Goal: Transaction & Acquisition: Purchase product/service

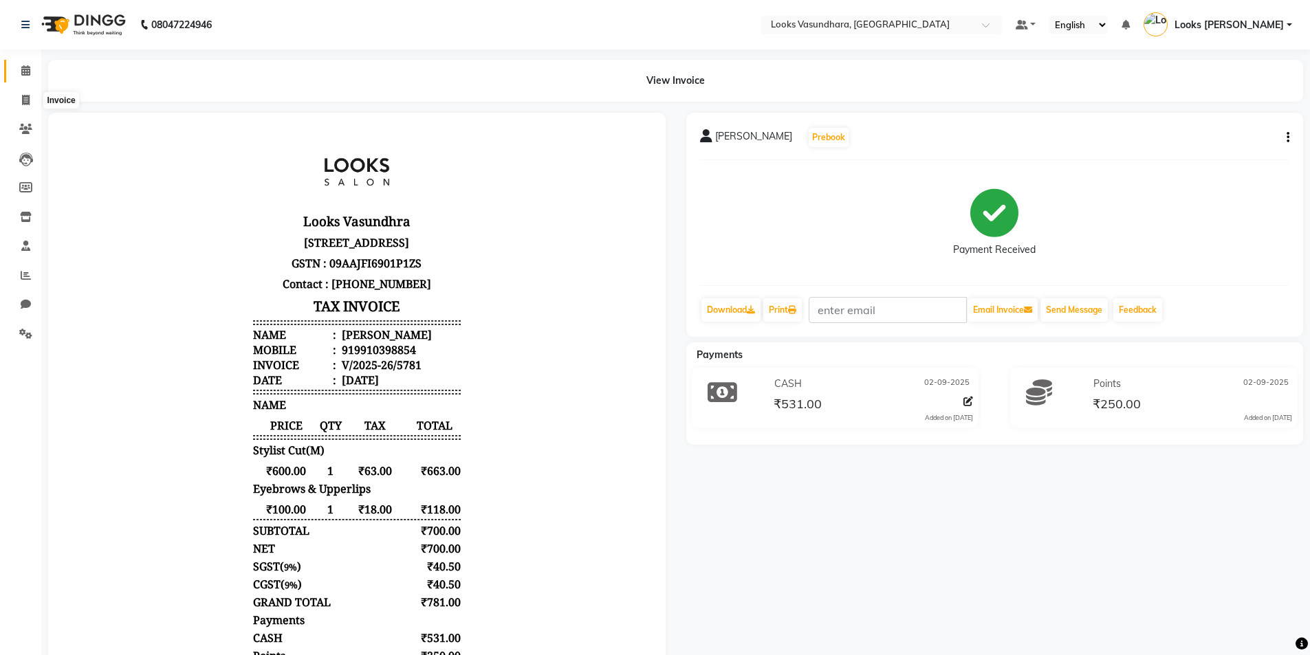
click at [28, 74] on icon at bounding box center [25, 70] width 9 height 10
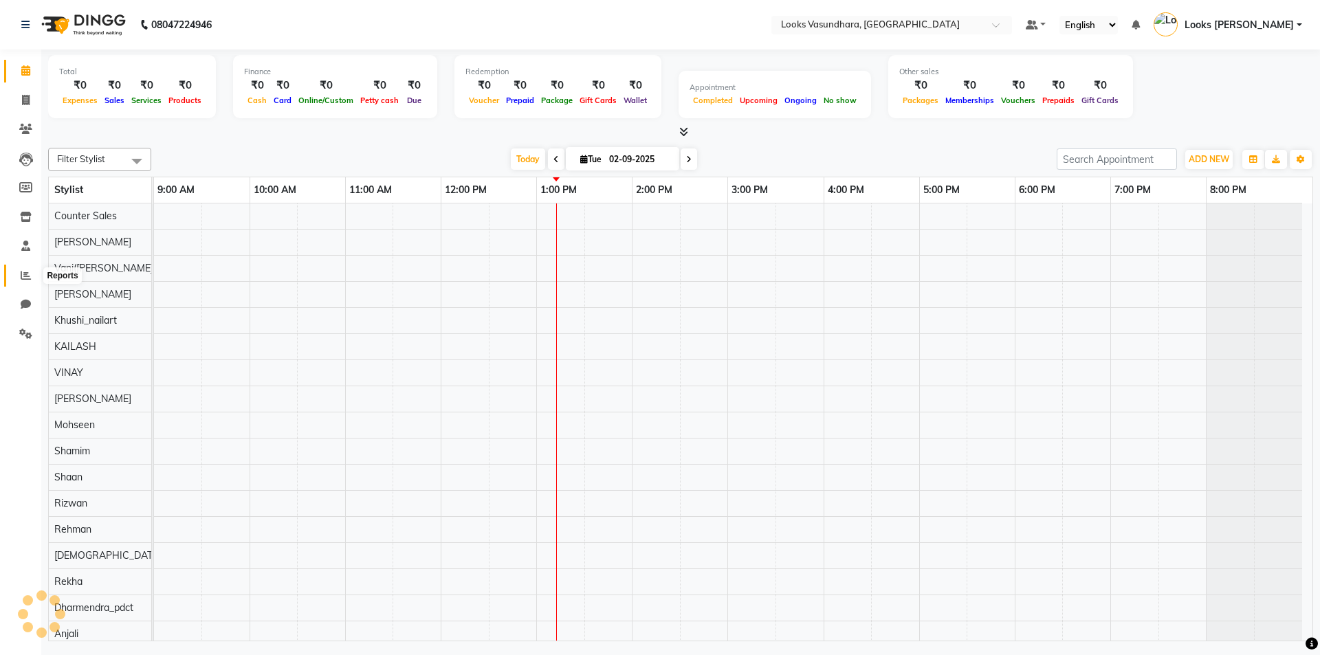
click at [24, 278] on icon at bounding box center [26, 275] width 10 height 10
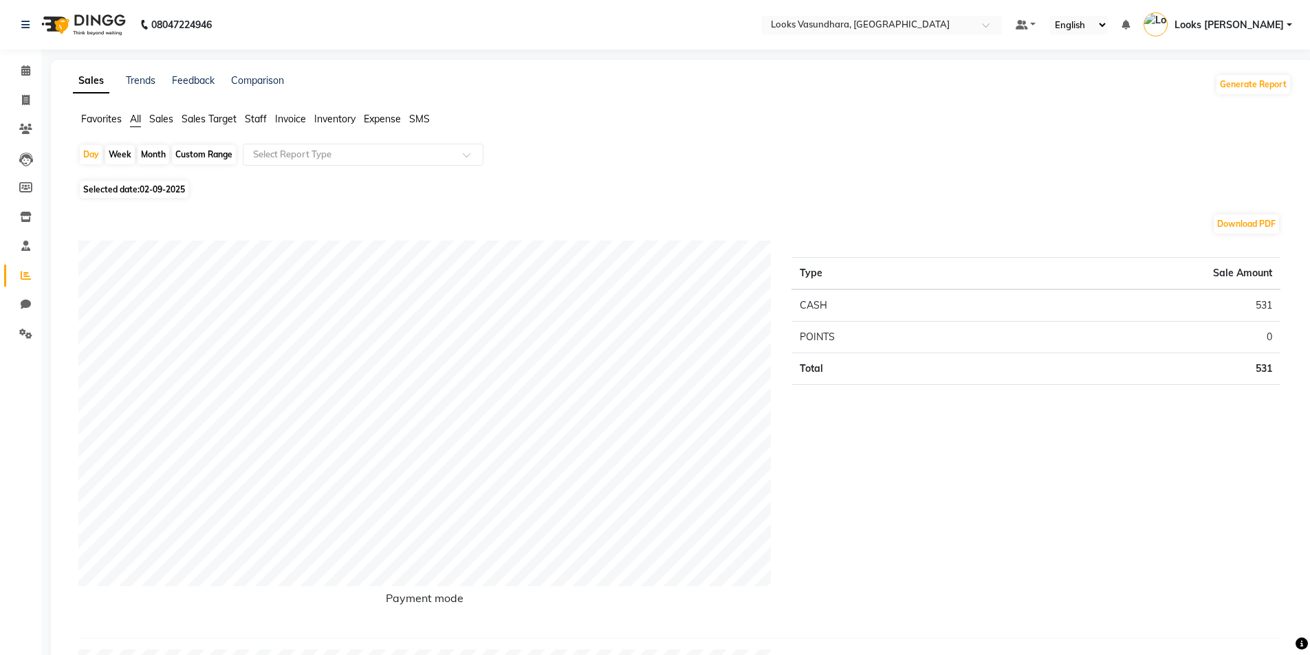
click at [257, 122] on span "Staff" at bounding box center [256, 119] width 22 height 12
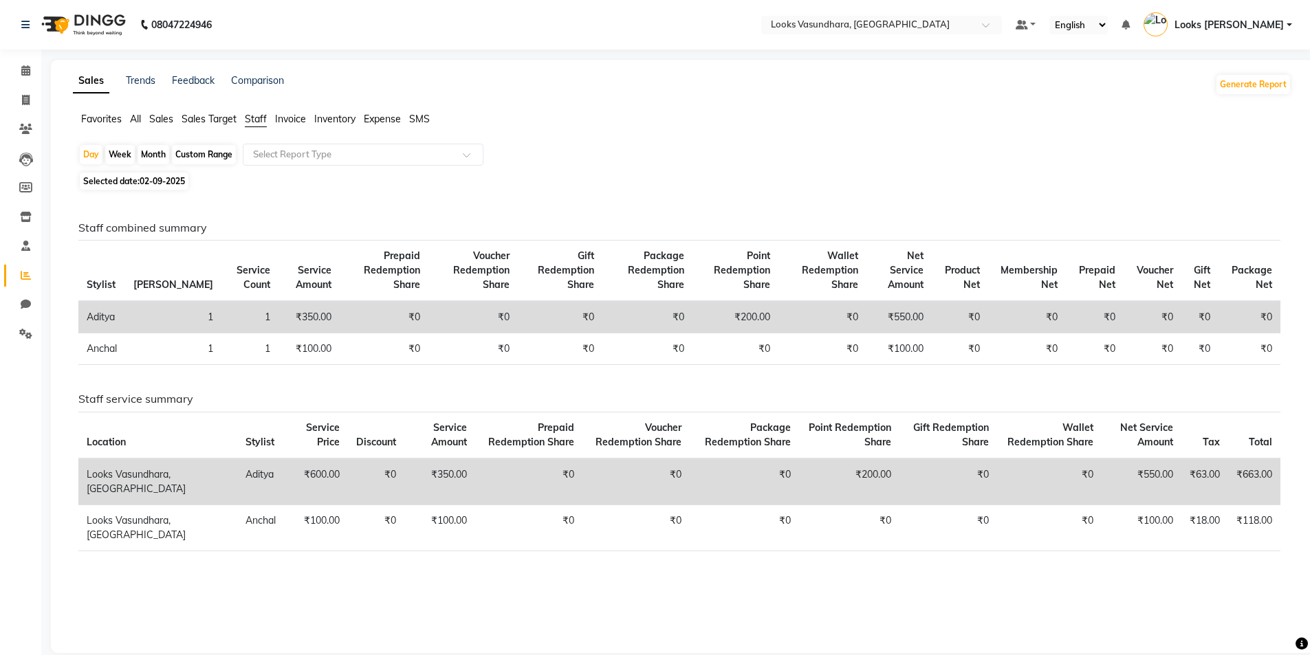
click at [146, 183] on span "02-09-2025" at bounding box center [162, 181] width 45 height 10
select select "9"
select select "2025"
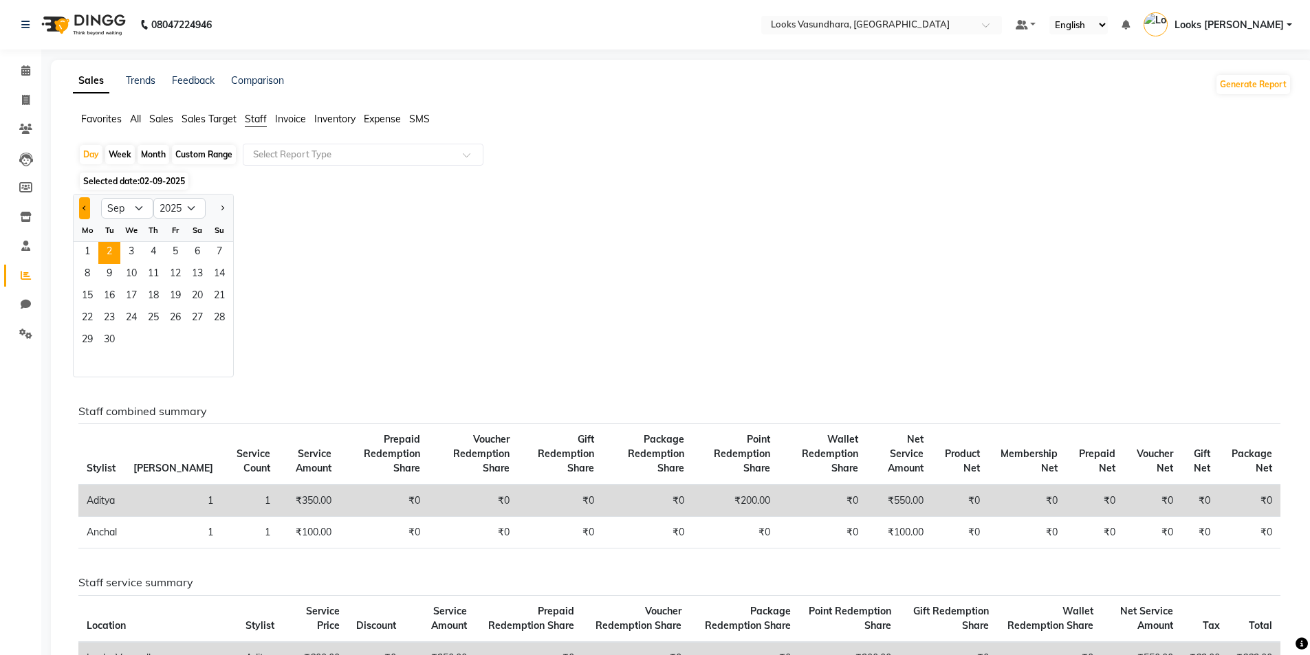
click at [81, 210] on button "Previous month" at bounding box center [84, 208] width 11 height 22
select select "7"
click at [133, 339] on span "30" at bounding box center [131, 341] width 22 height 22
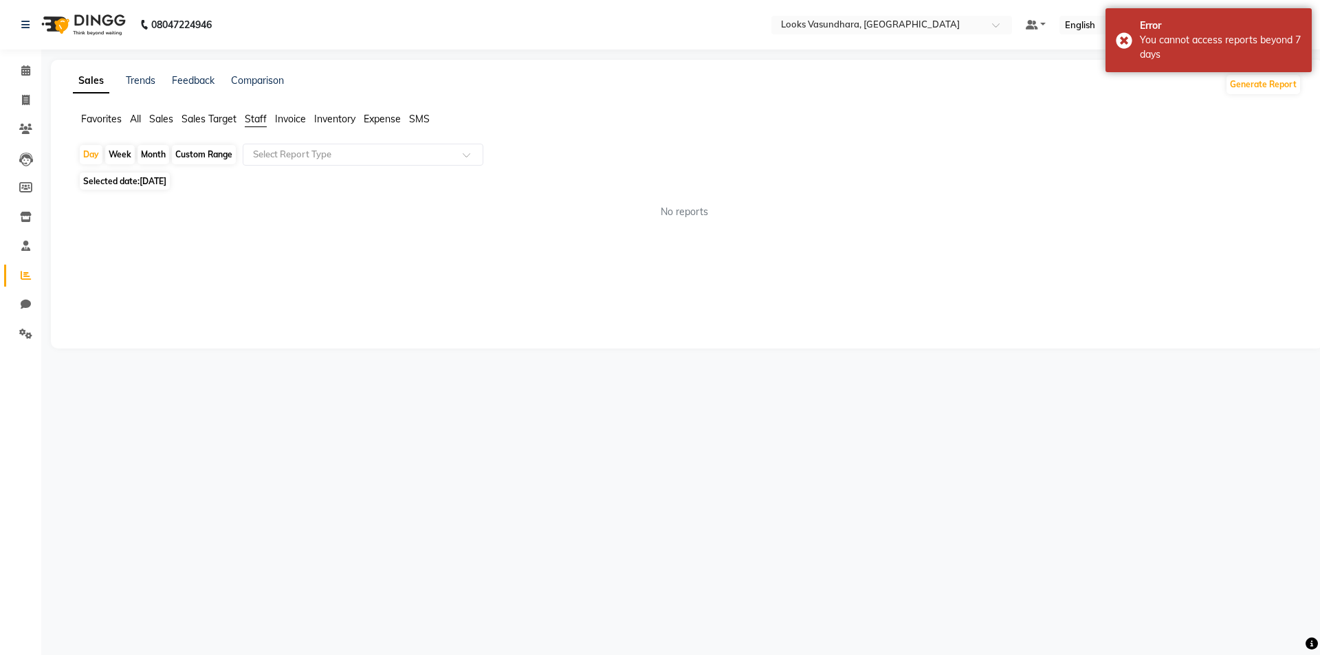
click at [166, 185] on span "[DATE]" at bounding box center [153, 181] width 27 height 10
select select "7"
select select "2025"
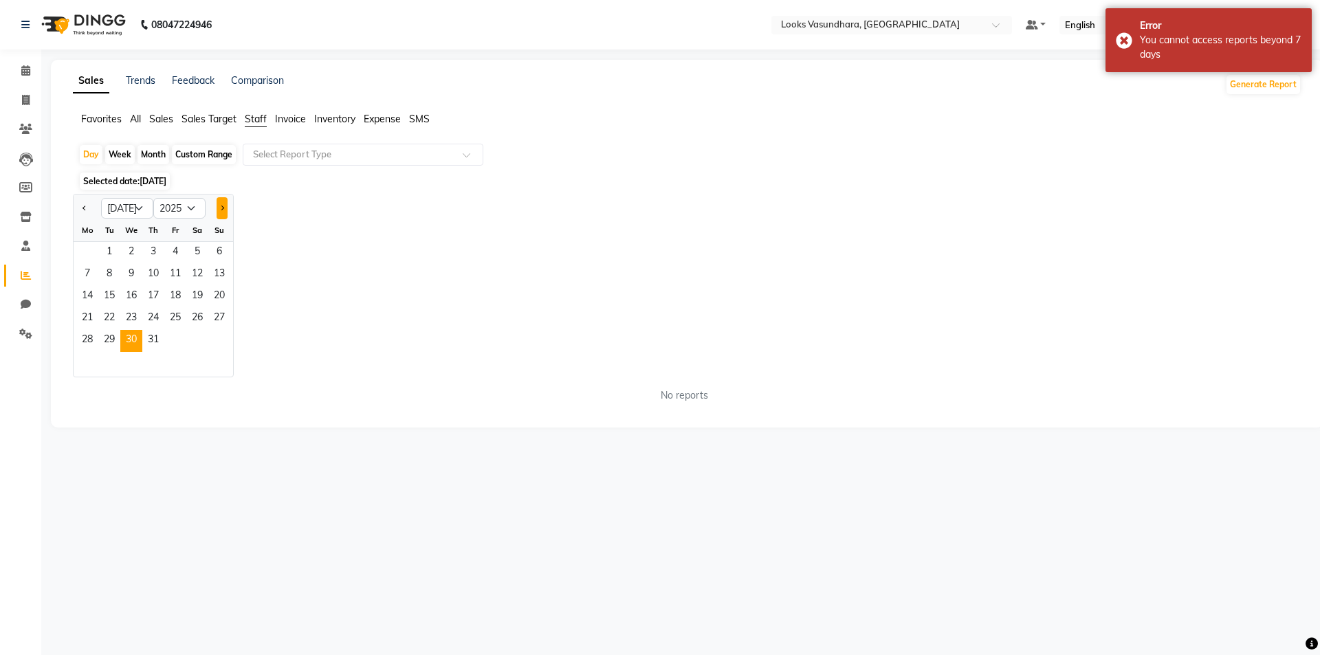
click at [223, 208] on span "Next month" at bounding box center [221, 208] width 5 height 5
select select "8"
click at [193, 340] on span "30" at bounding box center [197, 341] width 22 height 22
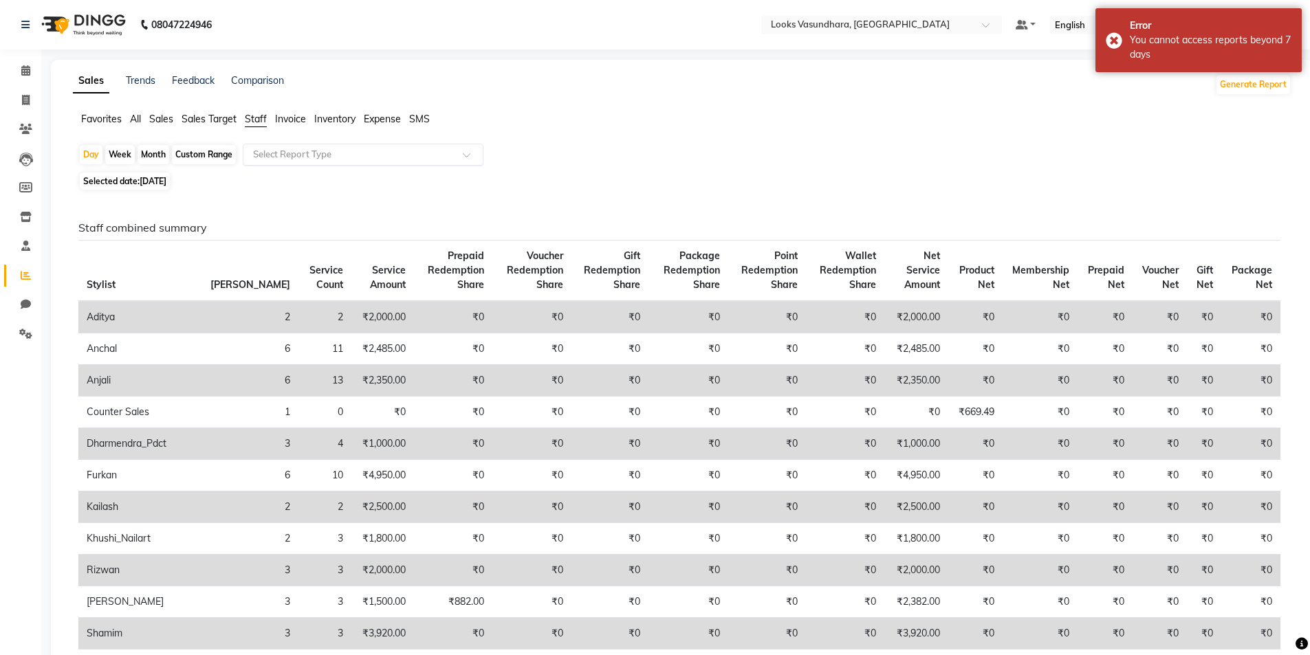
click at [390, 155] on input "text" at bounding box center [349, 155] width 198 height 14
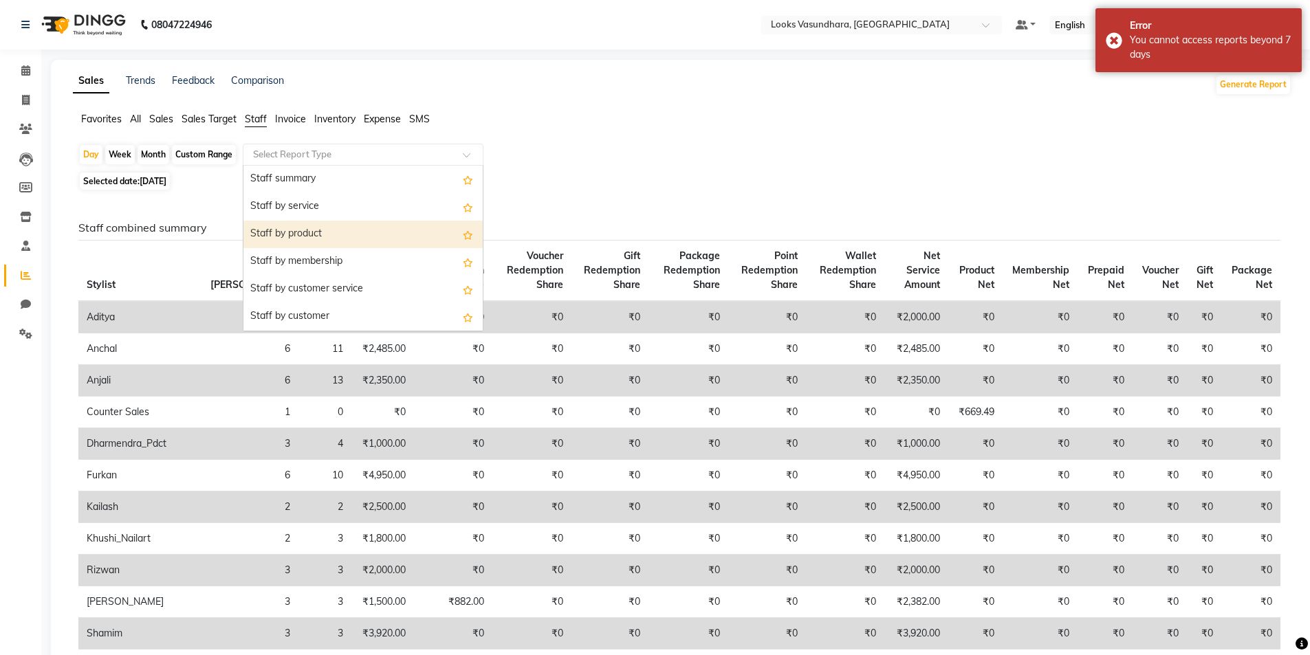
click at [334, 228] on div "Staff by product" at bounding box center [362, 235] width 239 height 28
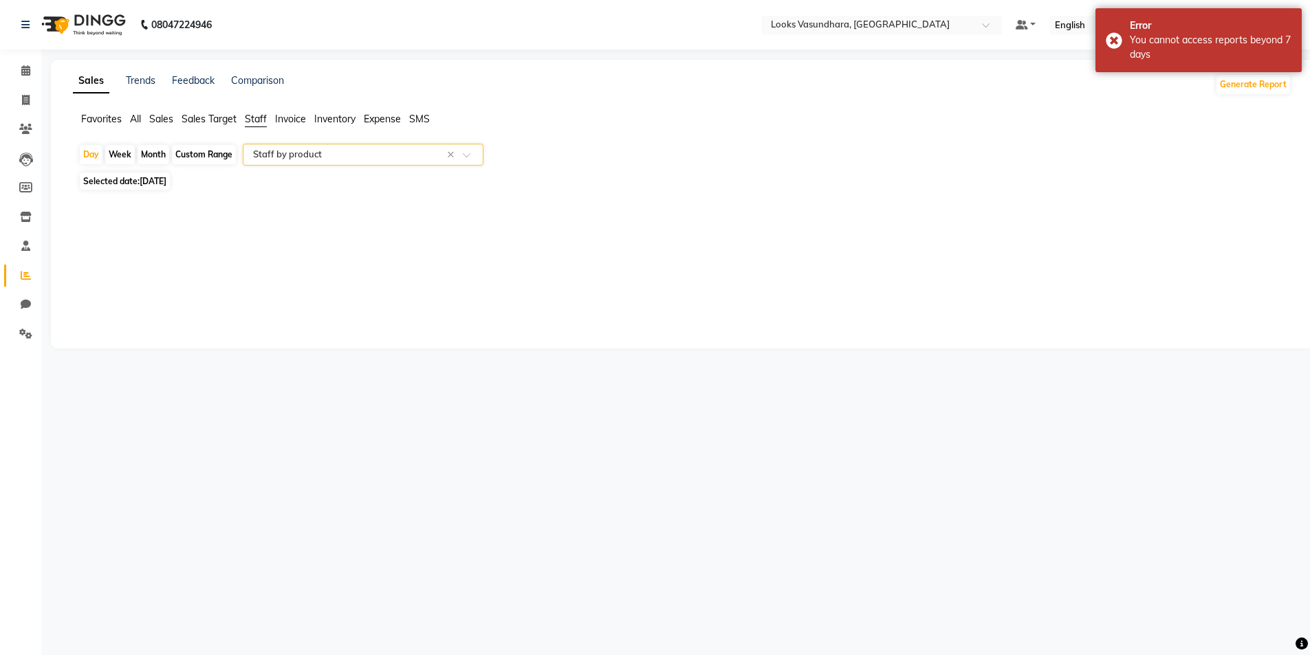
select select "full_report"
select select "pdf"
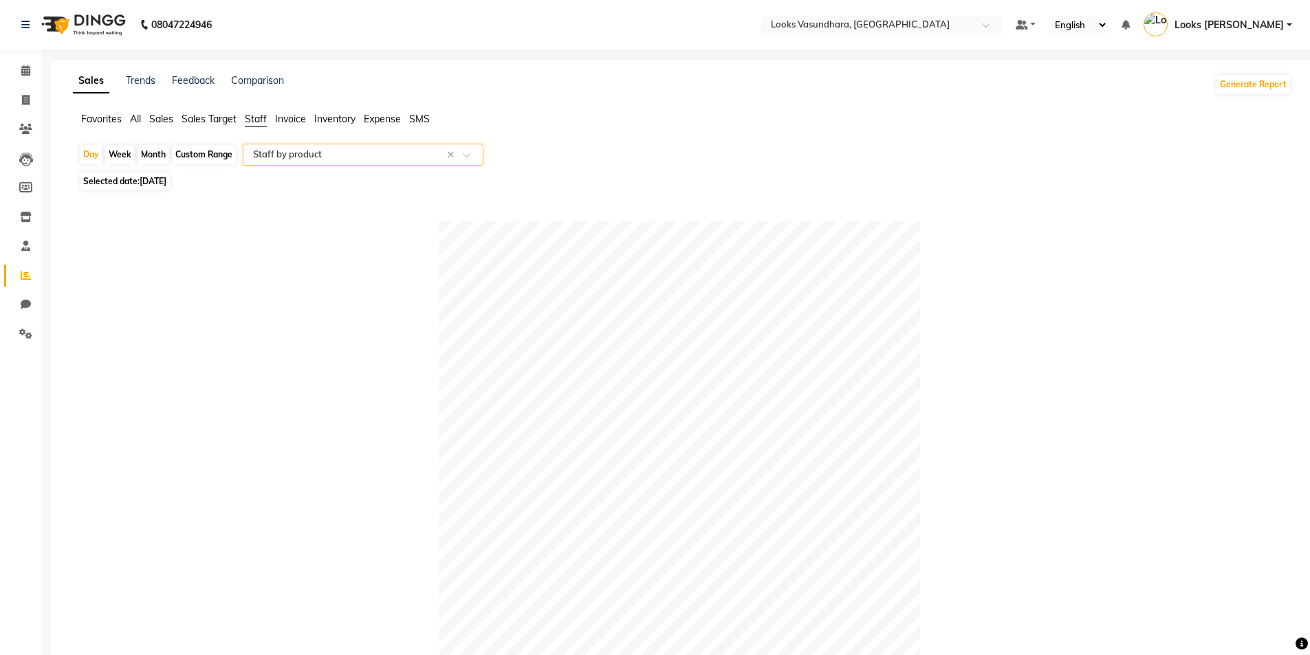
click at [160, 184] on span "[DATE]" at bounding box center [153, 181] width 27 height 10
select select "8"
select select "2025"
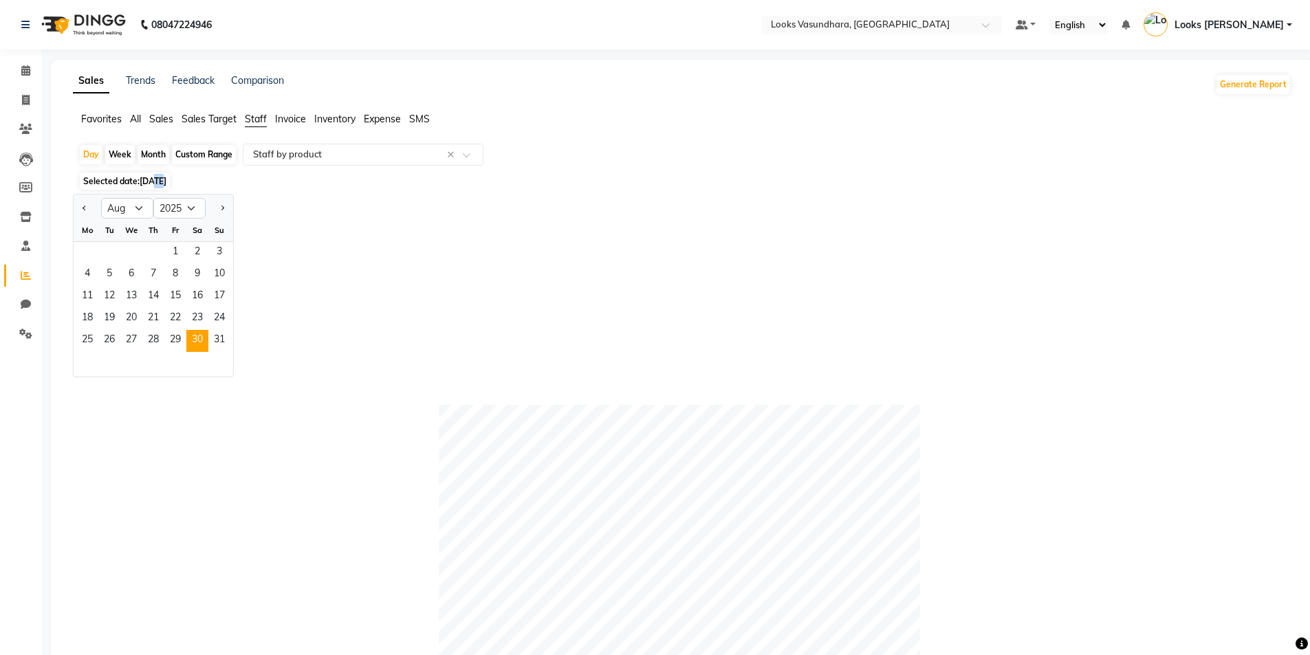
click at [160, 184] on span "[DATE]" at bounding box center [153, 181] width 27 height 10
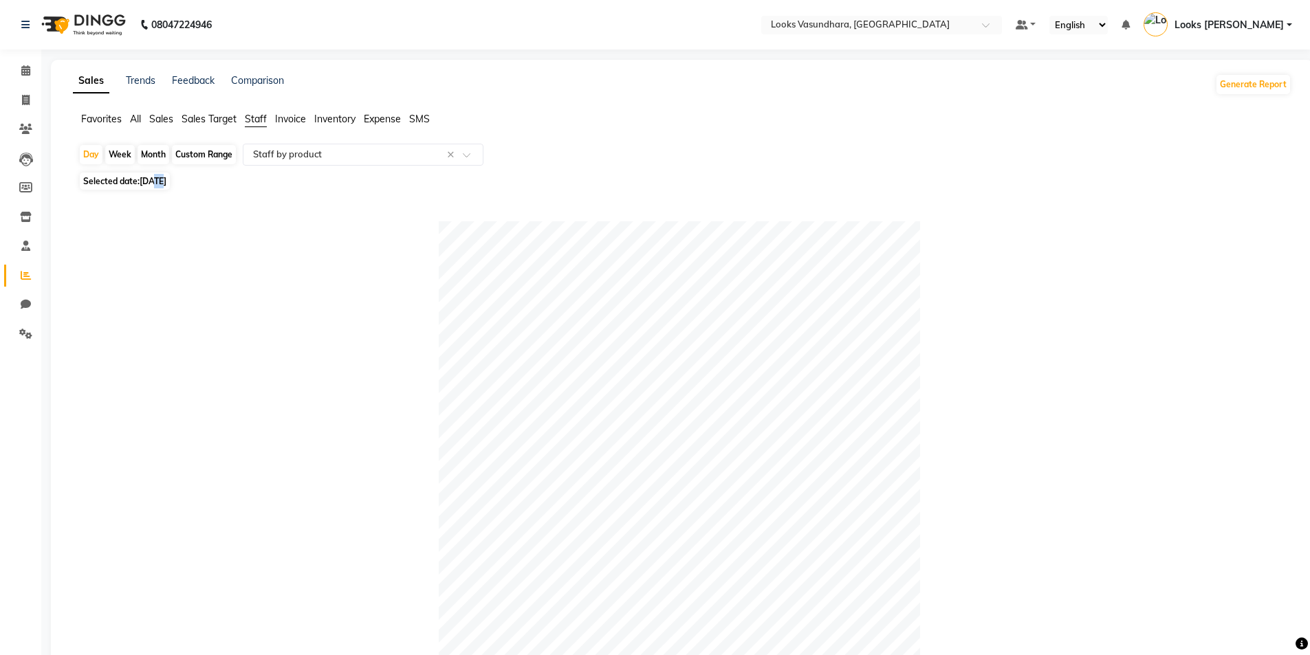
click at [168, 191] on div "Day Week Month Custom Range Select Report Type × Staff by product × Selected da…" at bounding box center [682, 539] width 1219 height 791
click at [166, 184] on span "[DATE]" at bounding box center [153, 181] width 27 height 10
select select "8"
select select "2025"
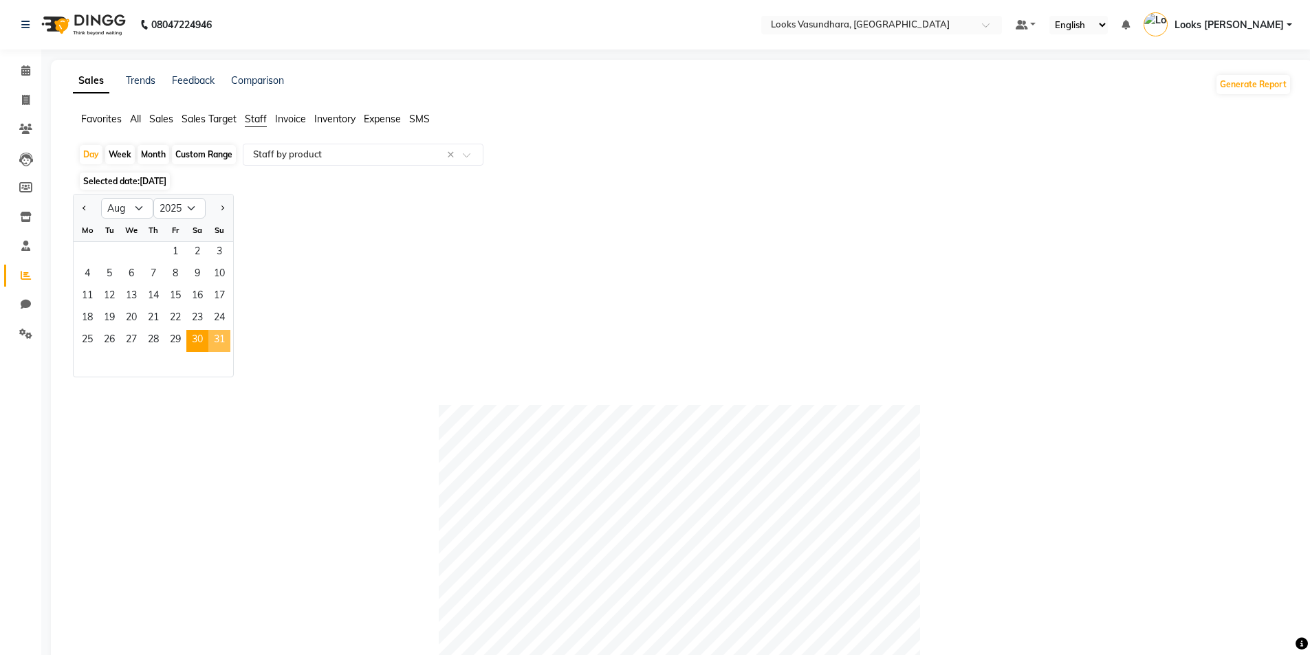
click at [219, 340] on span "31" at bounding box center [219, 341] width 22 height 22
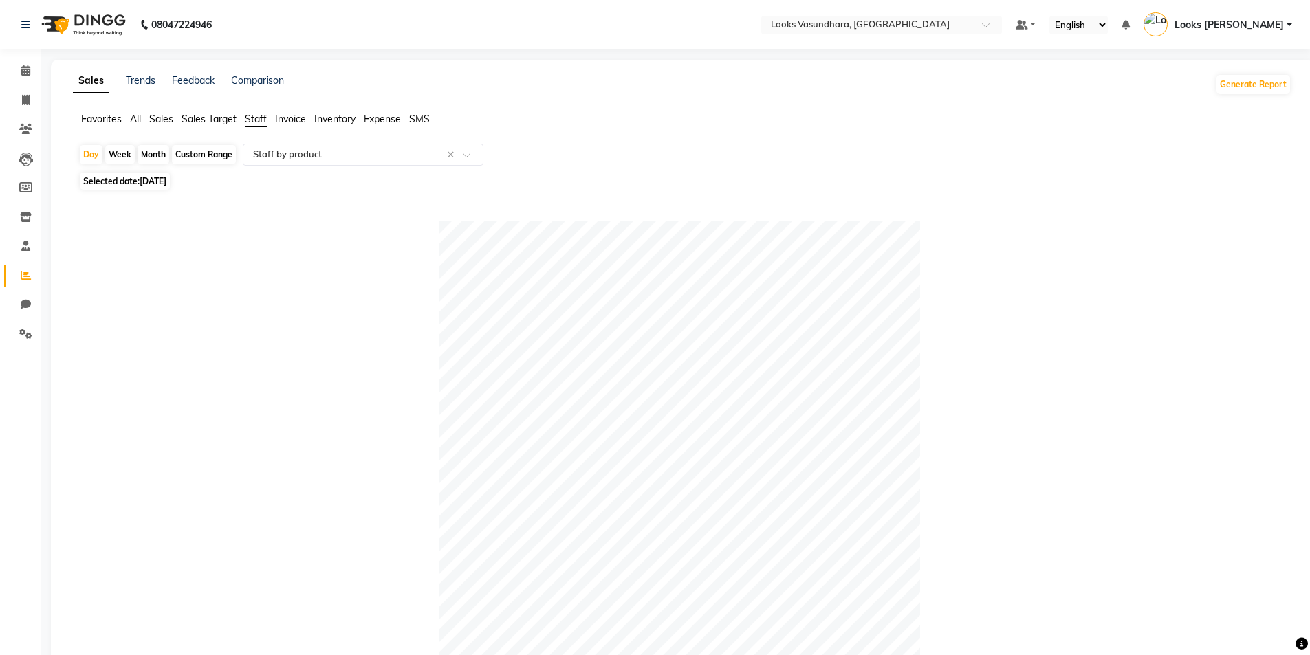
click at [166, 180] on span "[DATE]" at bounding box center [153, 181] width 27 height 10
select select "8"
select select "2025"
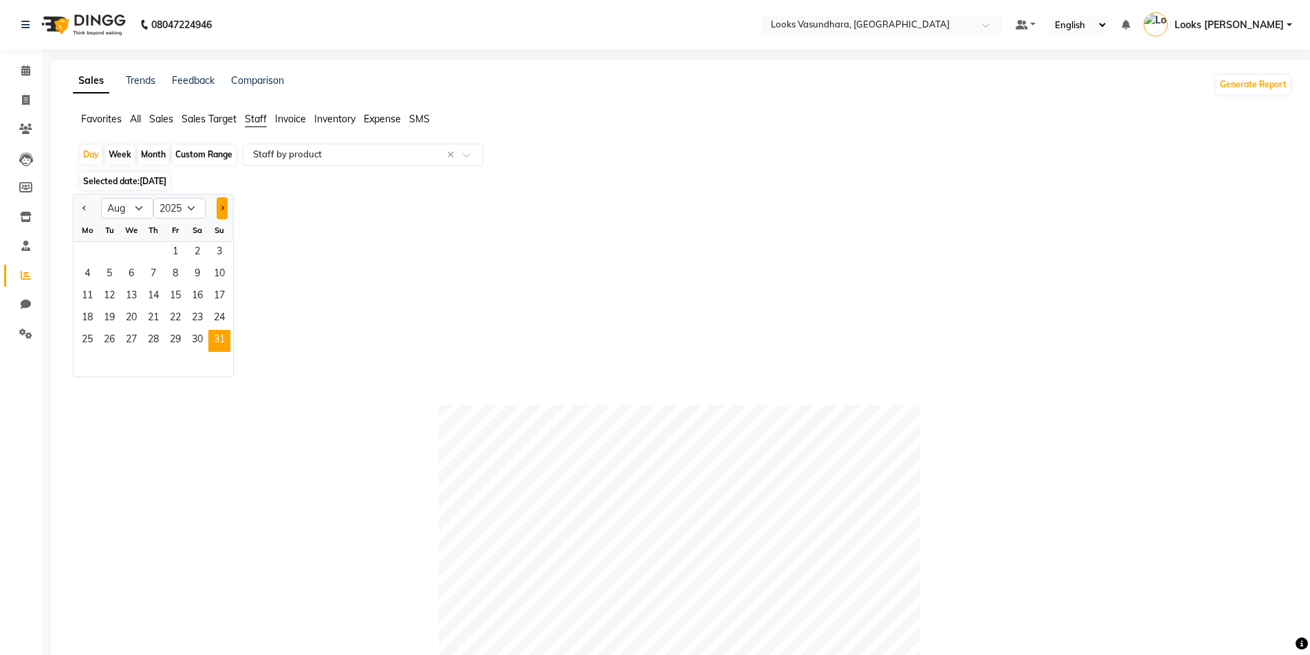
click at [222, 204] on button "Next month" at bounding box center [222, 208] width 11 height 22
select select "9"
click at [88, 243] on span "1" at bounding box center [87, 253] width 22 height 22
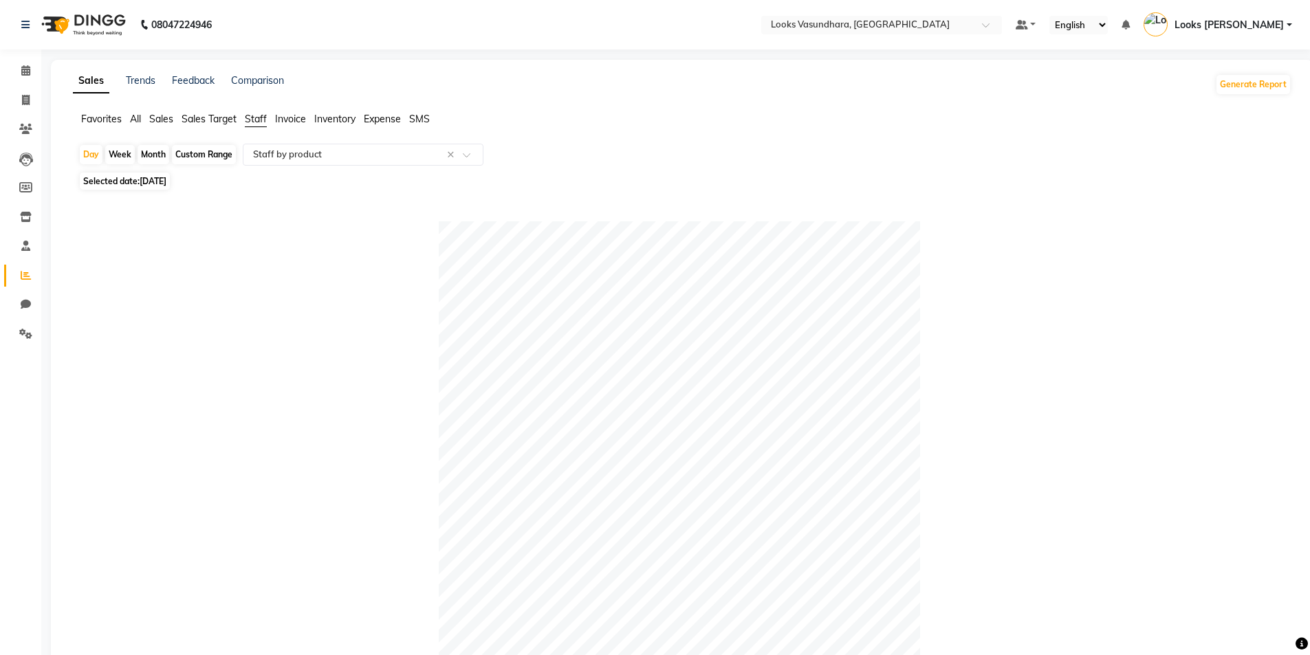
click at [156, 184] on span "[DATE]" at bounding box center [153, 181] width 27 height 10
select select "9"
select select "2025"
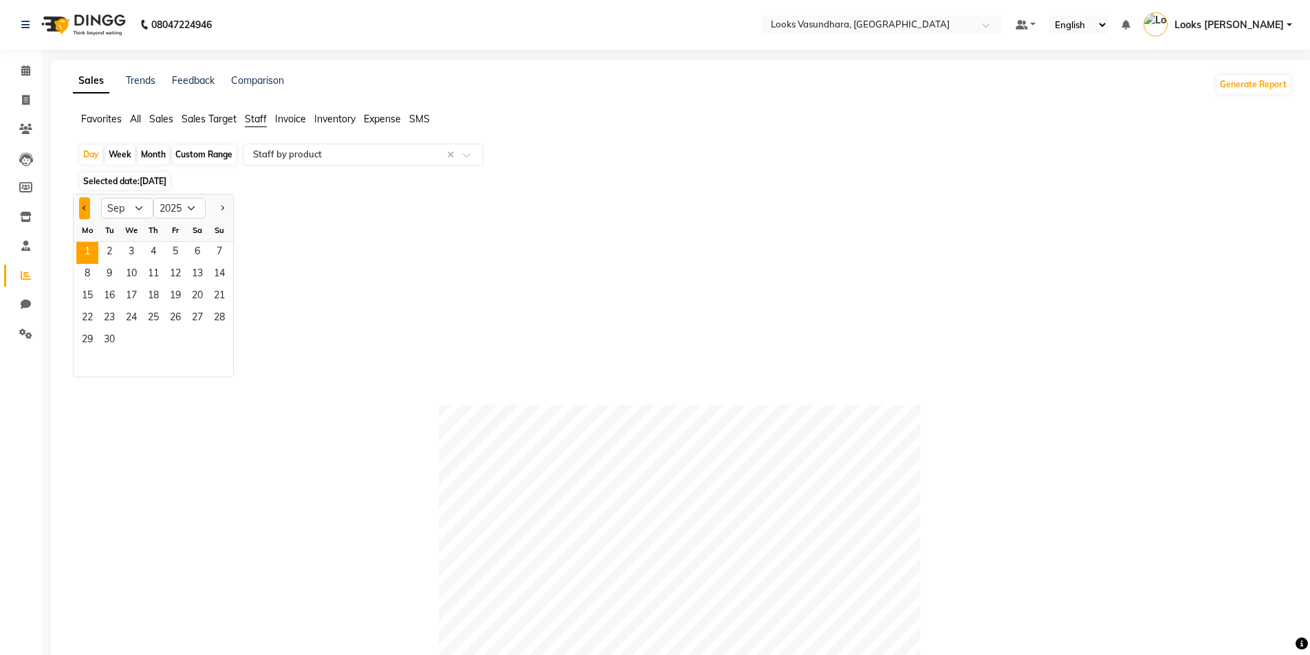
click at [87, 215] on button "Previous month" at bounding box center [84, 208] width 11 height 22
select select "8"
click at [190, 343] on span "30" at bounding box center [197, 341] width 22 height 22
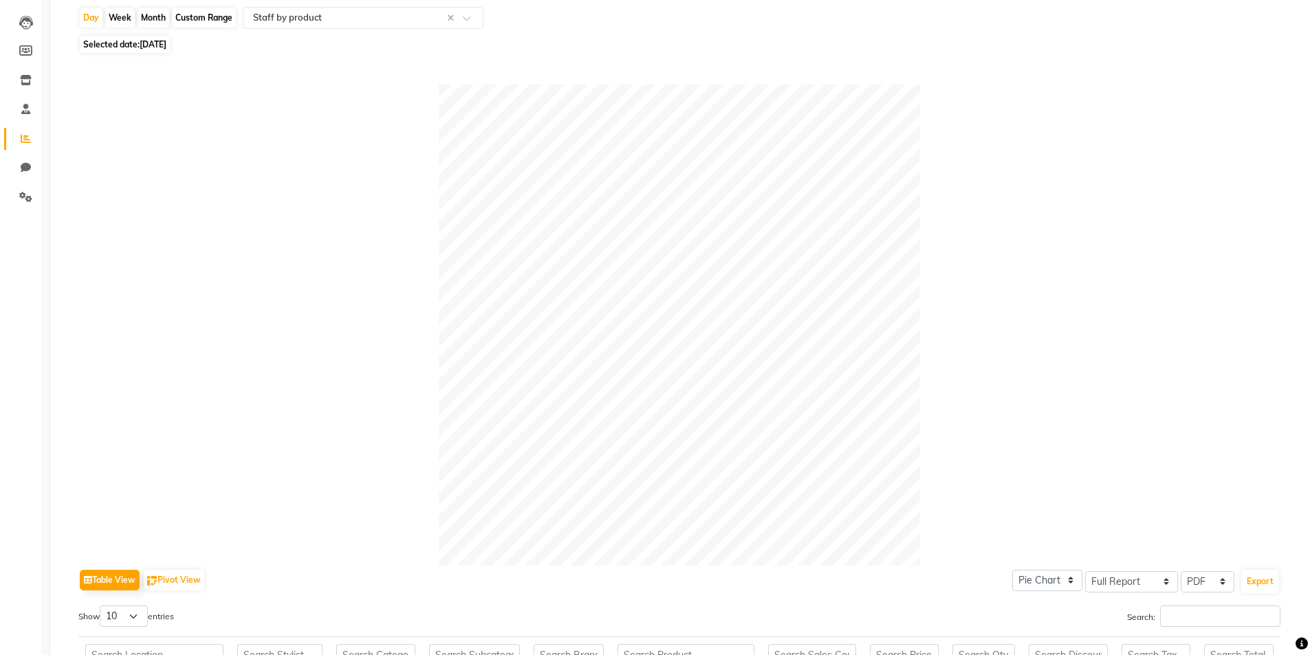
scroll to position [118, 0]
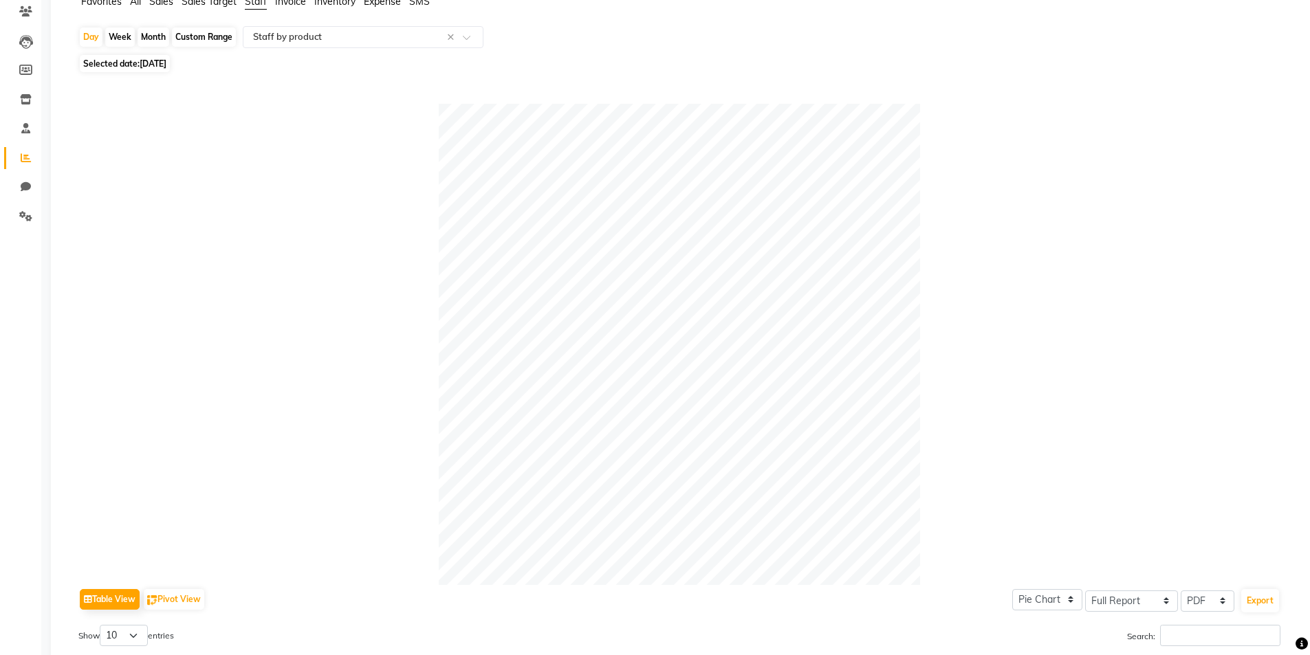
click at [166, 63] on span "[DATE]" at bounding box center [153, 63] width 27 height 10
drag, startPoint x: 179, startPoint y: 63, endPoint x: 178, endPoint y: 81, distance: 18.6
click at [166, 63] on span "[DATE]" at bounding box center [153, 63] width 27 height 10
click at [162, 58] on span "[DATE]" at bounding box center [153, 63] width 27 height 10
select select "8"
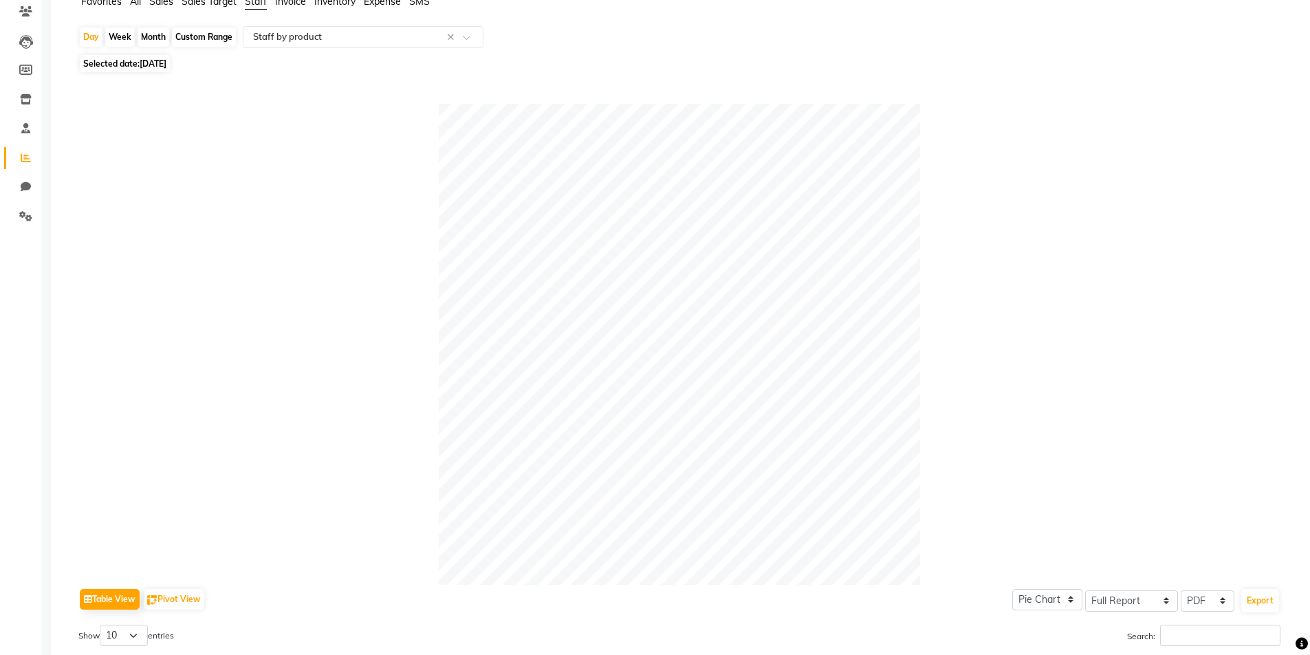
select select "2025"
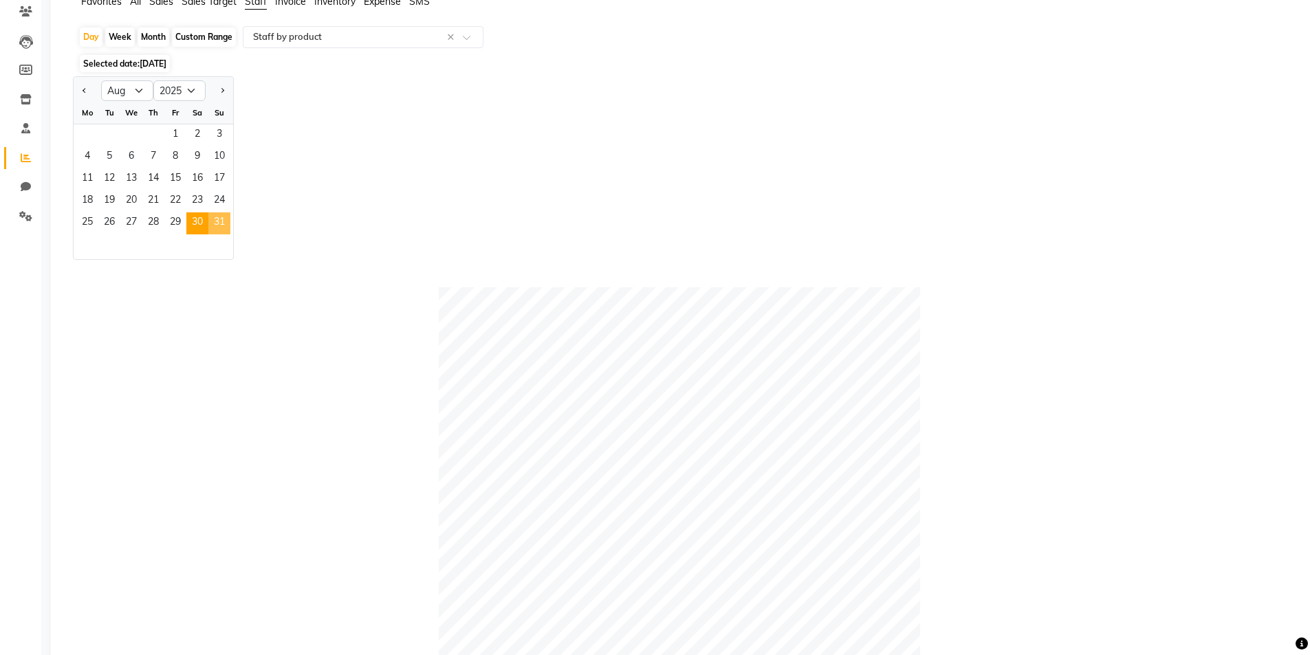
click at [220, 221] on span "31" at bounding box center [219, 223] width 22 height 22
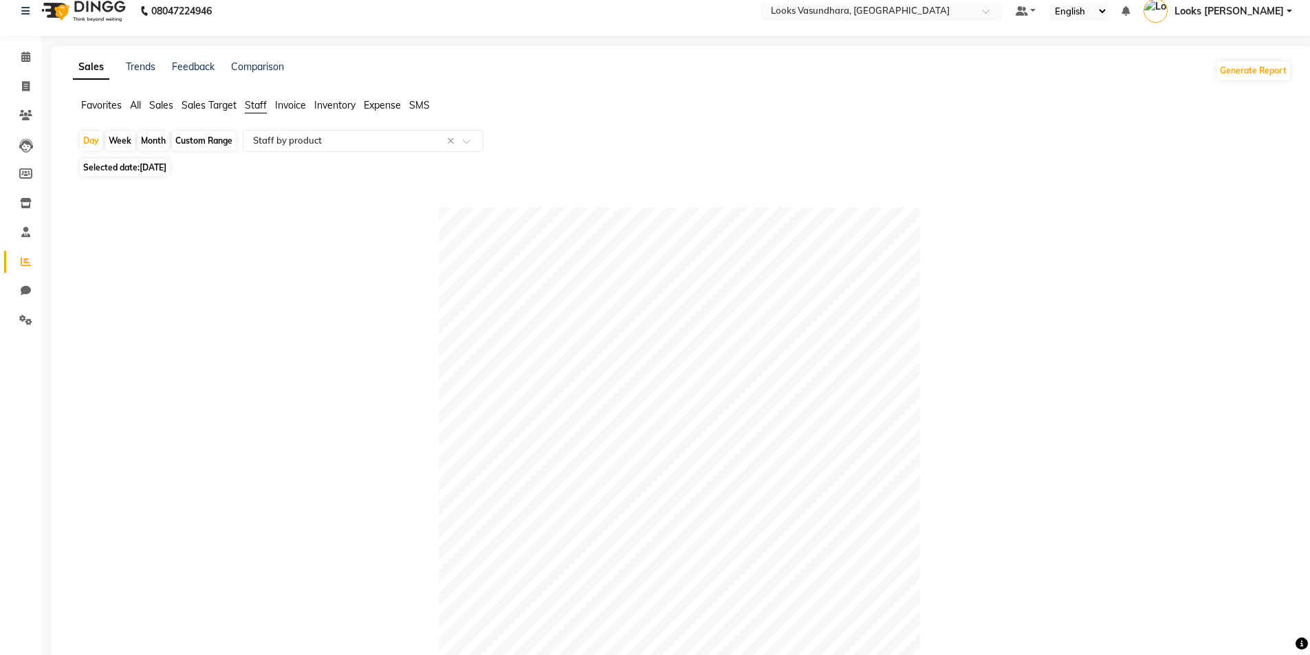
scroll to position [0, 0]
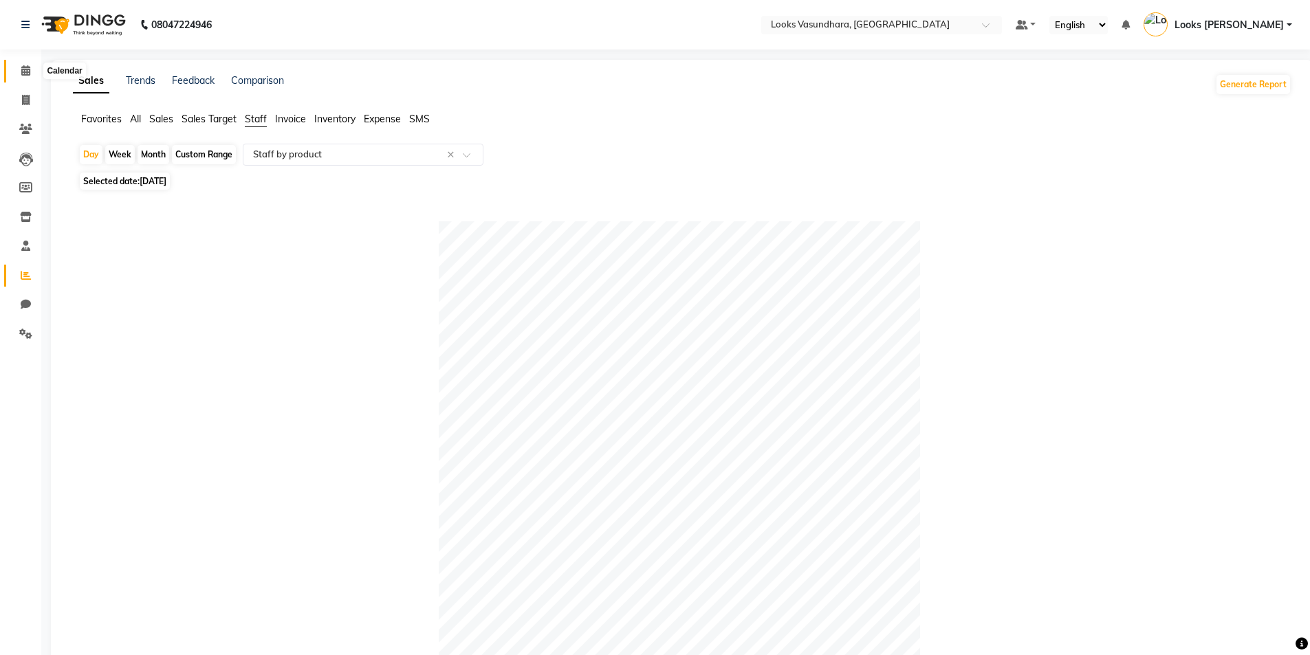
click at [23, 72] on icon at bounding box center [25, 70] width 9 height 10
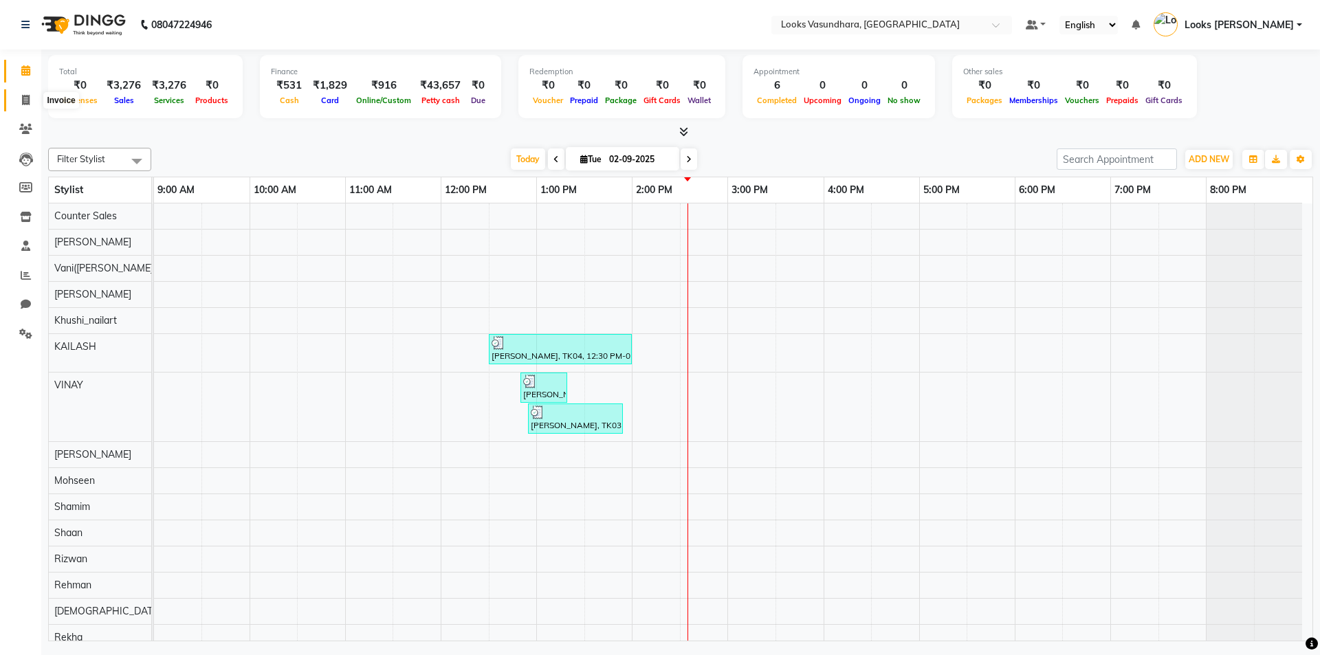
click at [33, 100] on span at bounding box center [26, 101] width 24 height 16
select select "service"
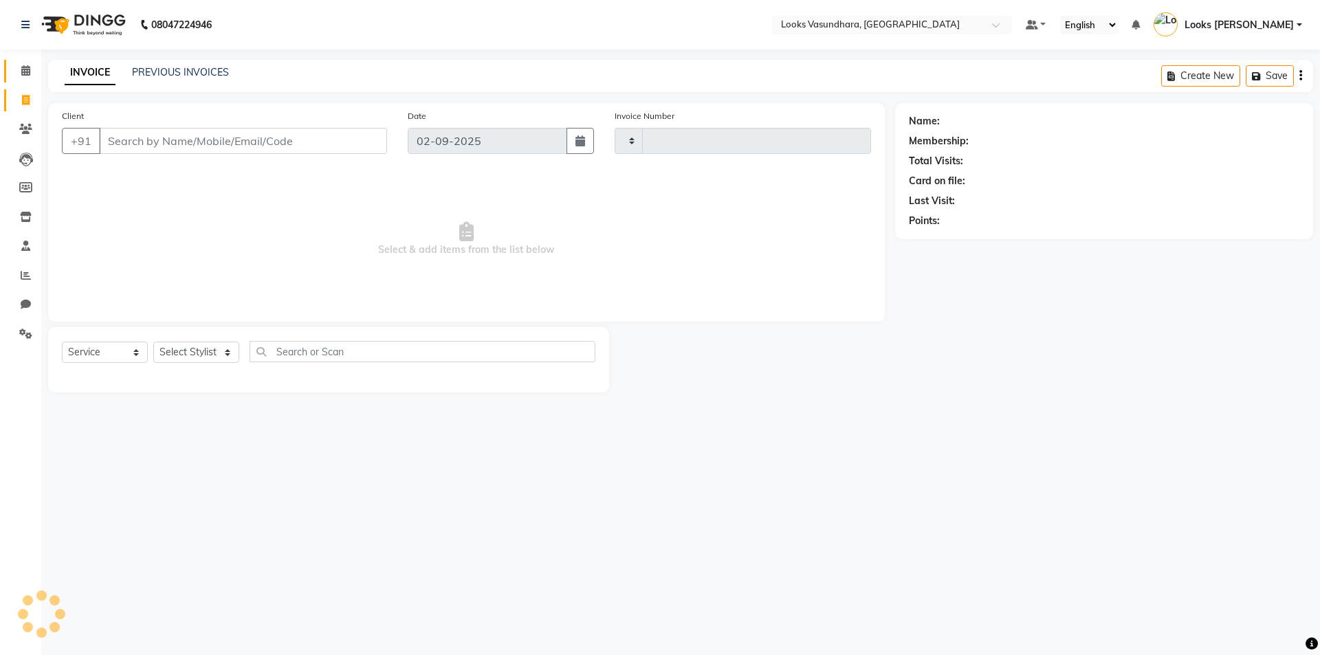
type input "5786"
click at [33, 69] on span at bounding box center [26, 71] width 24 height 16
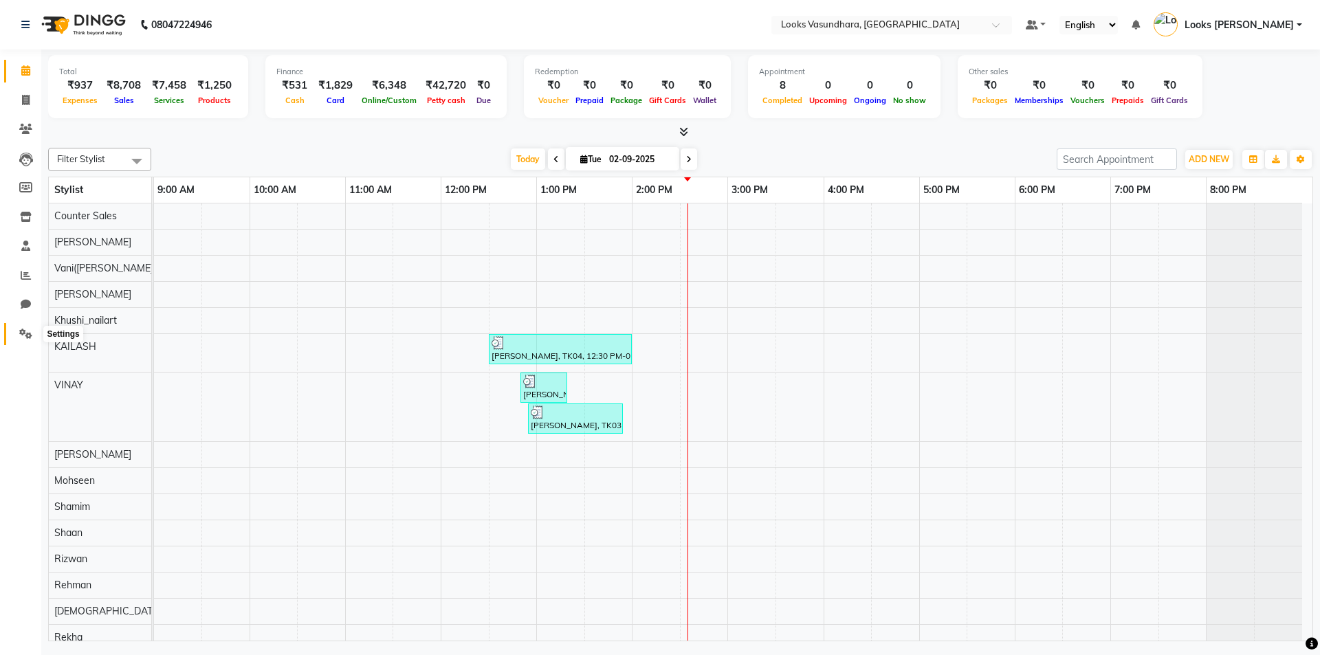
click at [24, 334] on icon at bounding box center [25, 334] width 13 height 10
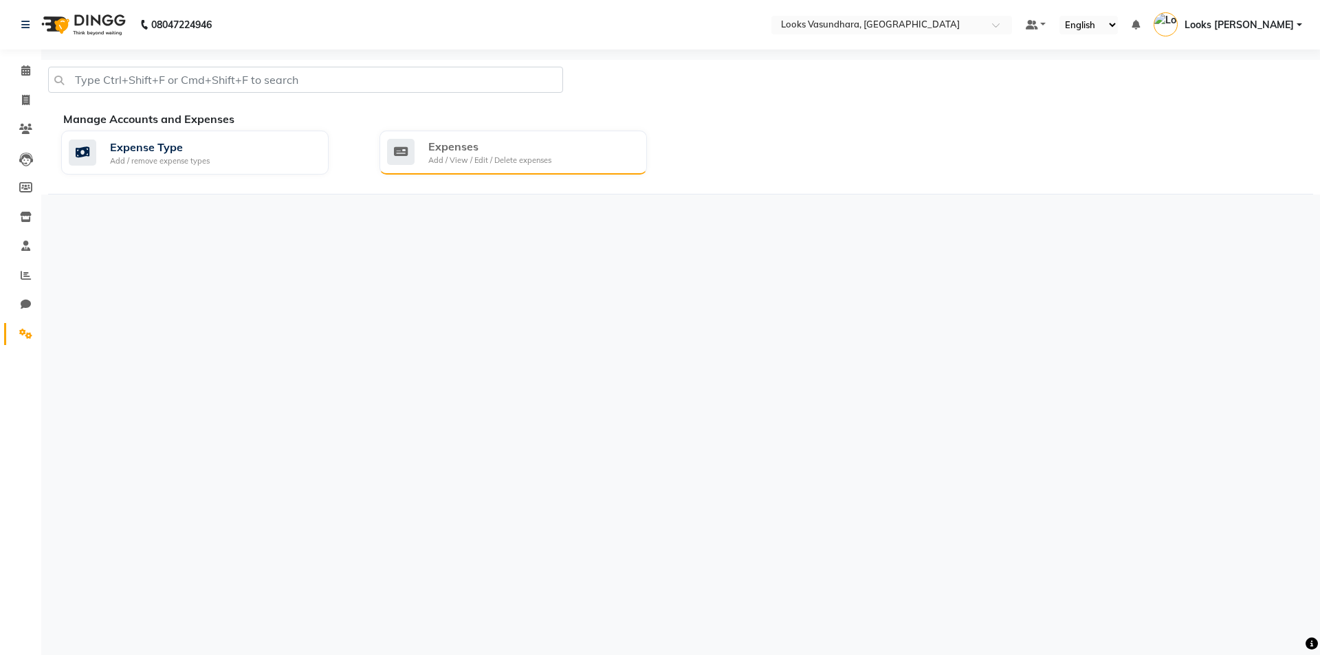
click at [557, 163] on div "Expenses Add / View / Edit / Delete expenses" at bounding box center [511, 152] width 249 height 28
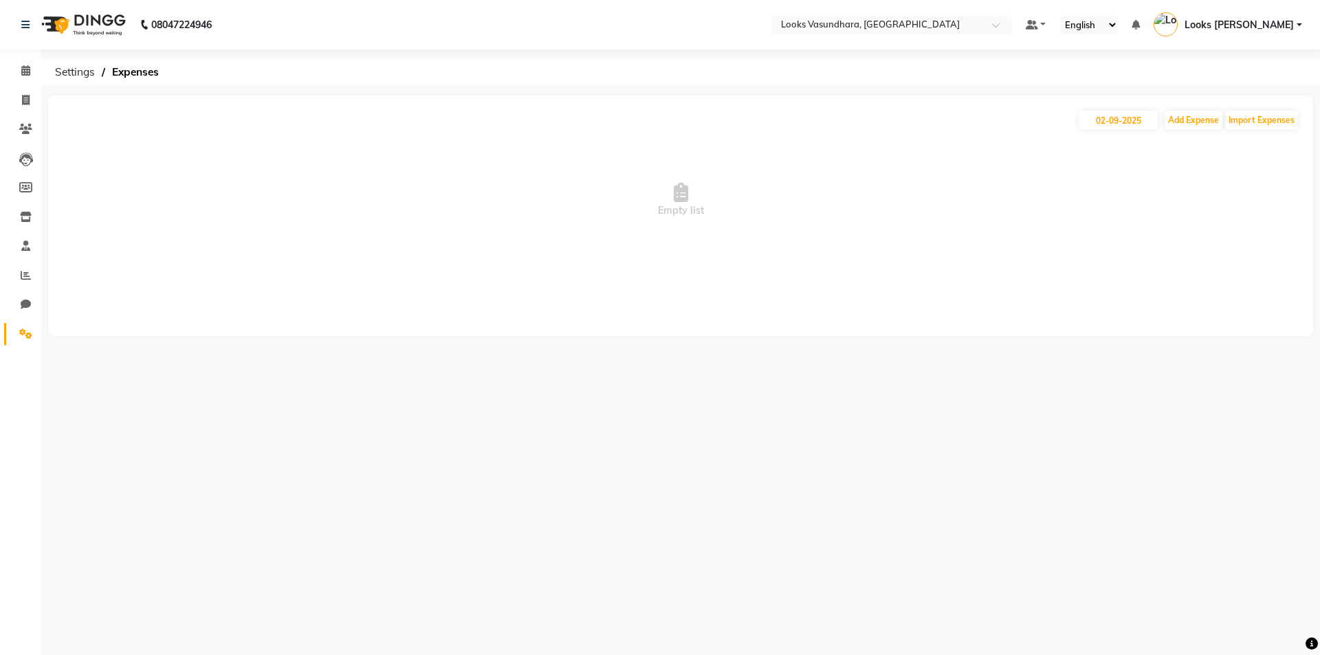
click at [557, 163] on span "Empty list" at bounding box center [681, 200] width 1238 height 138
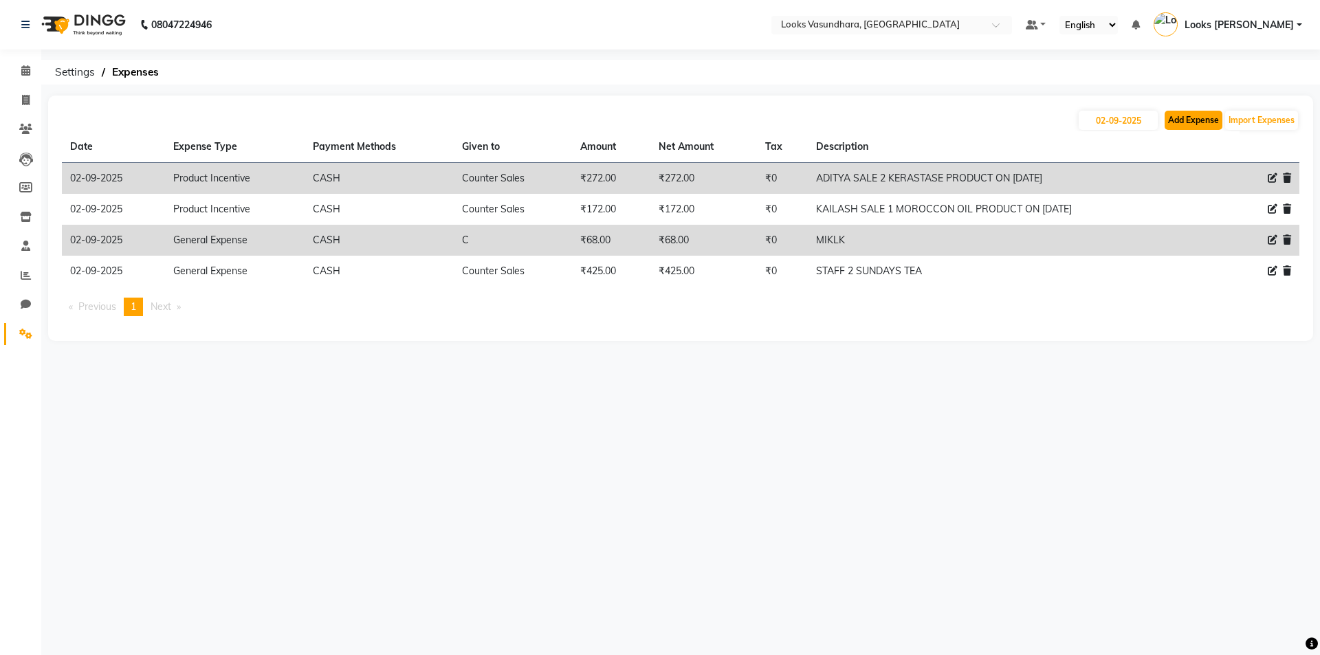
click at [1179, 120] on button "Add Expense" at bounding box center [1194, 120] width 58 height 19
select select "1"
select select "3176"
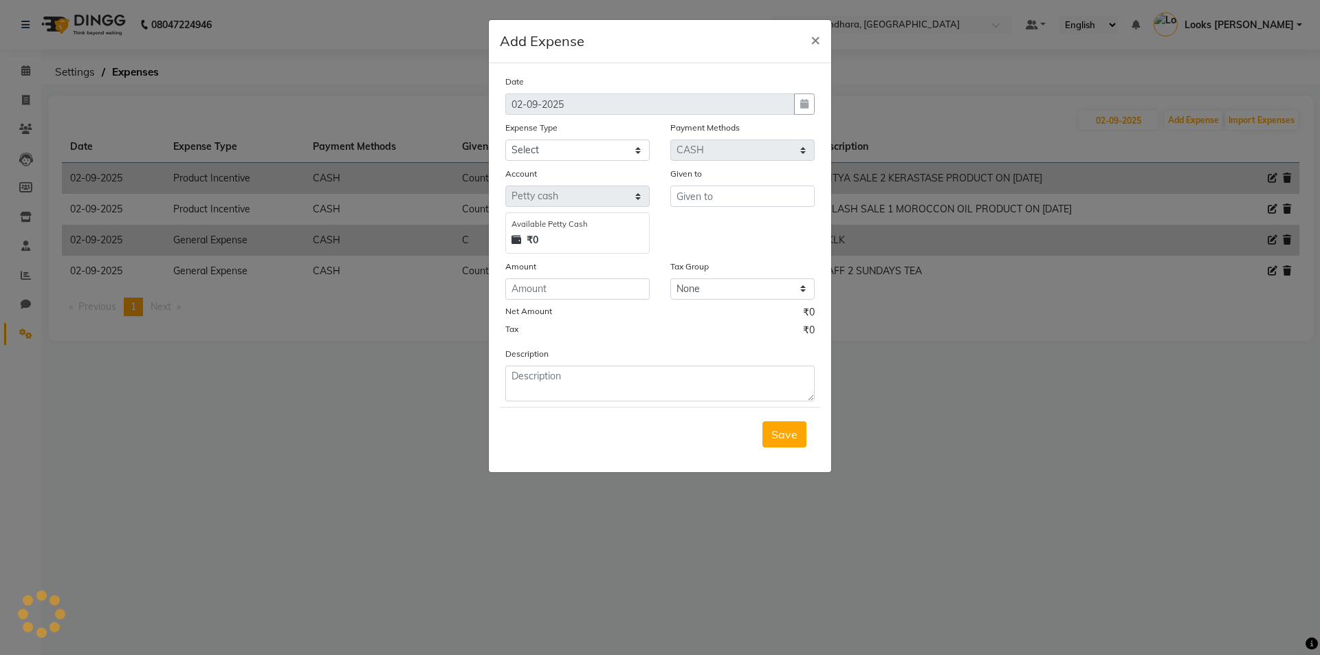
click at [619, 161] on div "Date [DATE] Expense Type Select Bank Deposit Blinkit Cash Handover CLIENT Clien…" at bounding box center [659, 237] width 309 height 327
click at [609, 150] on select "Select Bank Deposit Blinkit Cash Handover CLIENT Client ordered food Client Ref…" at bounding box center [577, 150] width 144 height 21
select select "19910"
click at [505, 140] on select "Select Bank Deposit Blinkit Cash Handover CLIENT Client ordered food Client Ref…" at bounding box center [577, 150] width 144 height 21
click at [712, 206] on input "C" at bounding box center [742, 196] width 144 height 21
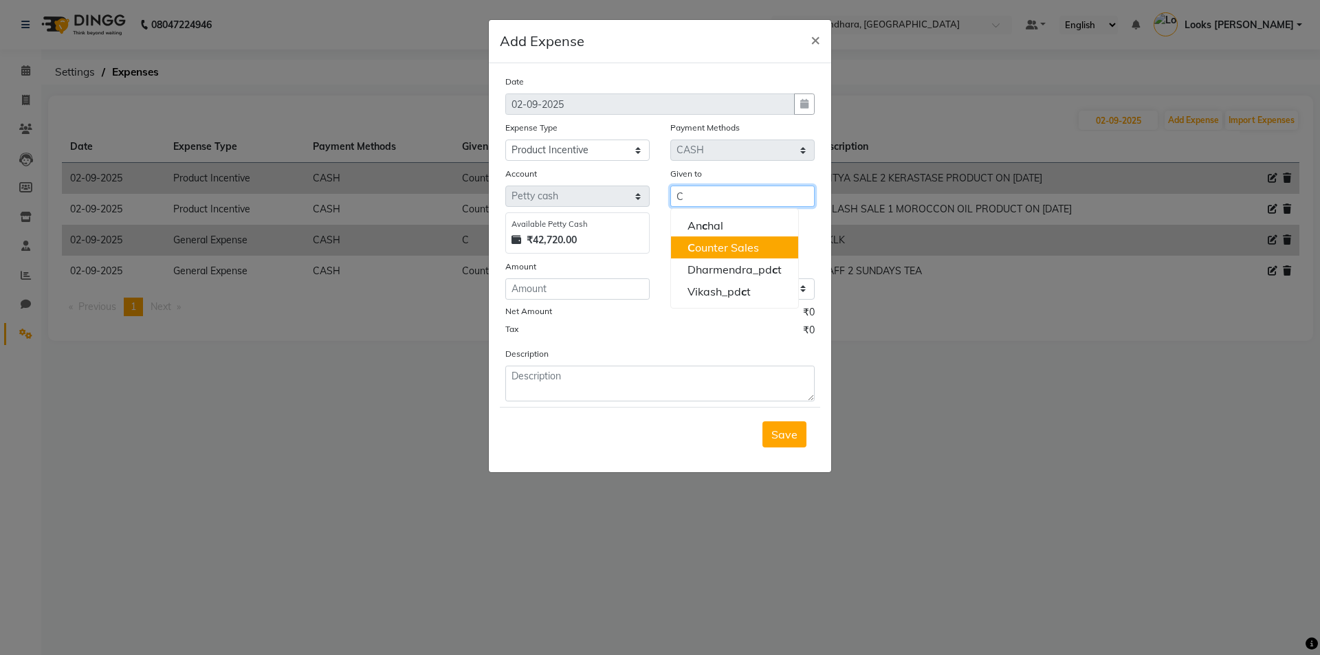
click at [710, 241] on ngb-highlight "C ounter Sales" at bounding box center [724, 248] width 72 height 14
type input "Counter Sales"
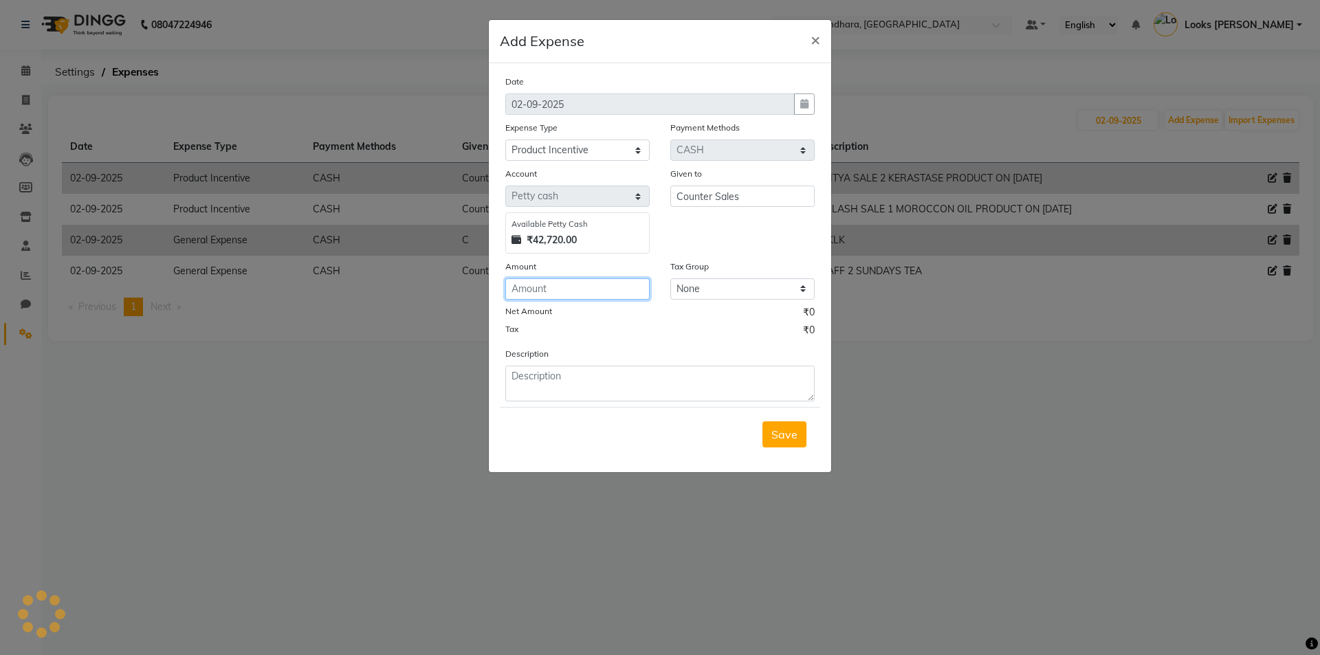
click at [580, 292] on input "number" at bounding box center [577, 288] width 144 height 21
type input "100"
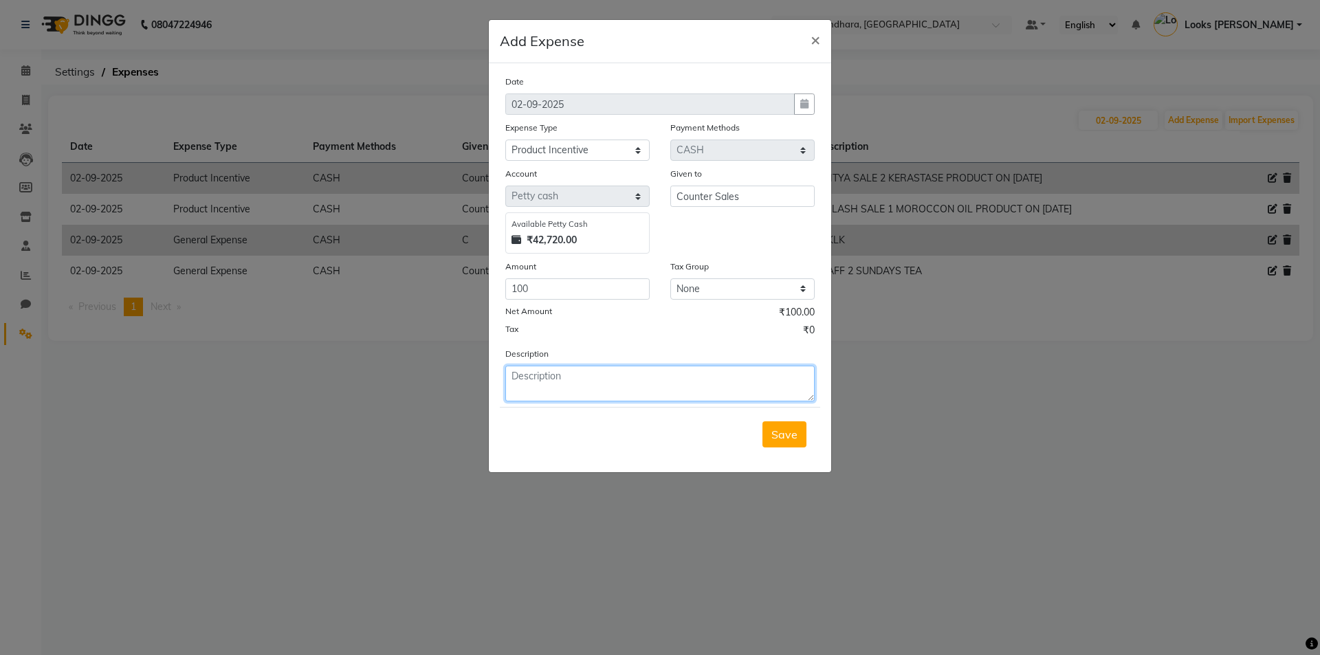
click at [587, 400] on textarea at bounding box center [659, 384] width 309 height 36
type textarea "ADITYA SALE 2 LOREAL PRODUCT ON [DATE]"
click at [799, 441] on button "Save" at bounding box center [785, 435] width 44 height 26
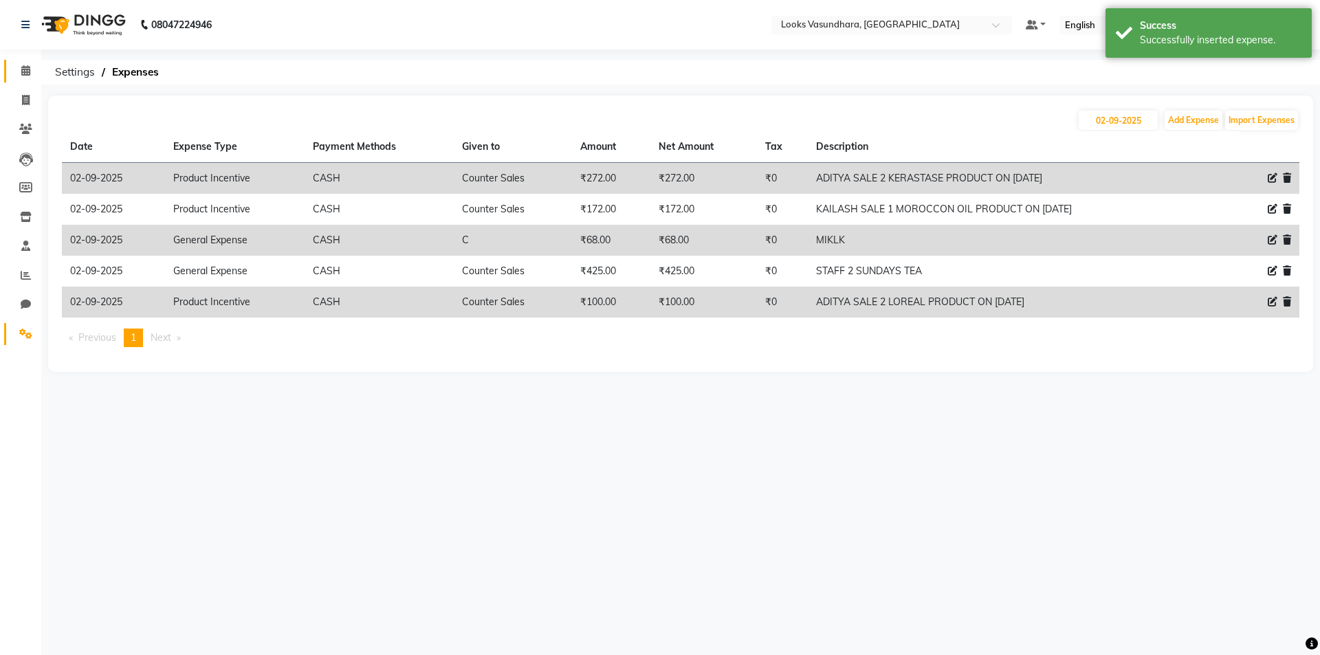
click at [28, 66] on icon at bounding box center [25, 70] width 9 height 10
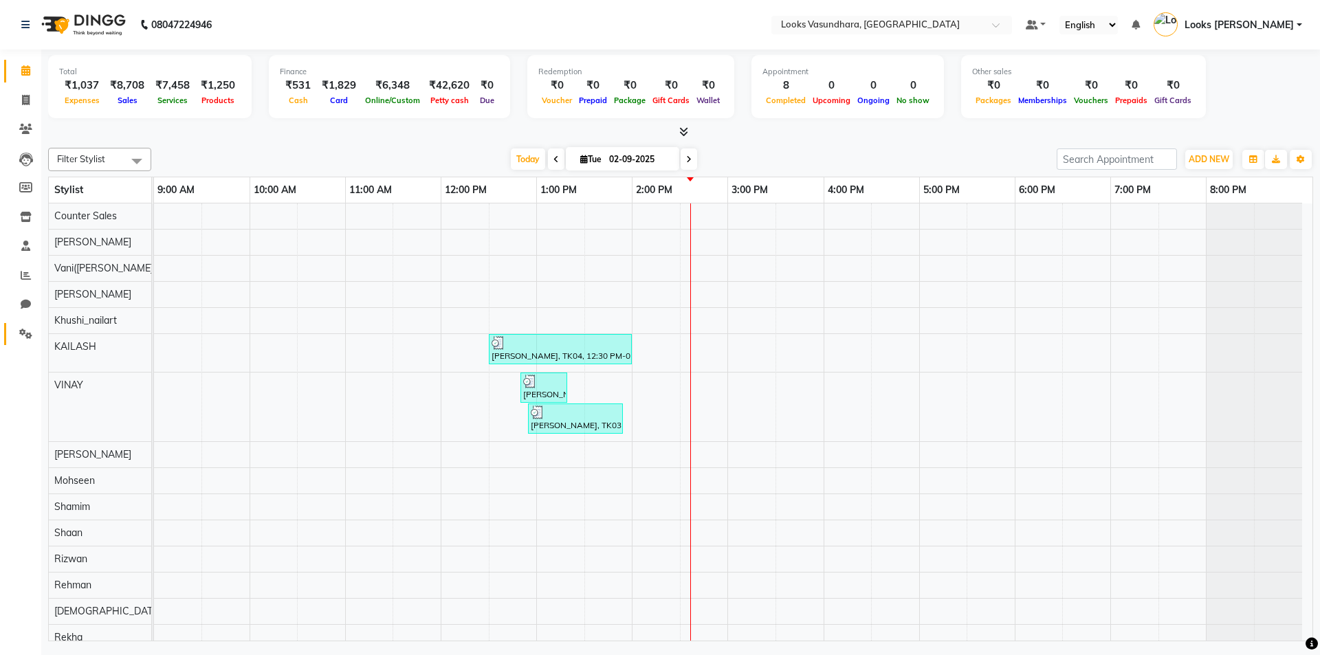
click at [10, 331] on link "Settings" at bounding box center [20, 334] width 33 height 23
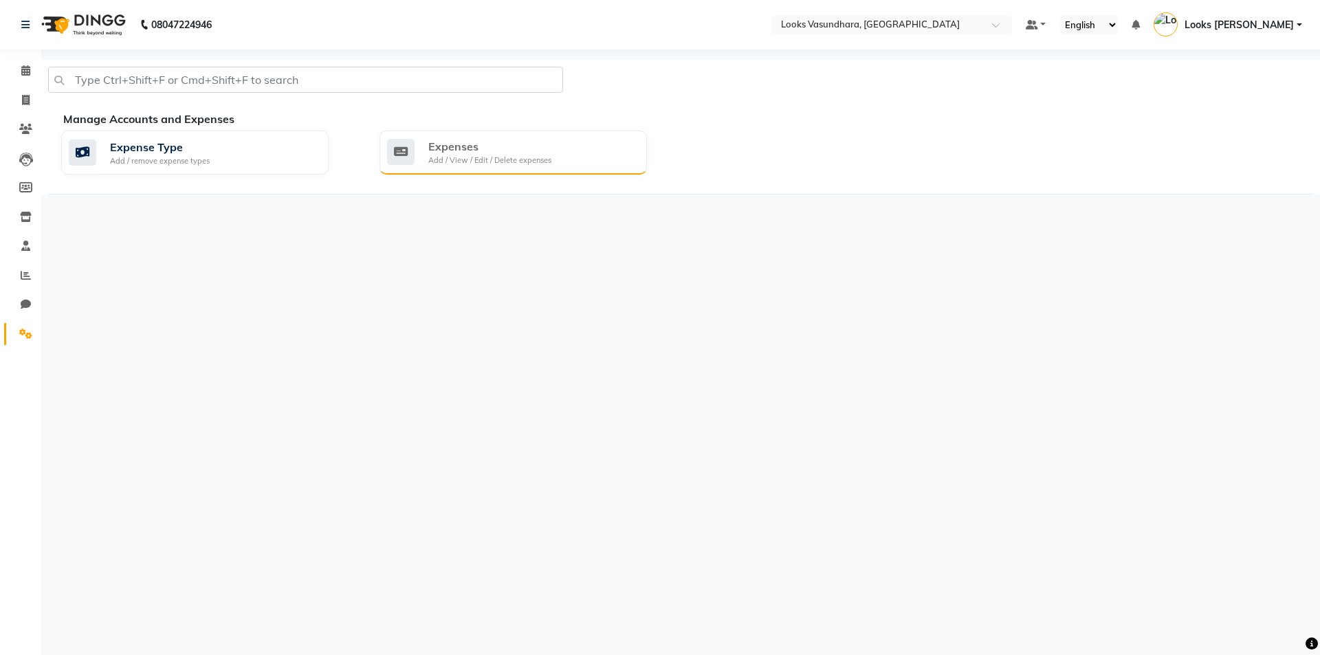
click at [567, 149] on div "Expenses Add / View / Edit / Delete expenses" at bounding box center [511, 152] width 249 height 28
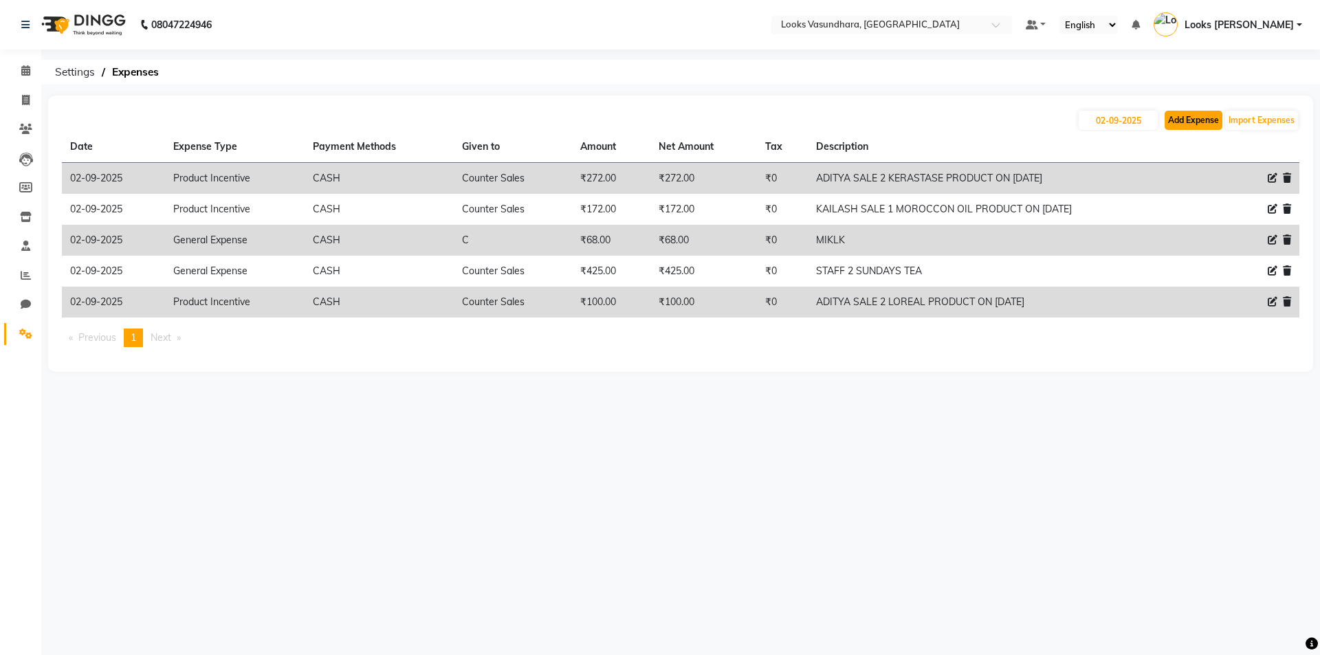
click at [1185, 125] on button "Add Expense" at bounding box center [1194, 120] width 58 height 19
select select "1"
select select "3176"
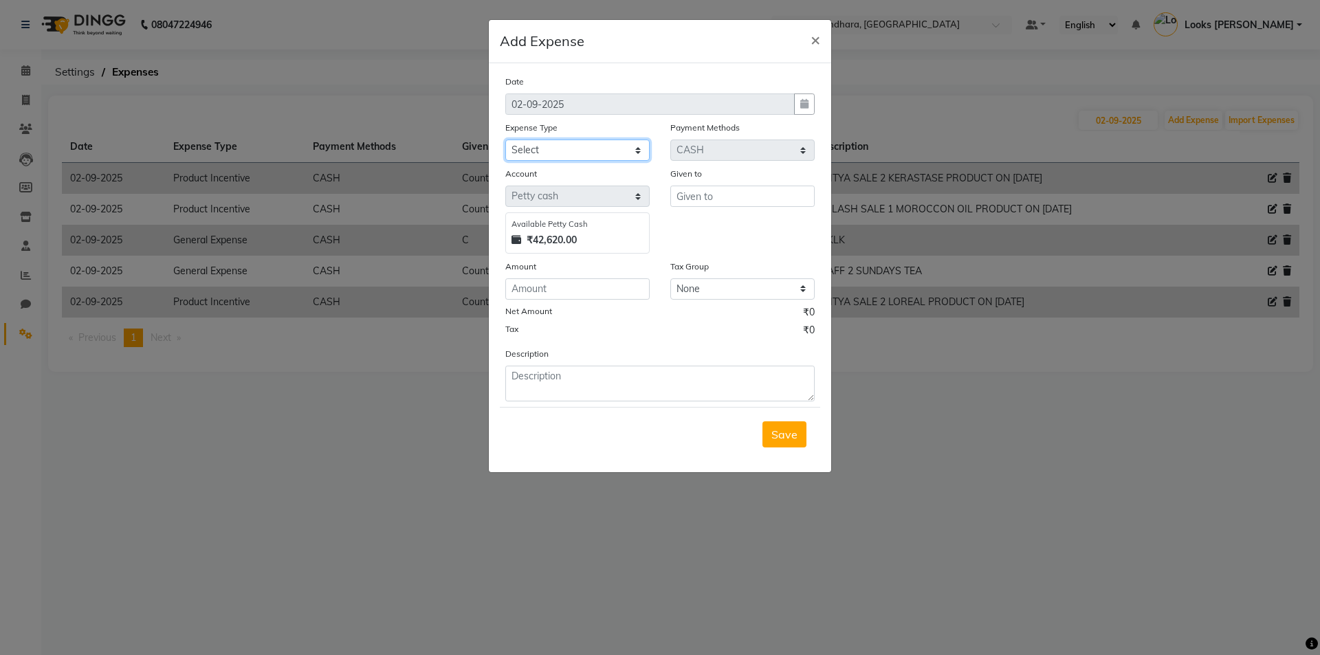
click at [615, 153] on select "Select Bank Deposit Blinkit Cash Handover CLIENT Client ordered food Client Ref…" at bounding box center [577, 150] width 144 height 21
click at [505, 140] on select "Select Bank Deposit Blinkit Cash Handover CLIENT Client ordered food Client Ref…" at bounding box center [577, 150] width 144 height 21
click at [583, 151] on select "Select Bank Deposit Blinkit Cash Handover CLIENT Client ordered food Client Ref…" at bounding box center [577, 150] width 144 height 21
select select "23704"
click at [505, 140] on select "Select Bank Deposit Blinkit Cash Handover CLIENT Client ordered food Client Ref…" at bounding box center [577, 150] width 144 height 21
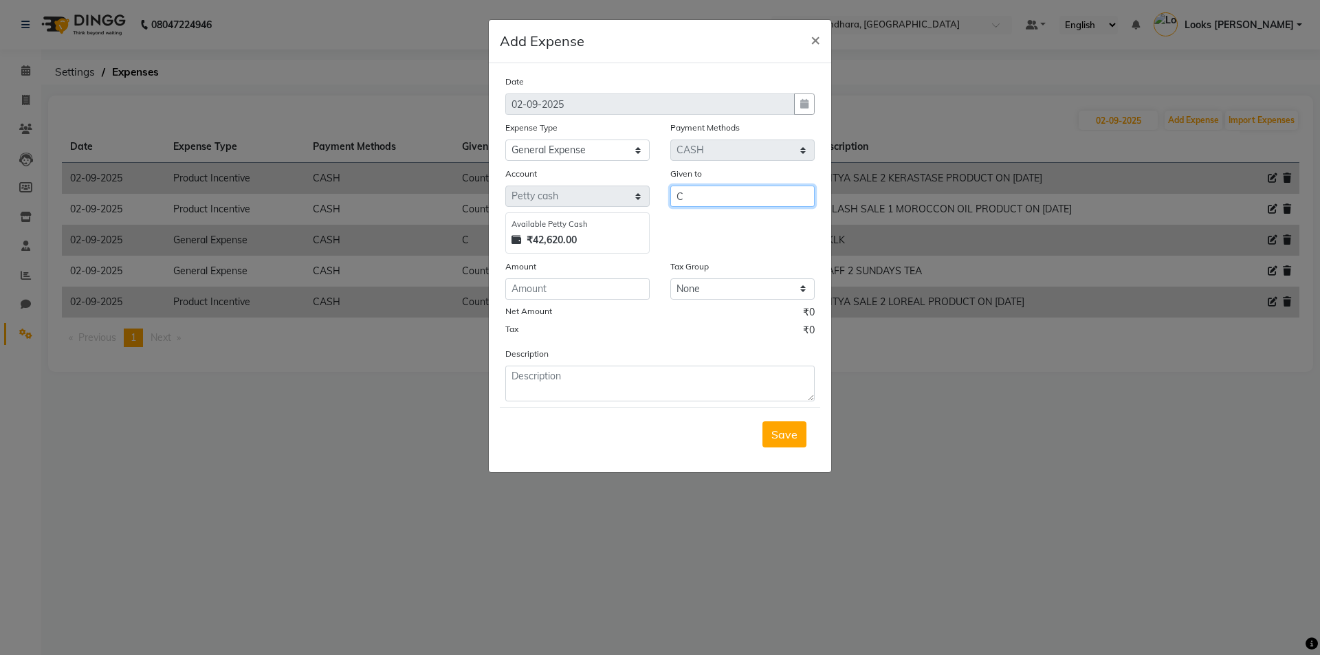
click at [699, 190] on input "C" at bounding box center [742, 196] width 144 height 21
click at [720, 240] on button "C ounter Sales" at bounding box center [734, 248] width 127 height 22
type input "Counter Sales"
click at [582, 287] on input "number" at bounding box center [577, 288] width 144 height 21
type input "441"
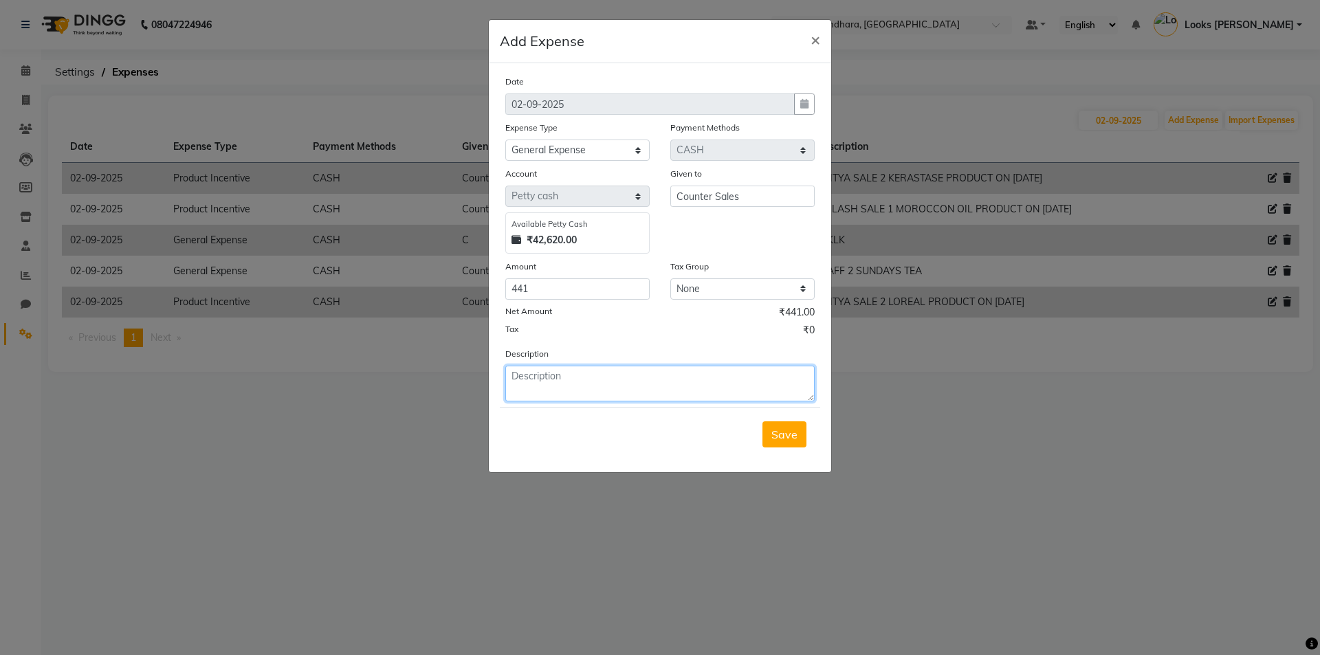
click at [564, 391] on textarea at bounding box center [659, 384] width 309 height 36
type textarea "COFFEE POUCH"
click at [779, 430] on span "Save" at bounding box center [785, 435] width 26 height 14
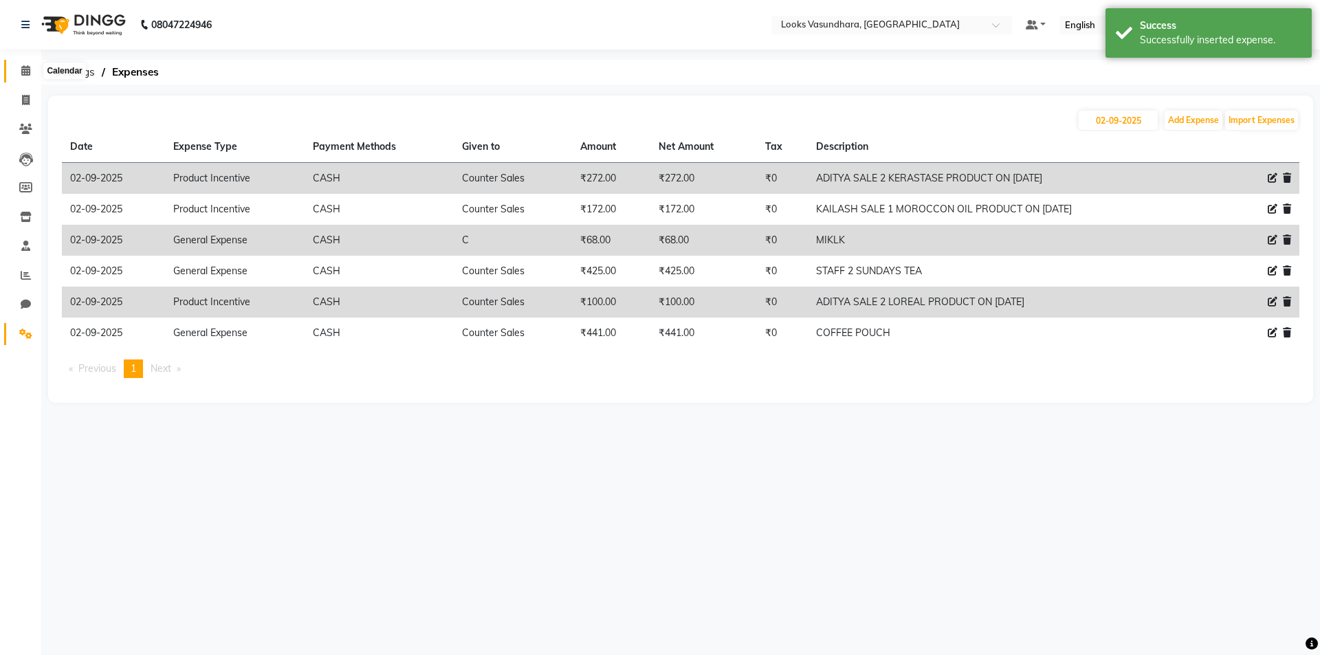
click at [19, 69] on span at bounding box center [26, 71] width 24 height 16
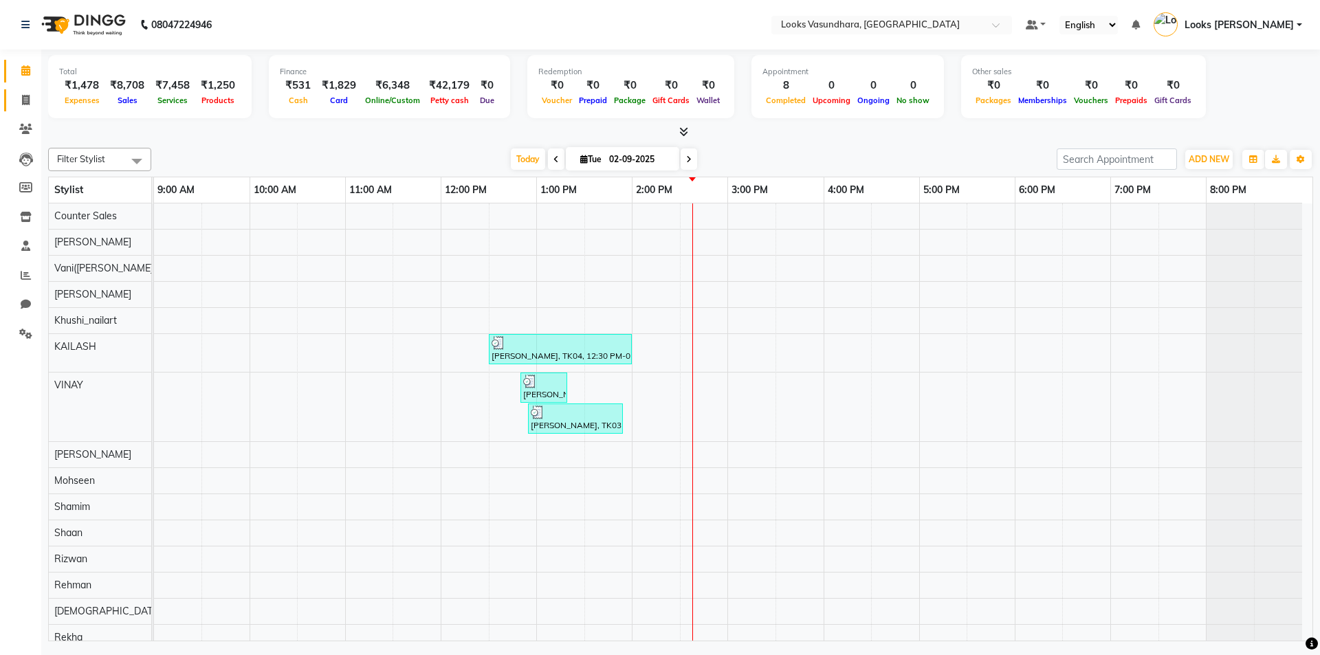
click at [12, 102] on link "Invoice" at bounding box center [20, 100] width 33 height 23
select select "service"
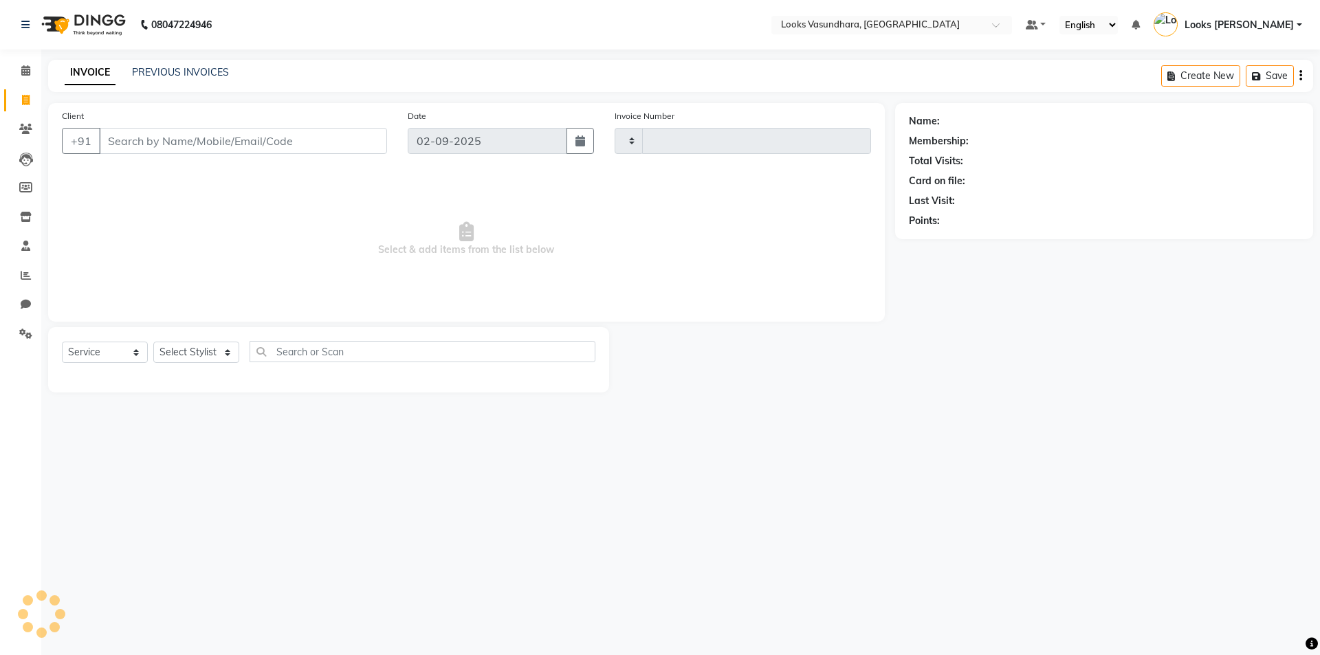
type input "5786"
select select "4370"
click at [184, 346] on select "Select Stylist Aditya [PERSON_NAME] Anjali [PERSON_NAME] Kumar_MSTR Counter Sal…" at bounding box center [196, 352] width 86 height 21
select select "31340"
click at [153, 342] on select "Select Stylist Aditya [PERSON_NAME] Anjali [PERSON_NAME] Kumar_MSTR Counter Sal…" at bounding box center [196, 352] width 86 height 21
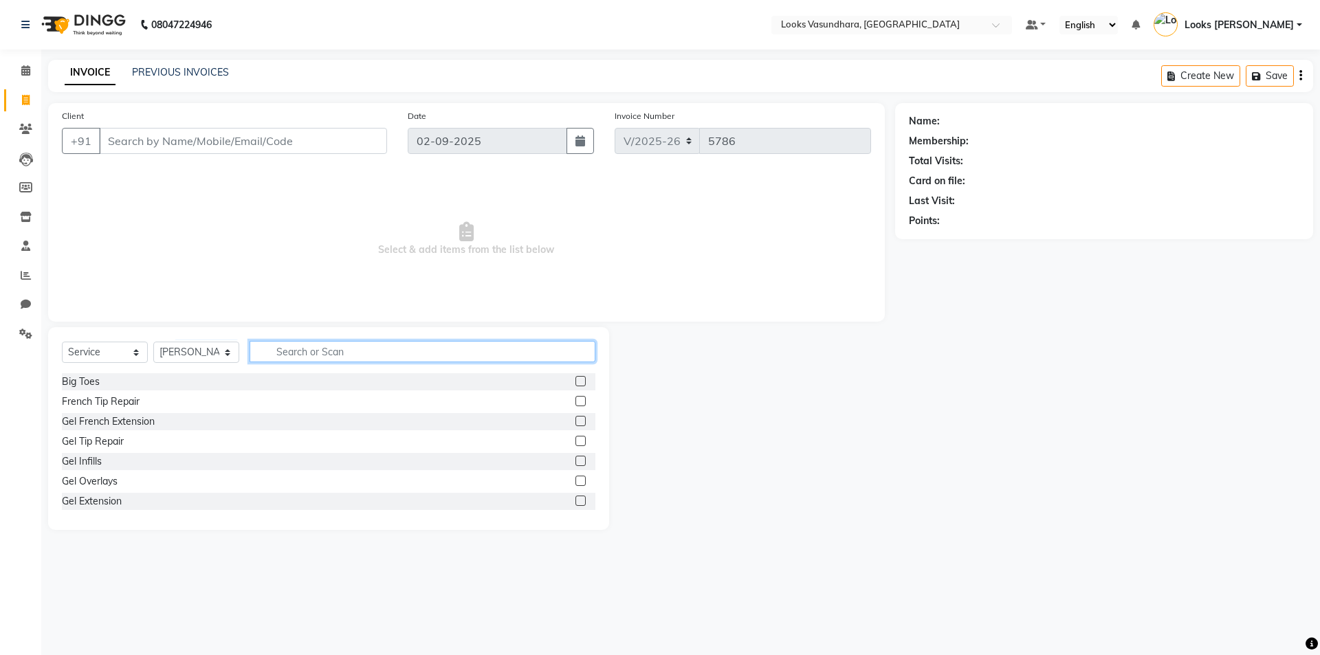
click at [289, 348] on input "text" at bounding box center [423, 351] width 346 height 21
type input "INOA"
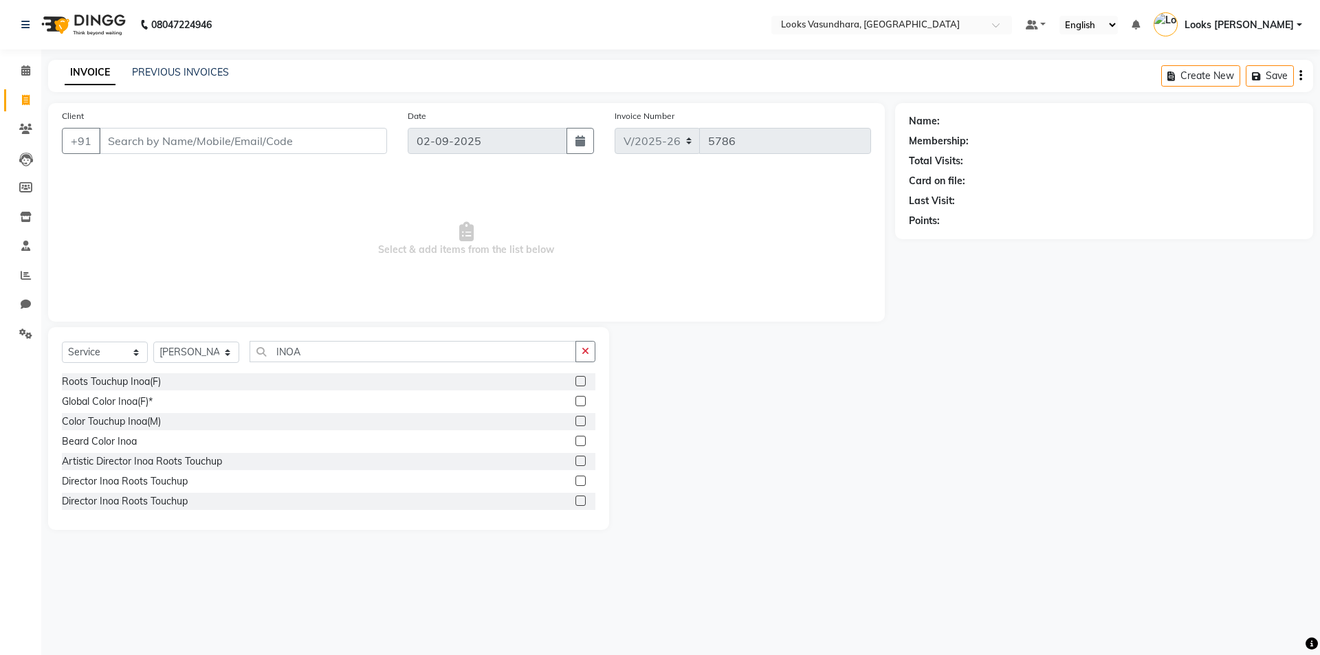
click at [576, 383] on label at bounding box center [581, 381] width 10 height 10
click at [576, 383] on input "checkbox" at bounding box center [580, 382] width 9 height 9
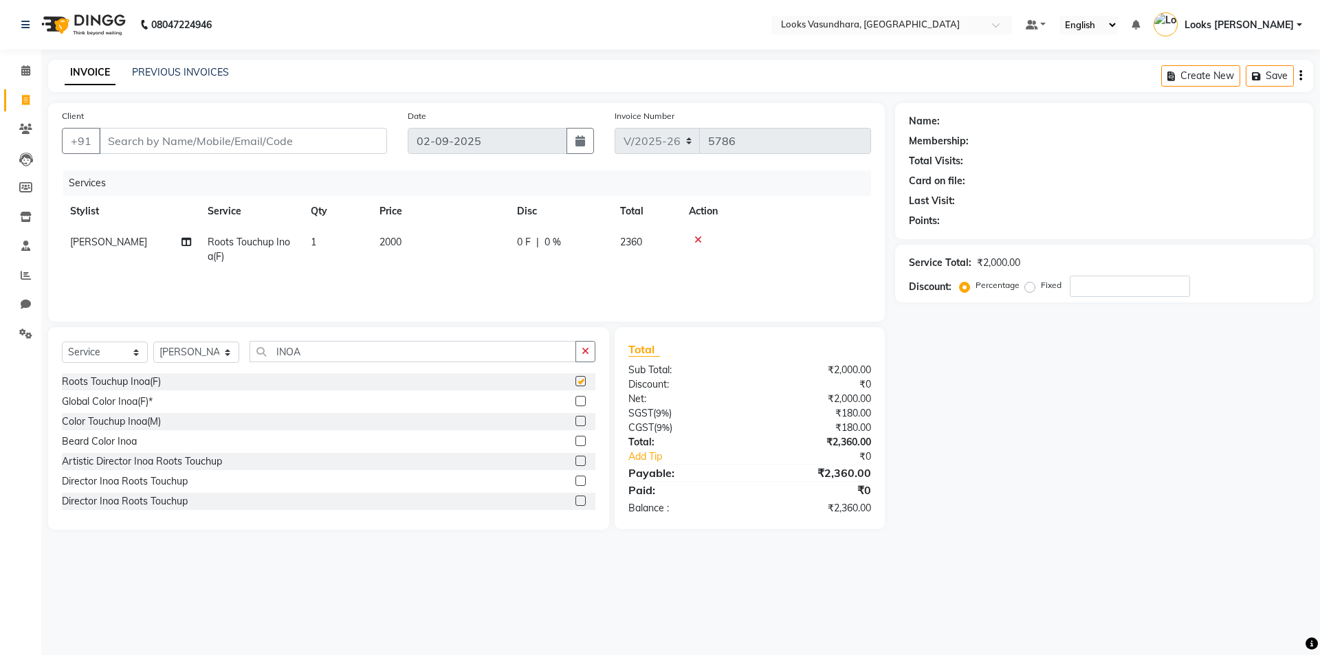
checkbox input "false"
click at [481, 242] on td "2000" at bounding box center [440, 249] width 138 height 45
select select "31340"
click at [481, 242] on input "2000" at bounding box center [504, 245] width 121 height 21
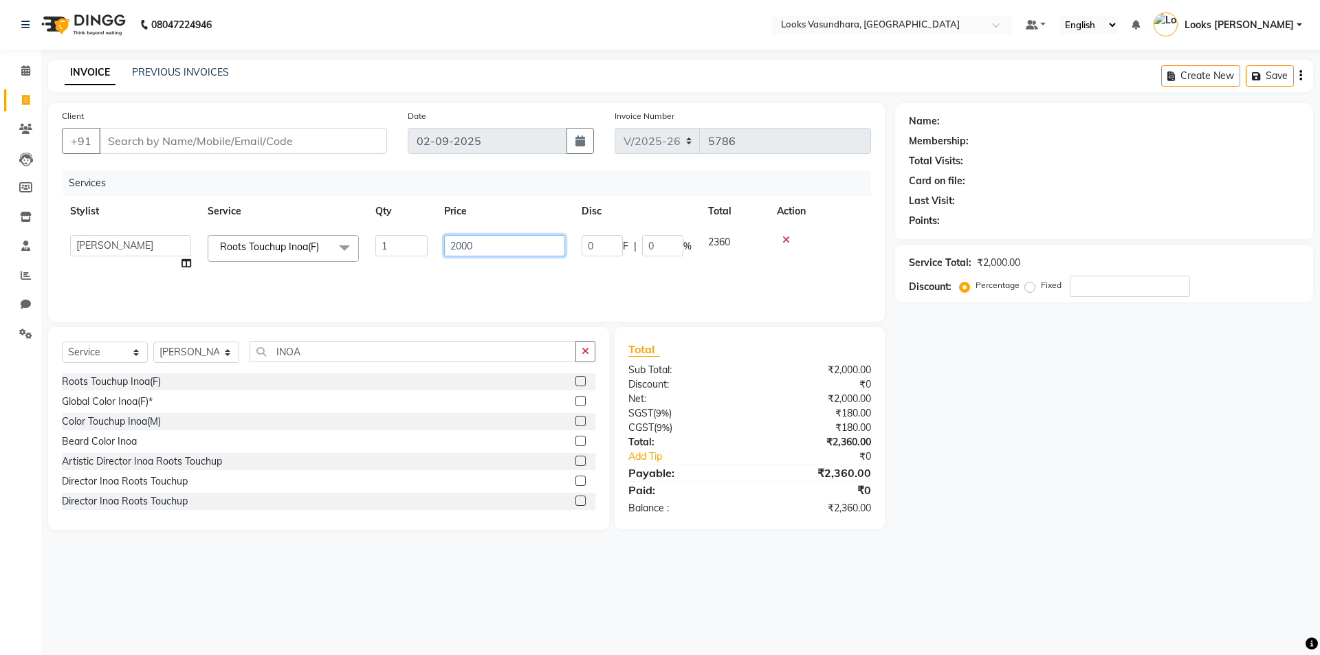
click at [481, 242] on input "2000" at bounding box center [504, 245] width 121 height 21
type input "1400"
click at [214, 352] on select "Select Stylist Aditya [PERSON_NAME] Anjali [PERSON_NAME] Kumar_MSTR Counter Sal…" at bounding box center [196, 352] width 86 height 21
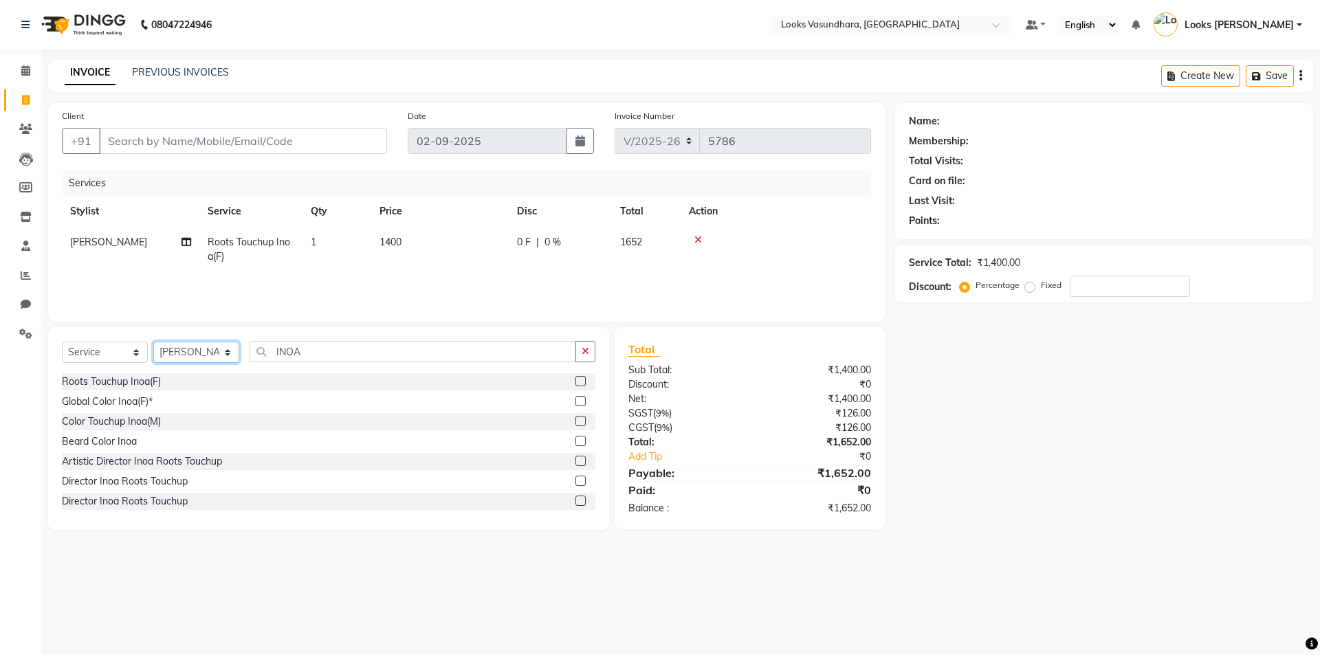
select select "70564"
click at [153, 342] on select "Select Stylist Aditya [PERSON_NAME] Anjali [PERSON_NAME] Kumar_MSTR Counter Sal…" at bounding box center [196, 352] width 86 height 21
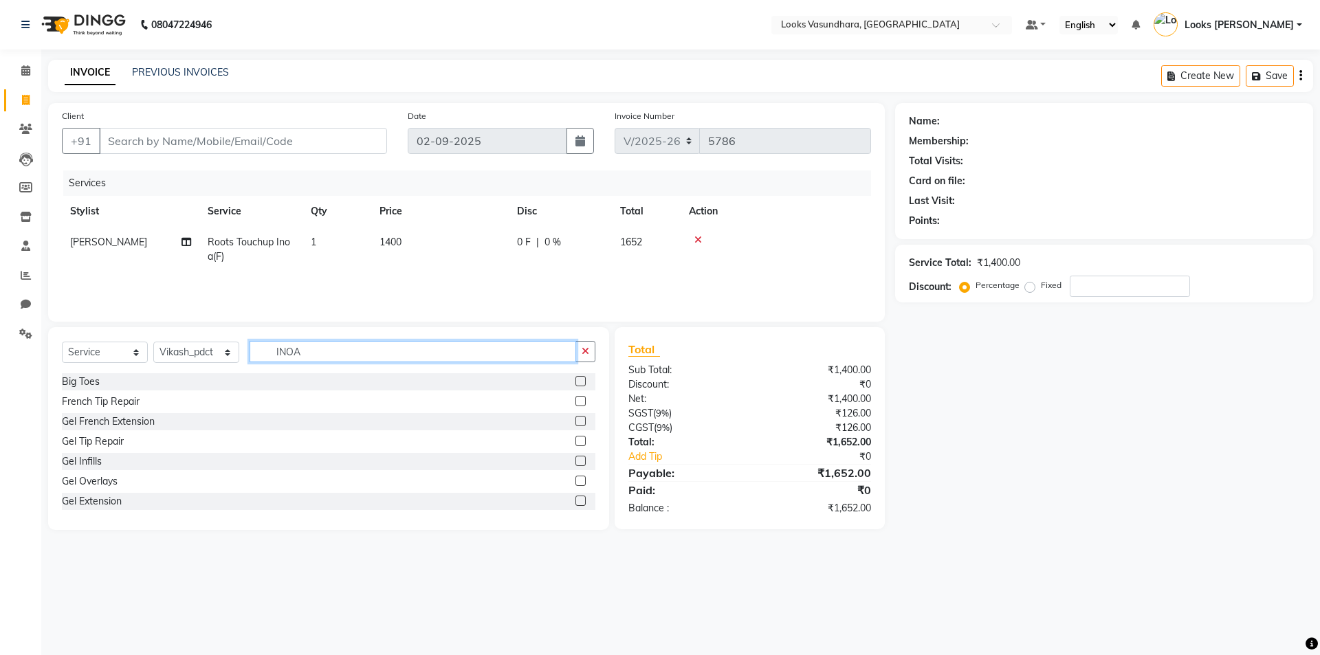
click at [342, 353] on input "INOA" at bounding box center [413, 351] width 327 height 21
type input "FOOT"
click at [576, 386] on label at bounding box center [581, 381] width 10 height 10
click at [576, 386] on input "checkbox" at bounding box center [580, 382] width 9 height 9
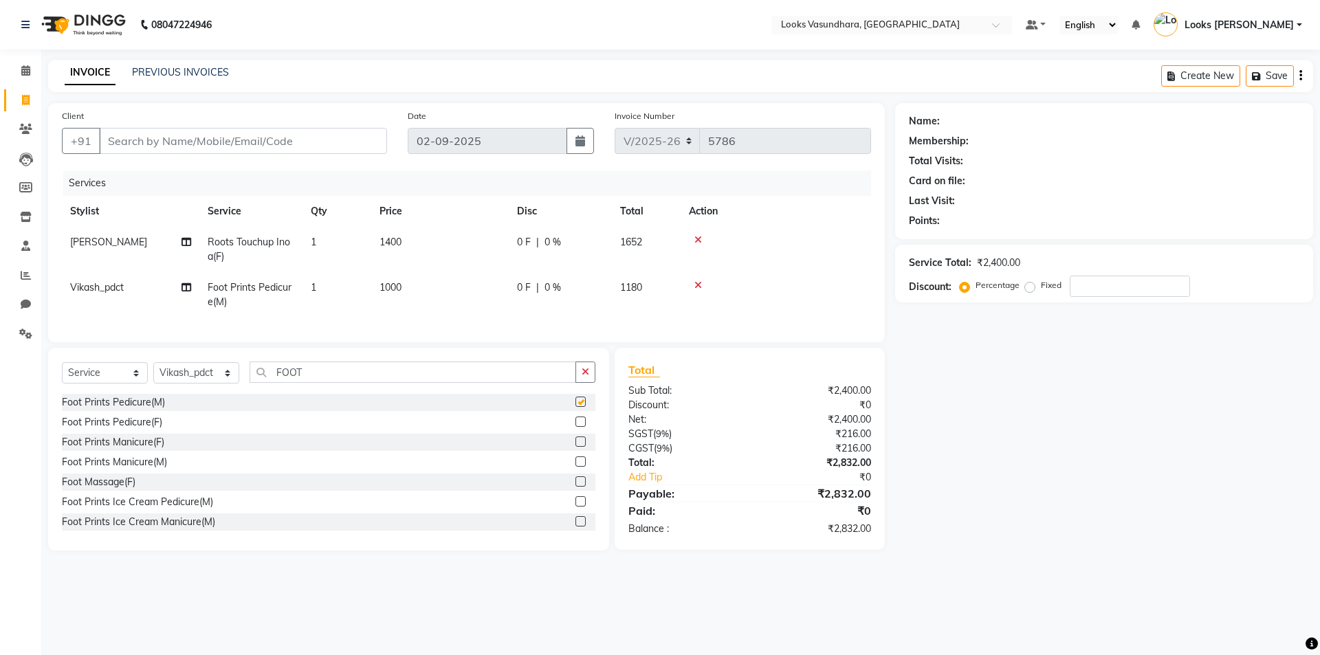
checkbox input "false"
click at [288, 135] on input "Client" at bounding box center [243, 141] width 288 height 26
click at [287, 135] on input "Client" at bounding box center [243, 141] width 288 height 26
click at [143, 150] on input "Client" at bounding box center [243, 141] width 288 height 26
click at [157, 135] on input "Client" at bounding box center [243, 141] width 288 height 26
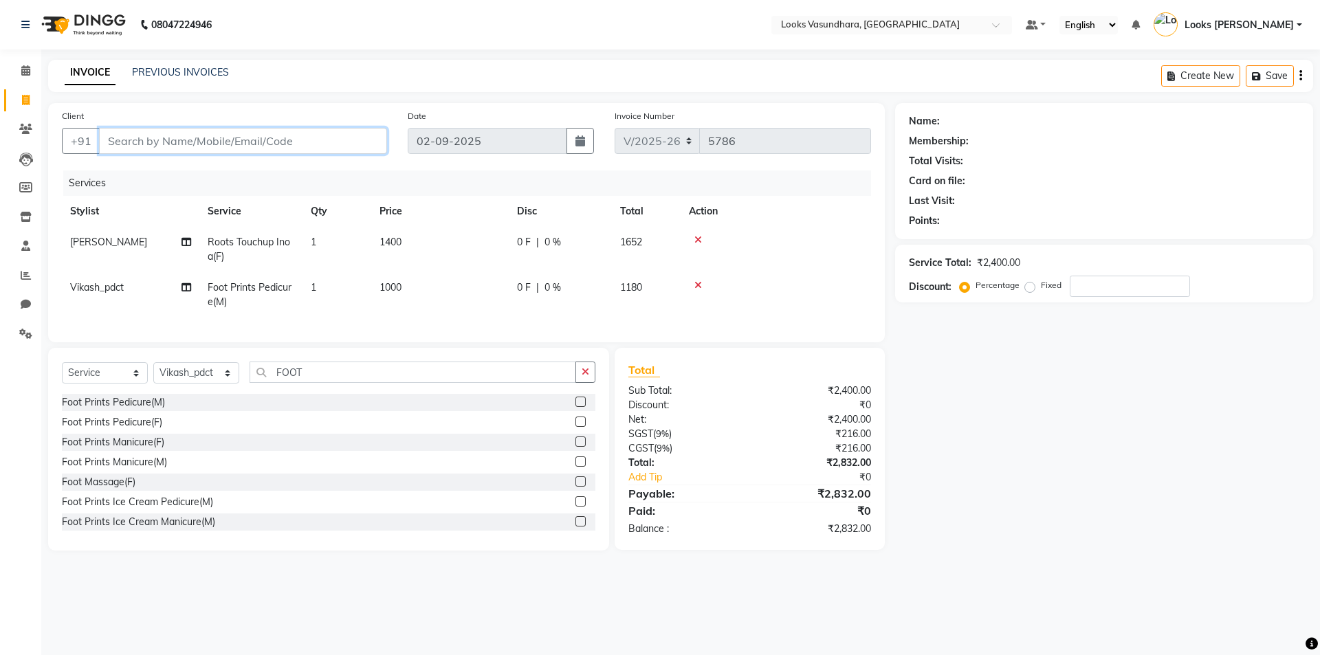
click at [157, 135] on input "Client" at bounding box center [243, 141] width 288 height 26
type input "9"
type input "0"
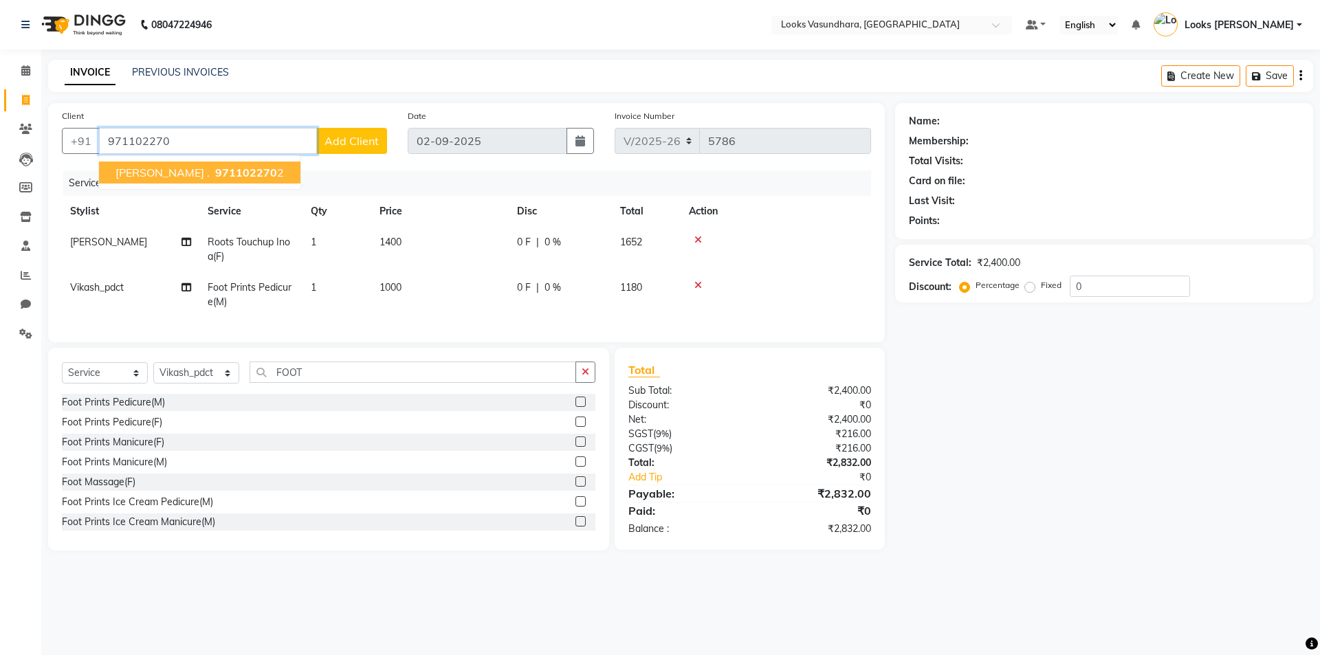
click at [215, 170] on span "971102270" at bounding box center [246, 173] width 62 height 14
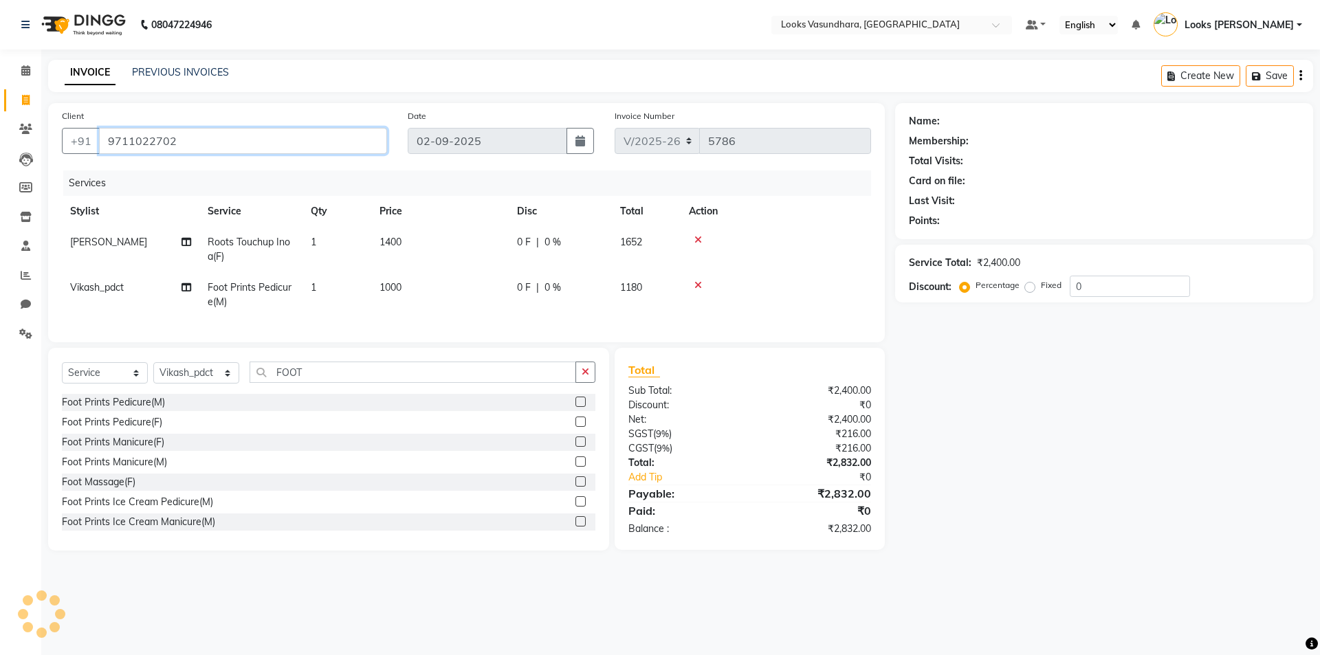
type input "9711022702"
select select "1: Object"
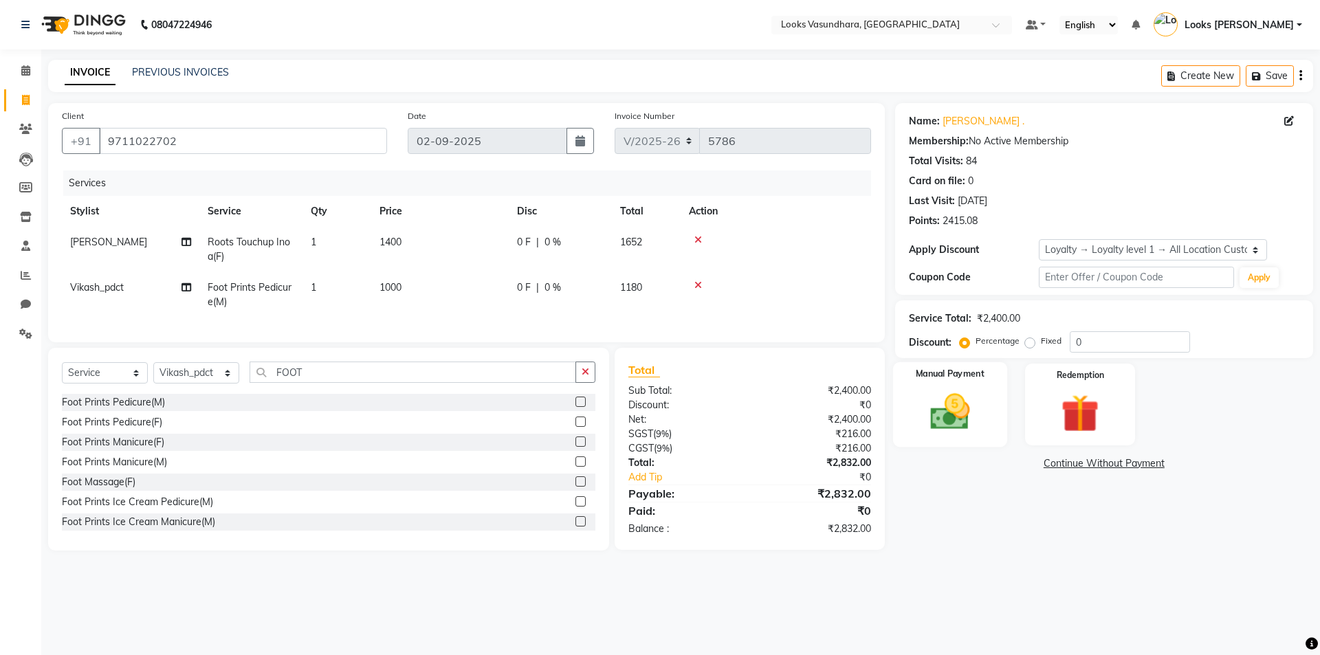
click at [956, 395] on img at bounding box center [950, 411] width 64 height 45
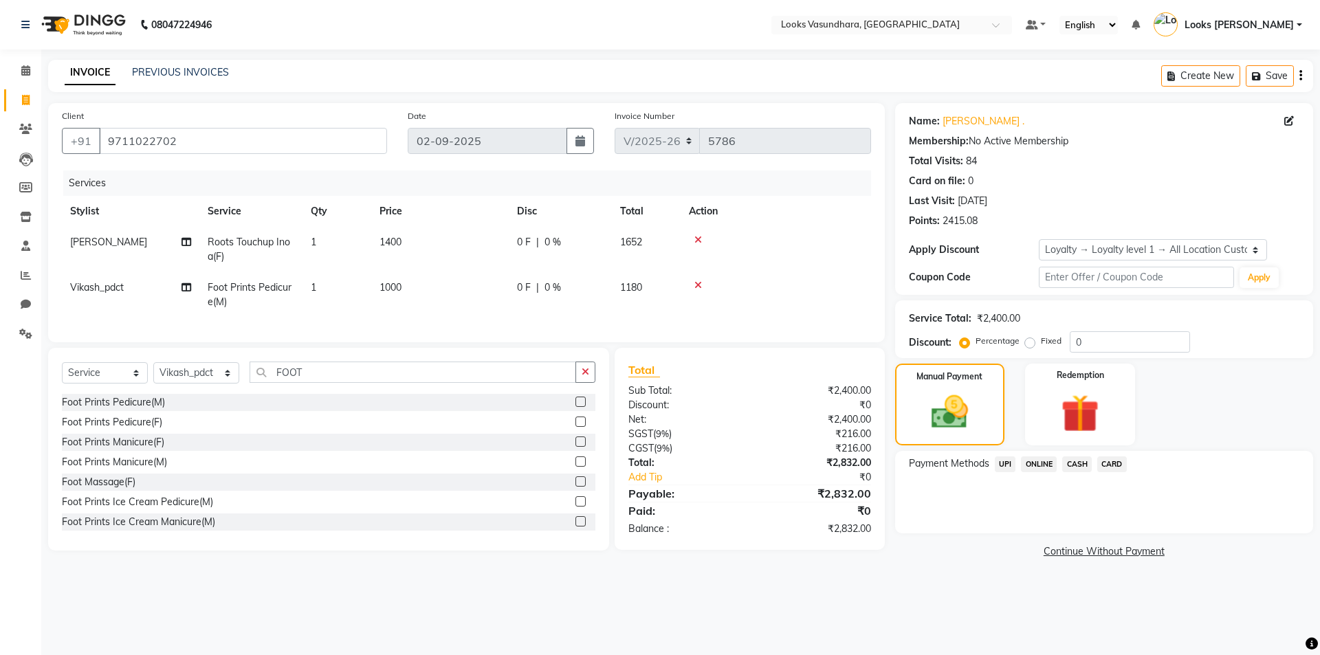
click at [1001, 466] on span "UPI" at bounding box center [1005, 465] width 21 height 16
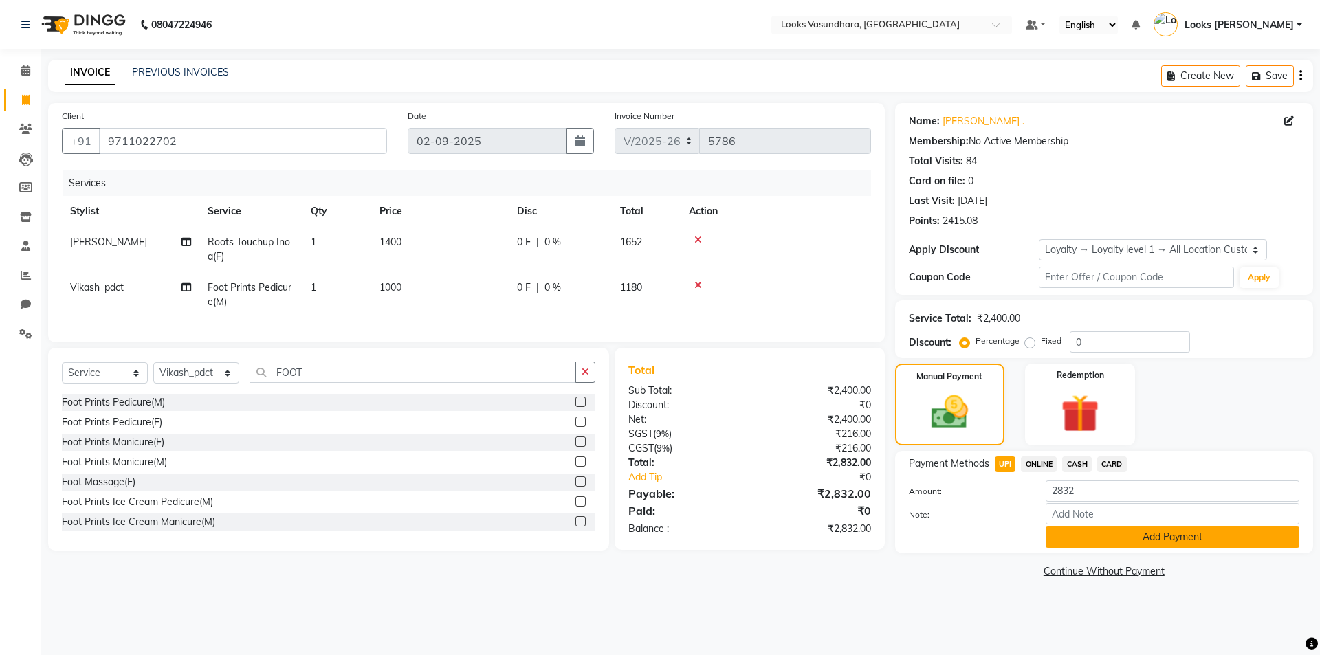
click at [1073, 536] on button "Add Payment" at bounding box center [1173, 537] width 254 height 21
click at [1071, 537] on div "Name: [PERSON_NAME] . Membership: No Active Membership Total Visits: 84 Card on…" at bounding box center [1109, 342] width 428 height 479
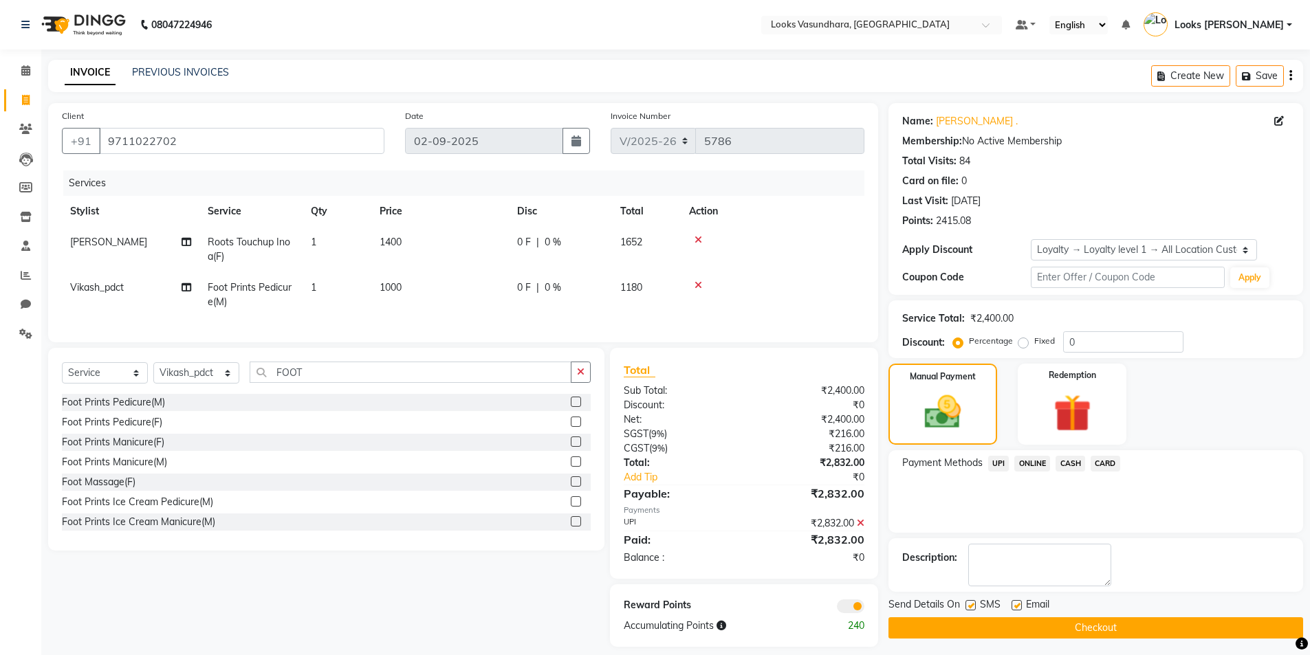
click at [1019, 603] on label at bounding box center [1017, 605] width 10 height 10
click at [1019, 603] on input "checkbox" at bounding box center [1016, 606] width 9 height 9
checkbox input "false"
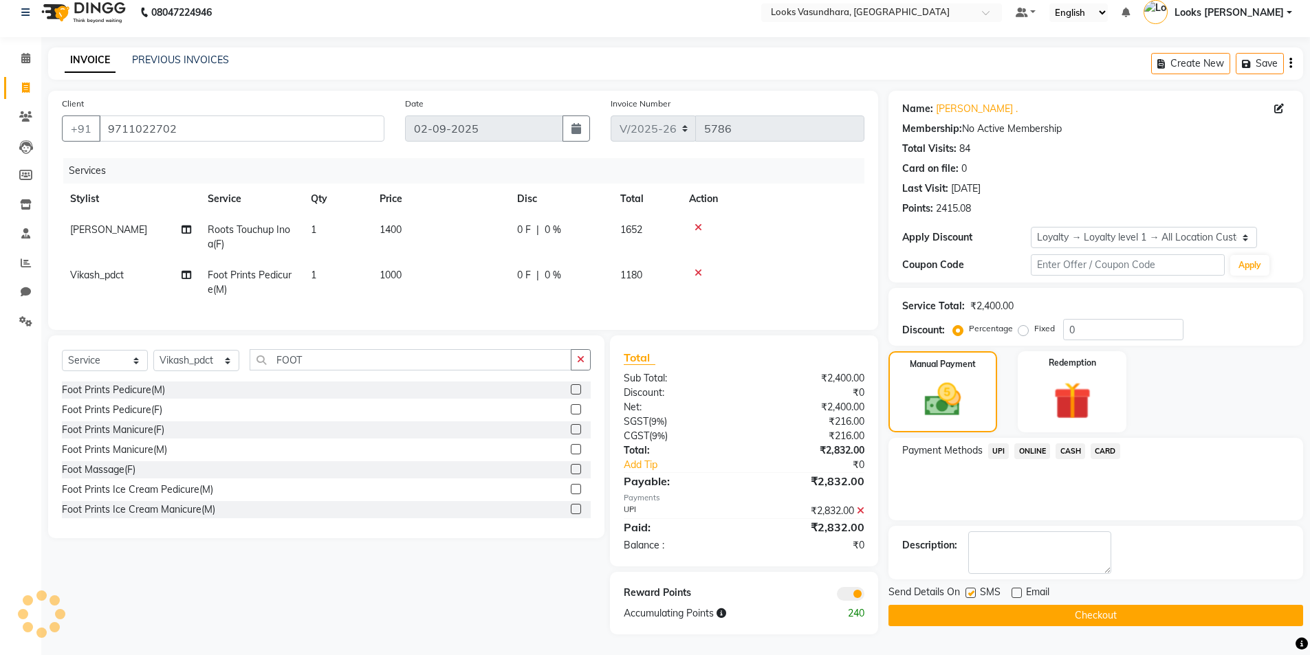
scroll to position [23, 0]
click at [968, 607] on button "Checkout" at bounding box center [1095, 615] width 415 height 21
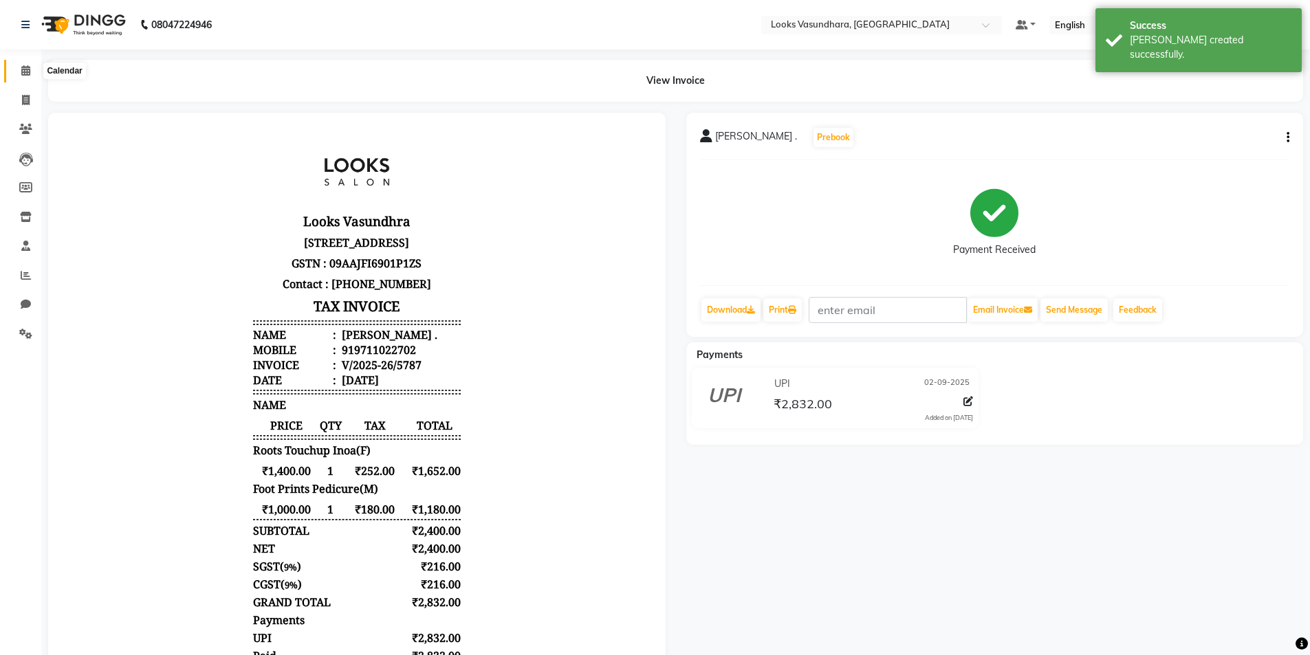
click at [25, 67] on icon at bounding box center [25, 70] width 9 height 10
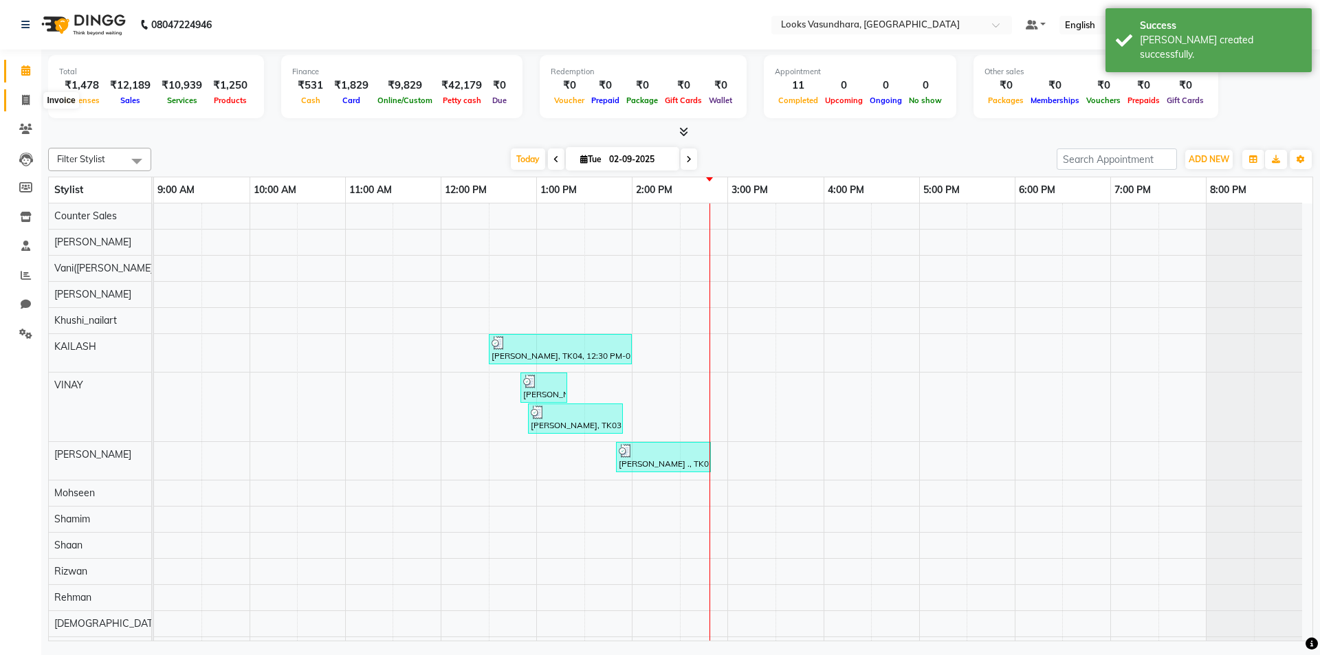
click at [23, 103] on icon at bounding box center [26, 100] width 8 height 10
select select "service"
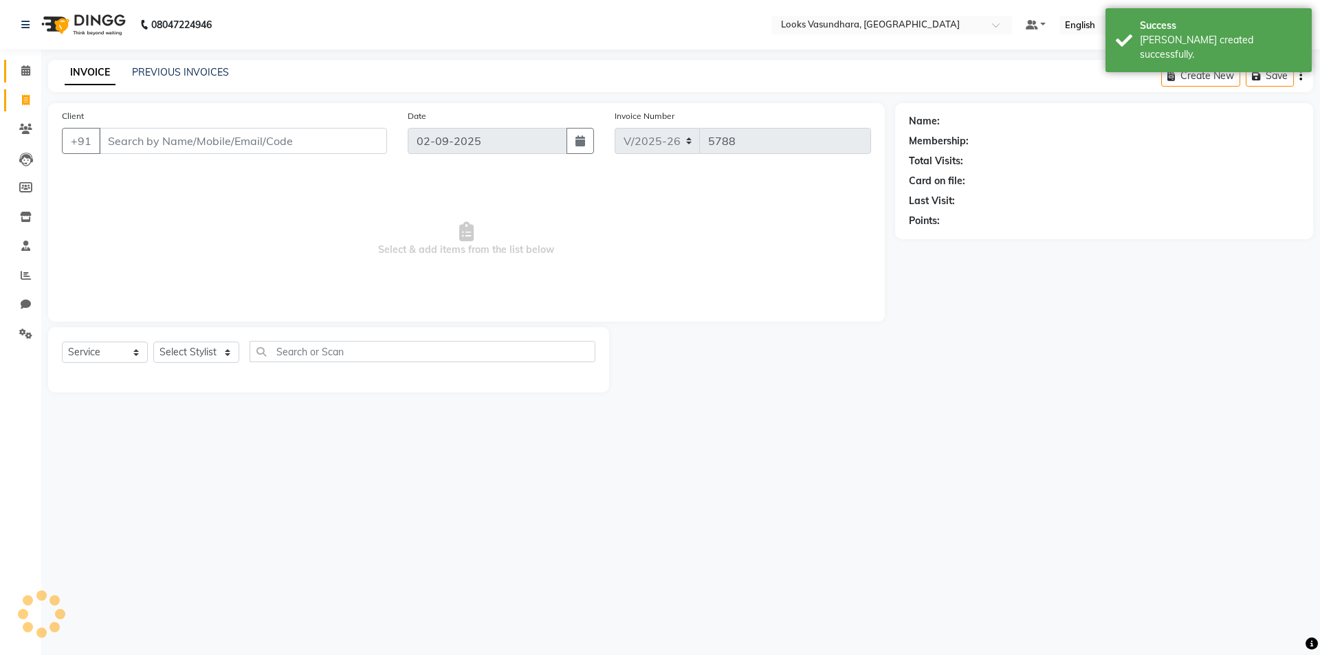
click at [24, 76] on span at bounding box center [26, 71] width 24 height 16
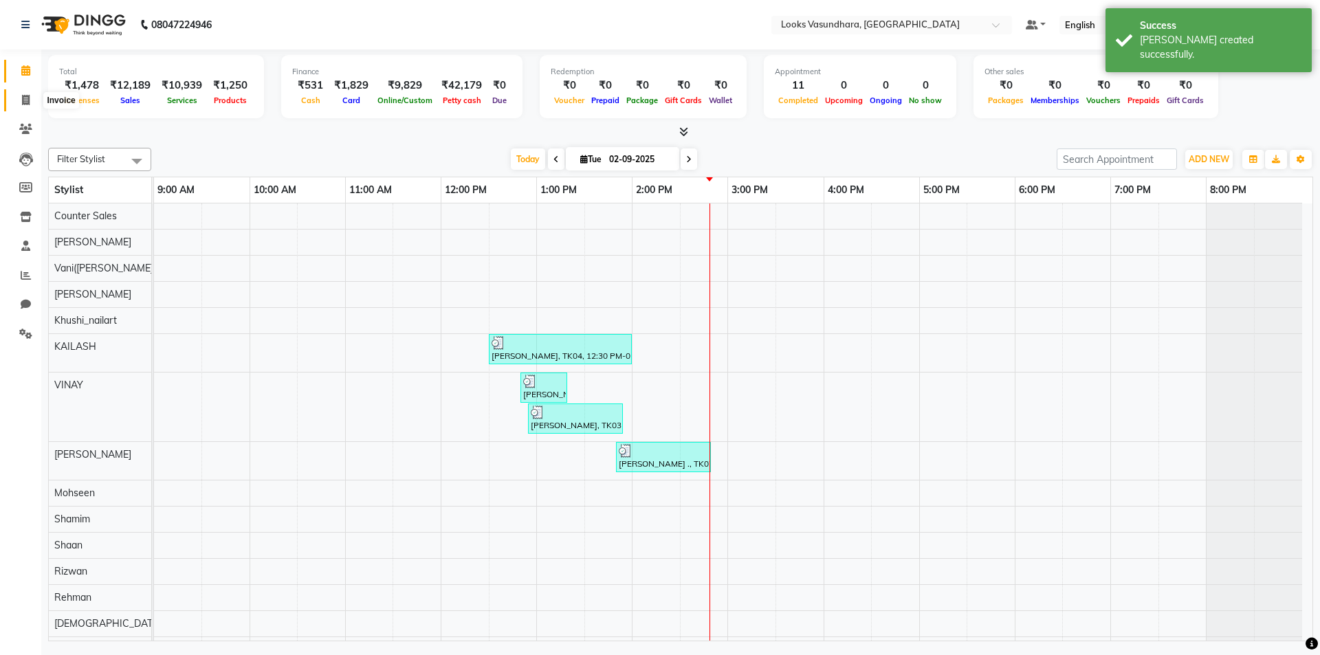
click at [23, 100] on icon at bounding box center [26, 100] width 8 height 10
select select "4370"
select select "service"
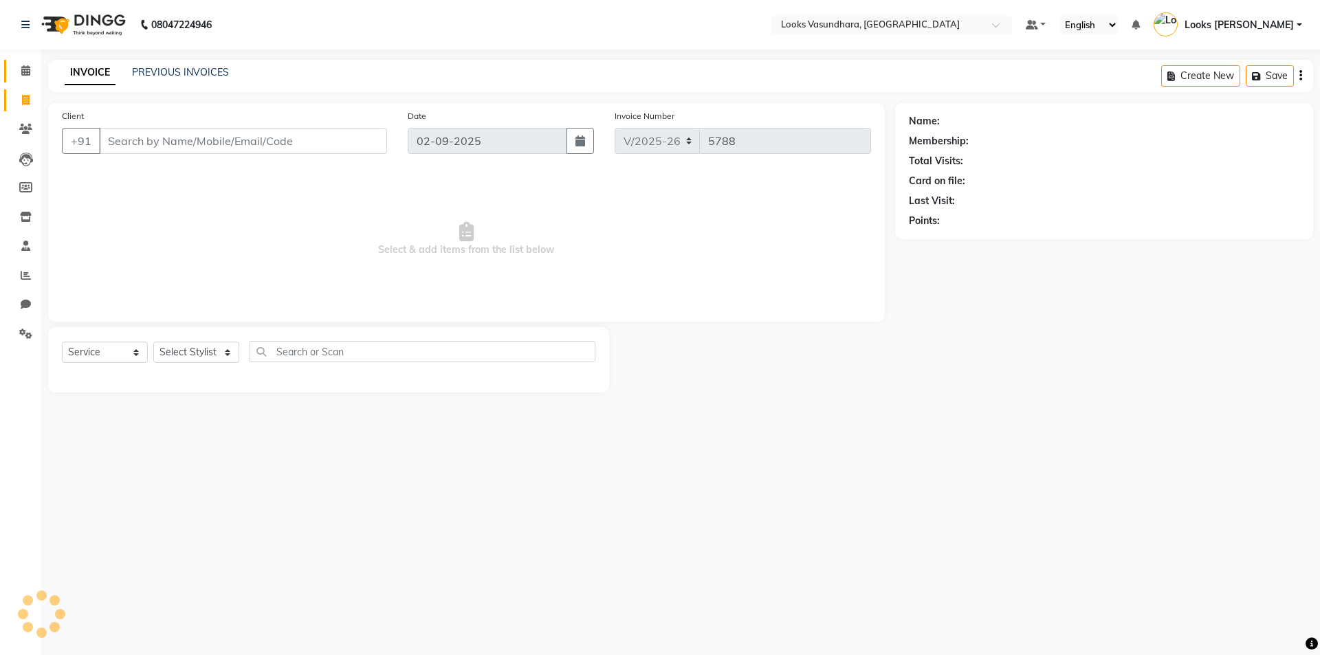
click at [23, 62] on link "Calendar" at bounding box center [20, 71] width 33 height 23
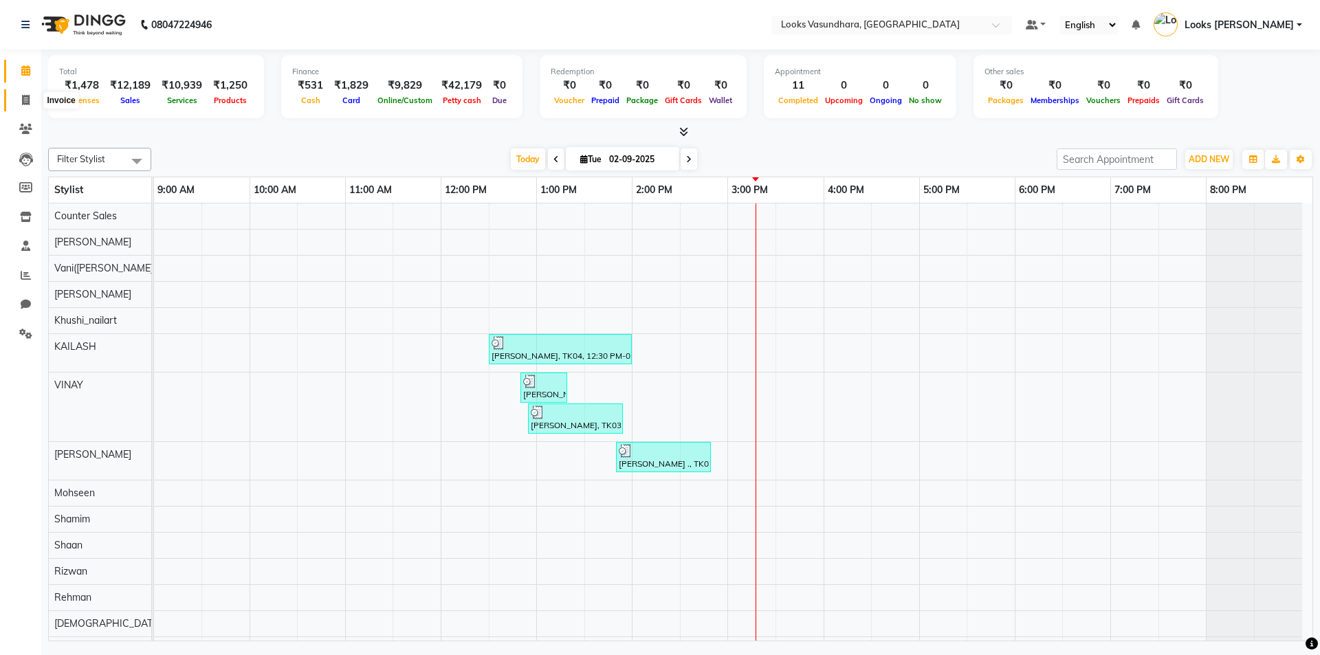
click at [23, 99] on icon at bounding box center [26, 100] width 8 height 10
select select "service"
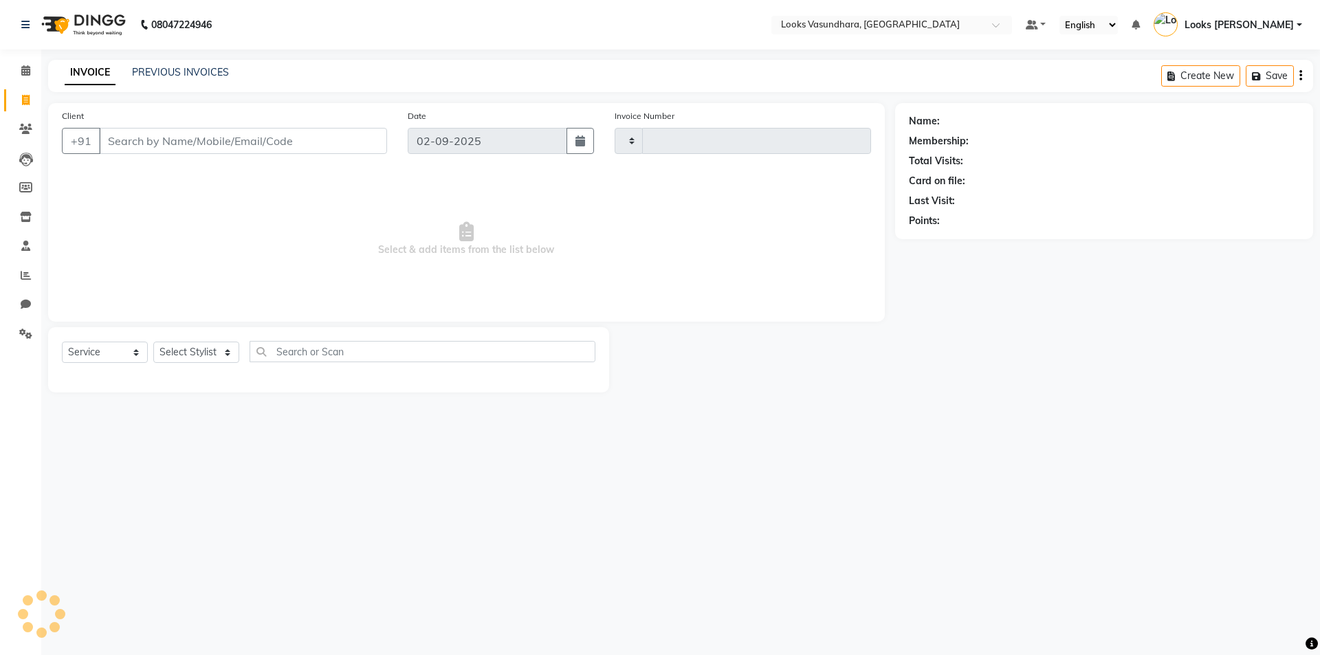
type input "5788"
select select "4370"
click at [210, 356] on select "Select Stylist" at bounding box center [196, 352] width 86 height 21
click at [210, 356] on select "Select Stylist Aditya [PERSON_NAME] Anjali [PERSON_NAME] Kumar_MSTR Counter Sal…" at bounding box center [196, 352] width 86 height 21
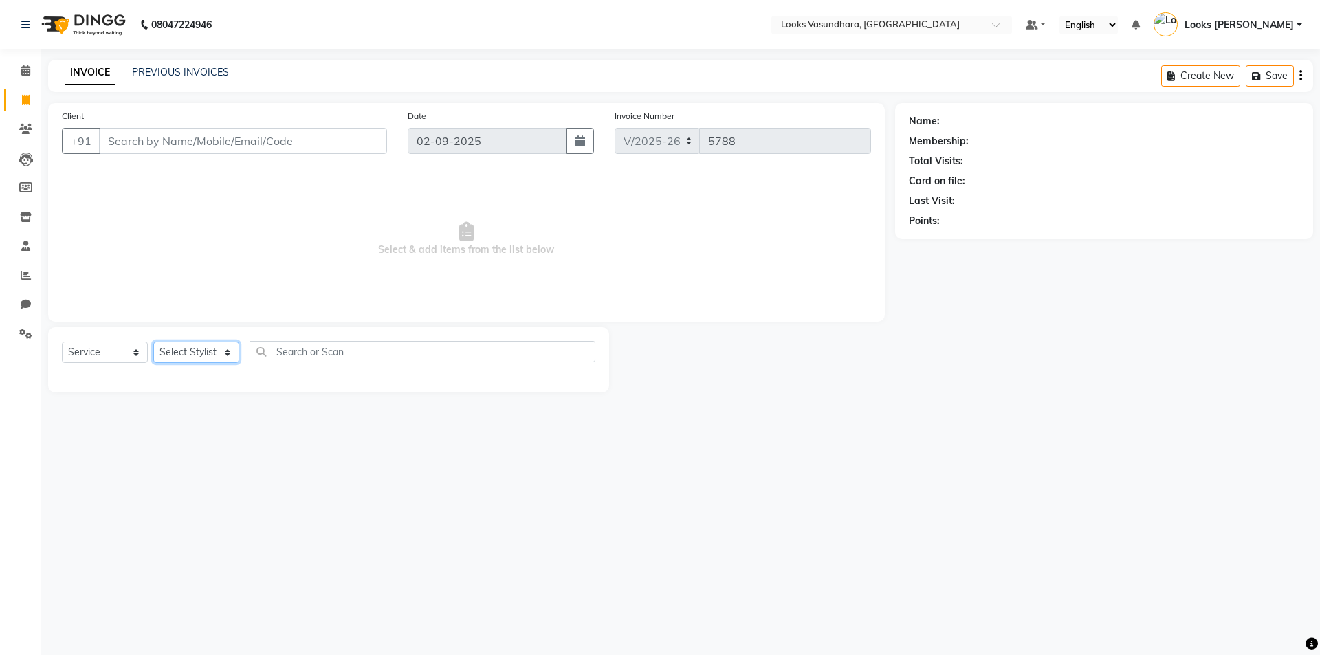
select select "23970"
click at [153, 342] on select "Select Stylist Aditya [PERSON_NAME] Anjali [PERSON_NAME] Kumar_MSTR Counter Sal…" at bounding box center [196, 352] width 86 height 21
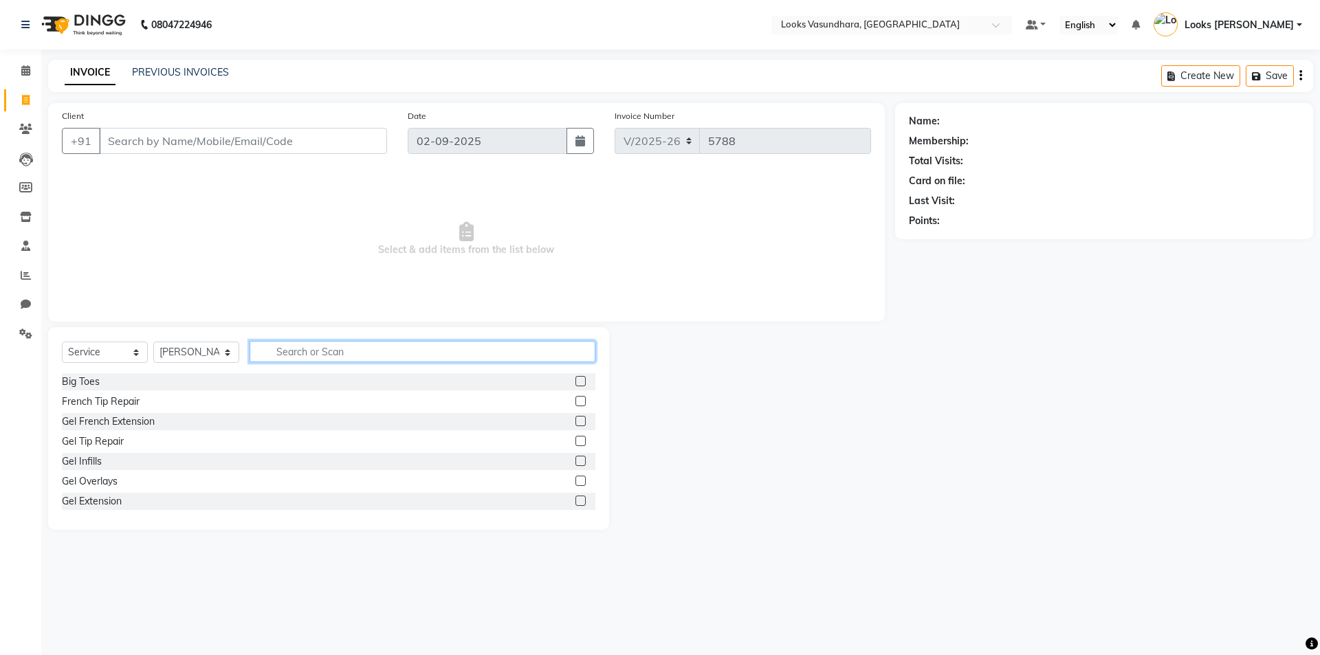
click at [340, 356] on input "text" at bounding box center [423, 351] width 346 height 21
type input "CUT"
click at [576, 399] on label at bounding box center [581, 401] width 10 height 10
click at [576, 399] on input "checkbox" at bounding box center [580, 401] width 9 height 9
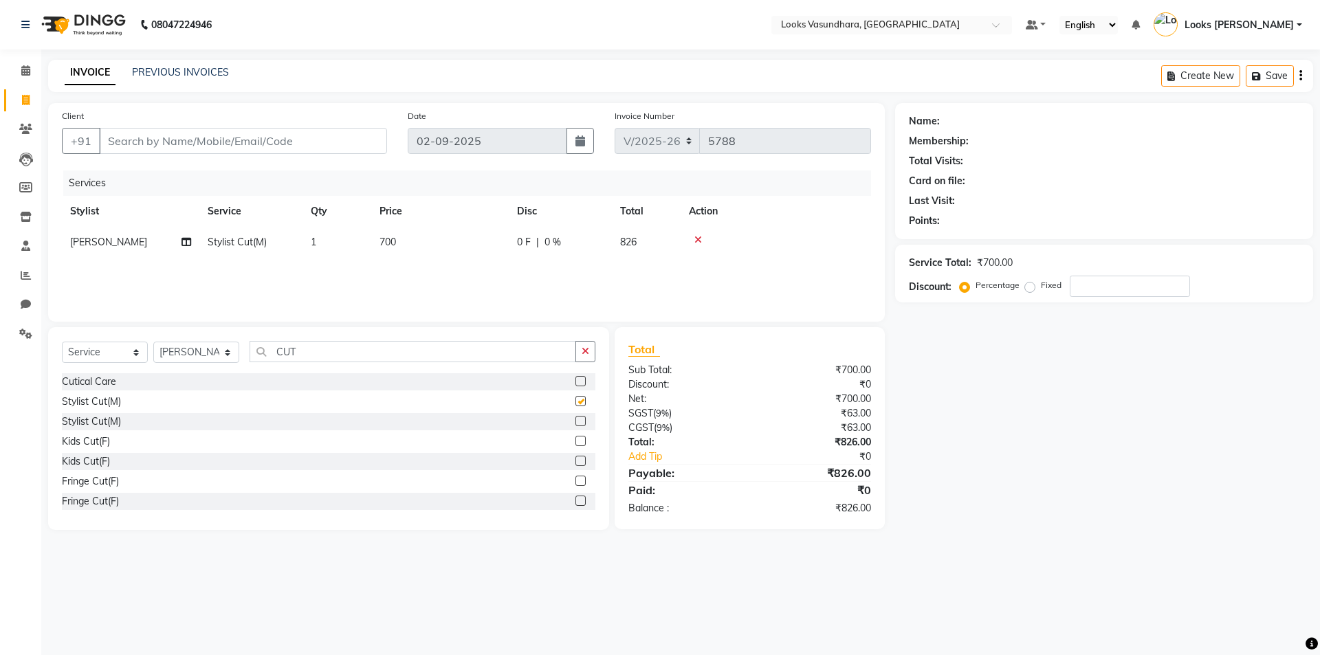
checkbox input "false"
click at [356, 345] on input "CUT" at bounding box center [413, 351] width 327 height 21
type input "C"
type input "BEA"
click at [576, 380] on label at bounding box center [581, 381] width 10 height 10
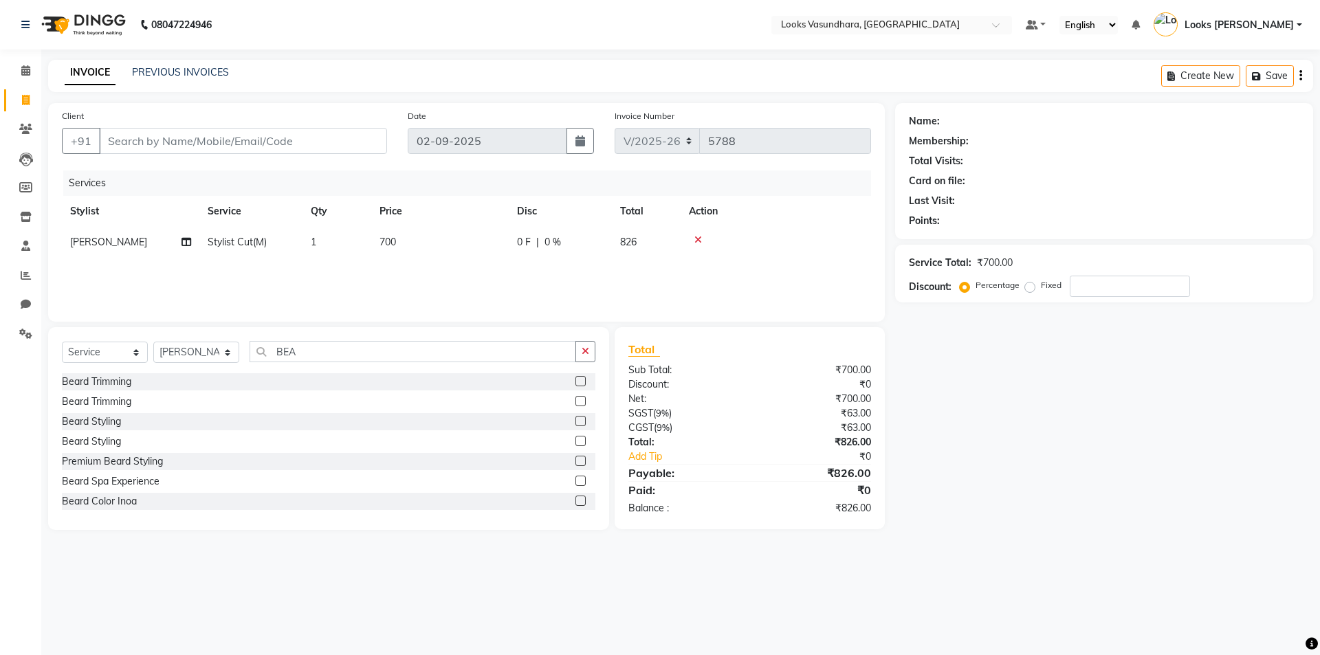
click at [576, 380] on input "checkbox" at bounding box center [580, 382] width 9 height 9
click at [576, 380] on label at bounding box center [581, 381] width 10 height 10
click at [576, 380] on input "checkbox" at bounding box center [580, 382] width 9 height 9
checkbox input "false"
click at [457, 263] on td "500" at bounding box center [440, 273] width 138 height 31
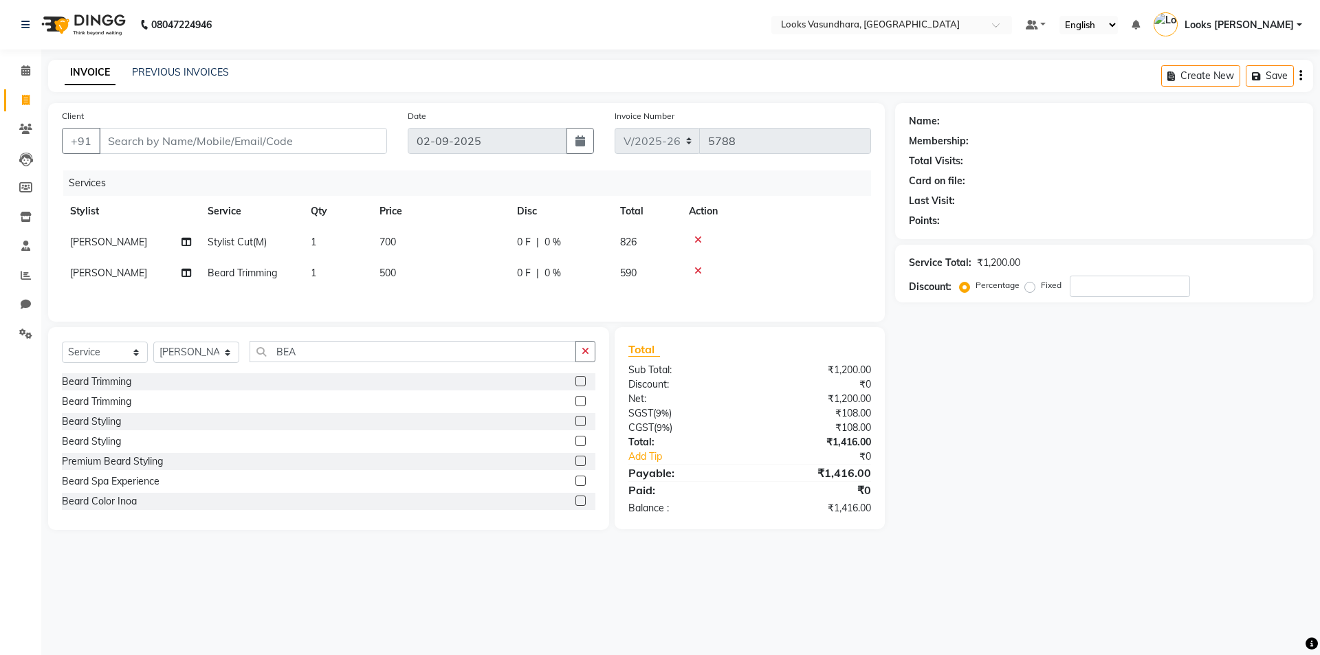
select select "23970"
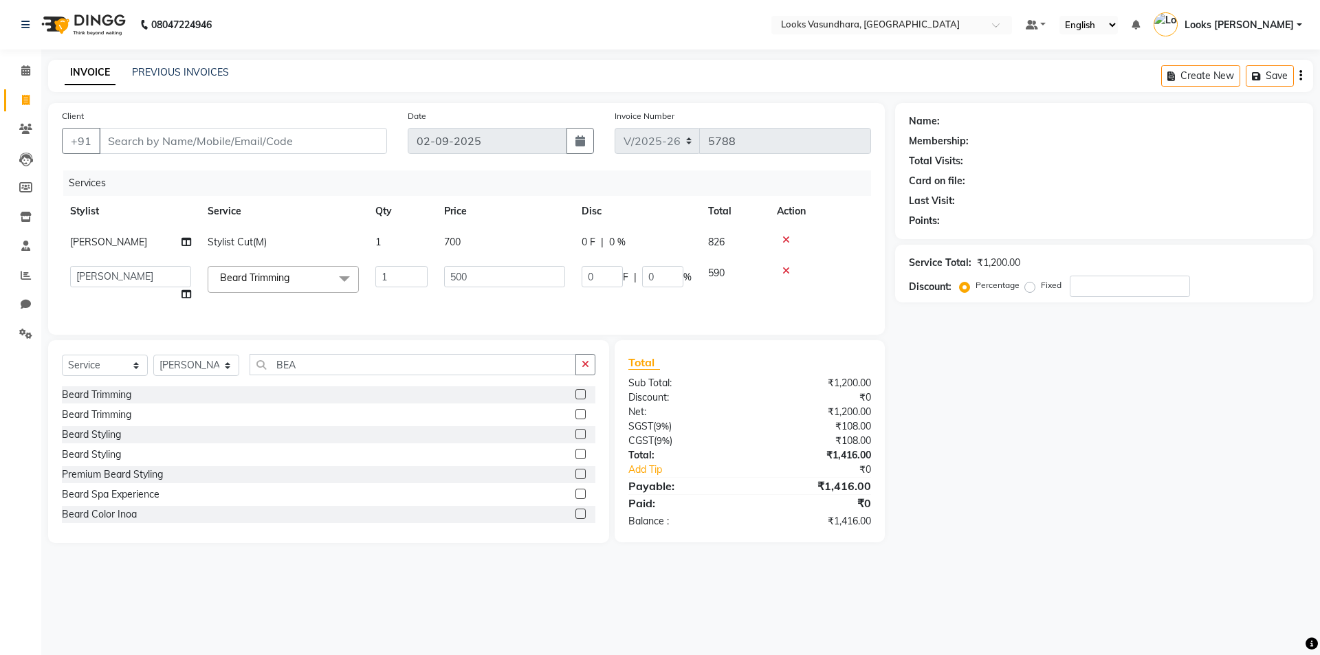
click at [498, 236] on td "700" at bounding box center [505, 242] width 138 height 31
select select "23970"
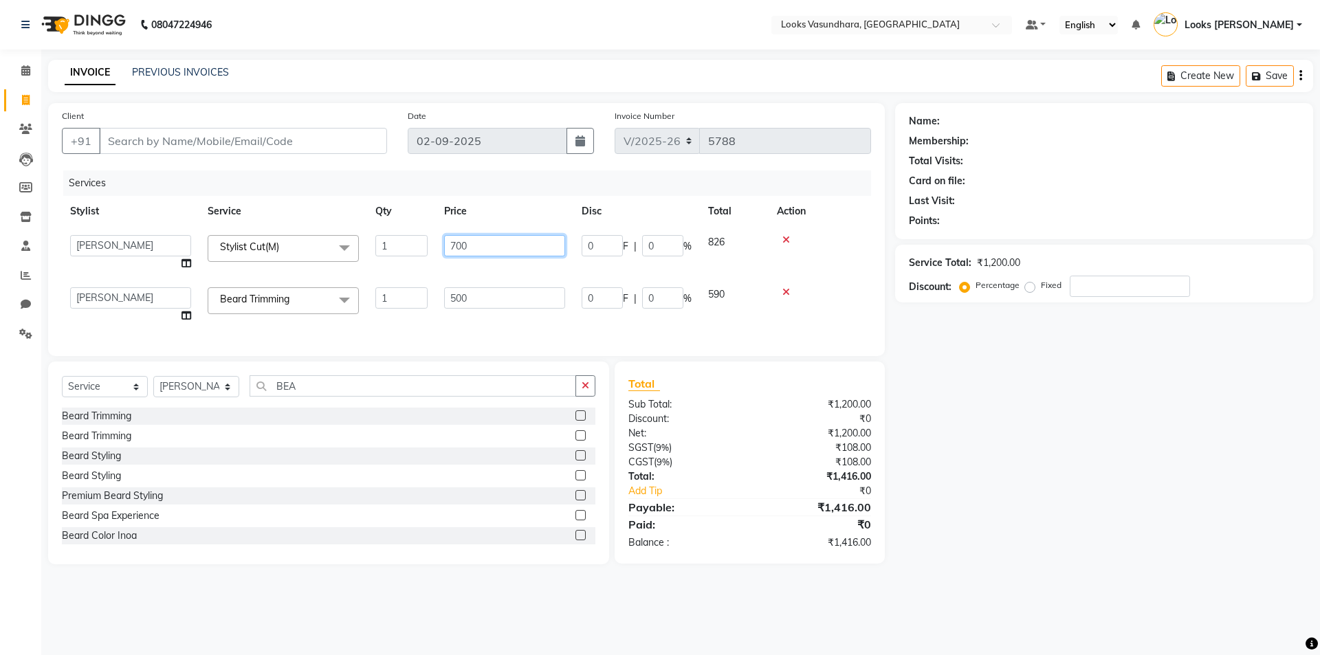
click at [505, 241] on input "700" at bounding box center [504, 245] width 121 height 21
type input "7"
type input "300"
click at [529, 299] on td "500" at bounding box center [505, 305] width 138 height 52
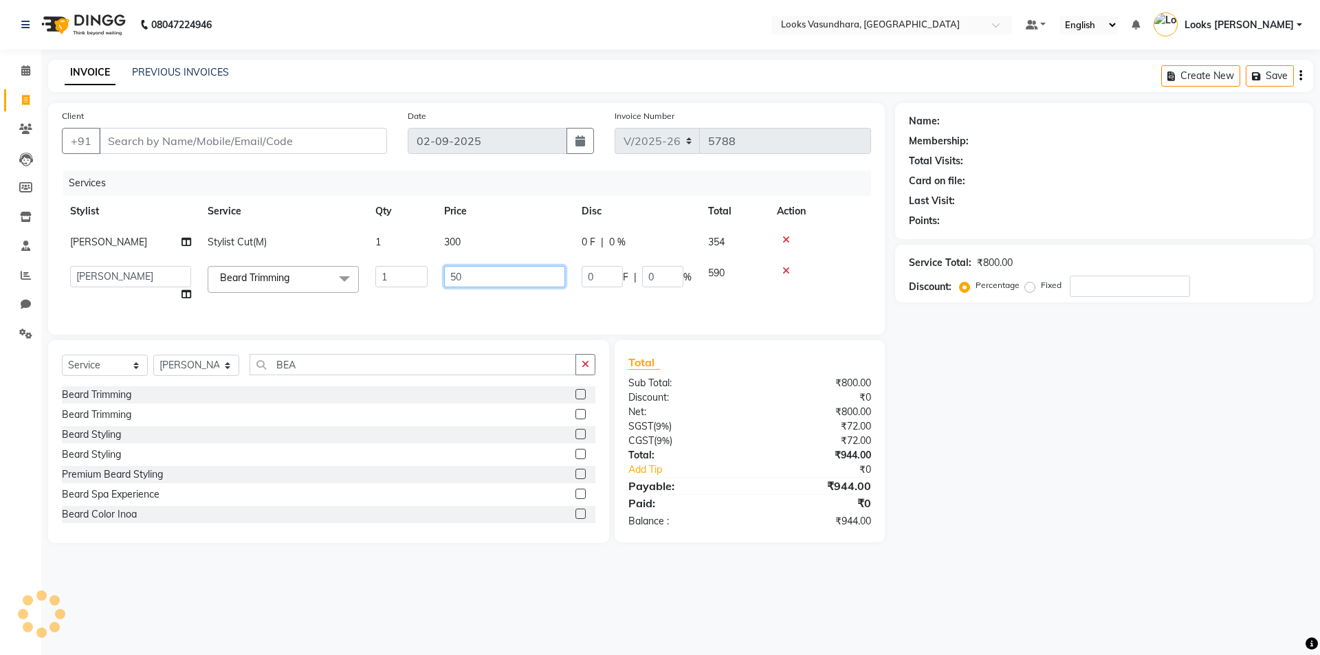
type input "5"
type input "250"
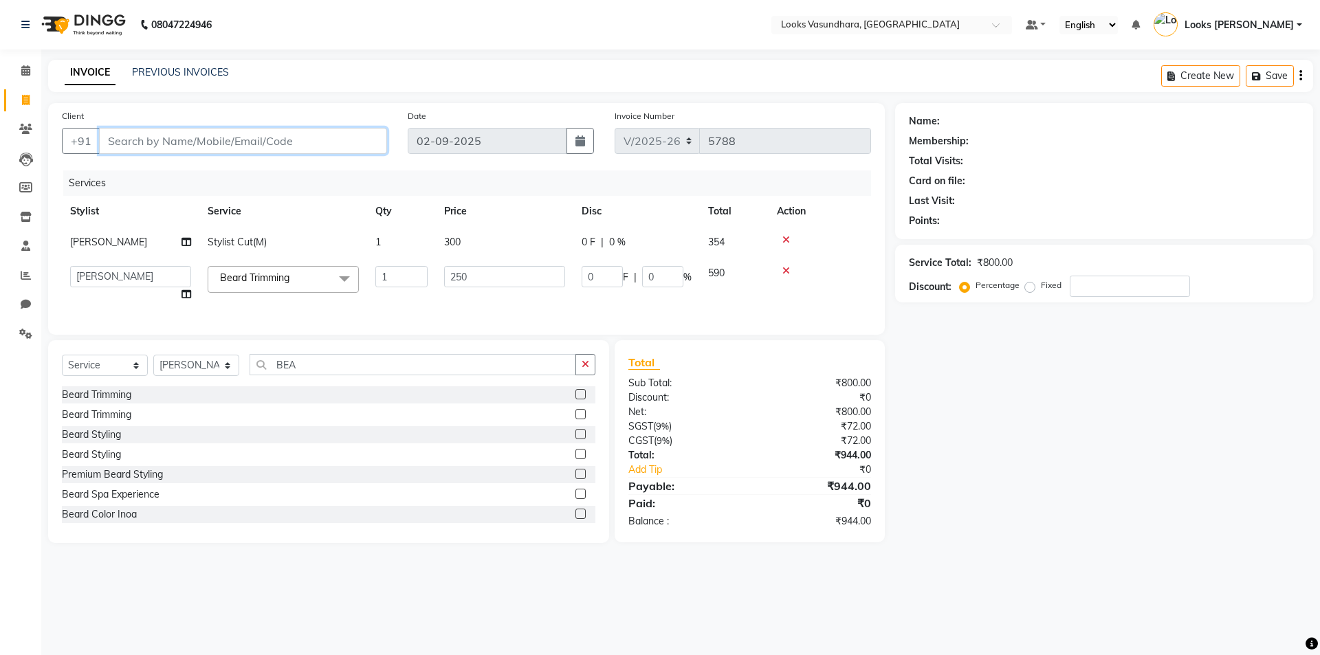
click at [206, 148] on input "Client" at bounding box center [243, 141] width 288 height 26
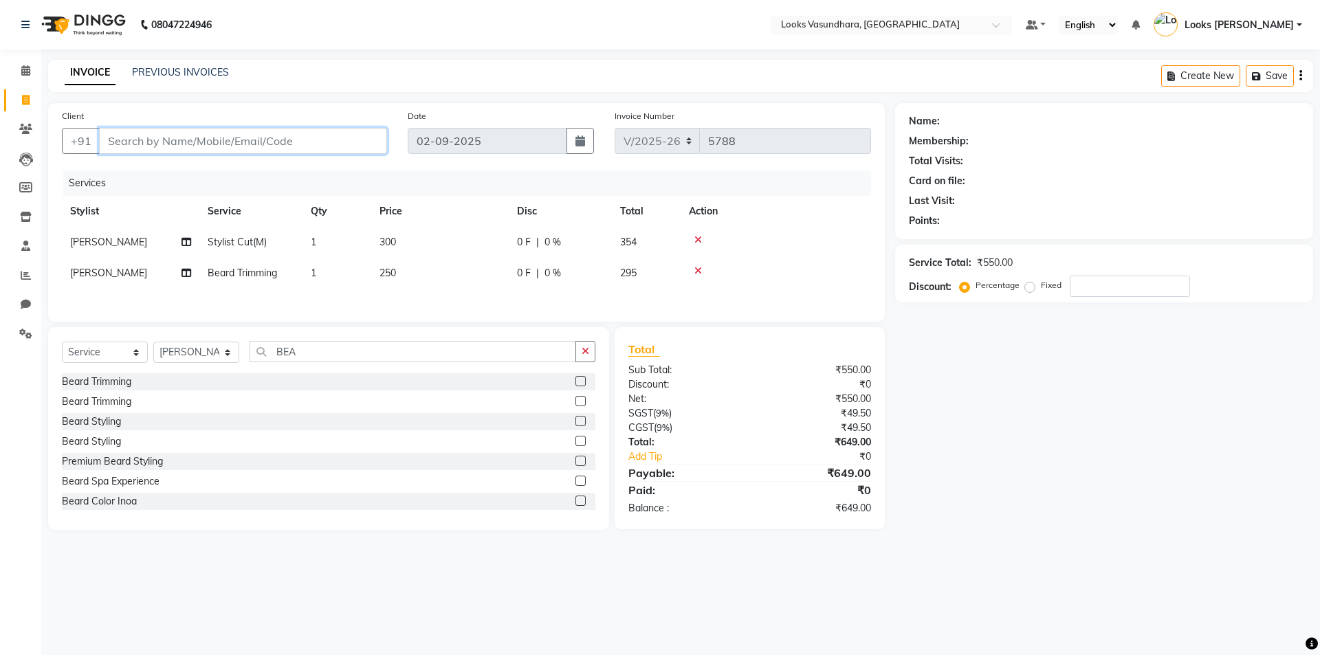
type input "9"
type input "0"
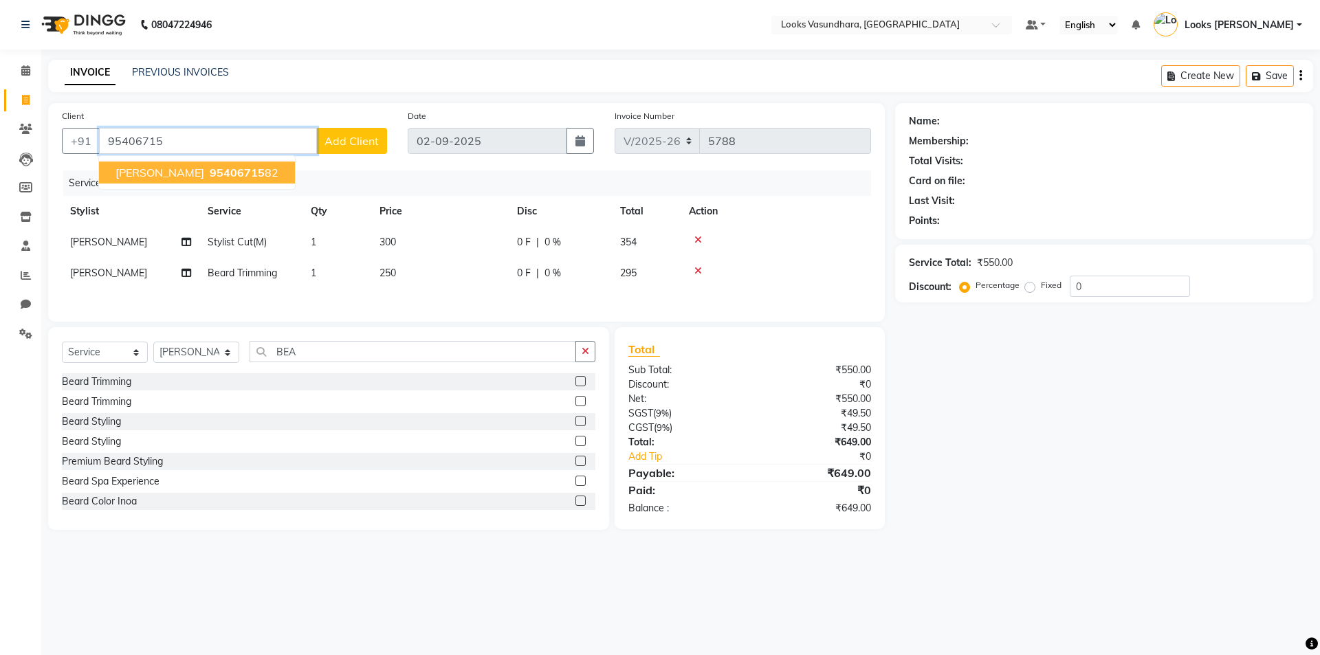
click at [210, 173] on span "95406715" at bounding box center [237, 173] width 55 height 14
type input "9540671582"
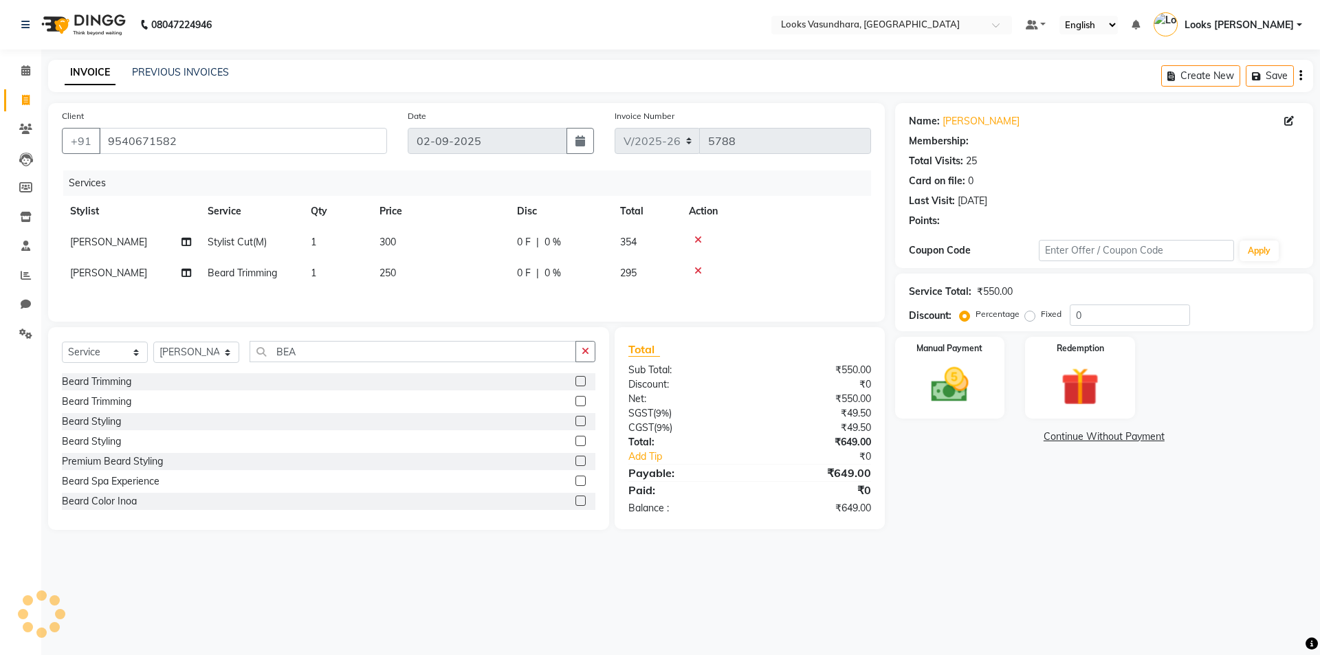
select select "1: Object"
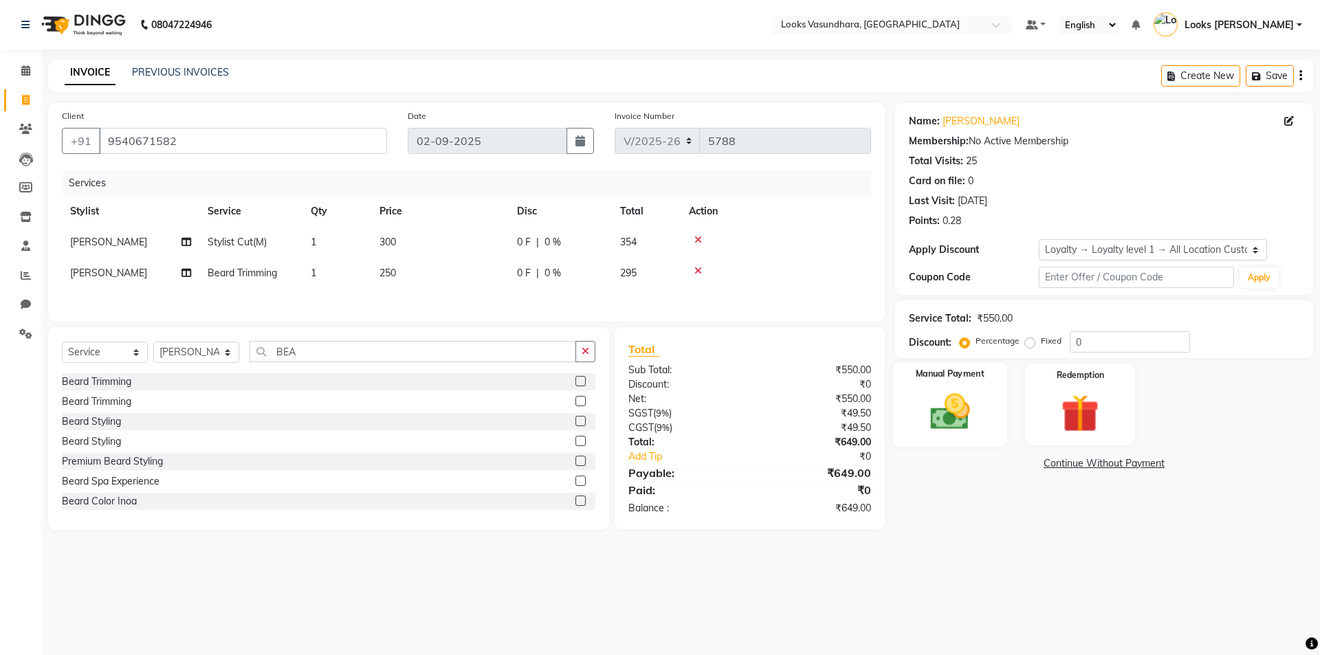
click at [943, 435] on div "Manual Payment" at bounding box center [950, 404] width 114 height 85
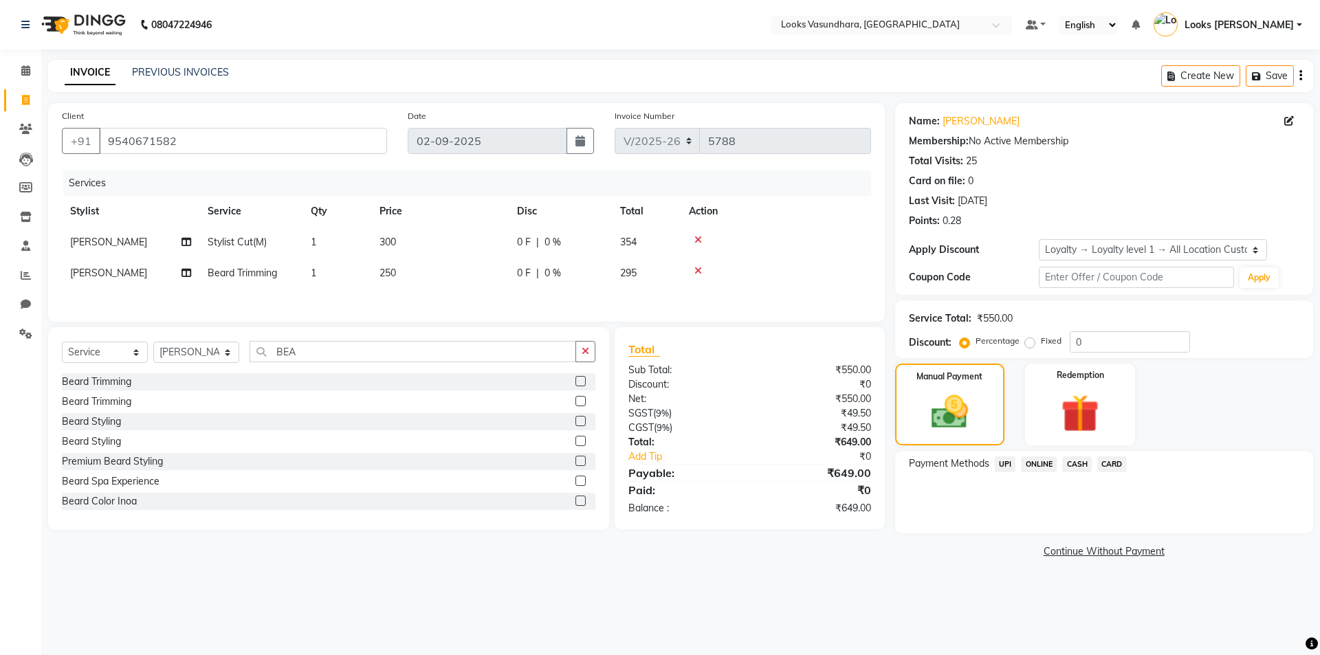
click at [1000, 463] on span "UPI" at bounding box center [1005, 465] width 21 height 16
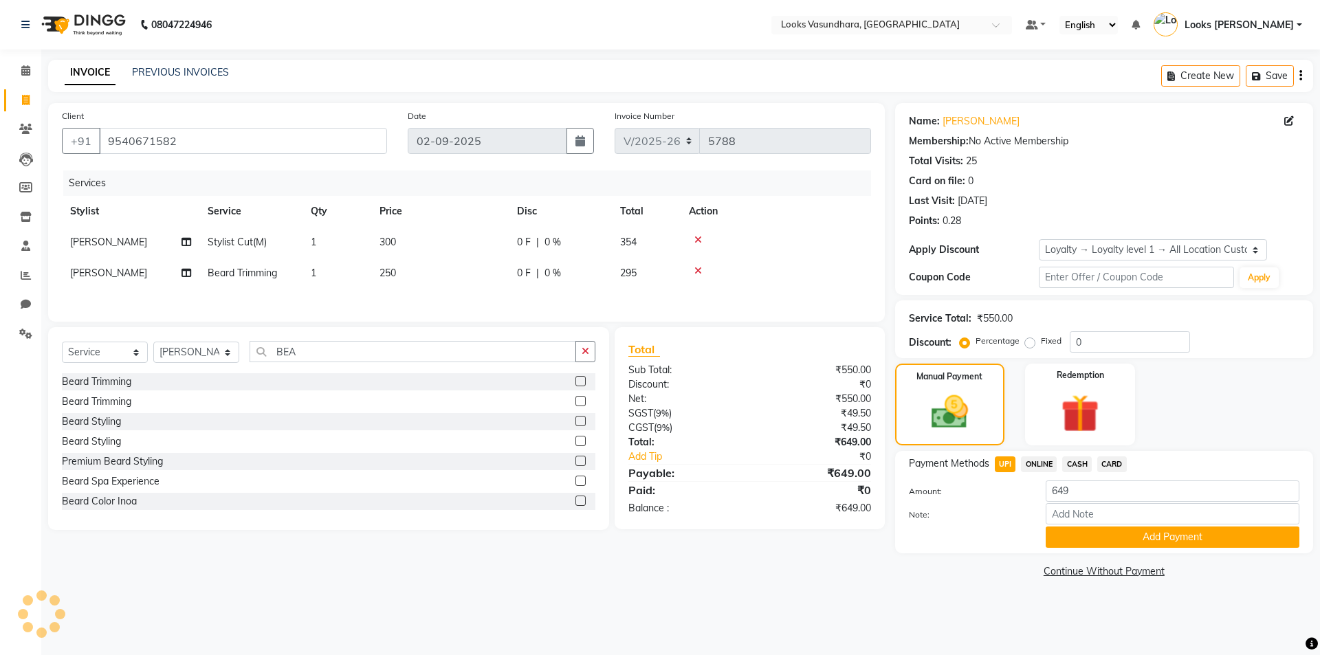
click at [1000, 463] on span "UPI" at bounding box center [1005, 465] width 21 height 16
click at [1097, 547] on button "Add Payment" at bounding box center [1173, 537] width 254 height 21
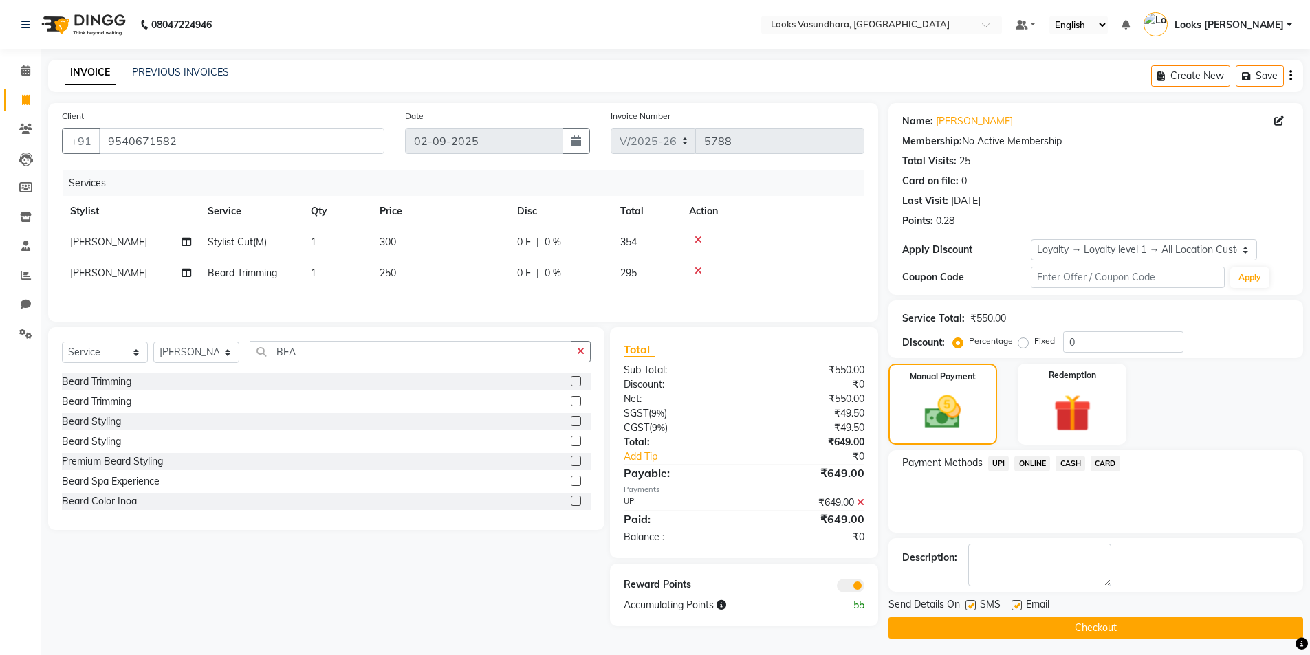
click at [1019, 601] on label at bounding box center [1017, 605] width 10 height 10
click at [1019, 602] on input "checkbox" at bounding box center [1016, 606] width 9 height 9
checkbox input "false"
click at [1067, 631] on button "Checkout" at bounding box center [1095, 628] width 415 height 21
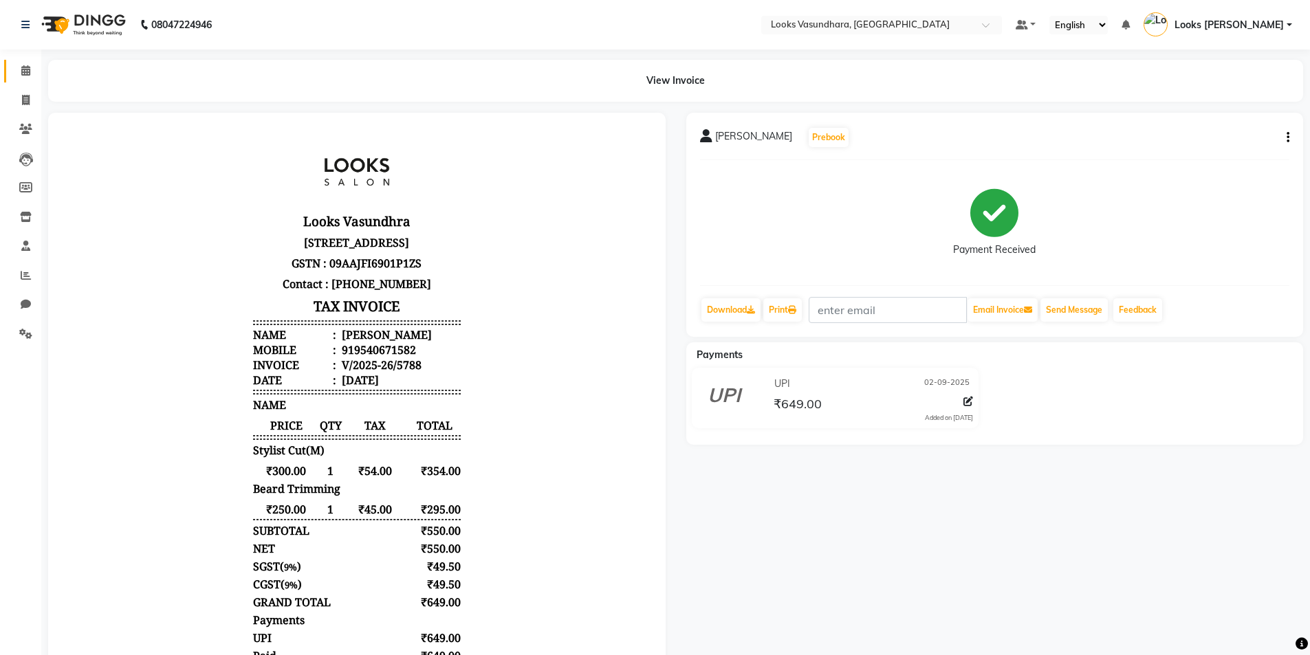
click at [21, 82] on link "Calendar" at bounding box center [20, 71] width 33 height 23
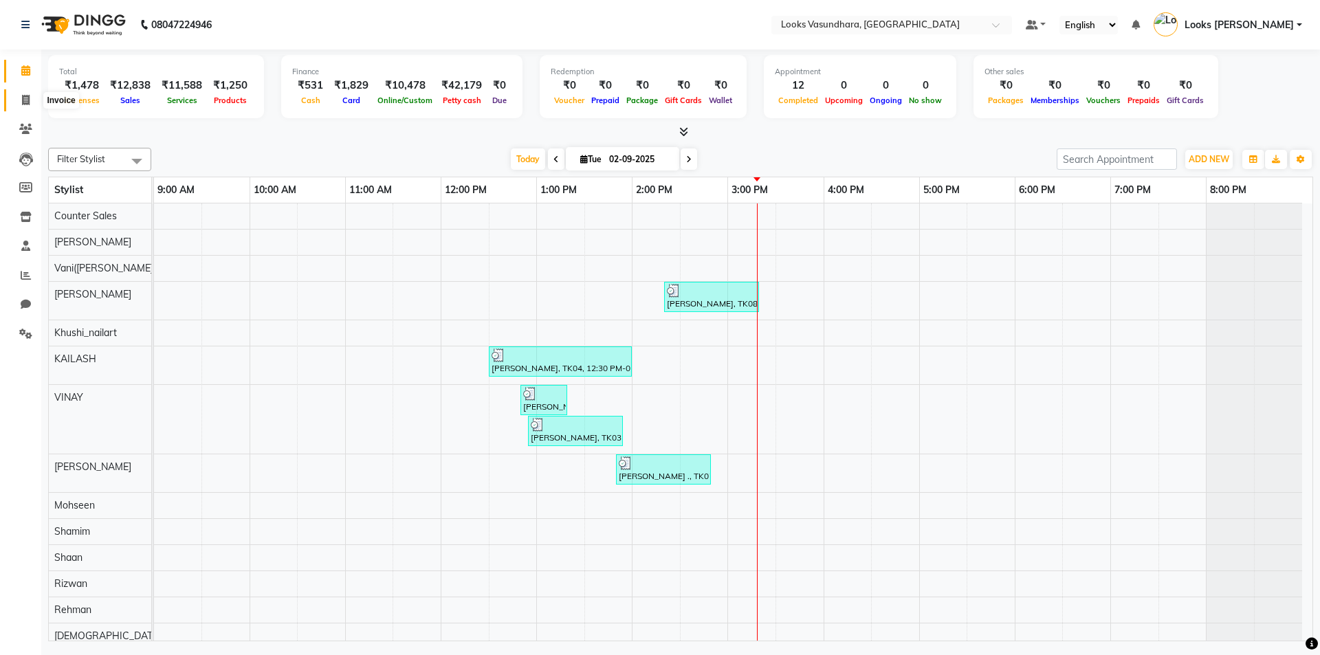
click at [28, 94] on span at bounding box center [26, 101] width 24 height 16
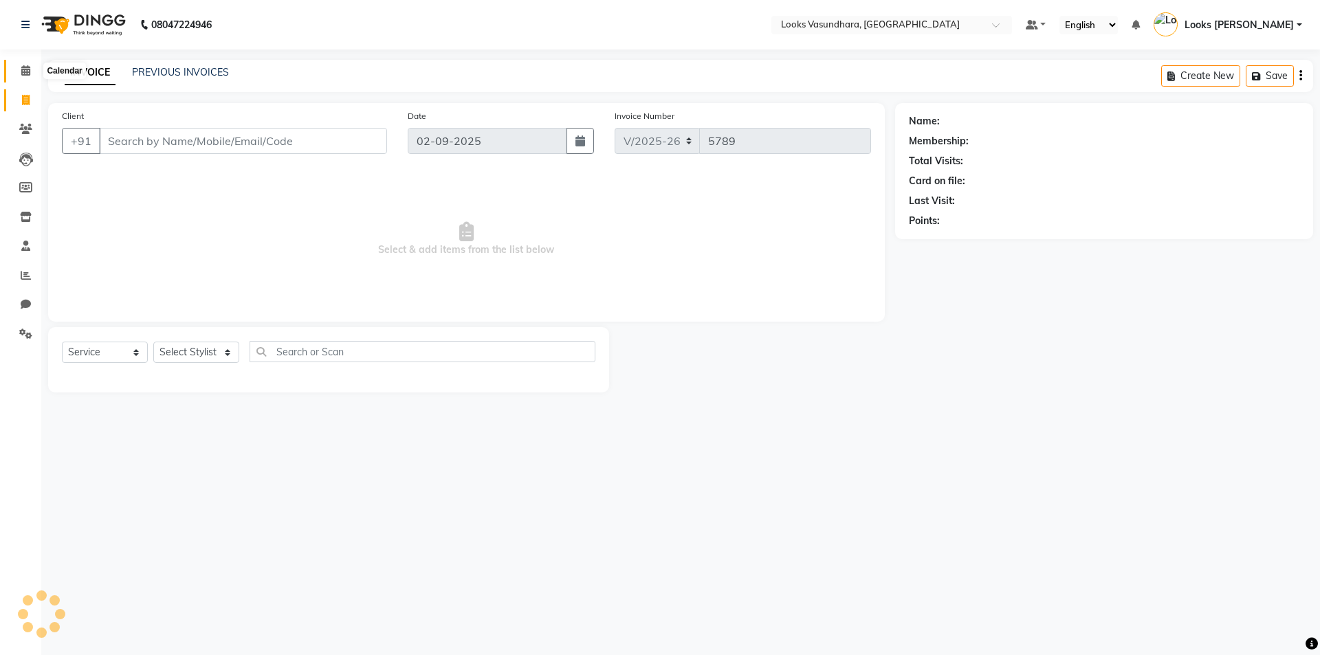
click at [35, 69] on span at bounding box center [26, 71] width 24 height 16
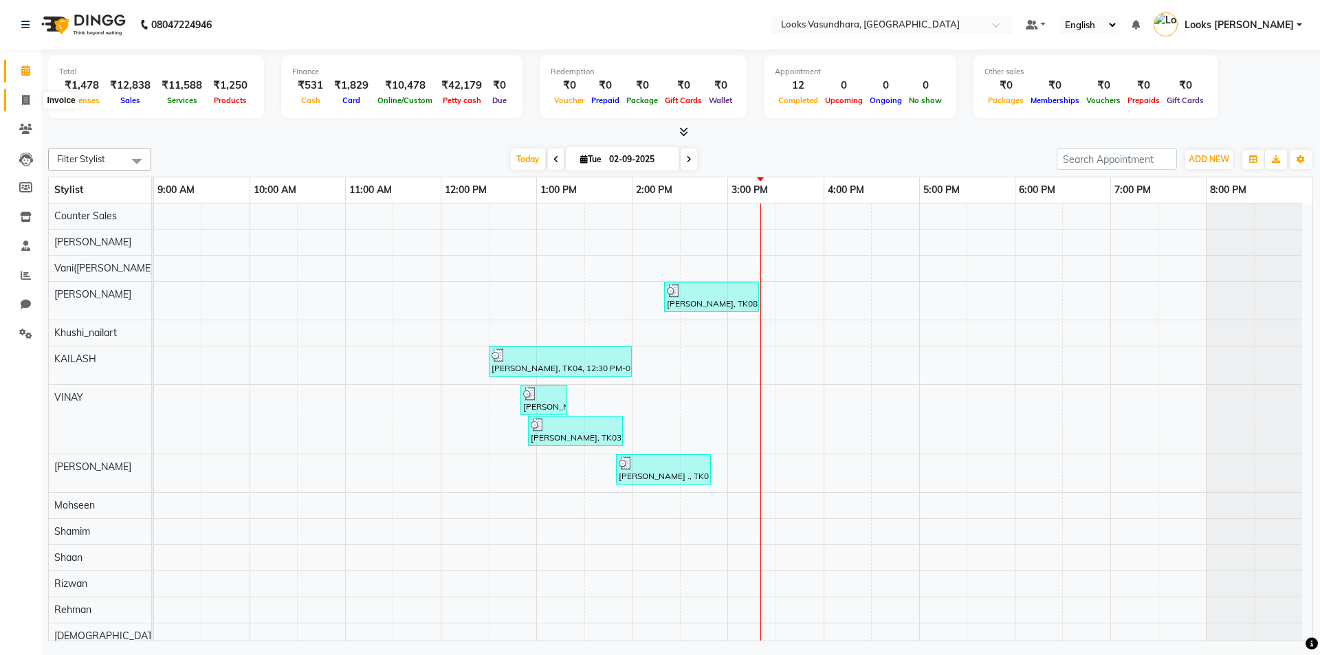
click at [25, 102] on icon at bounding box center [26, 100] width 8 height 10
select select "service"
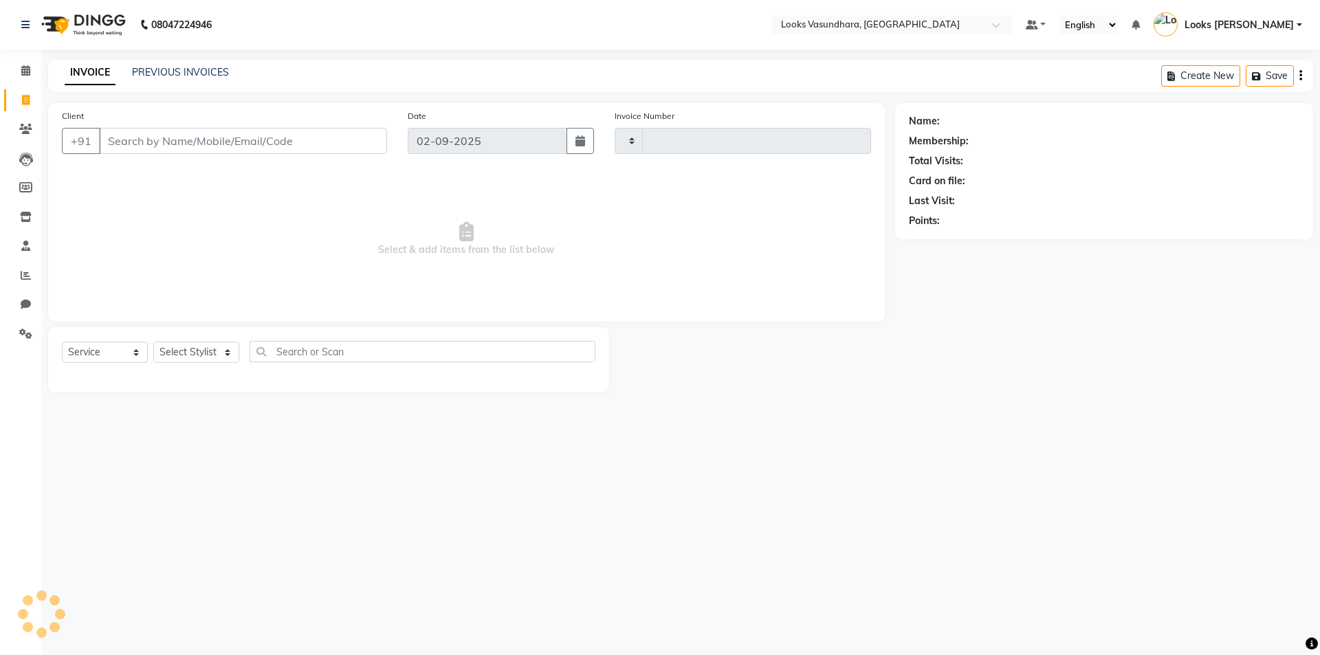
type input "5789"
select select "4370"
click at [193, 359] on select "Select Stylist" at bounding box center [196, 352] width 86 height 21
drag, startPoint x: 328, startPoint y: 69, endPoint x: 308, endPoint y: 91, distance: 29.7
click at [328, 69] on div "INVOICE PREVIOUS INVOICES Create New Save" at bounding box center [680, 76] width 1265 height 32
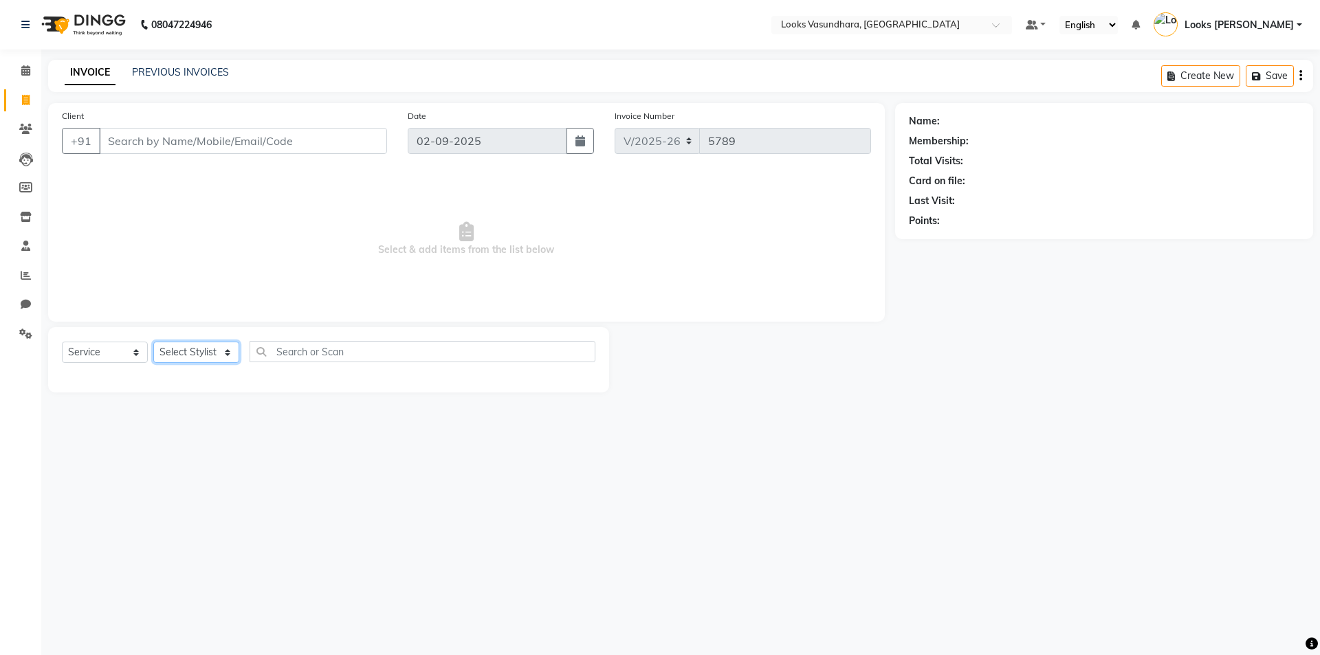
click at [177, 355] on select "Select Stylist Aditya [PERSON_NAME] Anjali [PERSON_NAME] Kumar_MSTR Counter Sal…" at bounding box center [196, 352] width 86 height 21
select select "31340"
click at [153, 342] on select "Select Stylist Aditya [PERSON_NAME] Anjali [PERSON_NAME] Kumar_MSTR Counter Sal…" at bounding box center [196, 352] width 86 height 21
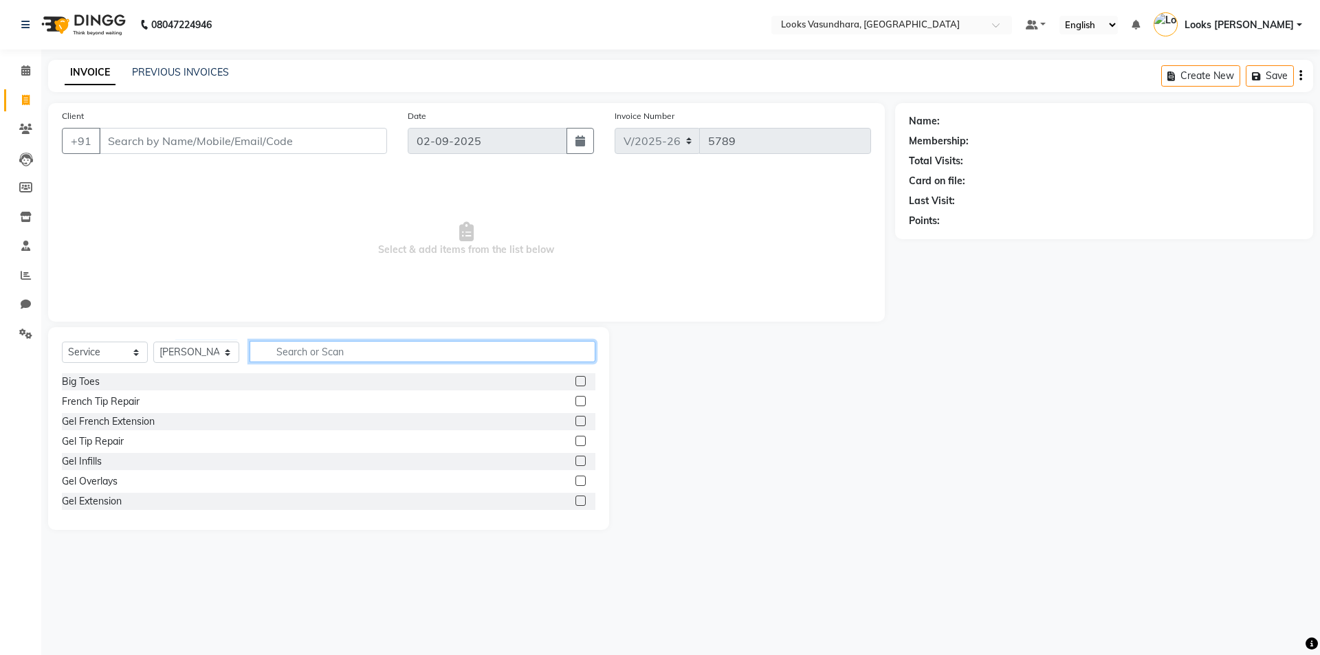
click at [314, 346] on input "text" at bounding box center [423, 351] width 346 height 21
type input "GLOBA"
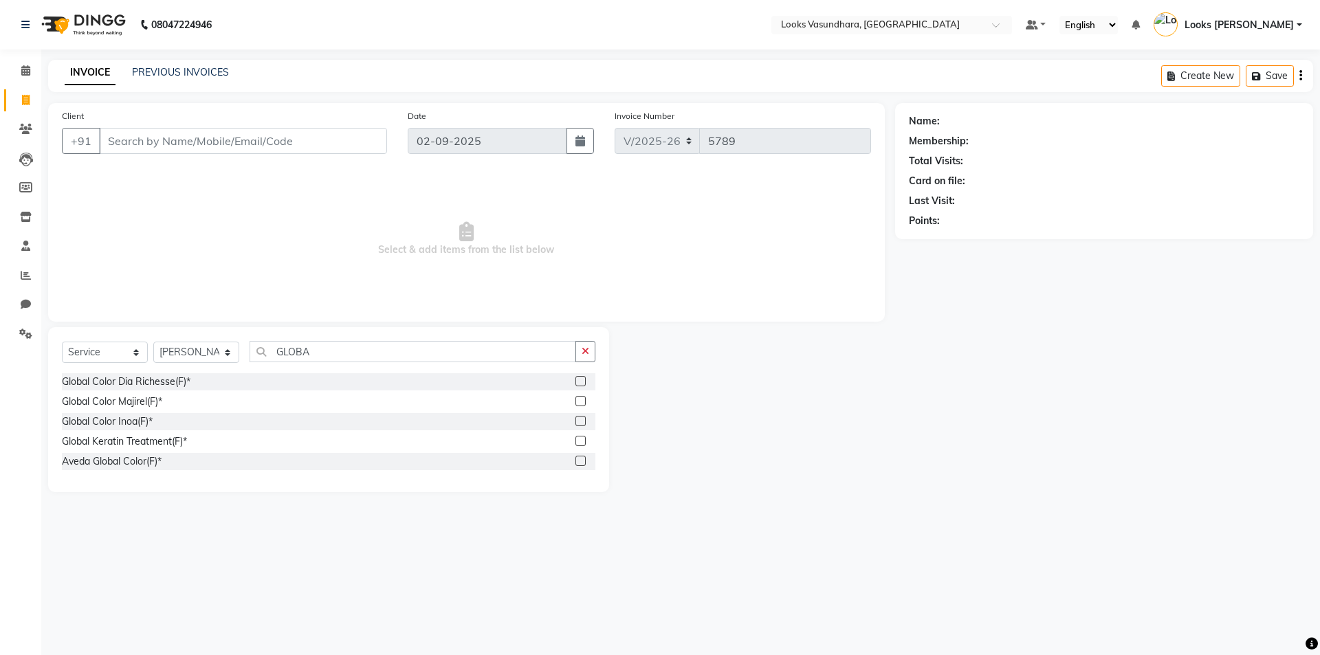
click at [577, 421] on label at bounding box center [581, 421] width 10 height 10
click at [577, 421] on input "checkbox" at bounding box center [580, 421] width 9 height 9
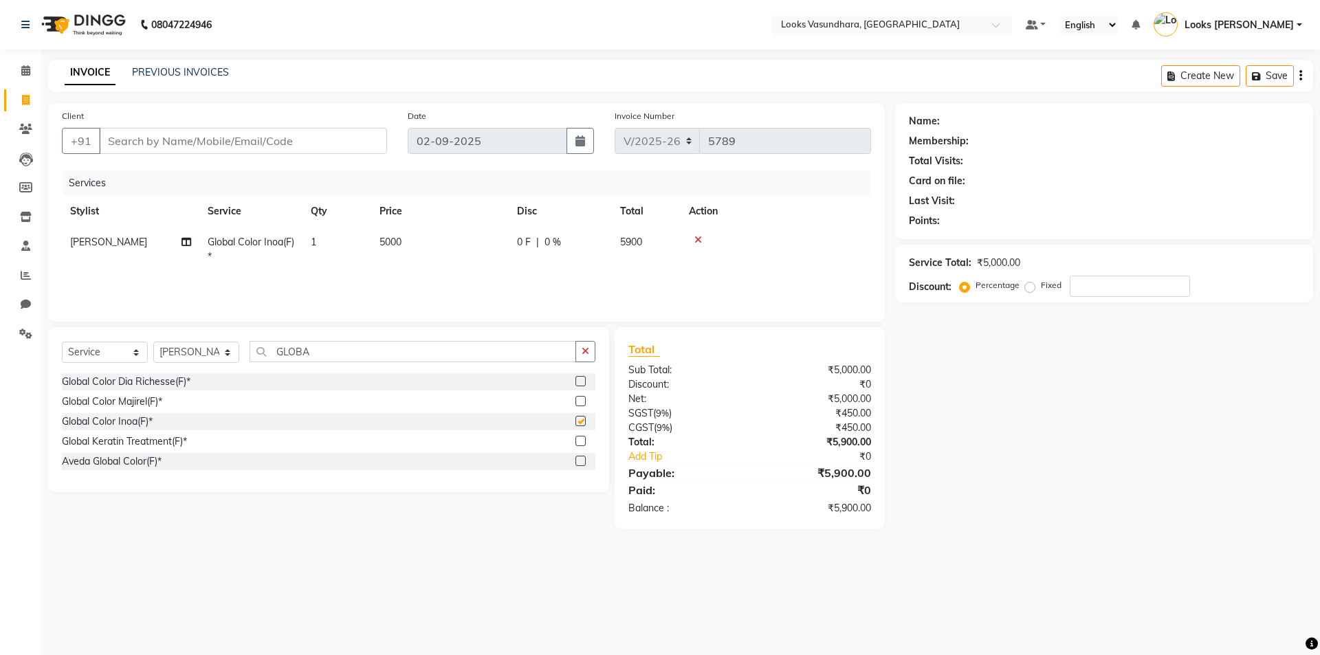
checkbox input "false"
click at [471, 242] on td "5000" at bounding box center [440, 249] width 138 height 45
select select "31340"
click at [471, 242] on input "5000" at bounding box center [504, 245] width 121 height 21
type input "5"
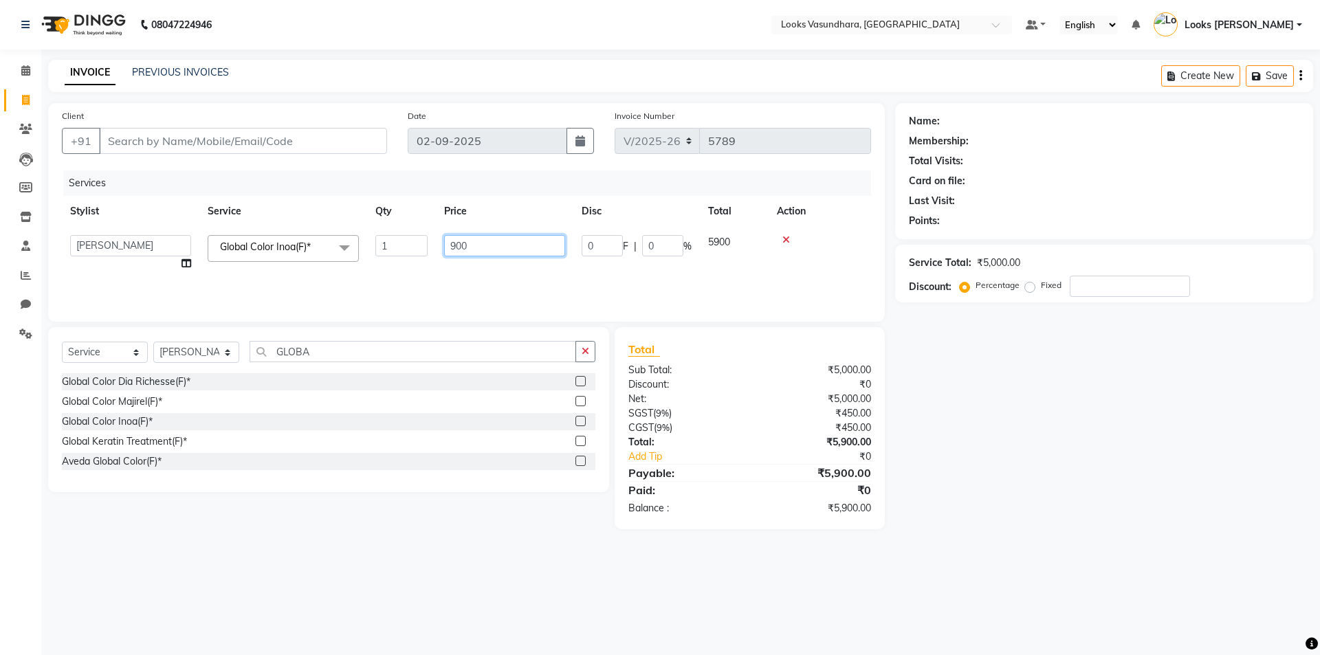
type input "9000"
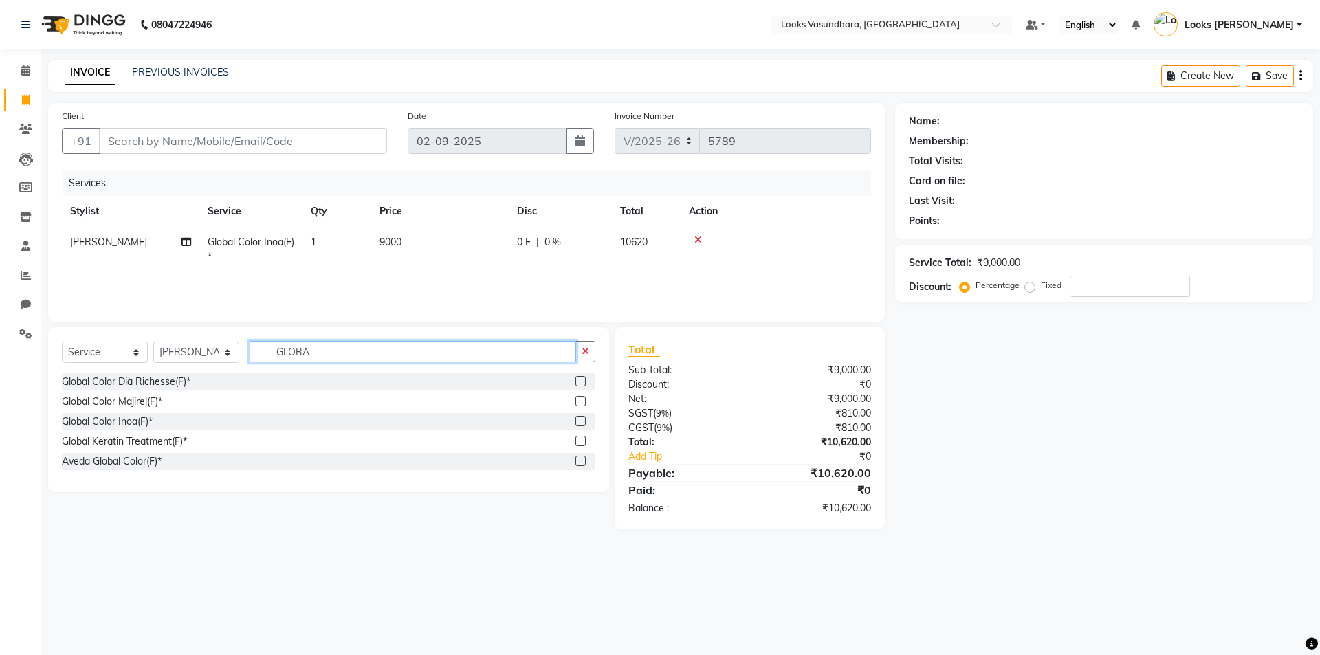
click at [340, 345] on input "GLOBA" at bounding box center [413, 351] width 327 height 21
type input "OLA"
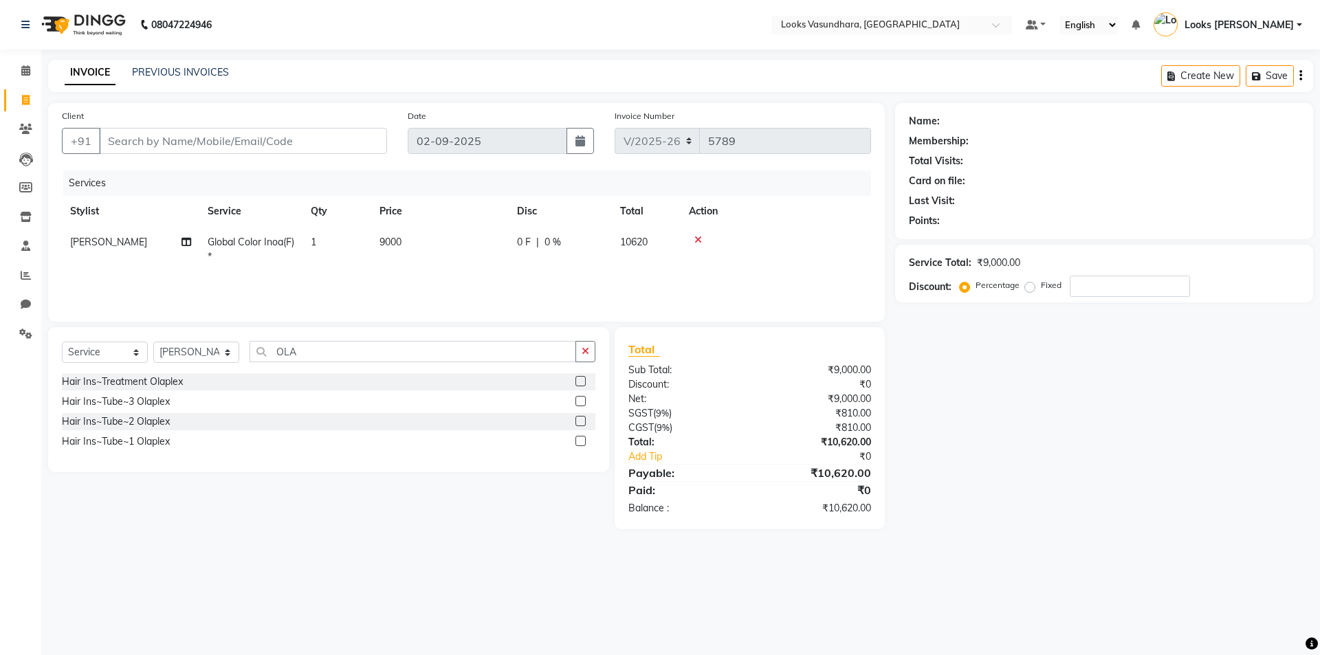
click at [582, 395] on div at bounding box center [586, 401] width 20 height 17
click at [580, 397] on label at bounding box center [581, 401] width 10 height 10
click at [580, 397] on input "checkbox" at bounding box center [580, 401] width 9 height 9
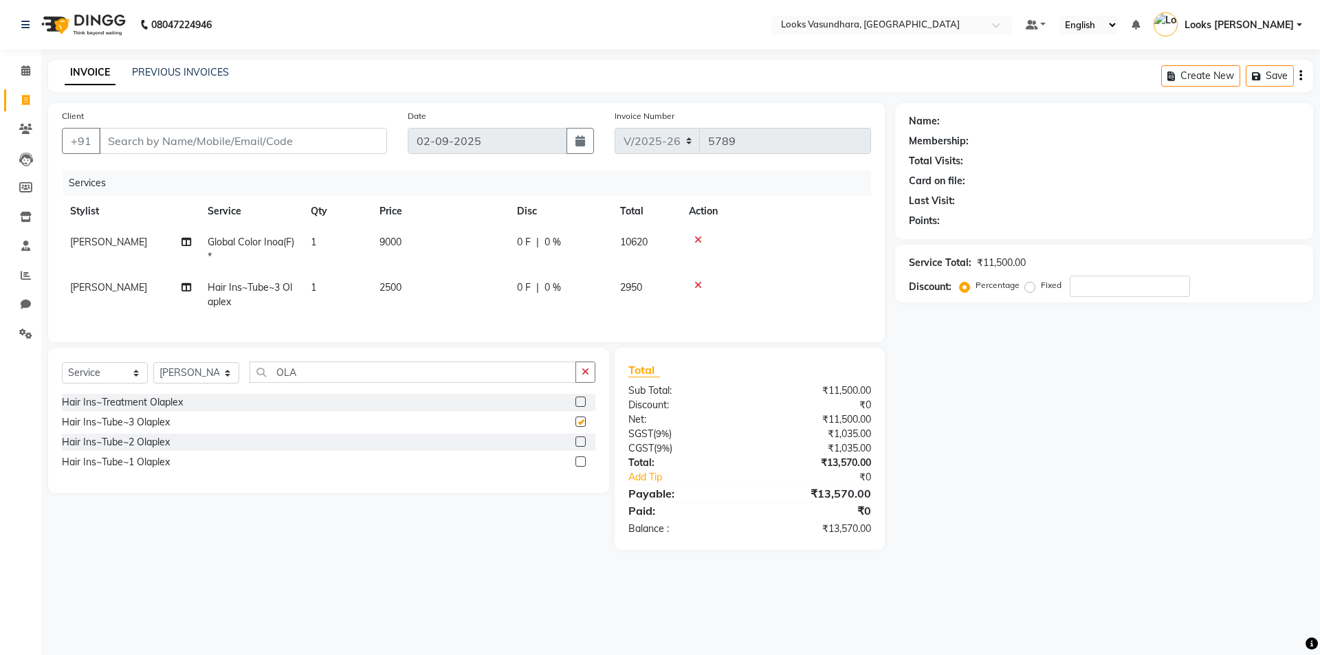
checkbox input "false"
click at [485, 281] on td "2500" at bounding box center [440, 294] width 138 height 45
select select "31340"
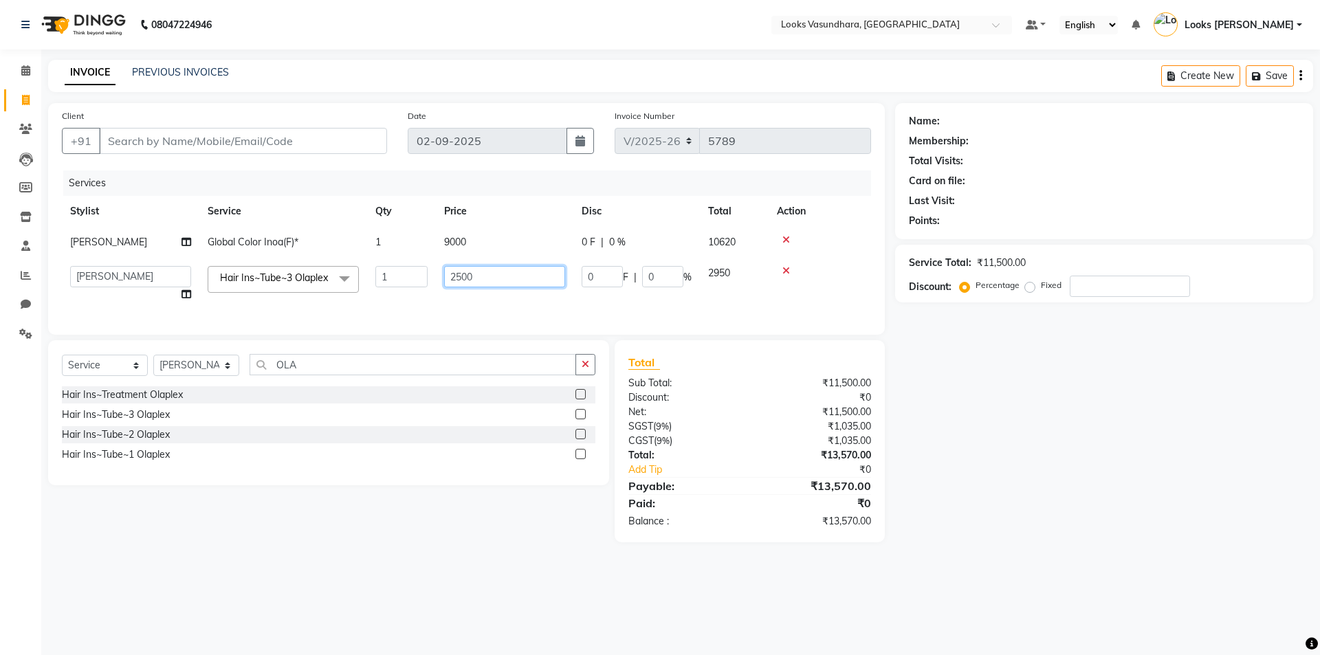
click at [485, 281] on input "2500" at bounding box center [504, 276] width 121 height 21
type input "3000"
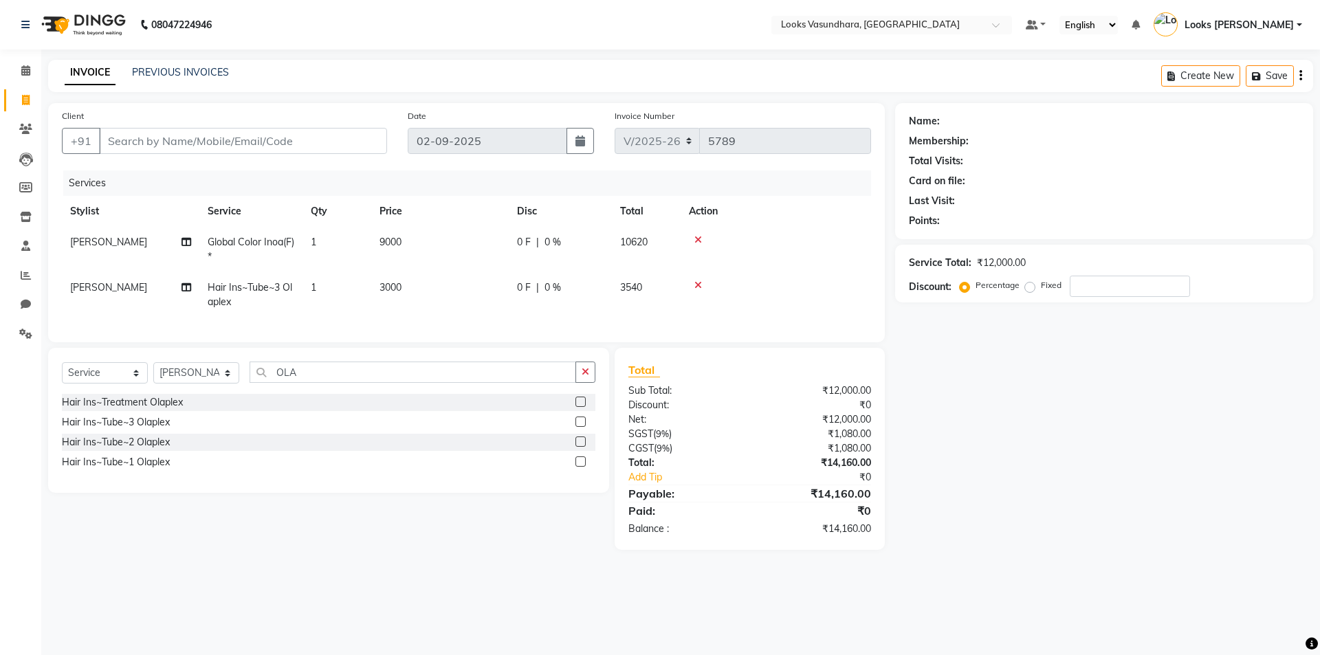
click at [186, 127] on div "Client +91" at bounding box center [225, 137] width 346 height 56
click at [186, 135] on input "Client" at bounding box center [243, 141] width 288 height 26
type input "8"
type input "0"
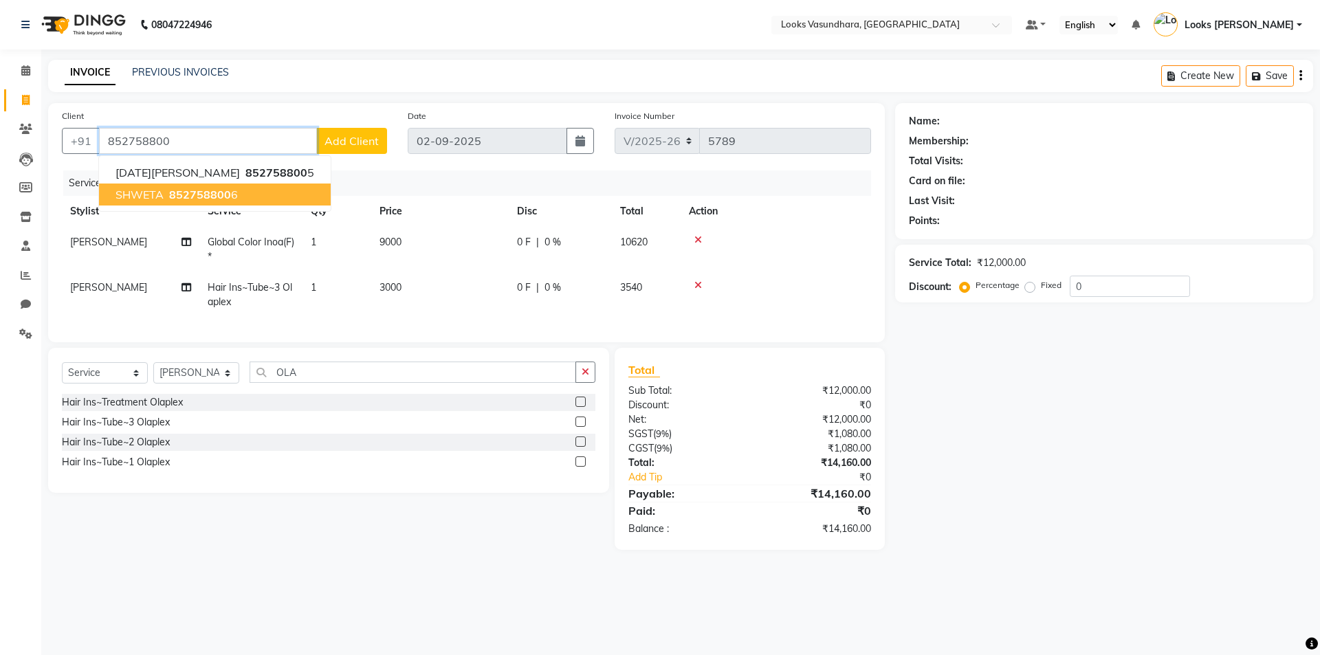
click at [225, 191] on span "852758800" at bounding box center [200, 195] width 62 height 14
type input "8527588006"
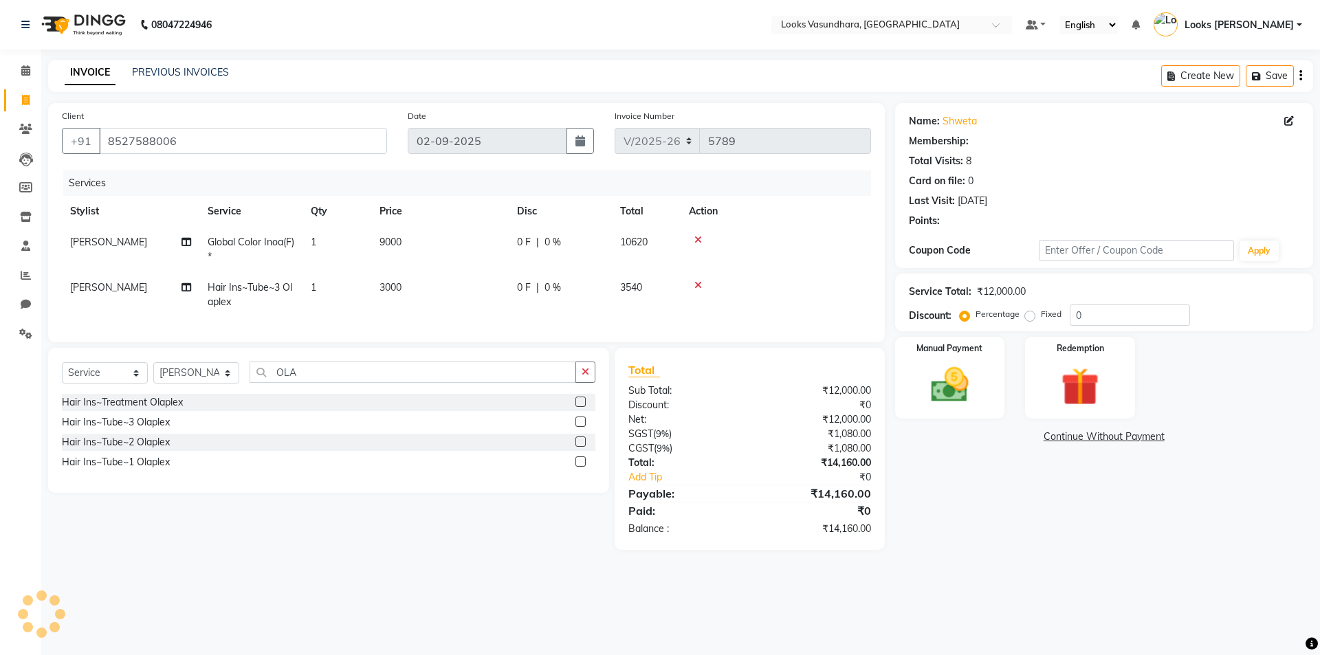
select select "1: Object"
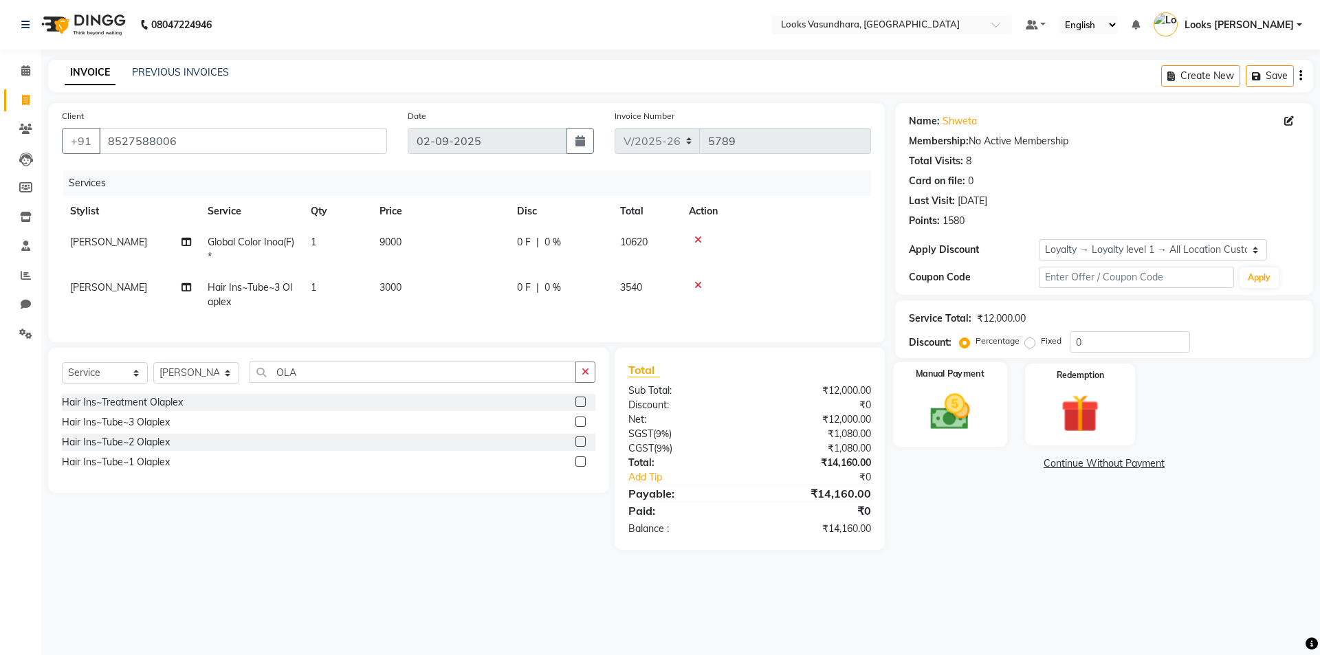
click at [963, 397] on img at bounding box center [950, 411] width 64 height 45
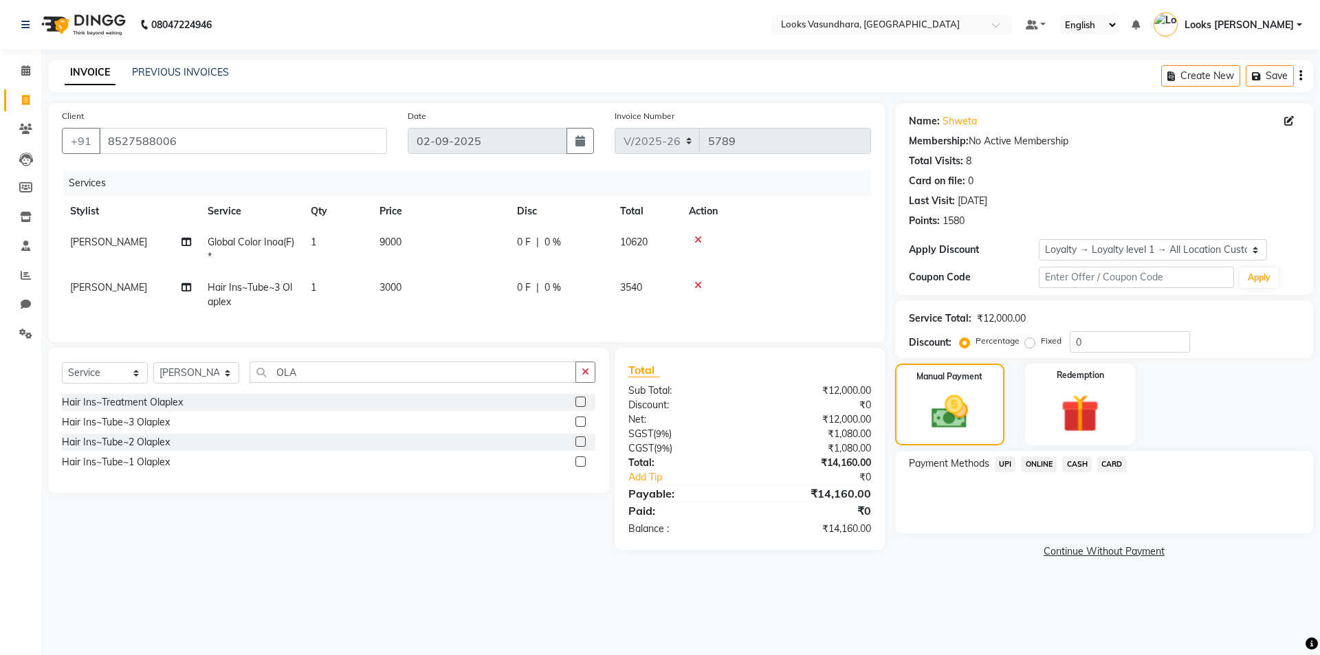
click at [1007, 461] on span "UPI" at bounding box center [1005, 465] width 21 height 16
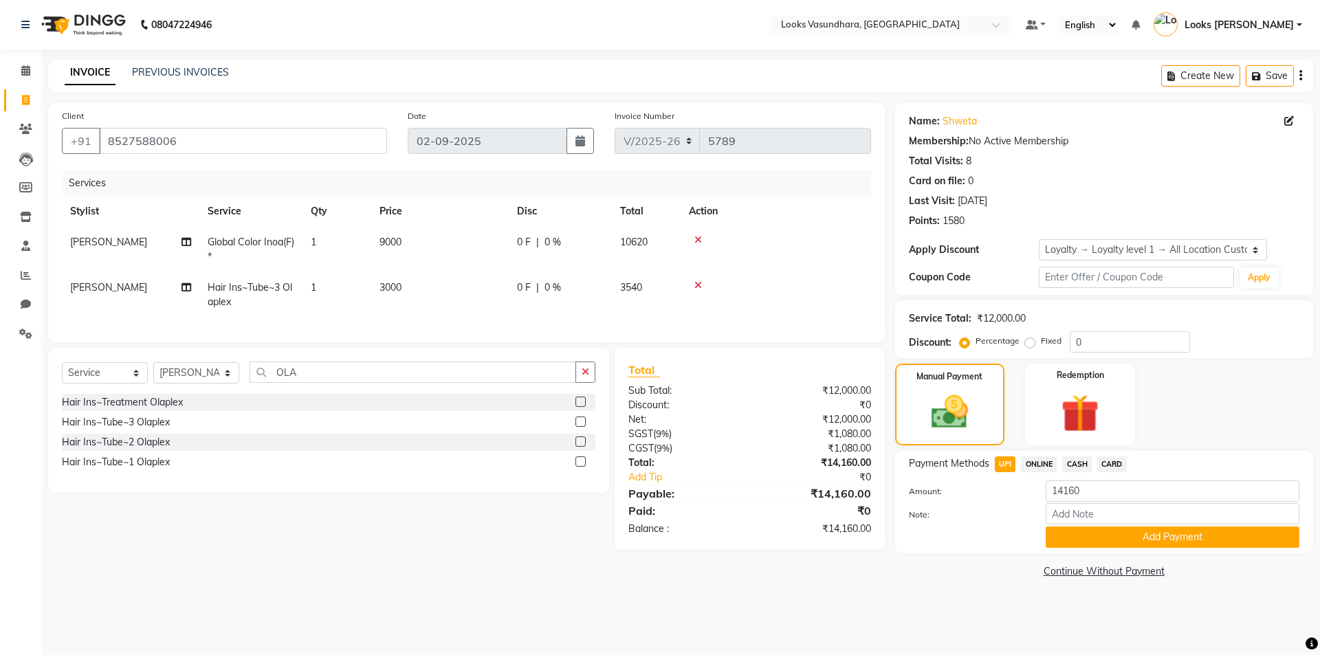
click at [107, 292] on td "[PERSON_NAME]" at bounding box center [131, 294] width 138 height 45
select select "31340"
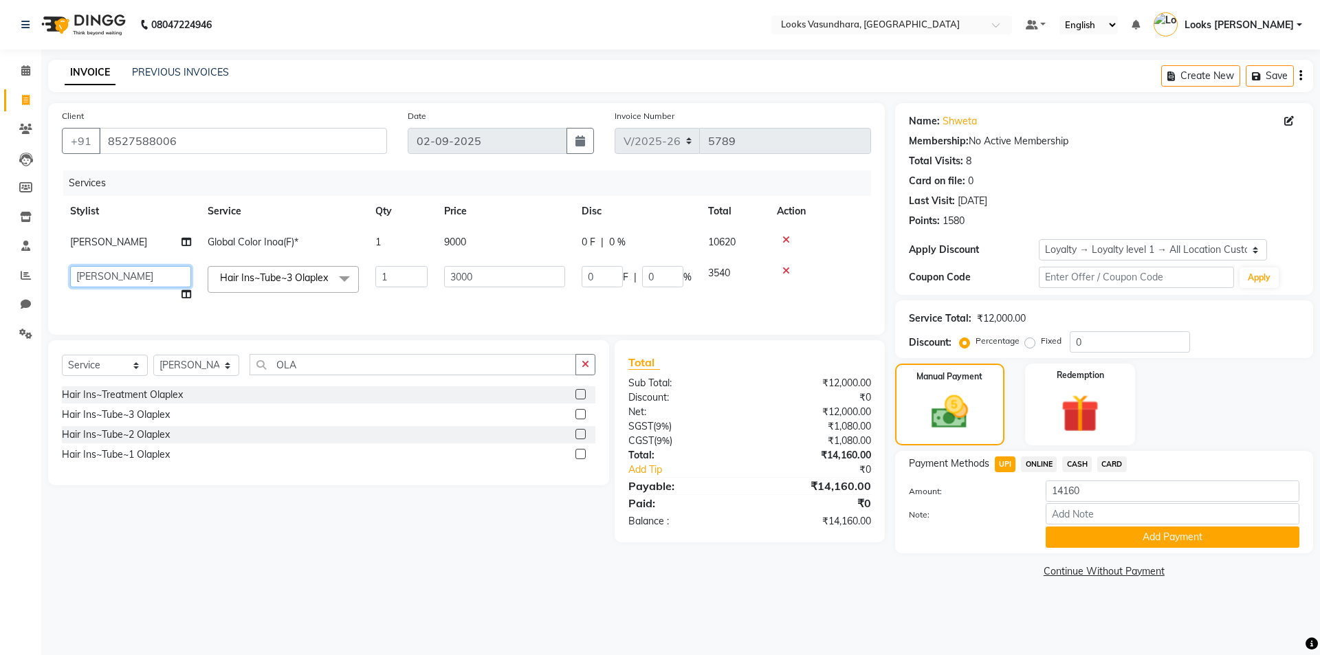
click at [109, 277] on select "Aditya [PERSON_NAME] Anjali [PERSON_NAME] Kumar_MSTR Counter Sales Dharmendra_p…" at bounding box center [130, 276] width 121 height 21
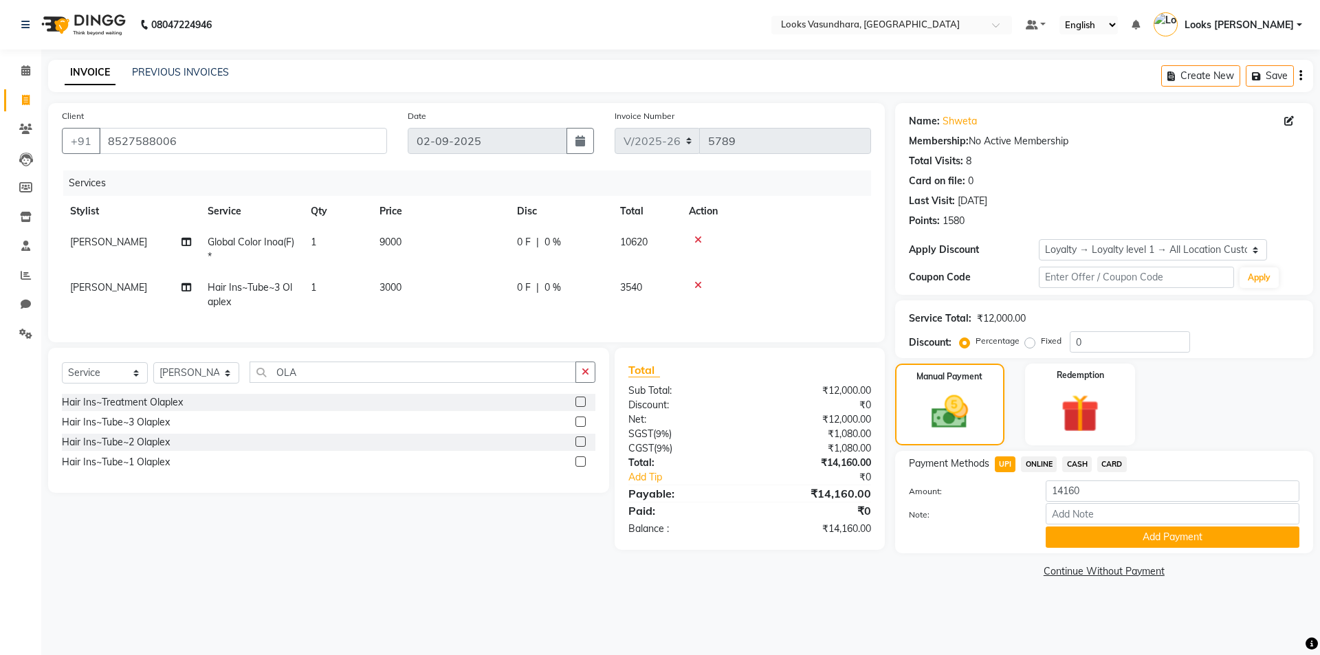
click at [184, 295] on td "Salman Split Commission" at bounding box center [131, 294] width 138 height 45
select select "31340"
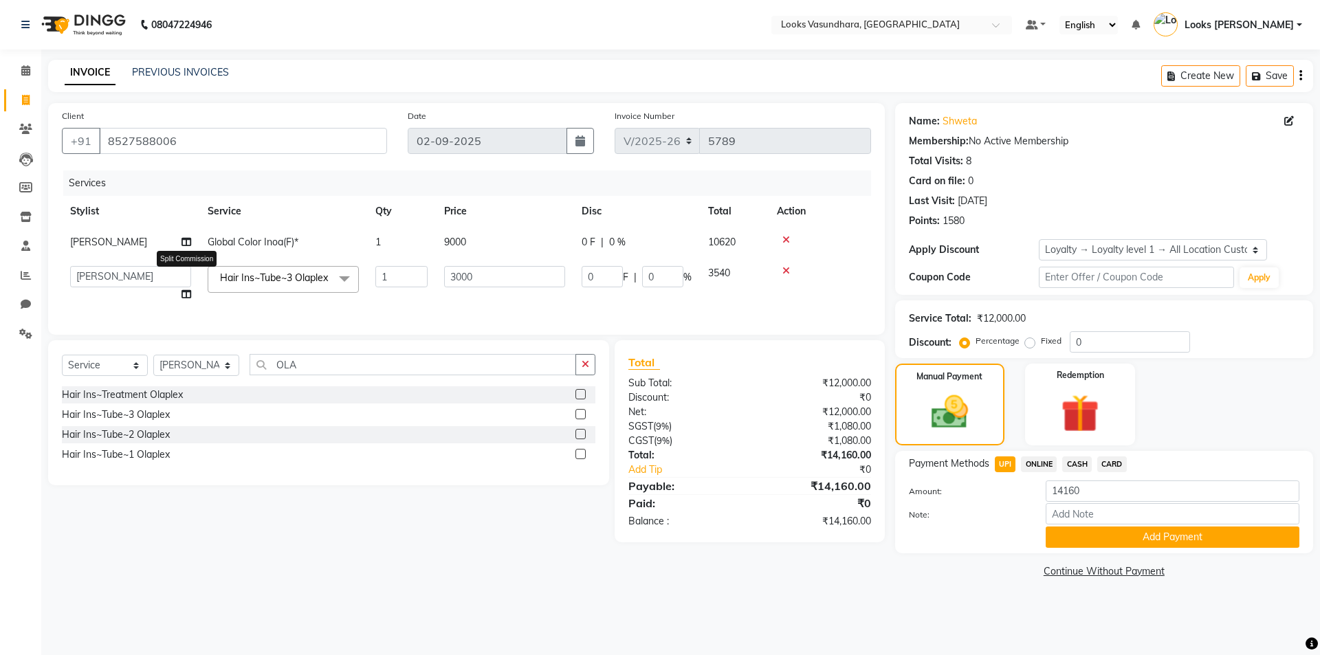
click at [185, 294] on icon at bounding box center [187, 294] width 10 height 10
select select "31340"
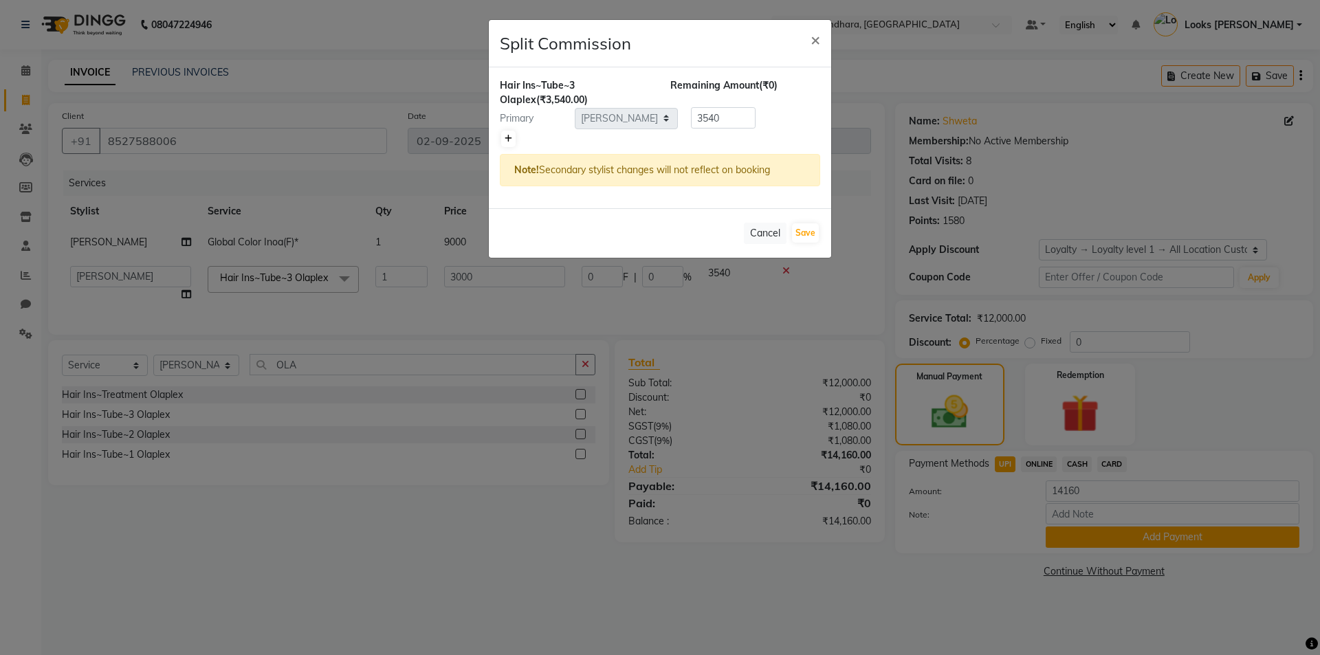
click at [505, 139] on icon at bounding box center [509, 139] width 8 height 8
type input "1770"
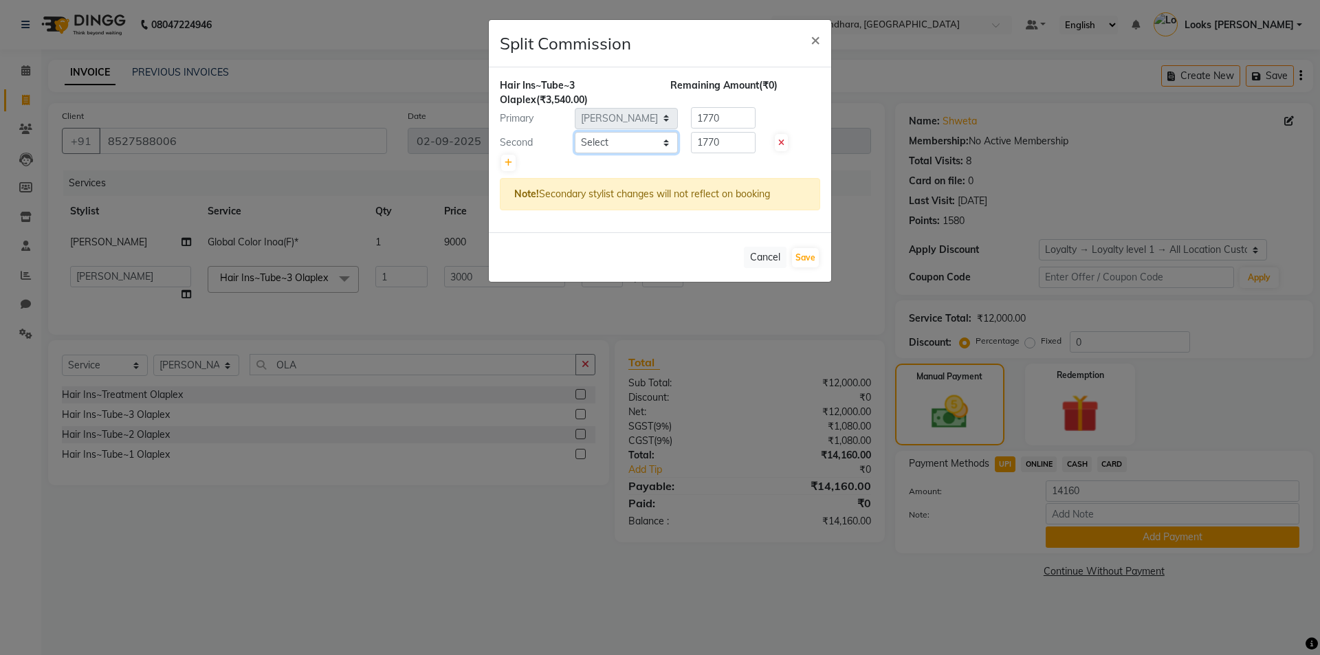
drag, startPoint x: 620, startPoint y: 135, endPoint x: 627, endPoint y: 138, distance: 8.3
click at [620, 135] on select "Select Aditya [PERSON_NAME] Anjali [PERSON_NAME] Kumar_MSTR Counter Sales Dharm…" at bounding box center [626, 142] width 103 height 21
select select "70566"
click at [575, 132] on select "Select Aditya [PERSON_NAME] Anjali [PERSON_NAME] Kumar_MSTR Counter Sales Dharm…" at bounding box center [626, 142] width 103 height 21
click at [747, 136] on input "1770" at bounding box center [723, 142] width 65 height 21
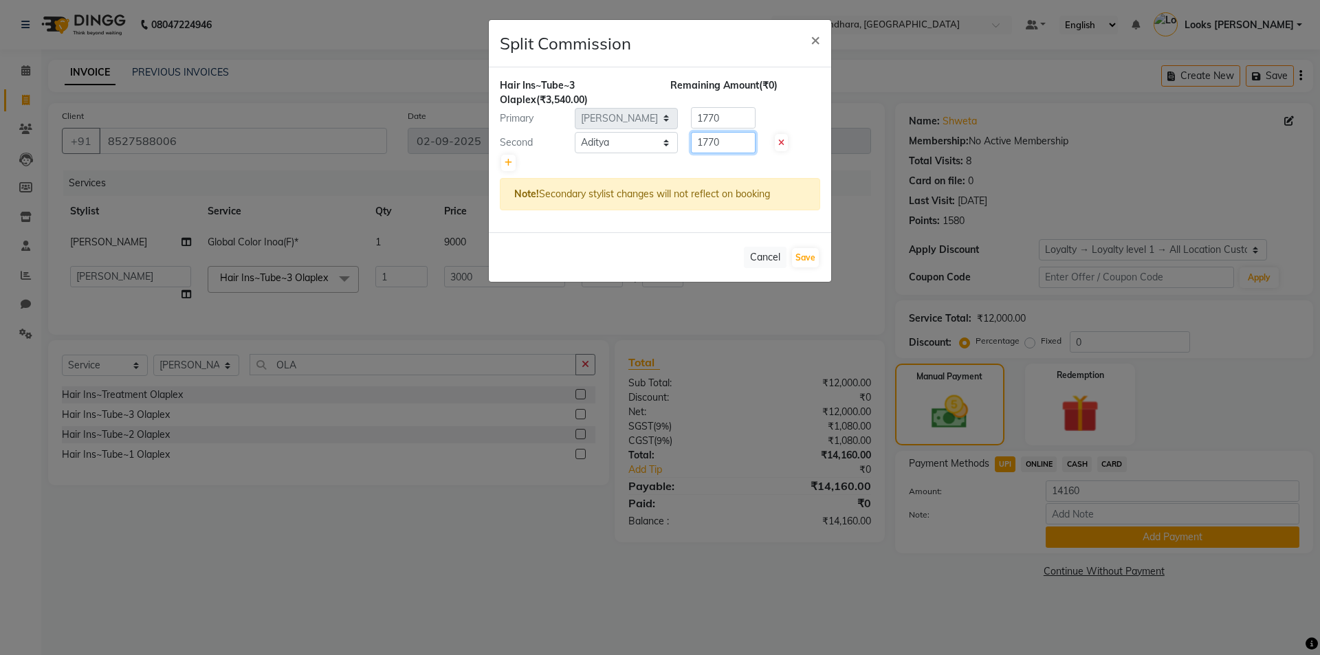
click at [747, 136] on input "1770" at bounding box center [723, 142] width 65 height 21
type input "1"
type input "2360"
click at [744, 111] on input "1770" at bounding box center [723, 117] width 65 height 21
type input "1"
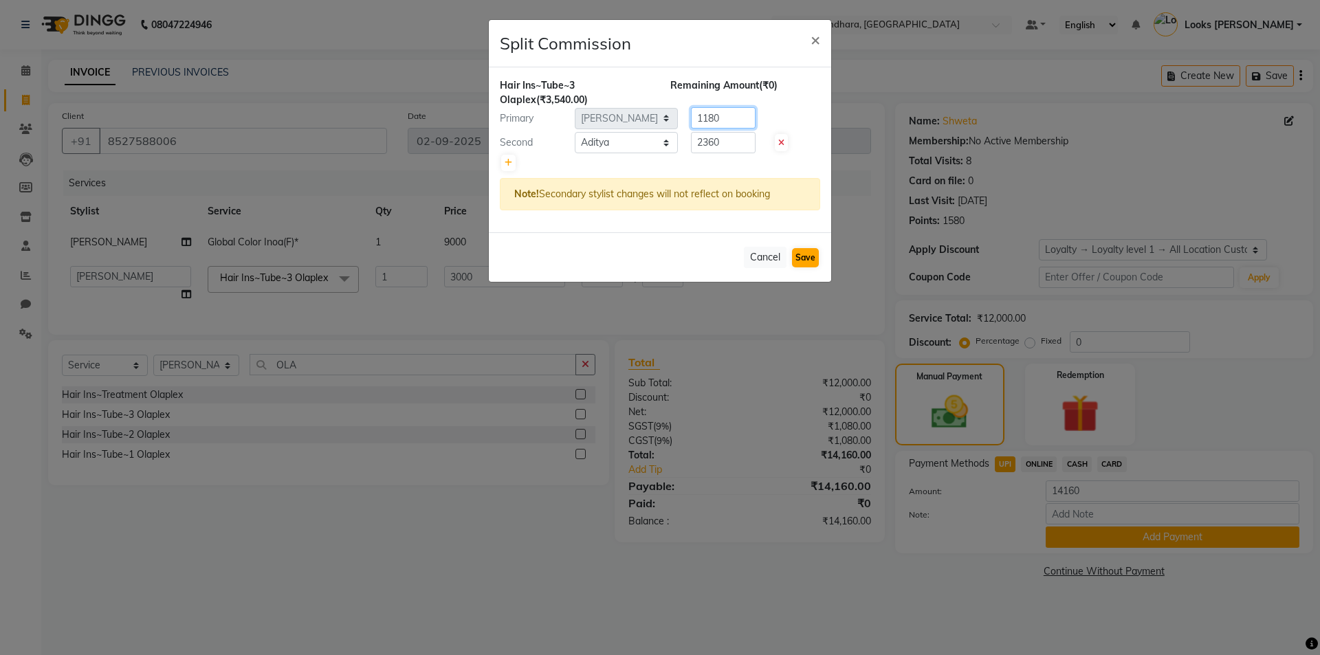
type input "1180"
click at [805, 256] on button "Save" at bounding box center [805, 257] width 27 height 19
select select "Select"
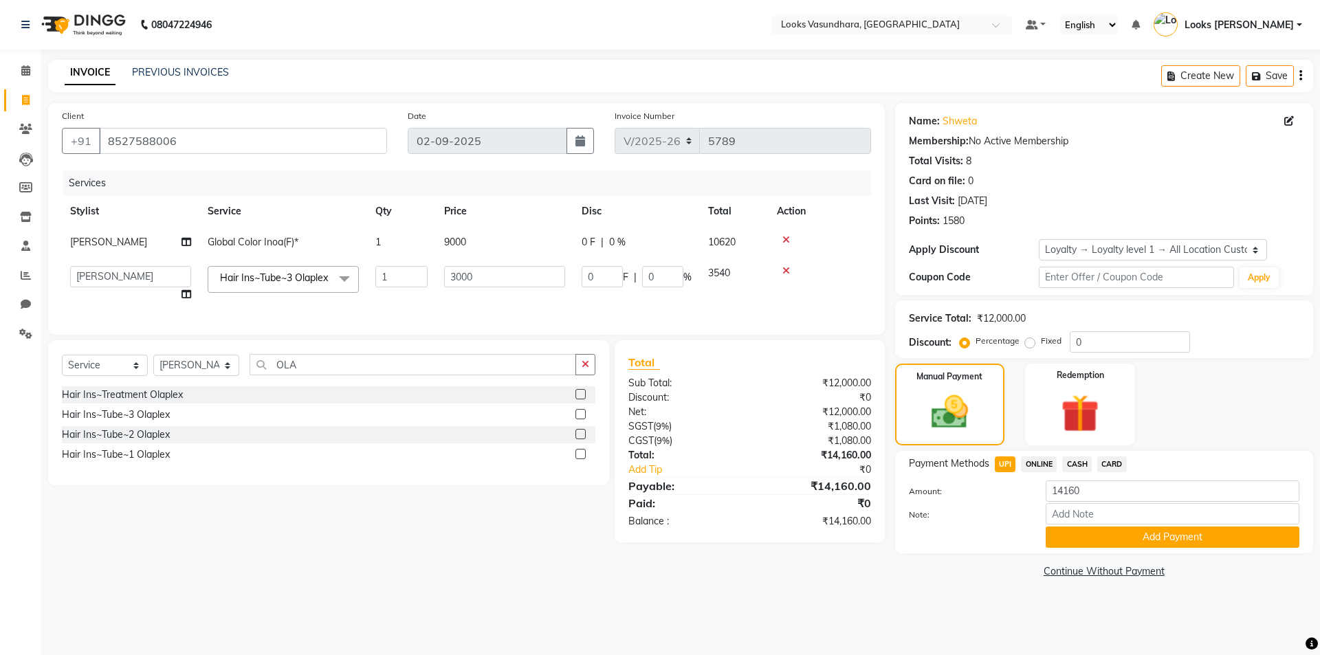
click at [1117, 462] on span "CARD" at bounding box center [1112, 465] width 30 height 16
click at [1072, 540] on button "Add Payment" at bounding box center [1173, 537] width 254 height 21
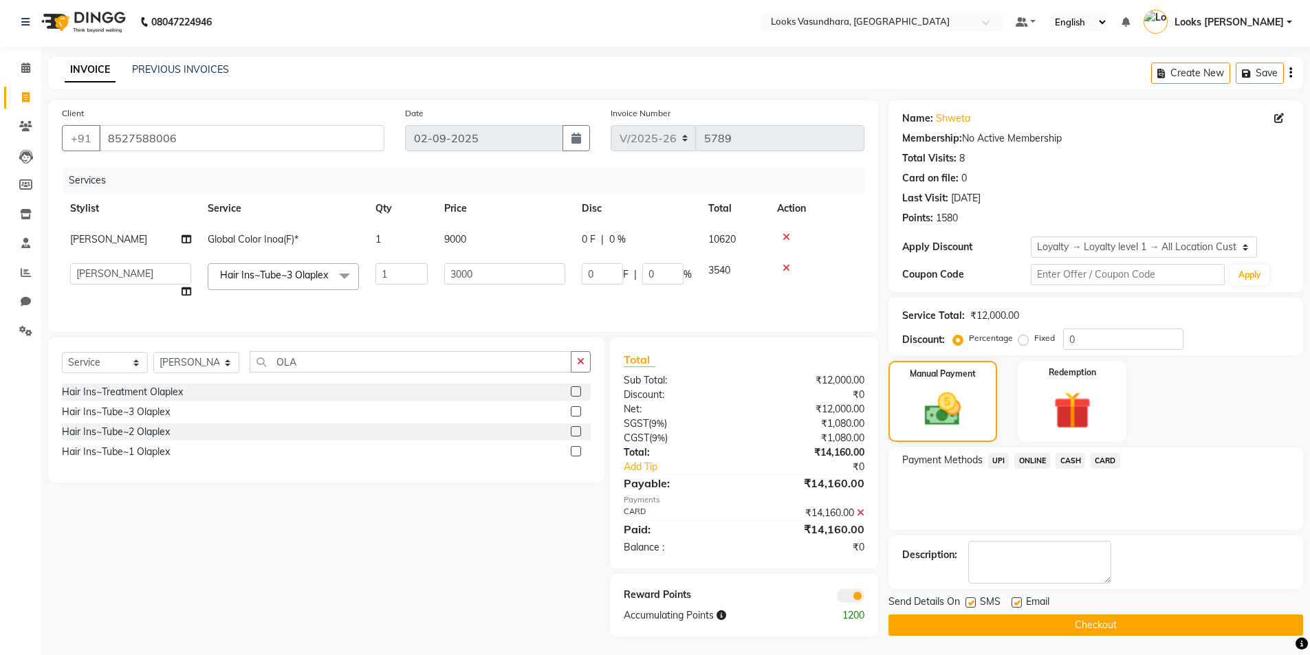
scroll to position [21, 0]
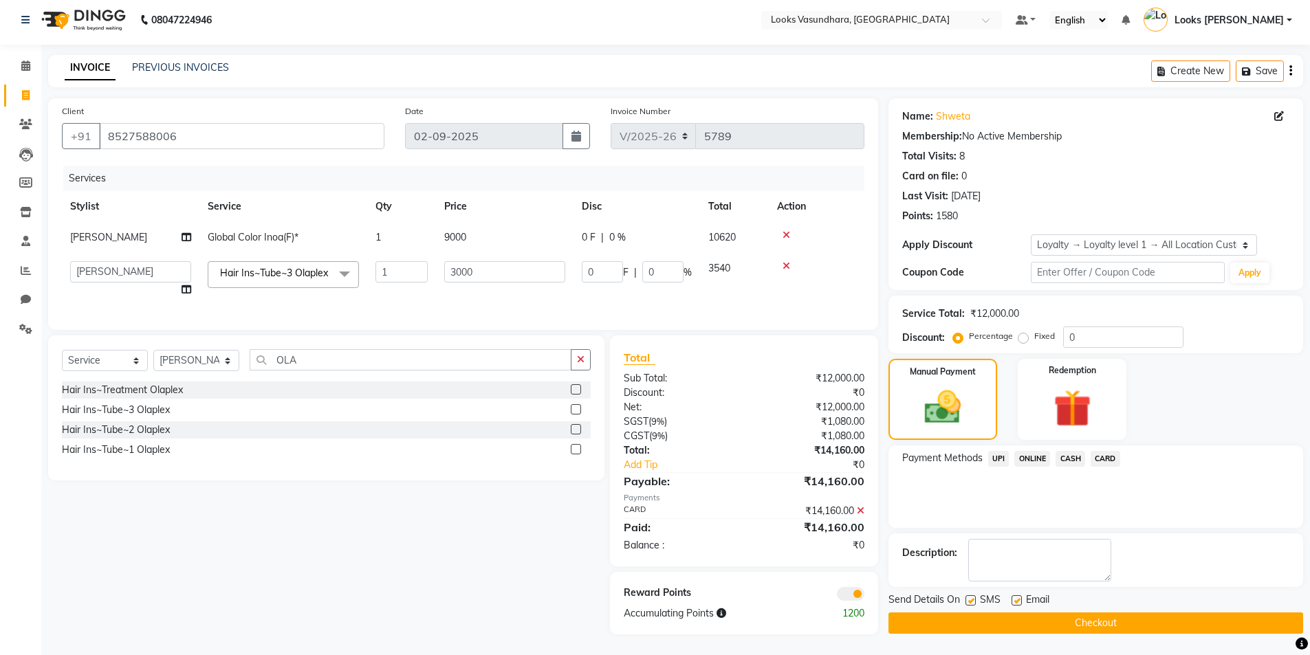
click at [1014, 595] on label at bounding box center [1017, 600] width 10 height 10
click at [1014, 597] on input "checkbox" at bounding box center [1016, 601] width 9 height 9
checkbox input "false"
click at [994, 613] on button "Checkout" at bounding box center [1095, 623] width 415 height 21
click at [994, 613] on div "Checkout" at bounding box center [1095, 623] width 415 height 21
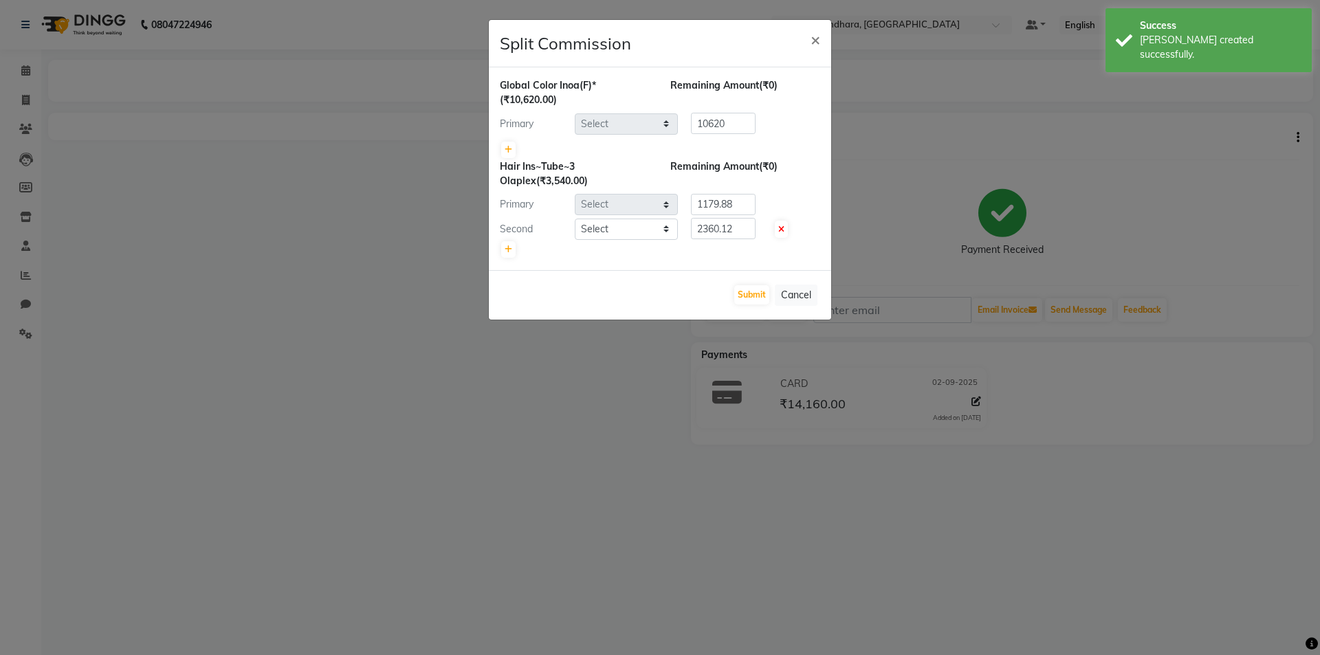
select select "31340"
select select "70566"
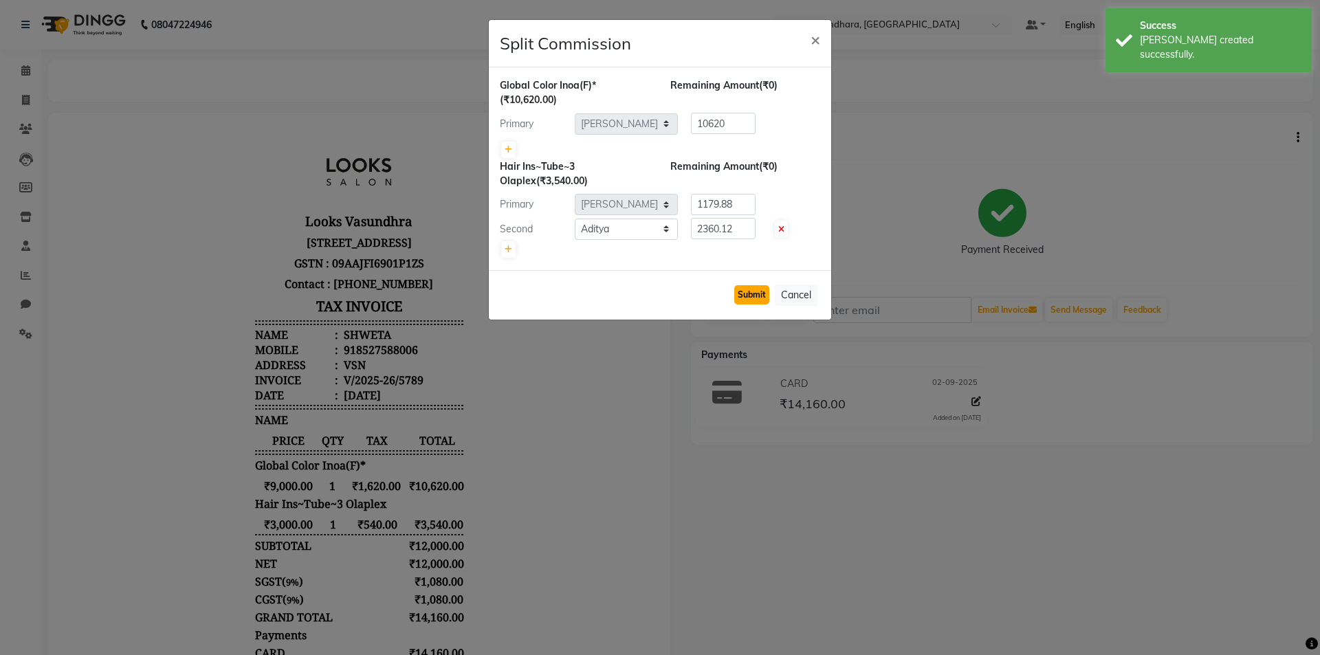
click at [741, 290] on button "Submit" at bounding box center [751, 294] width 35 height 19
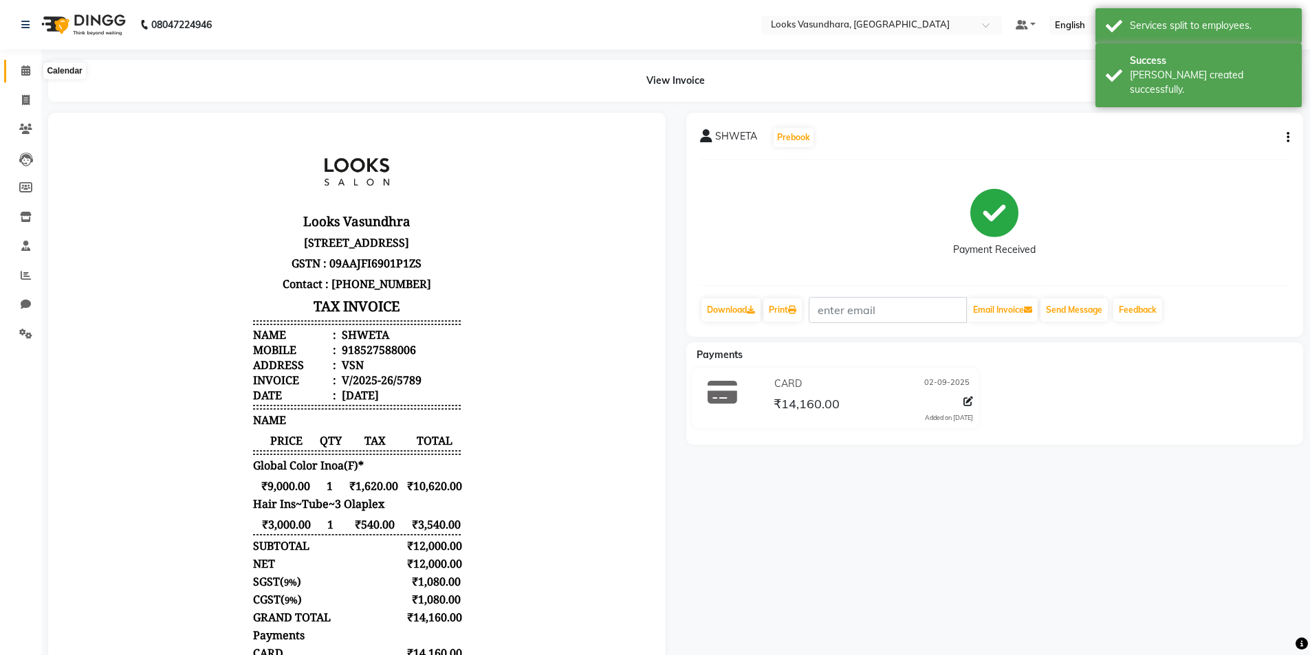
click at [17, 73] on span at bounding box center [26, 71] width 24 height 16
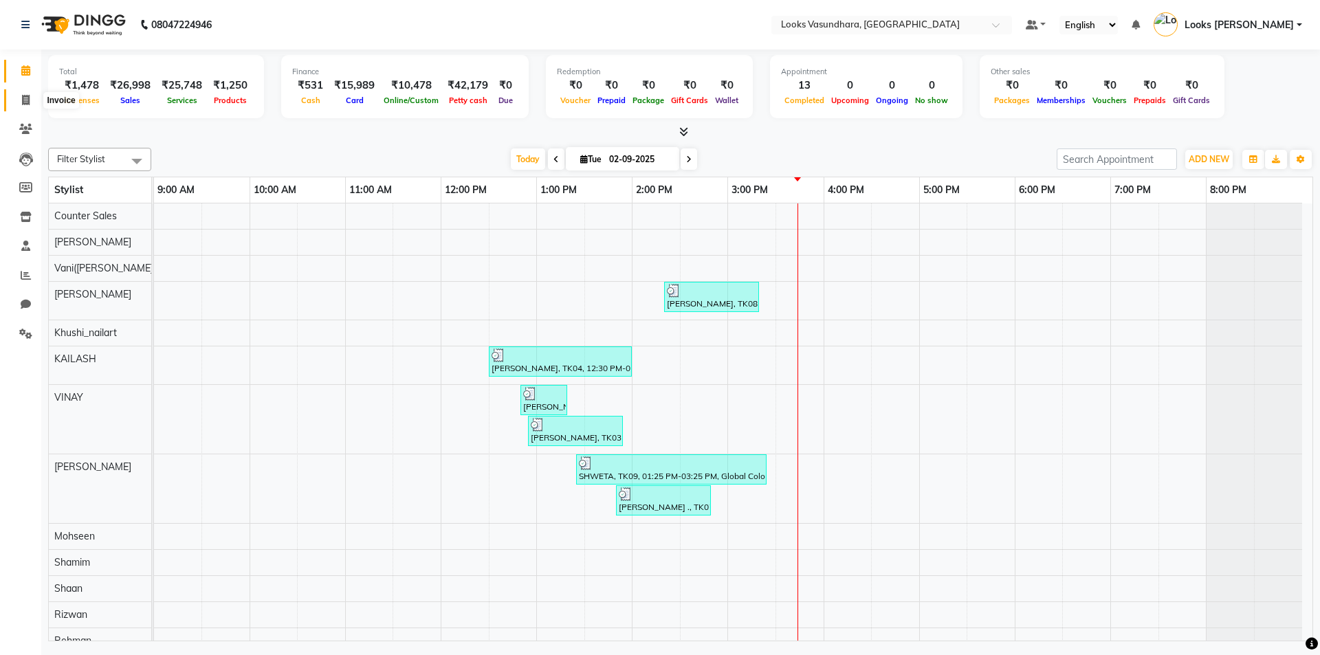
click at [34, 101] on span at bounding box center [26, 101] width 24 height 16
select select "4370"
select select "service"
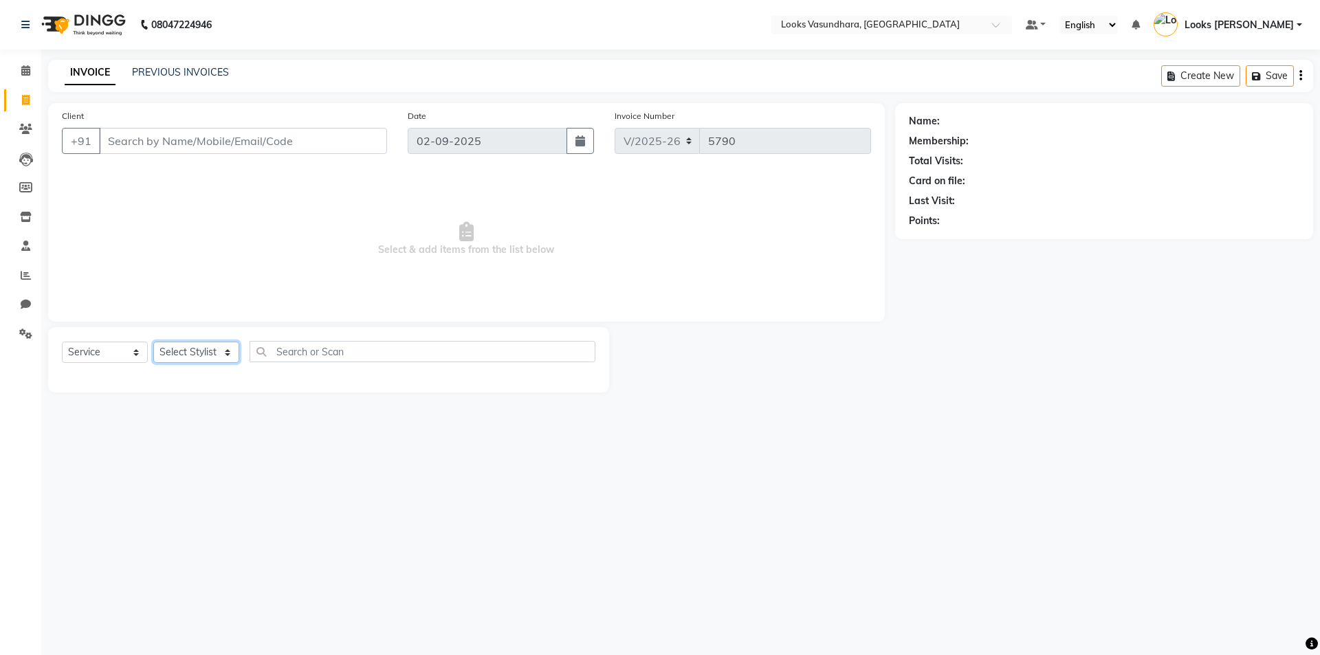
click at [186, 351] on select "Select Stylist" at bounding box center [196, 352] width 86 height 21
click at [214, 343] on select "Select Stylist Aditya [PERSON_NAME] Anjali [PERSON_NAME] Kumar_MSTR Counter Sal…" at bounding box center [196, 352] width 86 height 21
select select "28623"
click at [153, 342] on select "Select Stylist Aditya [PERSON_NAME] Anjali [PERSON_NAME] Kumar_MSTR Counter Sal…" at bounding box center [196, 352] width 86 height 21
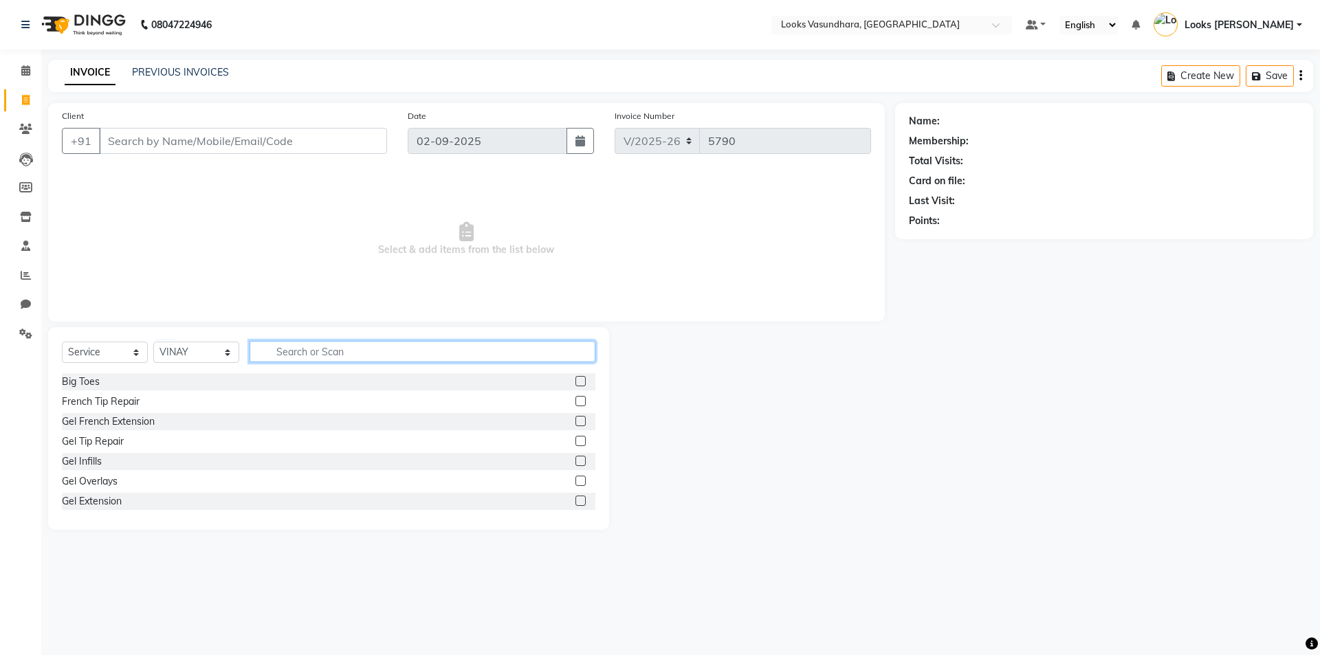
click at [318, 347] on input "text" at bounding box center [423, 351] width 346 height 21
type input "BIOT"
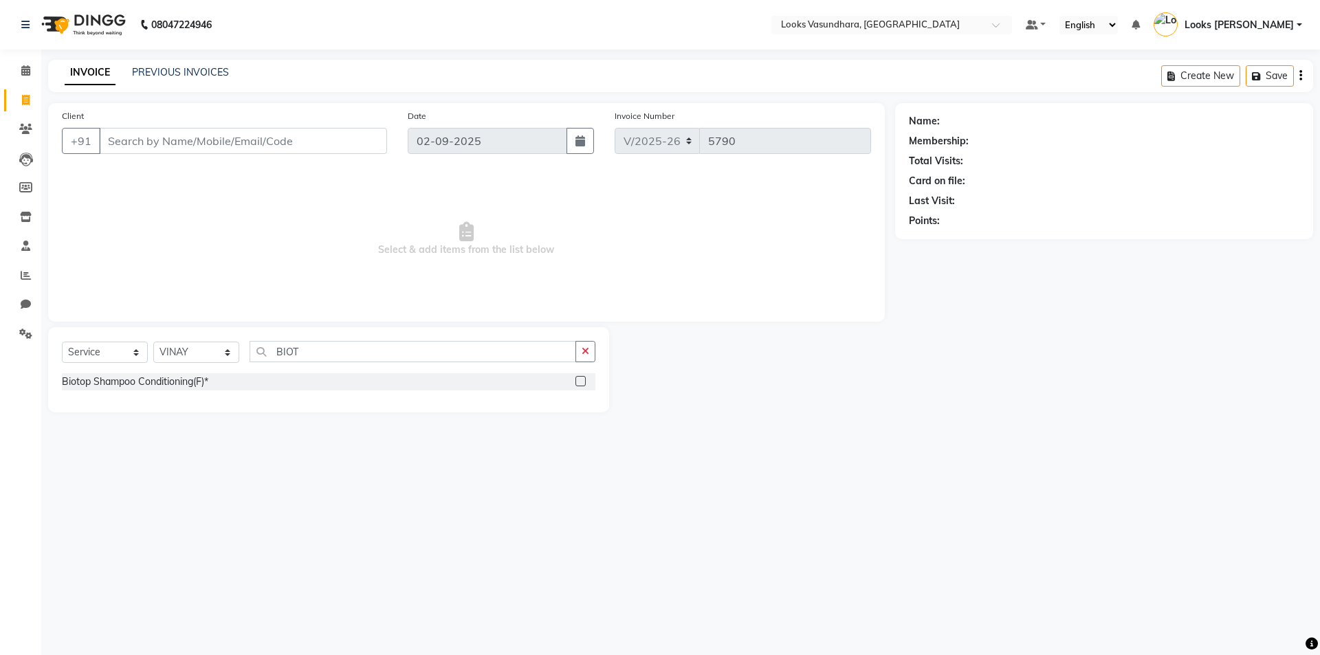
click at [581, 380] on label at bounding box center [581, 381] width 10 height 10
click at [581, 380] on input "checkbox" at bounding box center [580, 382] width 9 height 9
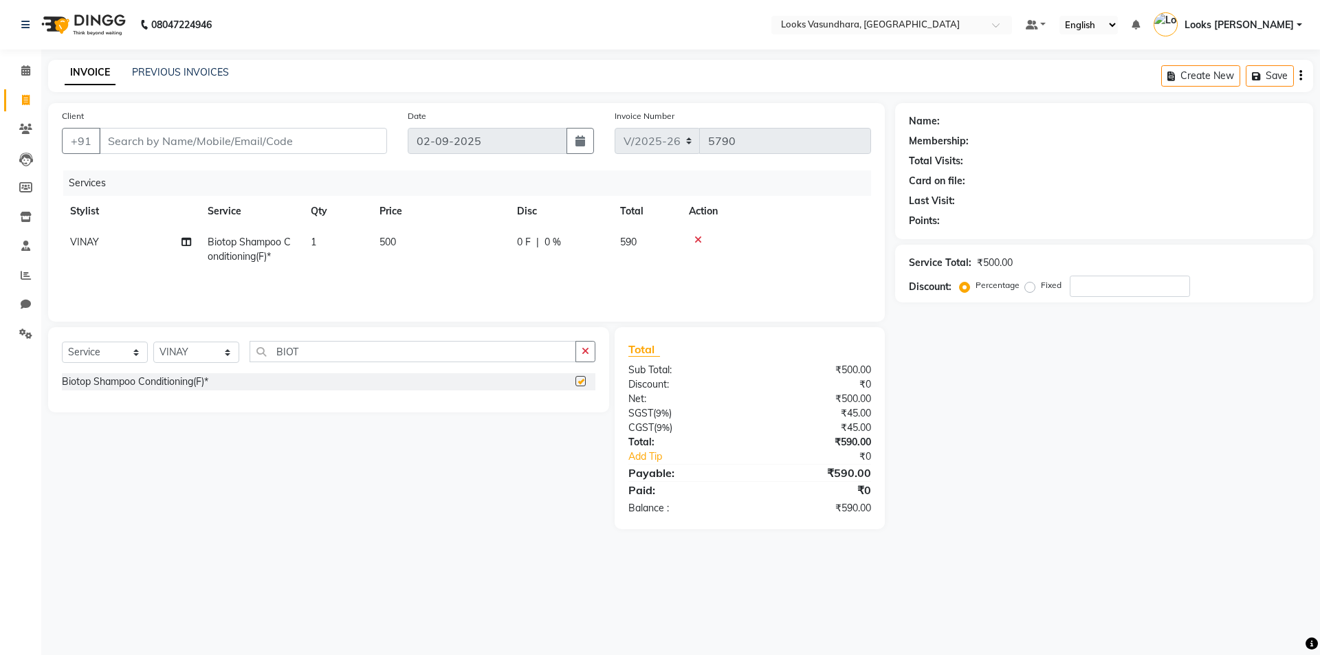
checkbox input "false"
click at [204, 358] on select "Select Stylist Aditya [PERSON_NAME] Anjali [PERSON_NAME] Kumar_MSTR Counter Sal…" at bounding box center [196, 352] width 86 height 21
select select "28622"
click at [153, 342] on select "Select Stylist Aditya [PERSON_NAME] Anjali [PERSON_NAME] Kumar_MSTR Counter Sal…" at bounding box center [196, 352] width 86 height 21
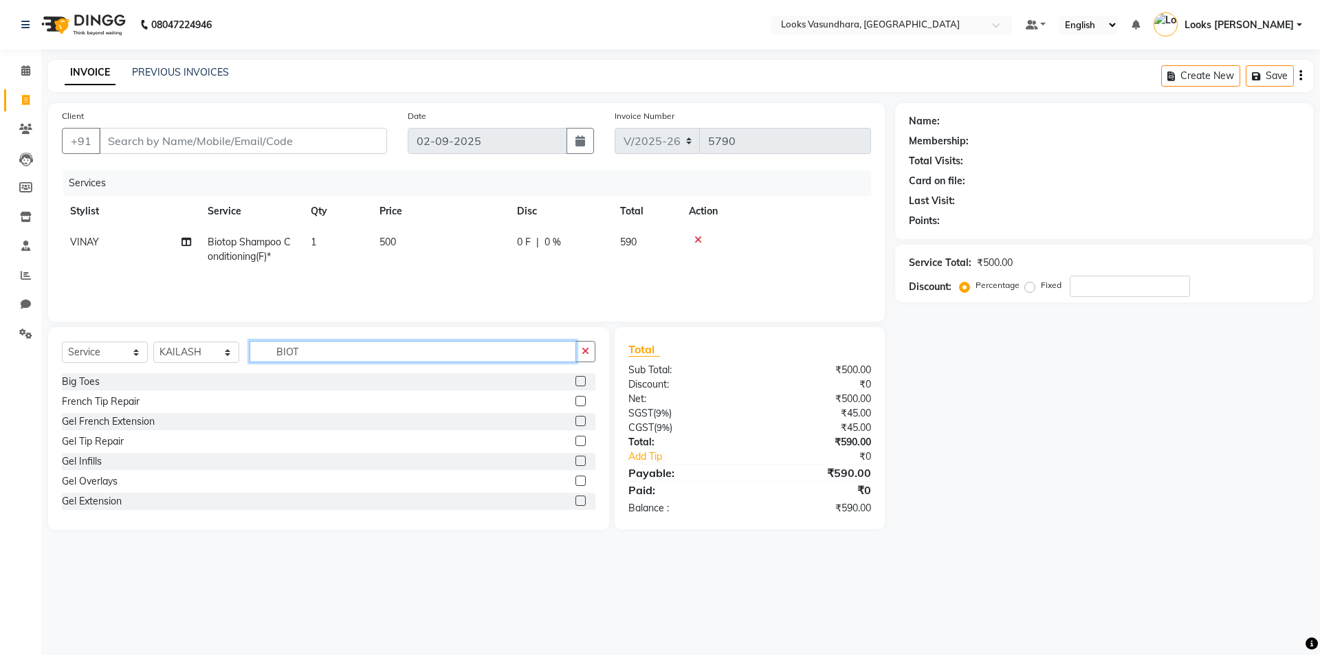
click at [313, 362] on input "BIOT" at bounding box center [413, 351] width 327 height 21
click at [311, 358] on input "BIOT" at bounding box center [413, 351] width 327 height 21
type input "B"
type input "MOR"
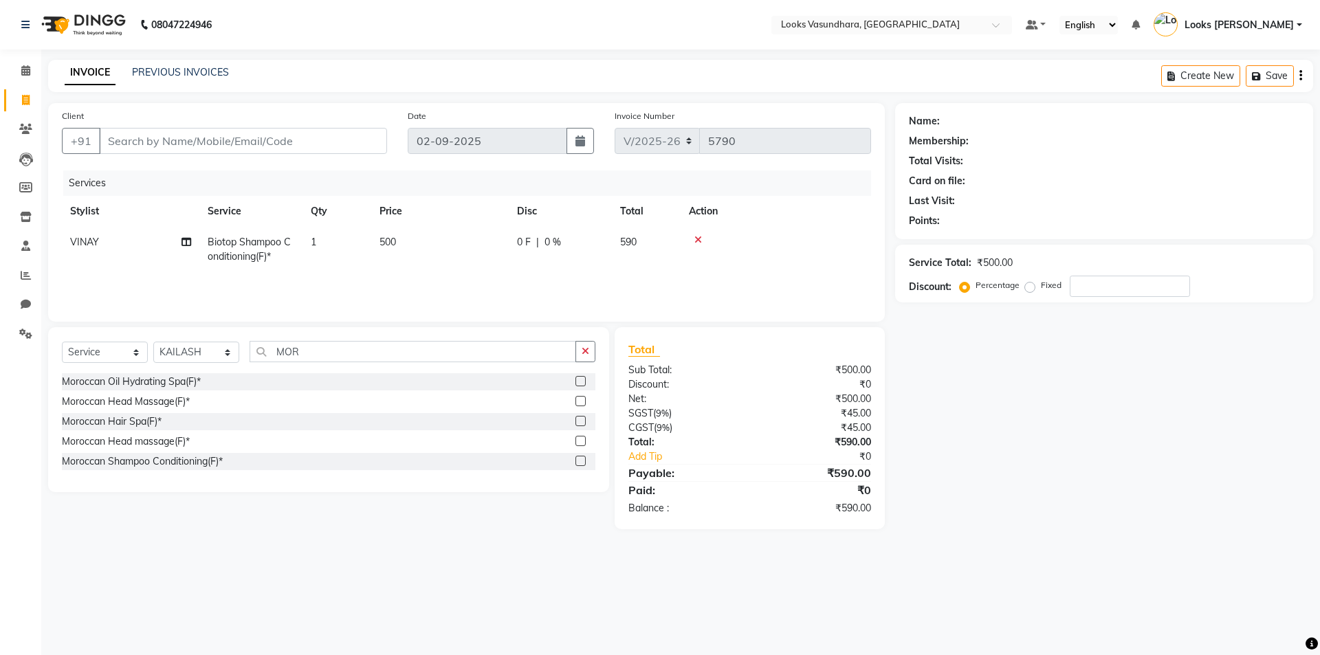
click at [578, 458] on label at bounding box center [581, 461] width 10 height 10
click at [578, 458] on input "checkbox" at bounding box center [580, 461] width 9 height 9
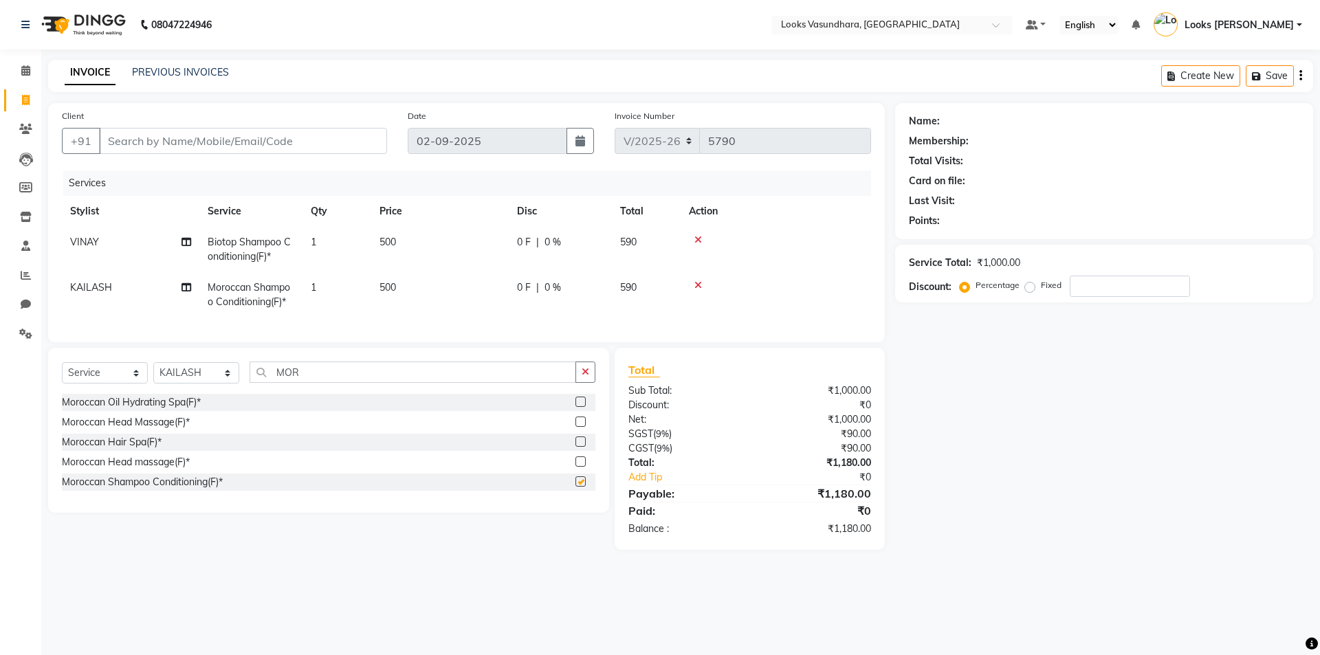
checkbox input "false"
drag, startPoint x: 195, startPoint y: 381, endPoint x: 195, endPoint y: 373, distance: 7.6
click at [195, 381] on select "Select Stylist Aditya [PERSON_NAME] Anjali [PERSON_NAME] Kumar_MSTR Counter Sal…" at bounding box center [196, 372] width 86 height 21
select select "23970"
click at [153, 373] on select "Select Stylist Aditya [PERSON_NAME] Anjali [PERSON_NAME] Kumar_MSTR Counter Sal…" at bounding box center [196, 372] width 86 height 21
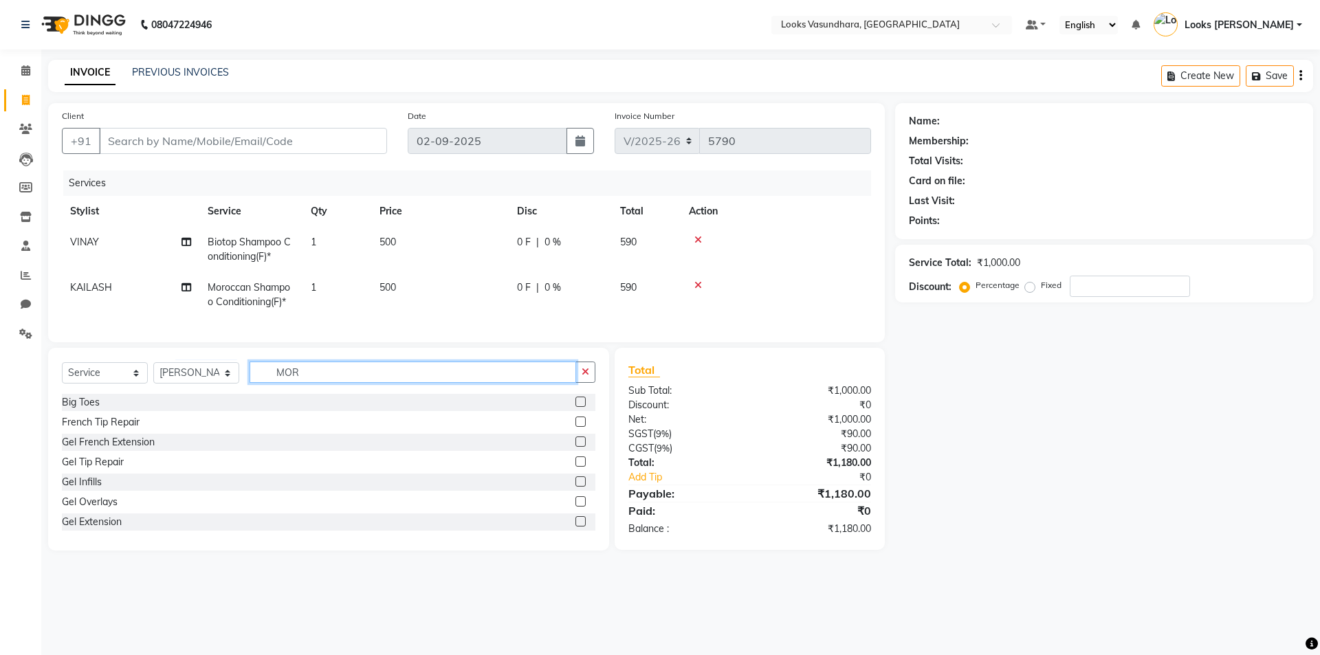
click at [307, 383] on input "MOR" at bounding box center [413, 372] width 327 height 21
type input "BEARD"
click at [576, 447] on label at bounding box center [581, 442] width 10 height 10
click at [576, 447] on input "checkbox" at bounding box center [580, 442] width 9 height 9
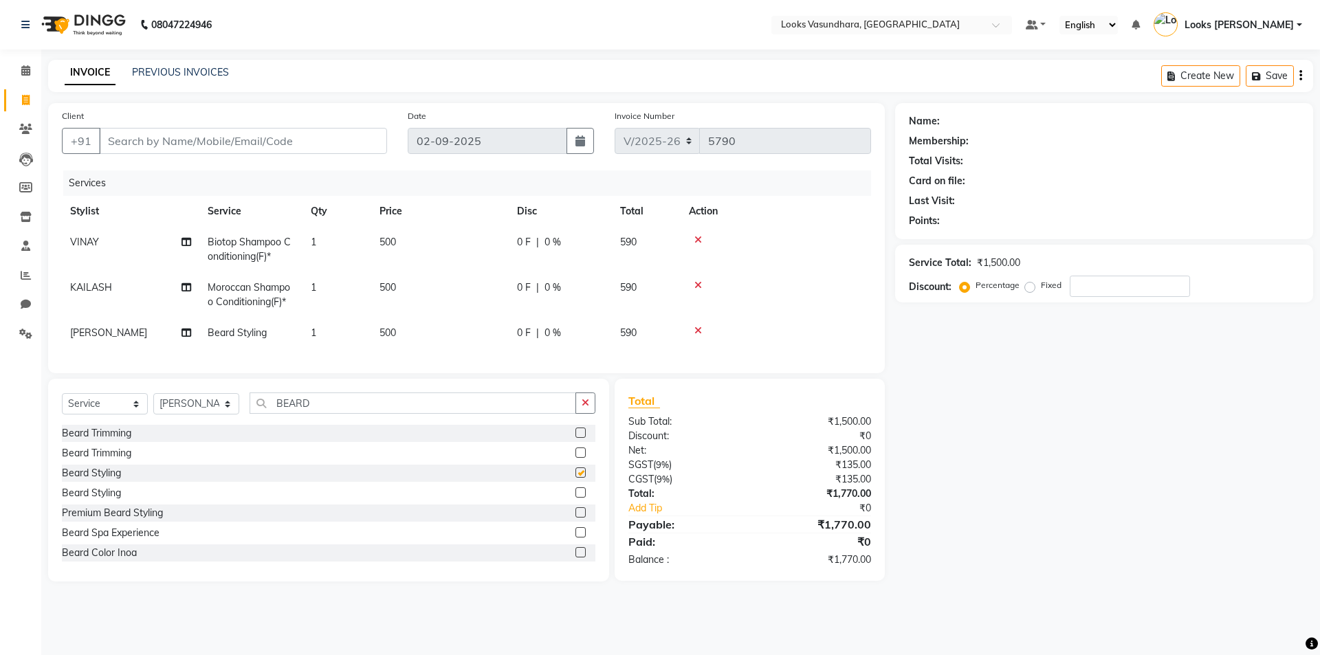
click at [470, 325] on td "500" at bounding box center [440, 333] width 138 height 31
checkbox input "false"
select select "23970"
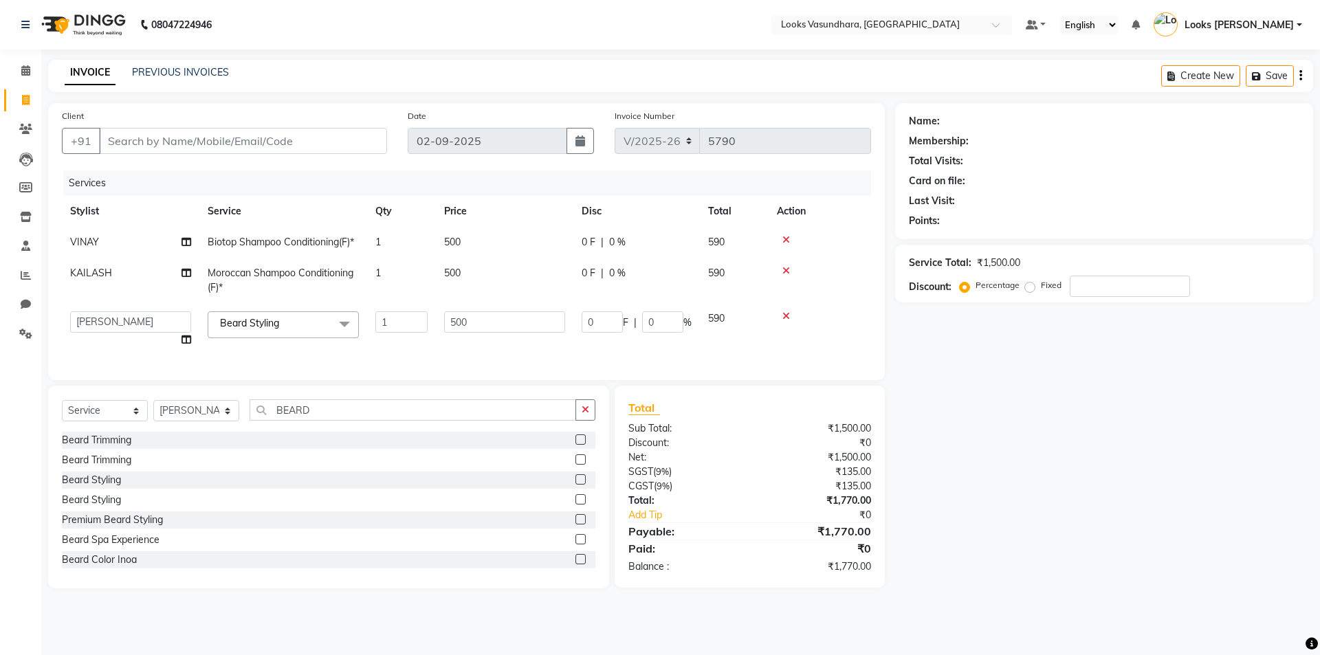
click at [470, 324] on input "500" at bounding box center [504, 322] width 121 height 21
type input "250"
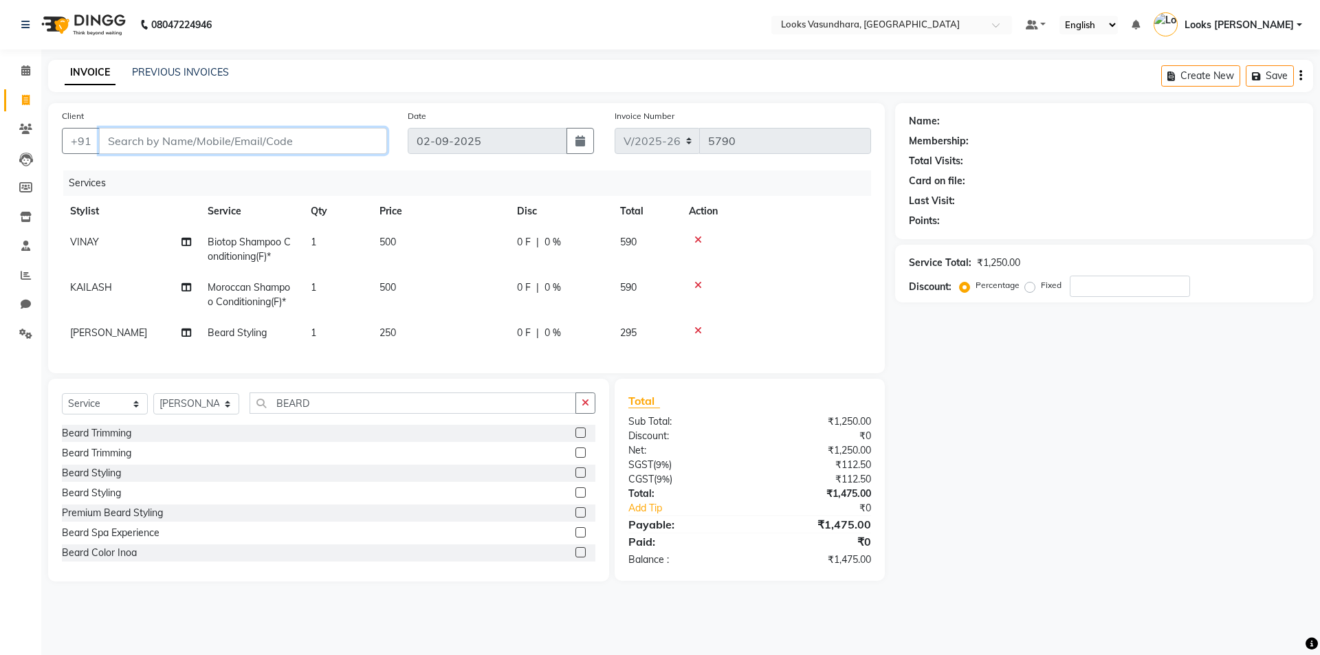
click at [205, 135] on input "Client" at bounding box center [243, 141] width 288 height 26
type input "9"
type input "0"
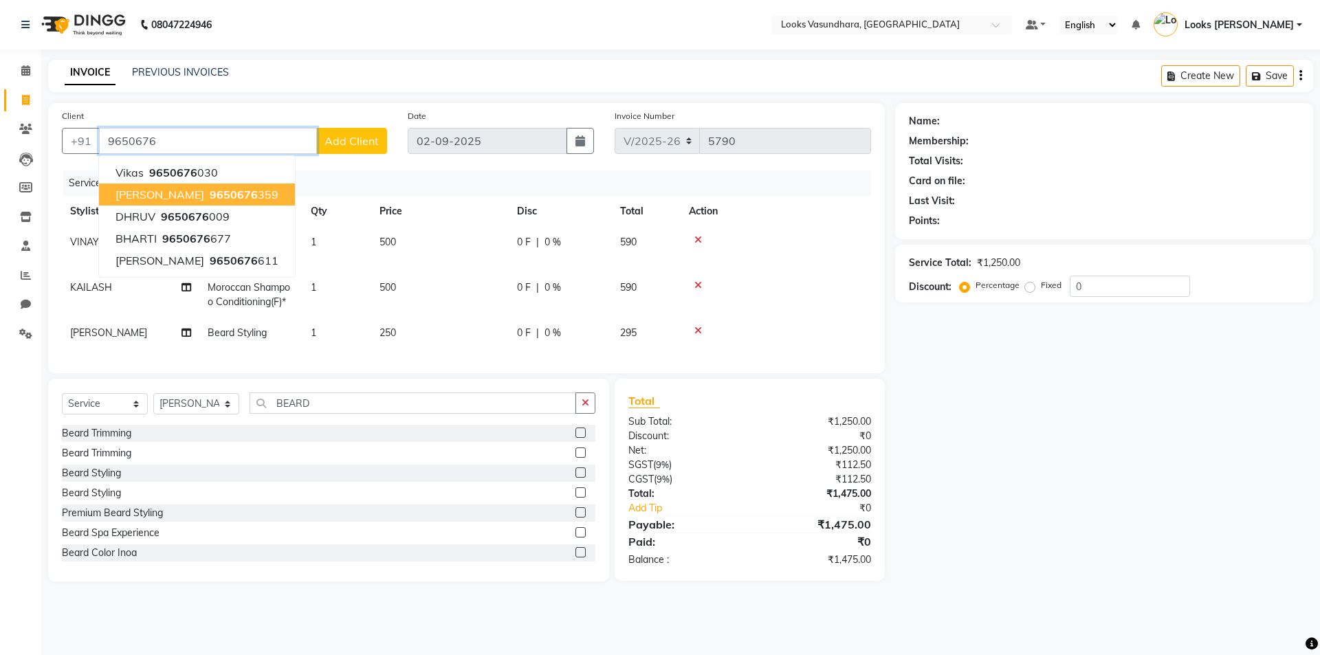
click at [226, 195] on ngb-highlight "9650676 359" at bounding box center [243, 195] width 72 height 14
type input "9650676359"
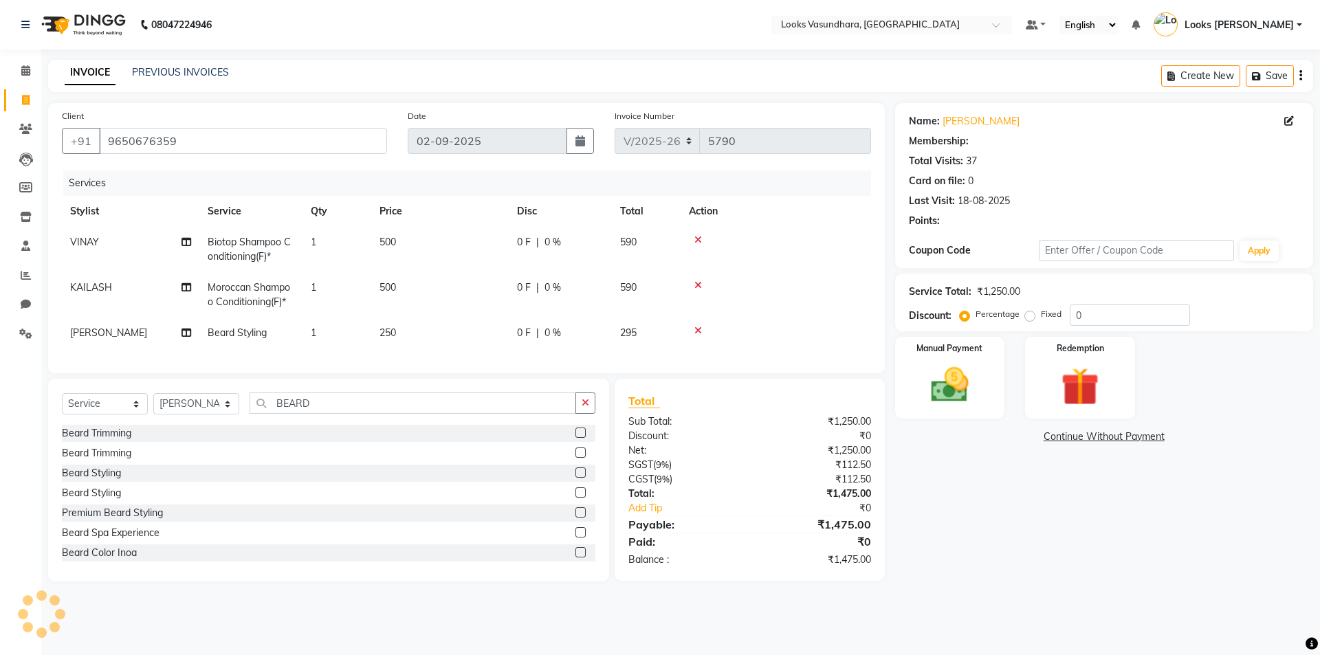
select select "1: Object"
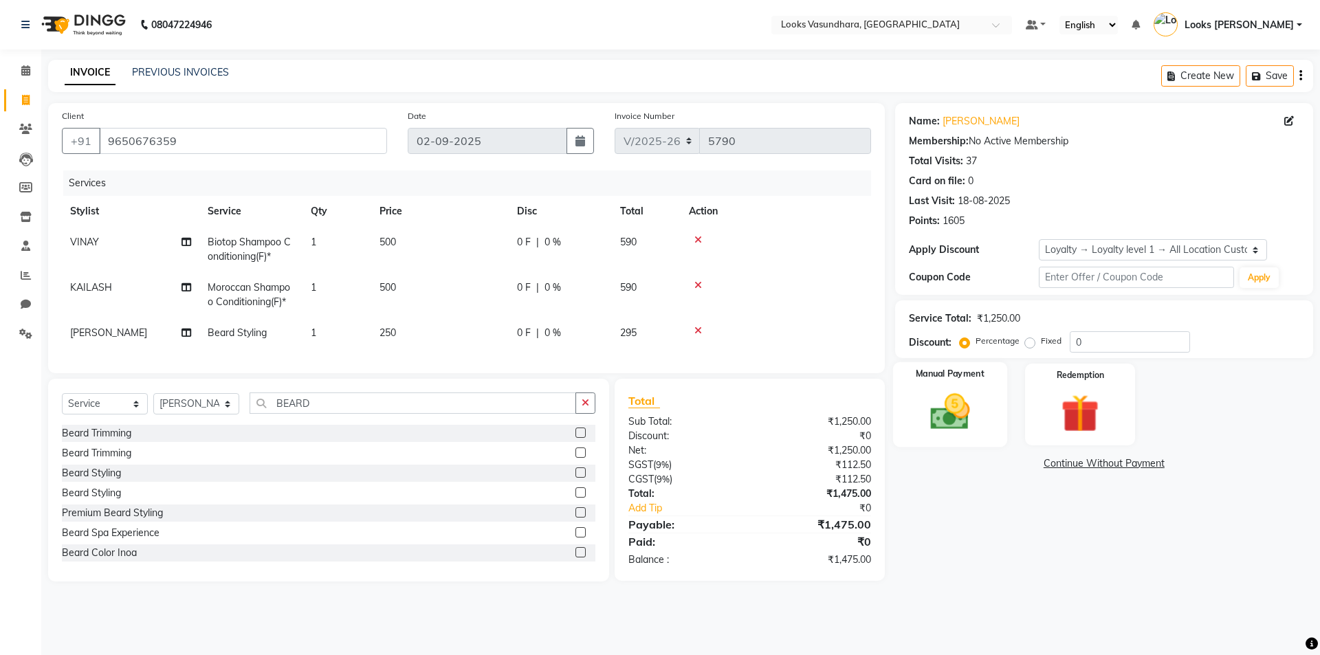
click at [958, 412] on img at bounding box center [950, 411] width 64 height 45
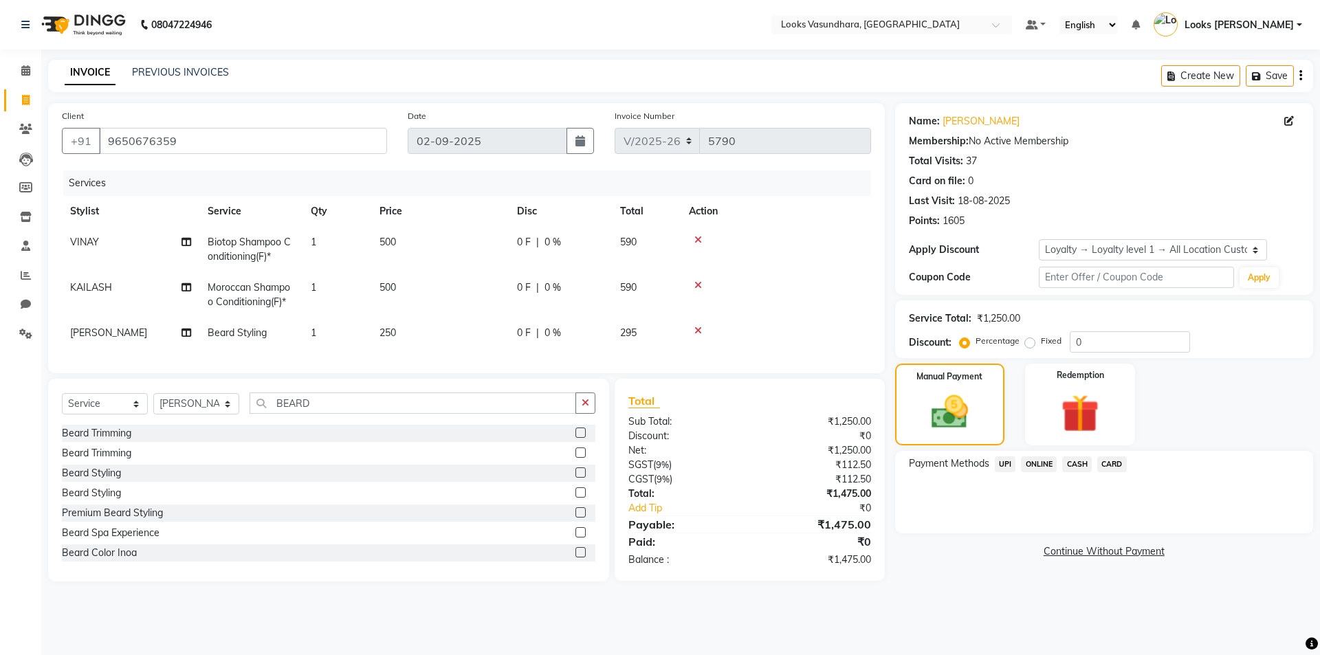
click at [1005, 468] on span "UPI" at bounding box center [1005, 465] width 21 height 16
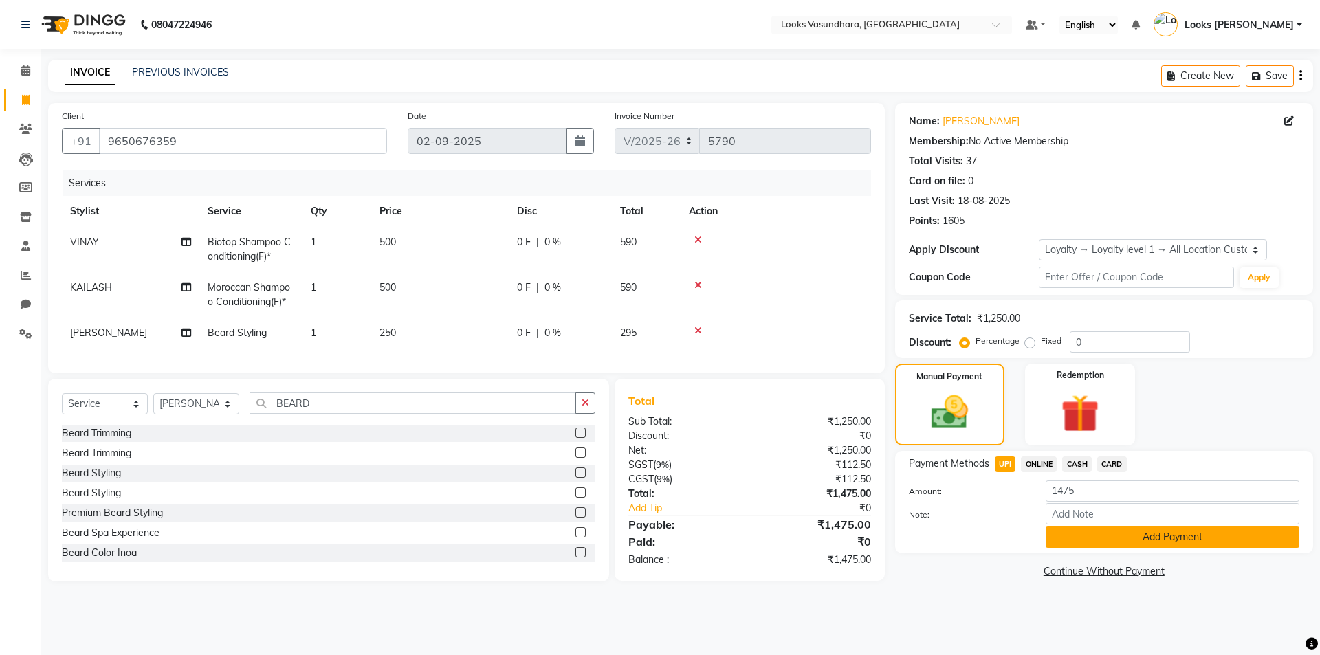
click at [1080, 534] on button "Add Payment" at bounding box center [1173, 537] width 254 height 21
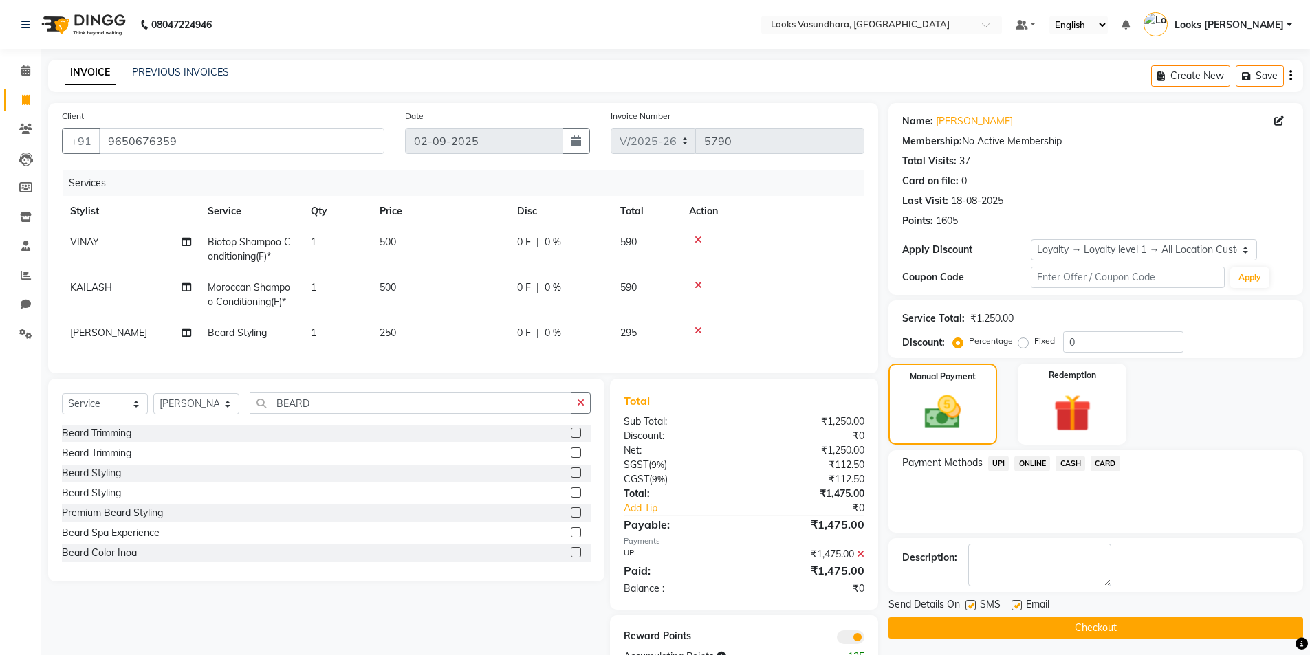
click at [1014, 605] on label at bounding box center [1017, 605] width 10 height 10
click at [1014, 605] on input "checkbox" at bounding box center [1016, 606] width 9 height 9
checkbox input "false"
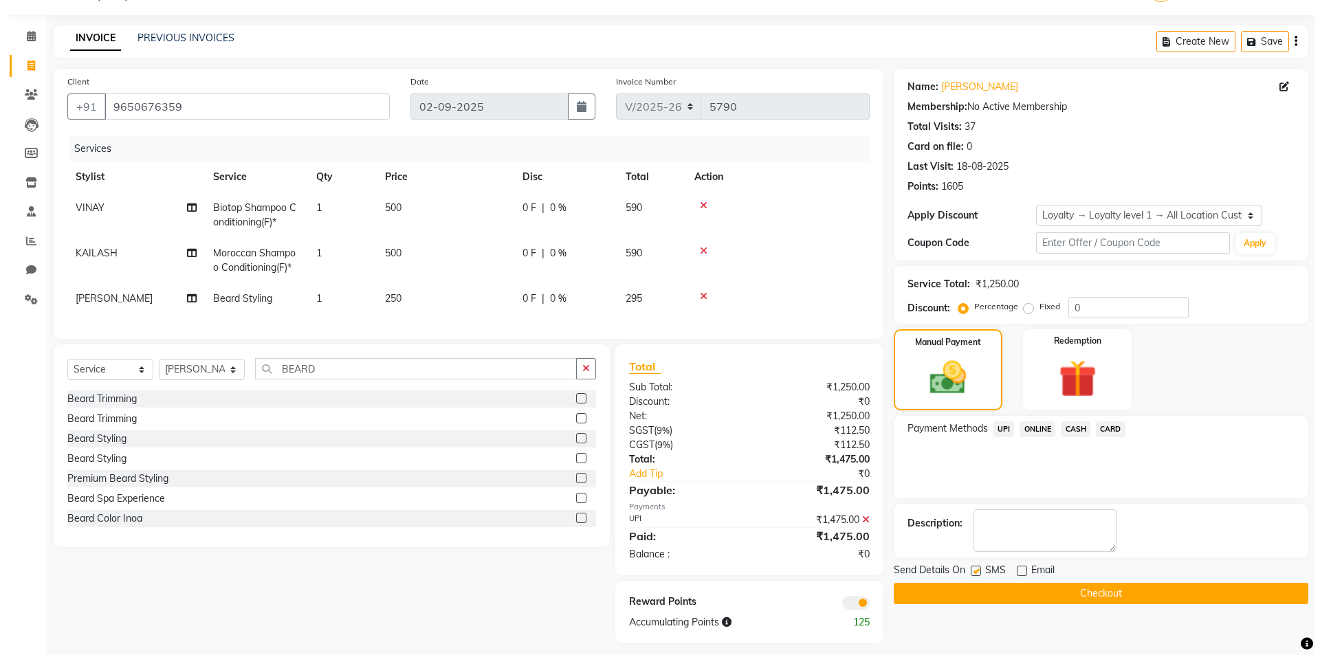
scroll to position [54, 0]
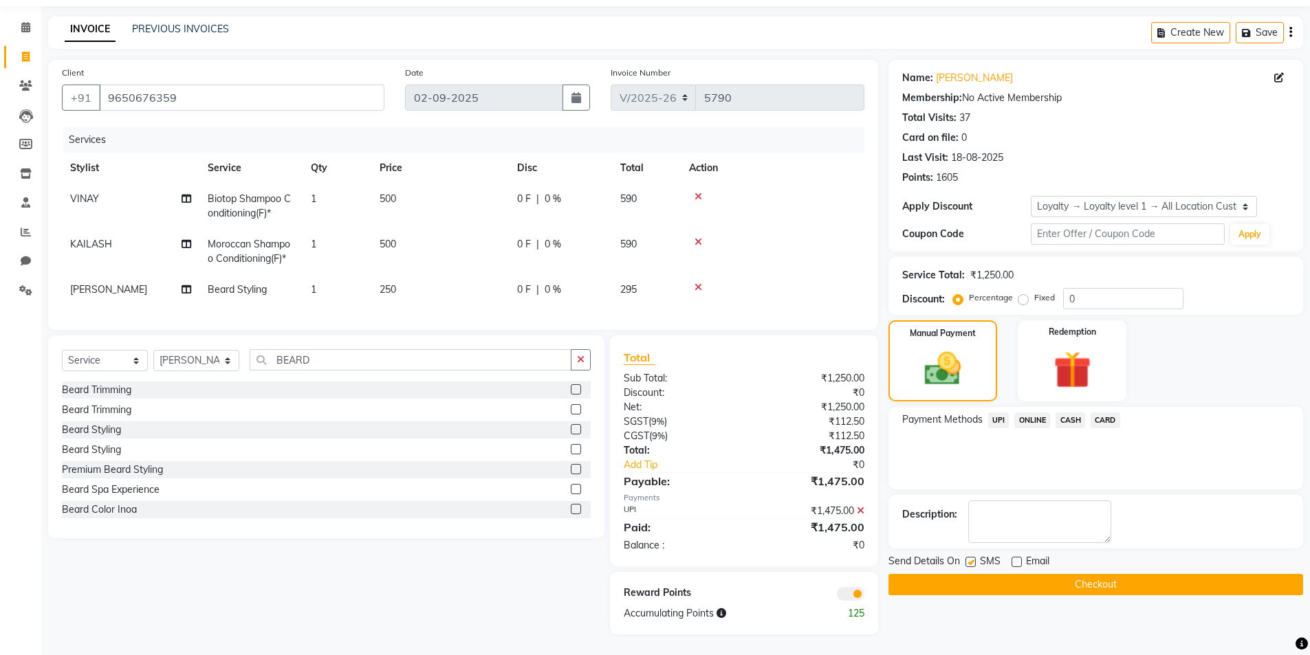
click at [849, 589] on span at bounding box center [851, 594] width 28 height 14
click at [864, 596] on input "checkbox" at bounding box center [864, 596] width 0 height 0
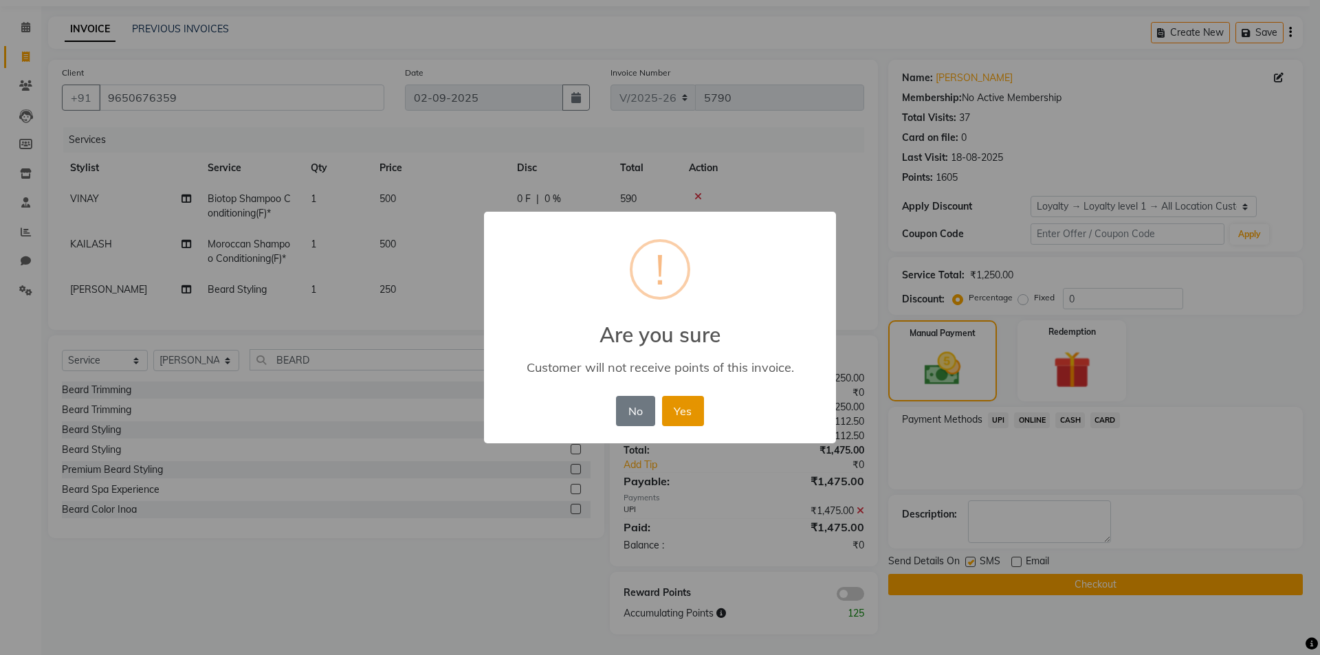
click at [694, 410] on button "Yes" at bounding box center [683, 411] width 42 height 30
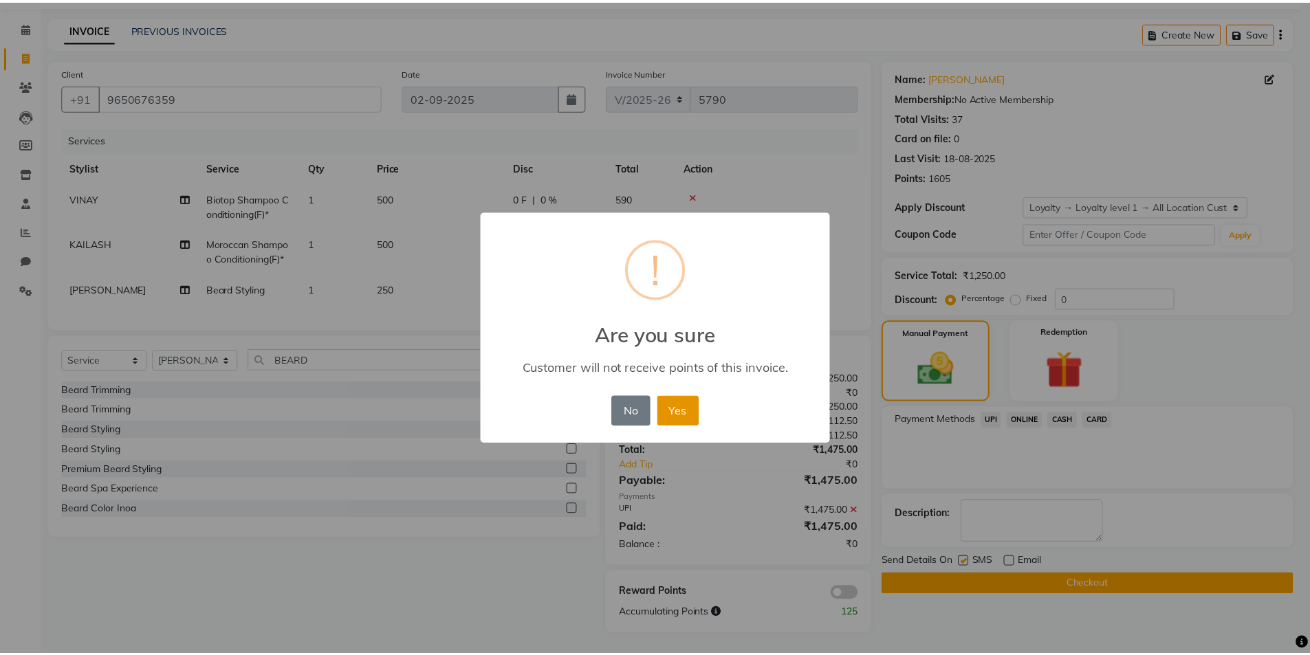
scroll to position [34, 0]
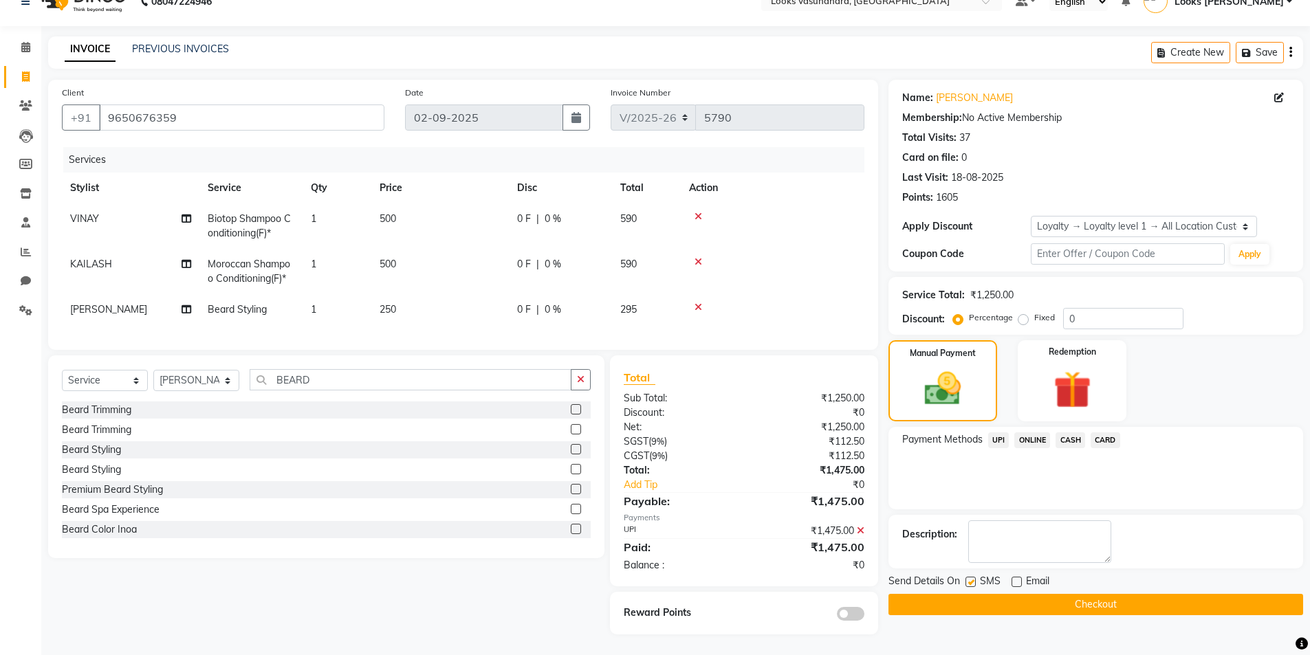
click at [996, 600] on button "Checkout" at bounding box center [1095, 604] width 415 height 21
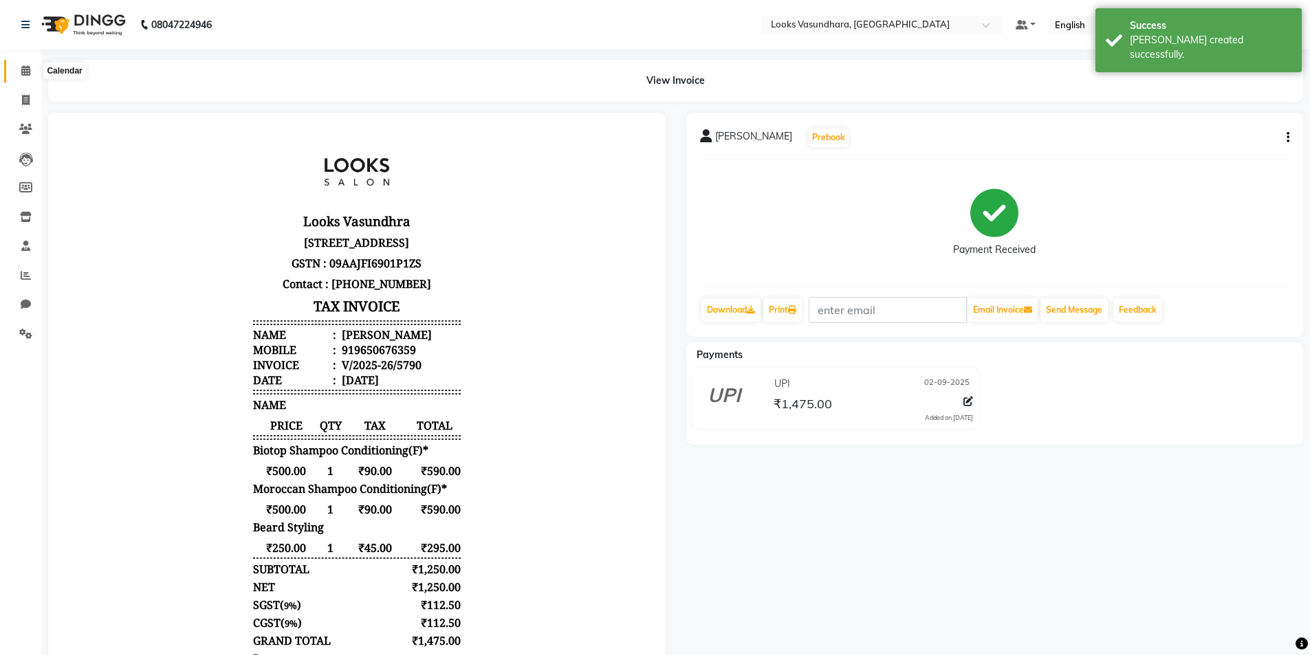
click at [17, 67] on span at bounding box center [26, 71] width 24 height 16
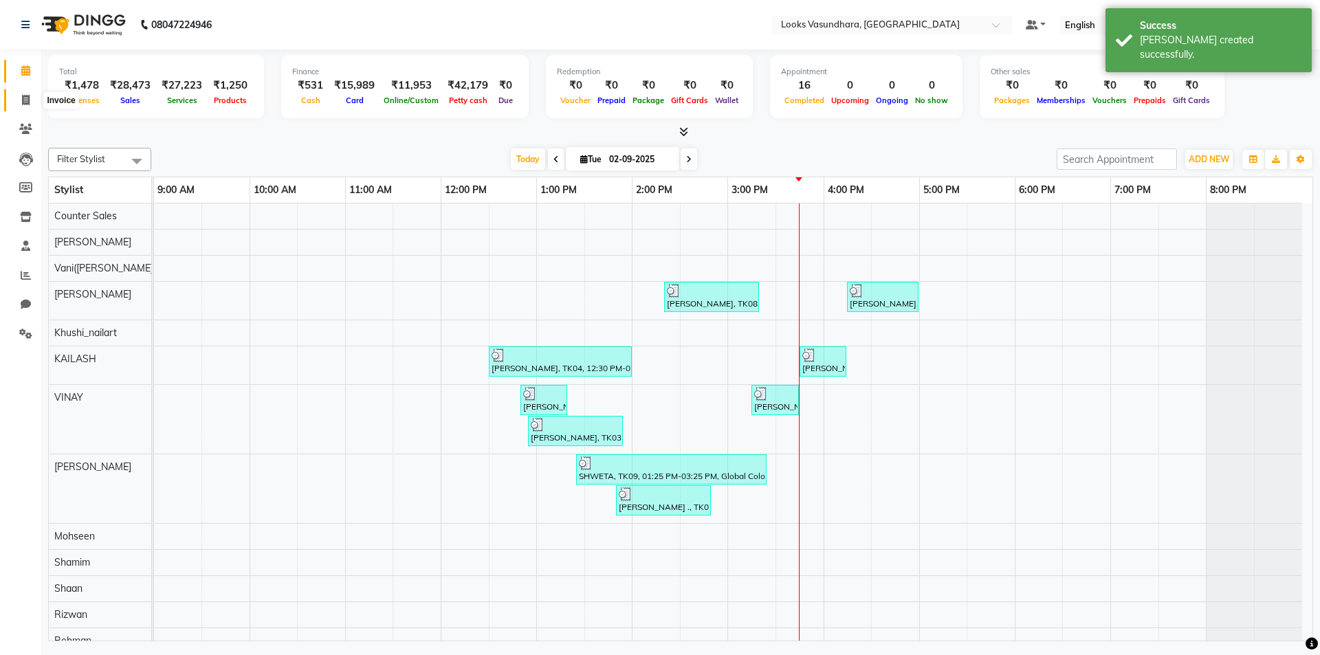
click at [32, 94] on span at bounding box center [26, 101] width 24 height 16
select select "service"
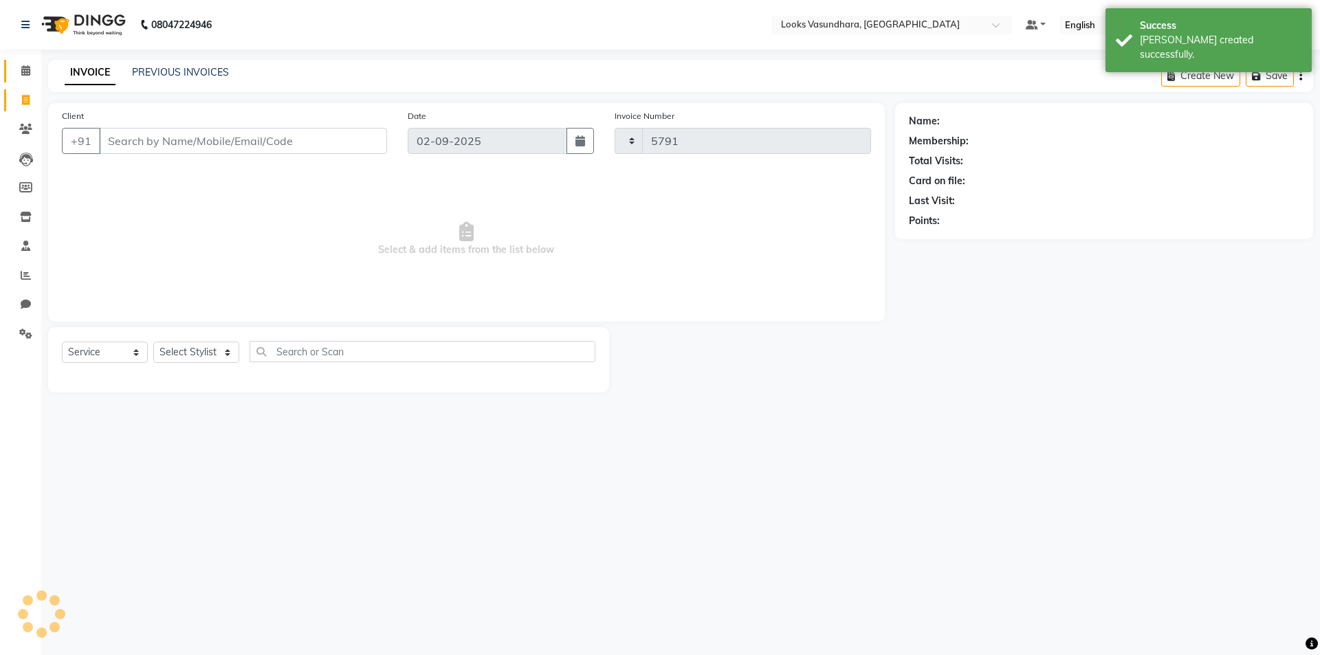
click at [17, 71] on span at bounding box center [26, 71] width 24 height 16
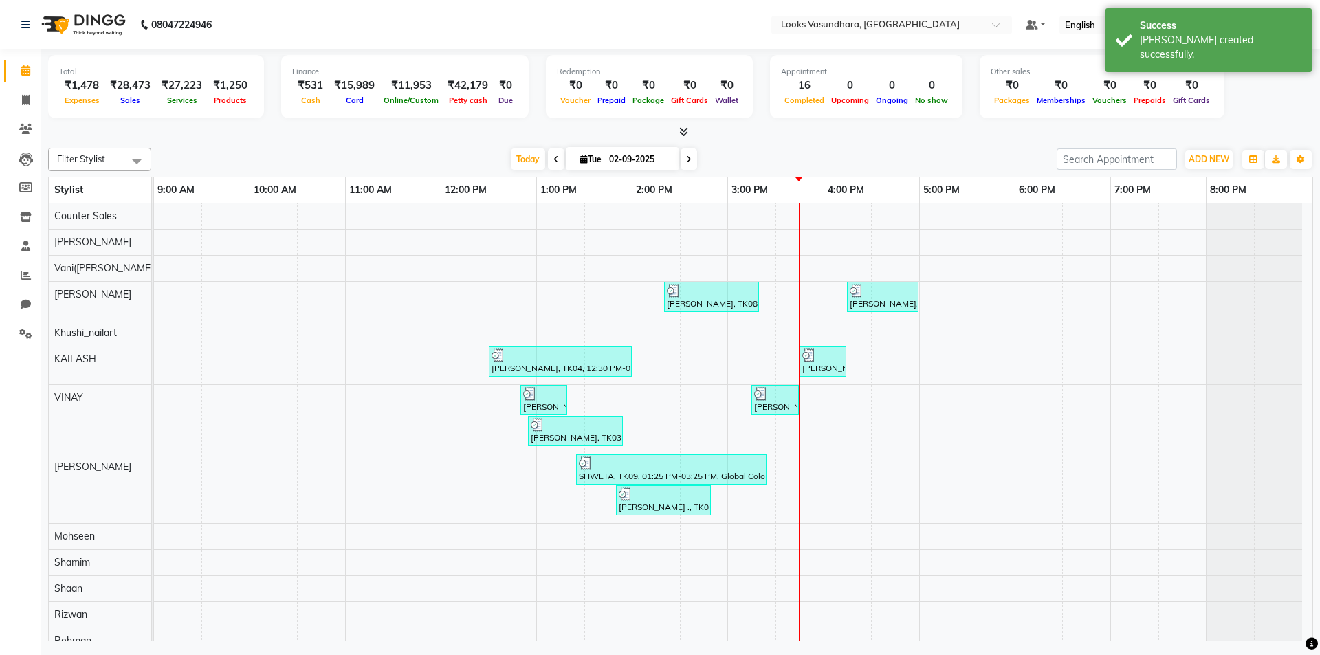
click at [680, 135] on icon at bounding box center [683, 132] width 9 height 10
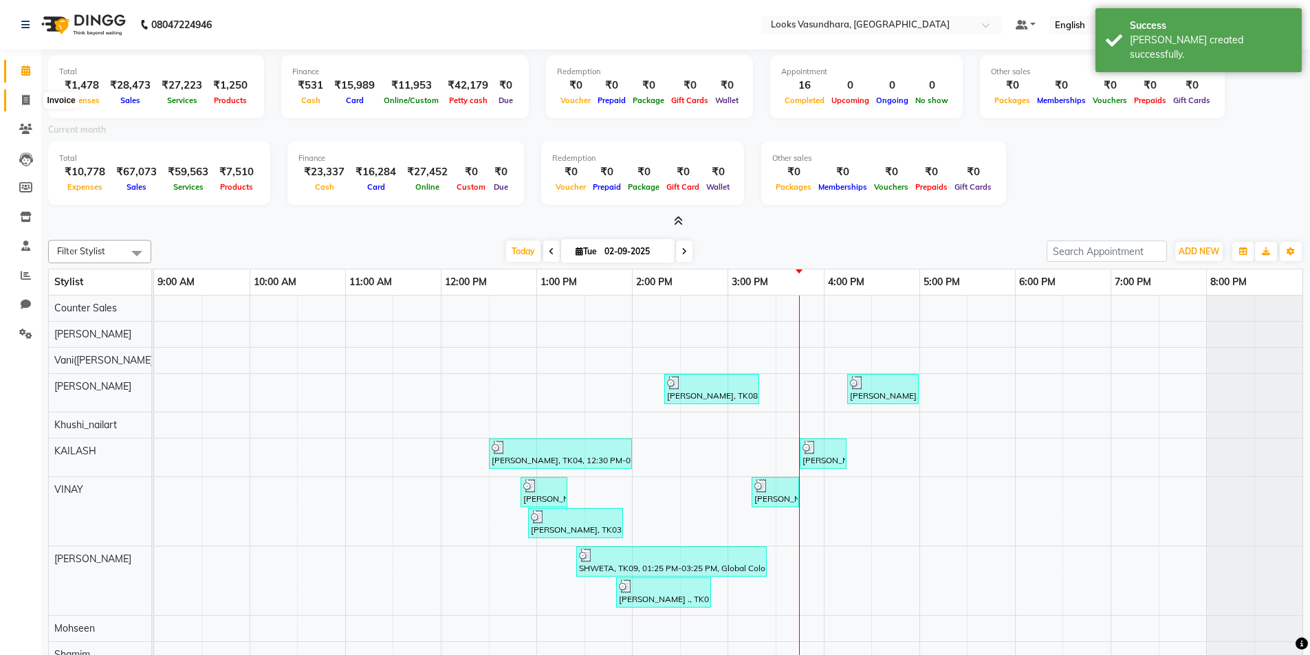
drag, startPoint x: 19, startPoint y: 107, endPoint x: 19, endPoint y: 75, distance: 31.6
click at [19, 105] on span at bounding box center [26, 101] width 24 height 16
select select "4370"
select select "service"
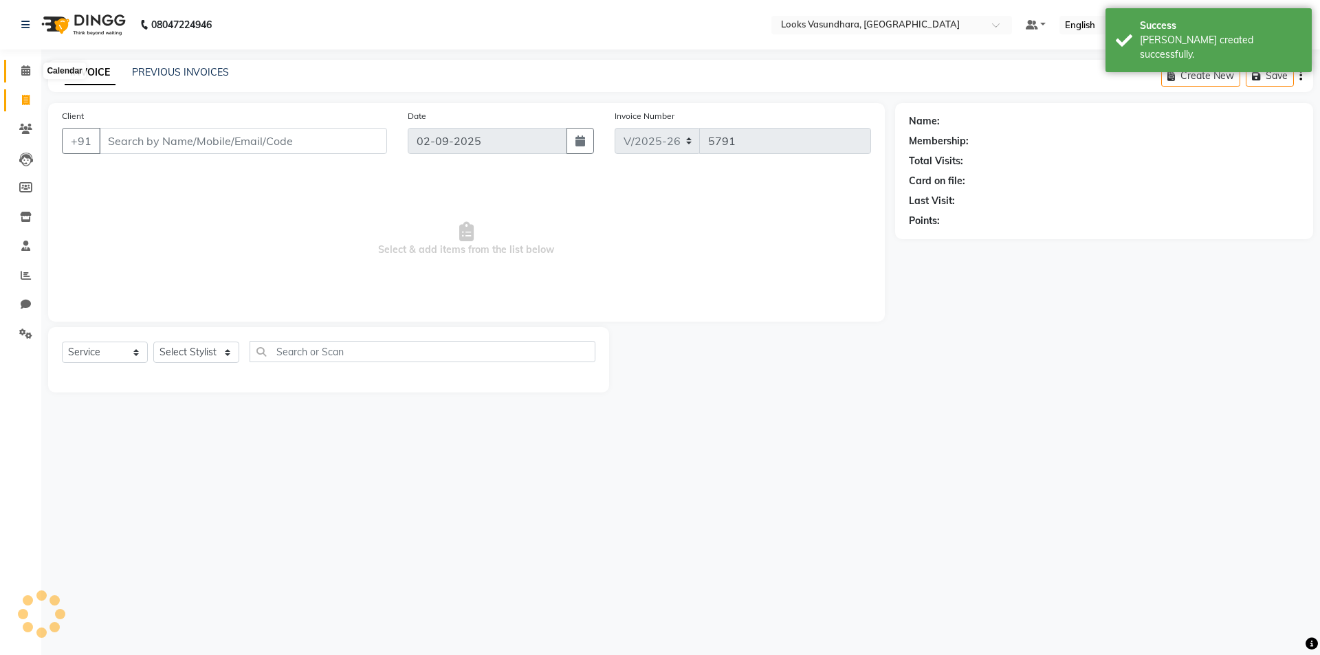
click at [19, 70] on span at bounding box center [26, 71] width 24 height 16
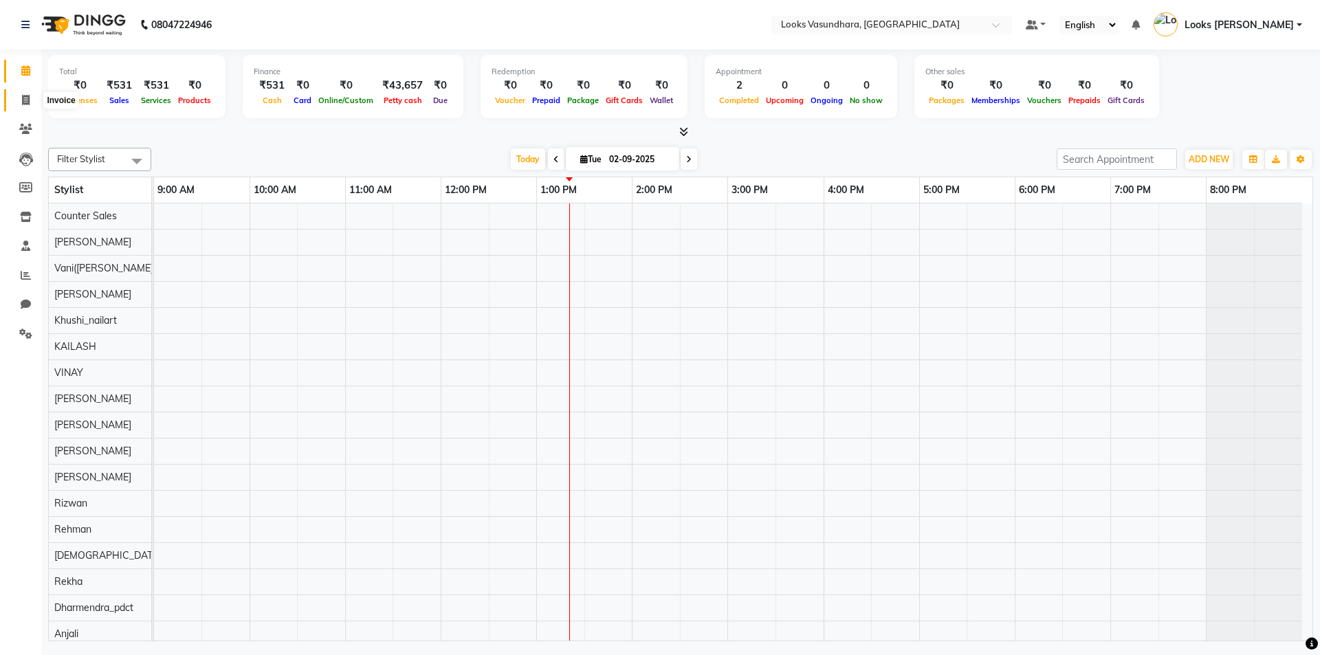
click at [17, 101] on span at bounding box center [26, 101] width 24 height 16
select select "service"
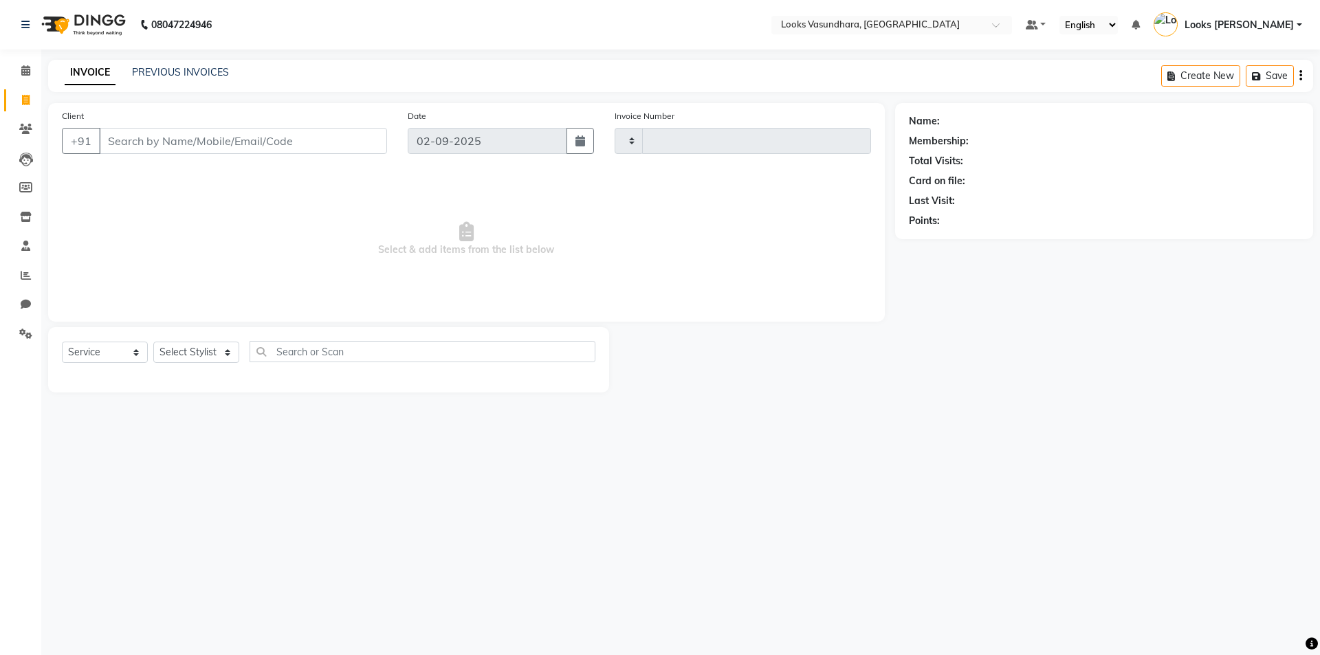
type input "5782"
select select "4370"
click at [182, 349] on select "Select Stylist" at bounding box center [196, 352] width 86 height 21
click at [184, 347] on select "Select Stylist Aditya [PERSON_NAME] Anjali [PERSON_NAME] Kumar_MSTR Counter Sal…" at bounding box center [196, 352] width 86 height 21
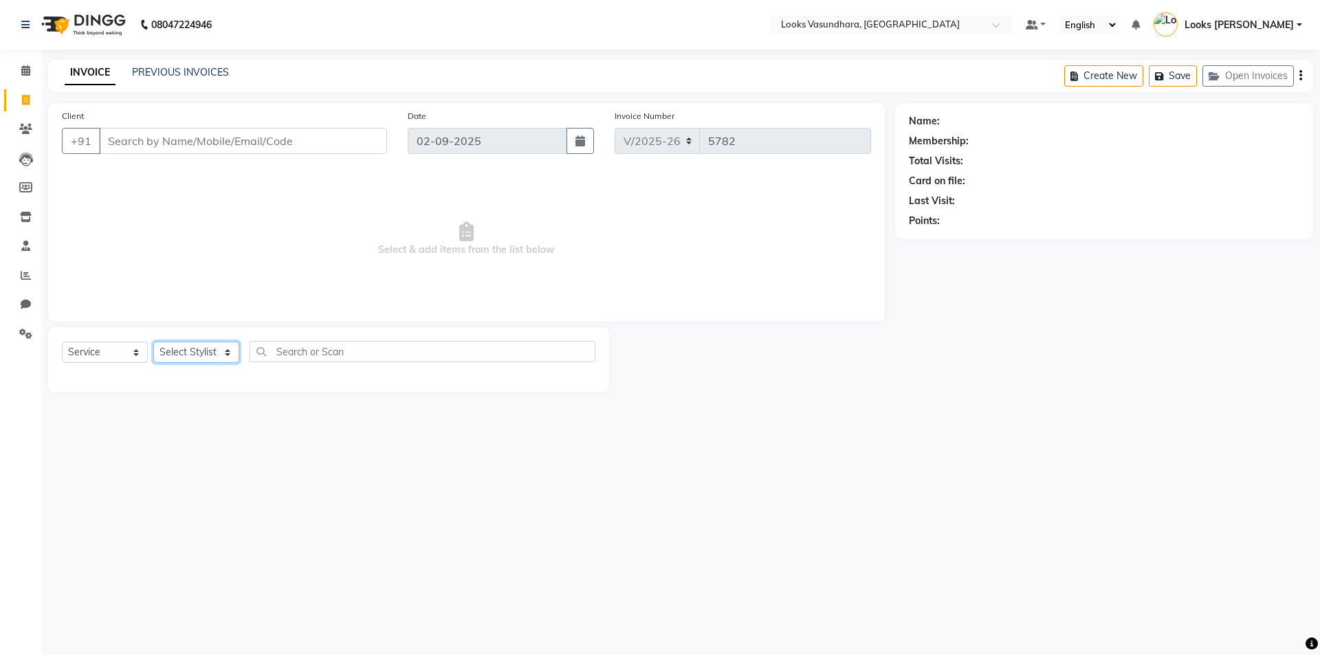
click at [184, 347] on select "Select Stylist Aditya [PERSON_NAME] Anjali [PERSON_NAME] Kumar_MSTR Counter Sal…" at bounding box center [196, 352] width 86 height 21
select select "28623"
click at [153, 342] on select "Select Stylist Aditya [PERSON_NAME] Anjali [PERSON_NAME] Kumar_MSTR Counter Sal…" at bounding box center [196, 352] width 86 height 21
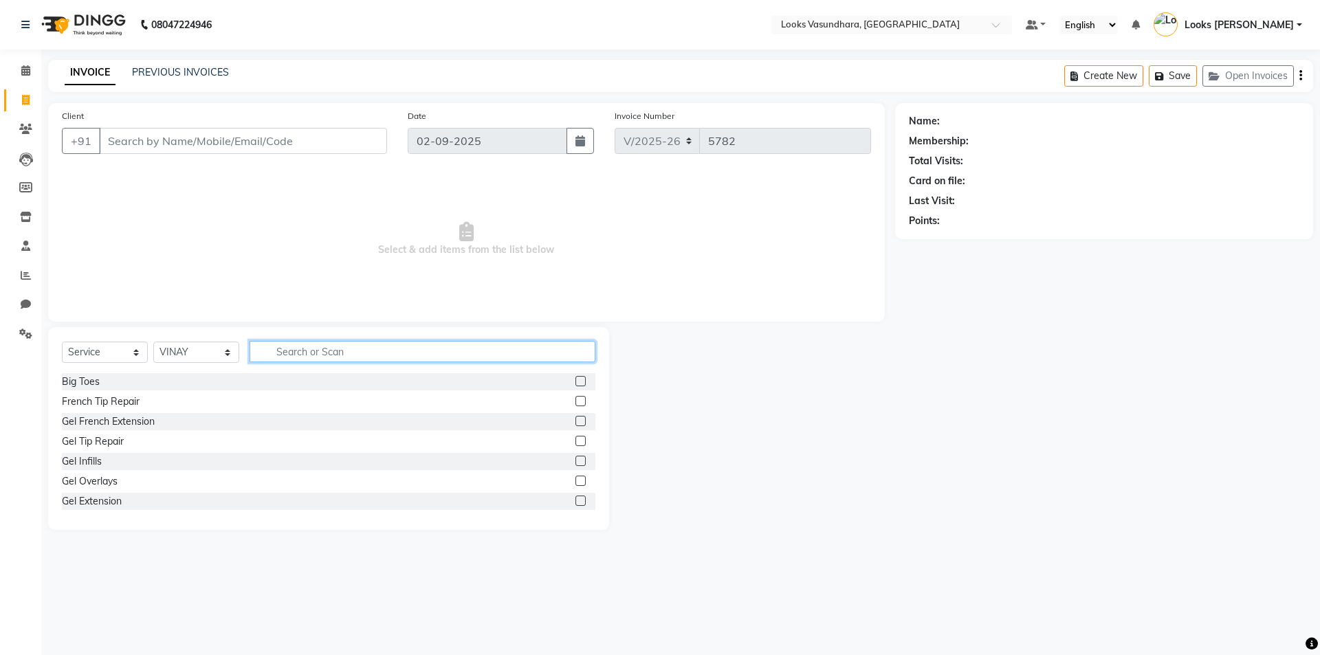
click at [330, 351] on input "text" at bounding box center [423, 351] width 346 height 21
type input "HEAD"
click at [576, 438] on label at bounding box center [581, 441] width 10 height 10
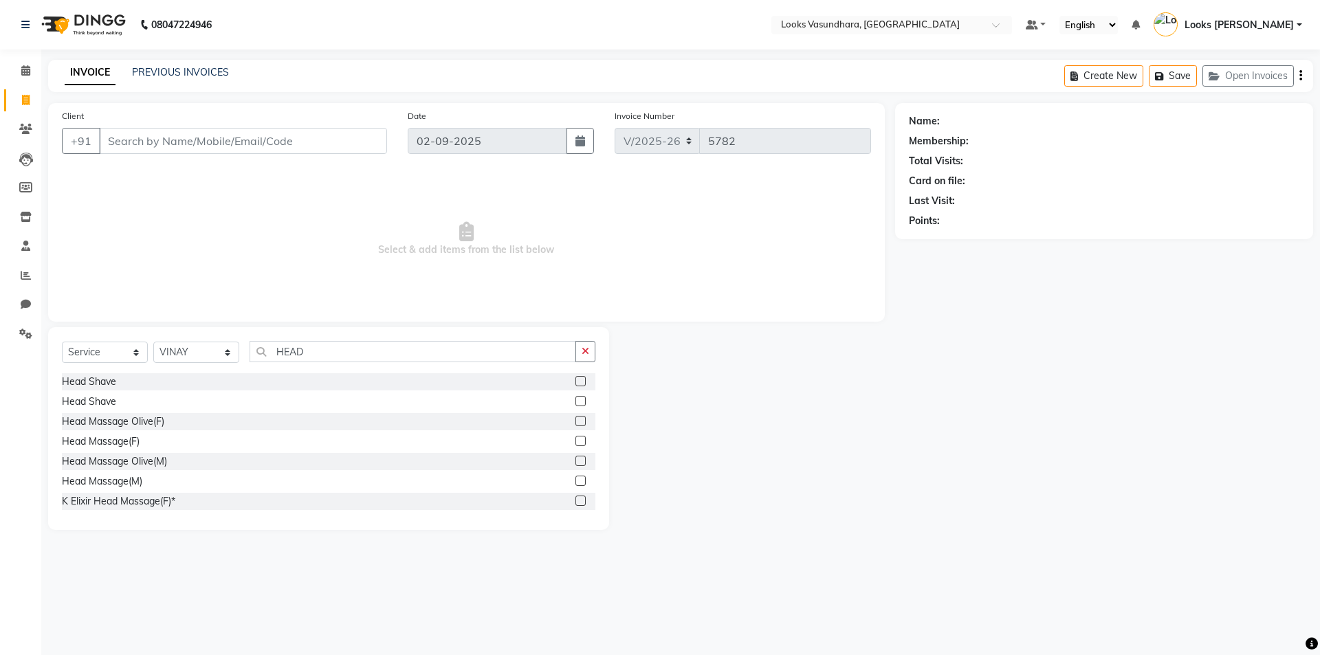
click at [576, 438] on input "checkbox" at bounding box center [580, 441] width 9 height 9
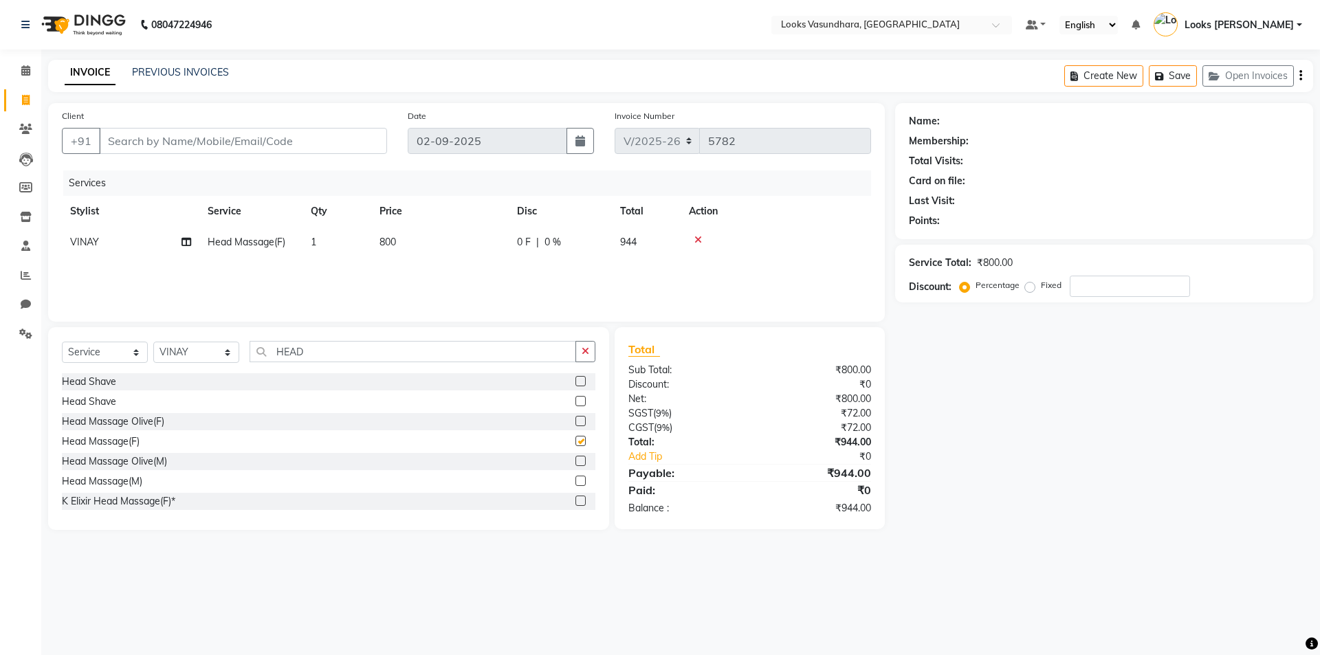
checkbox input "false"
click at [472, 249] on td "800" at bounding box center [440, 242] width 138 height 31
select select "28623"
click at [472, 249] on input "800" at bounding box center [504, 245] width 121 height 21
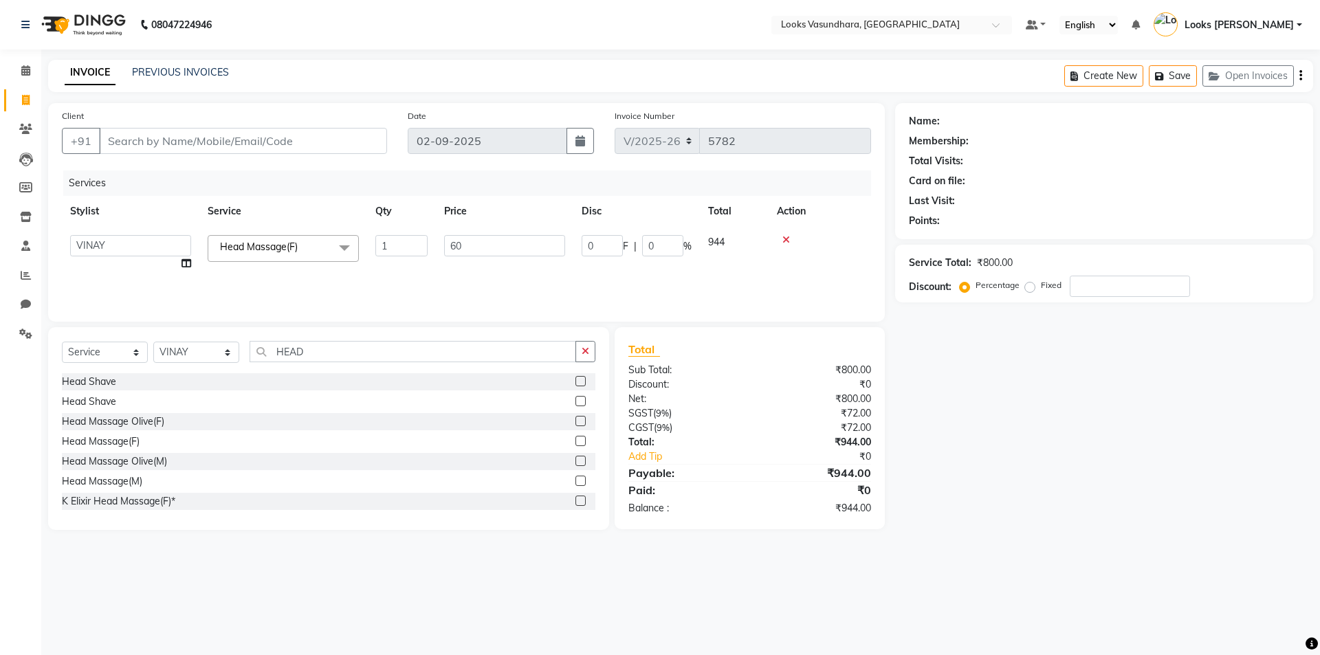
type input "600"
click at [278, 140] on input "Client" at bounding box center [243, 141] width 288 height 26
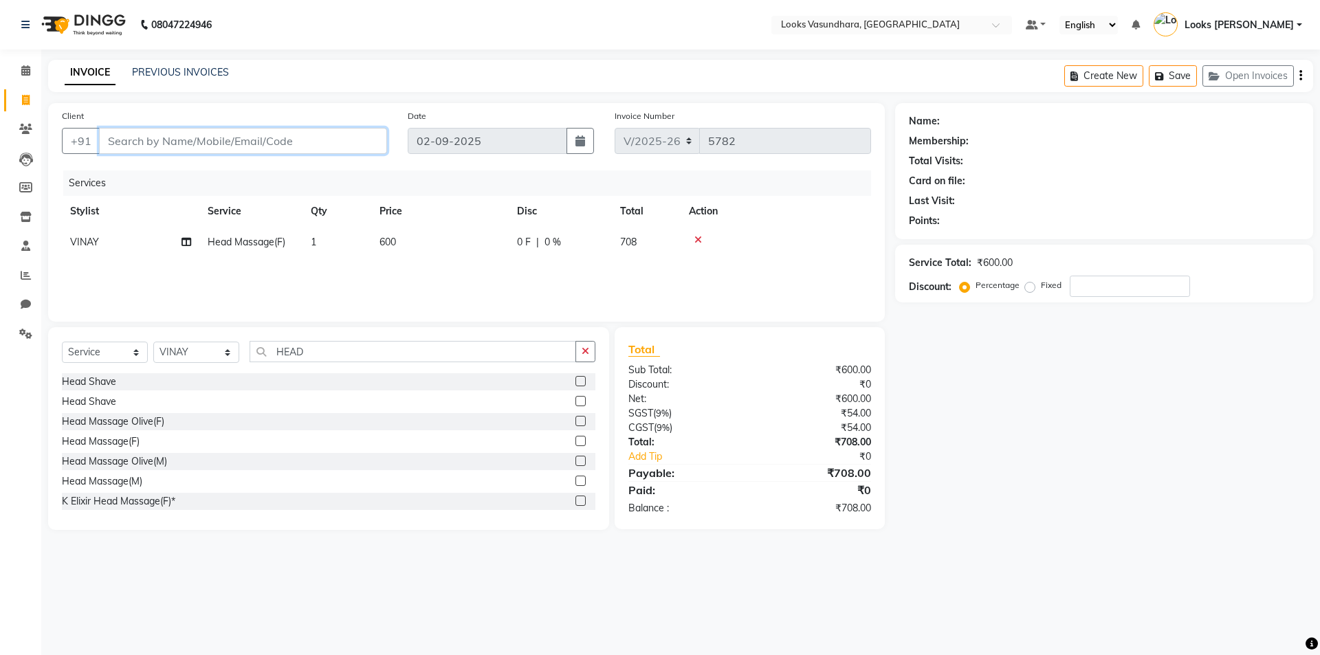
click at [278, 140] on input "Client" at bounding box center [243, 141] width 288 height 26
type input "9"
type input "0"
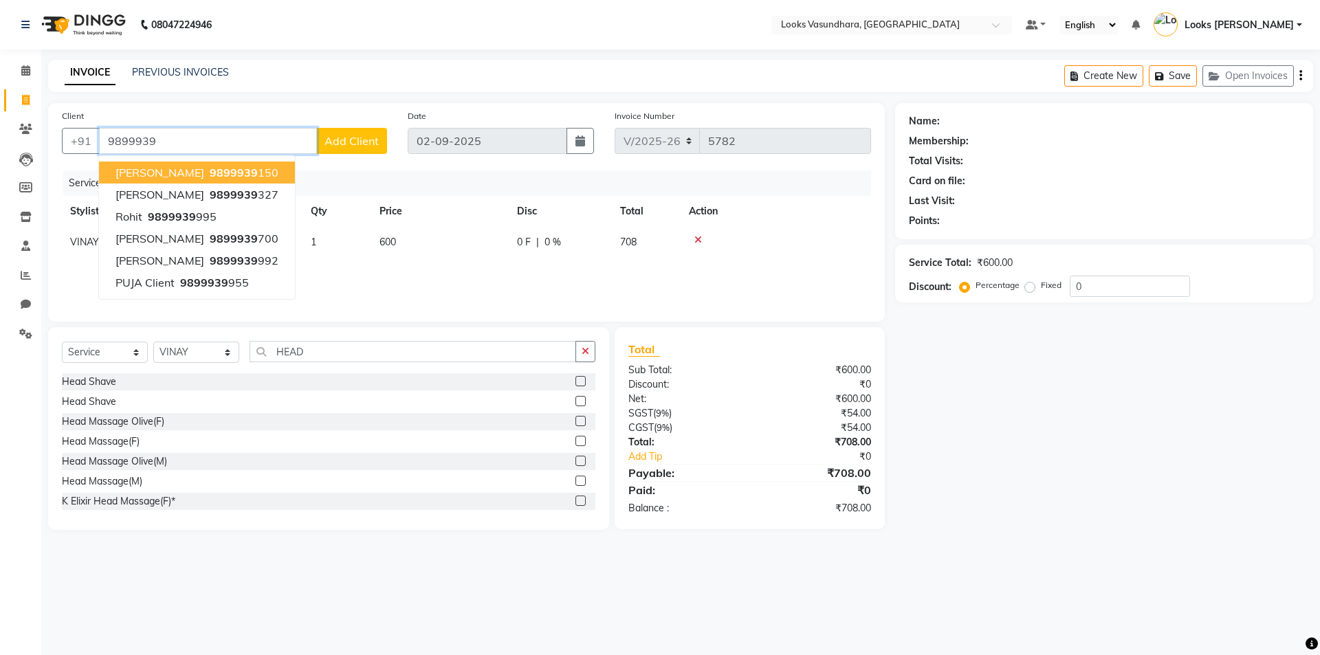
click at [221, 173] on span "9899939" at bounding box center [234, 173] width 48 height 14
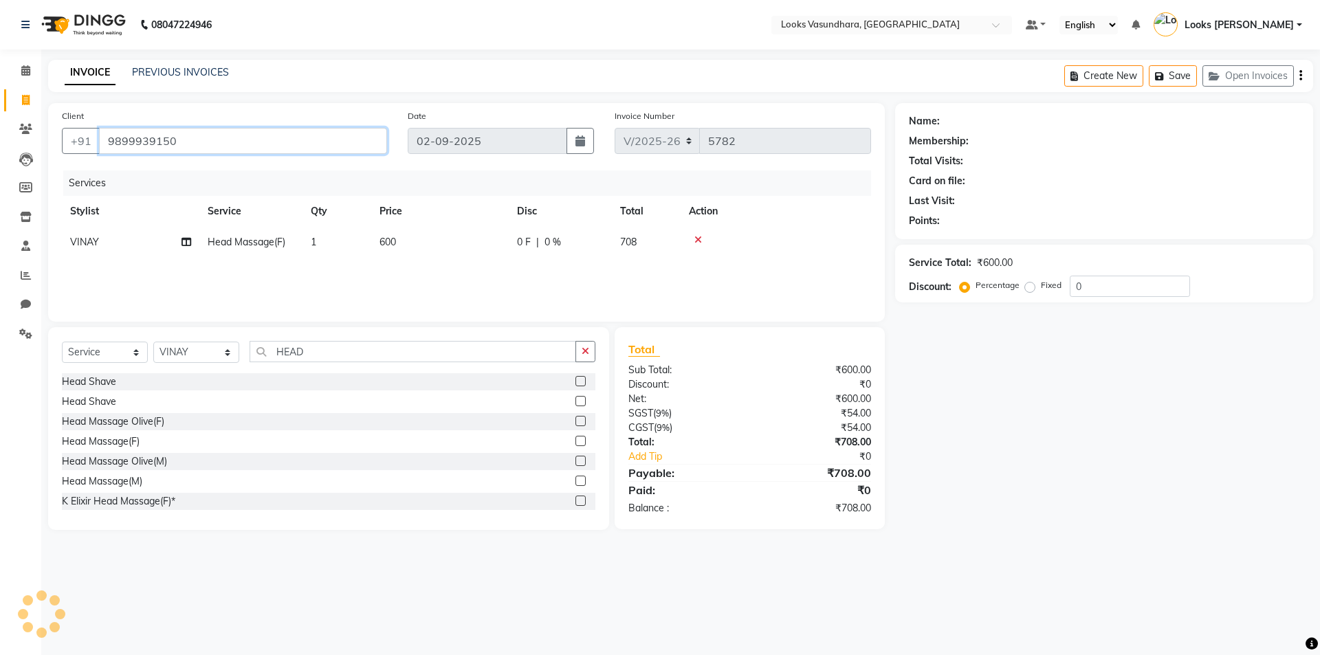
type input "9899939150"
select select "1: Object"
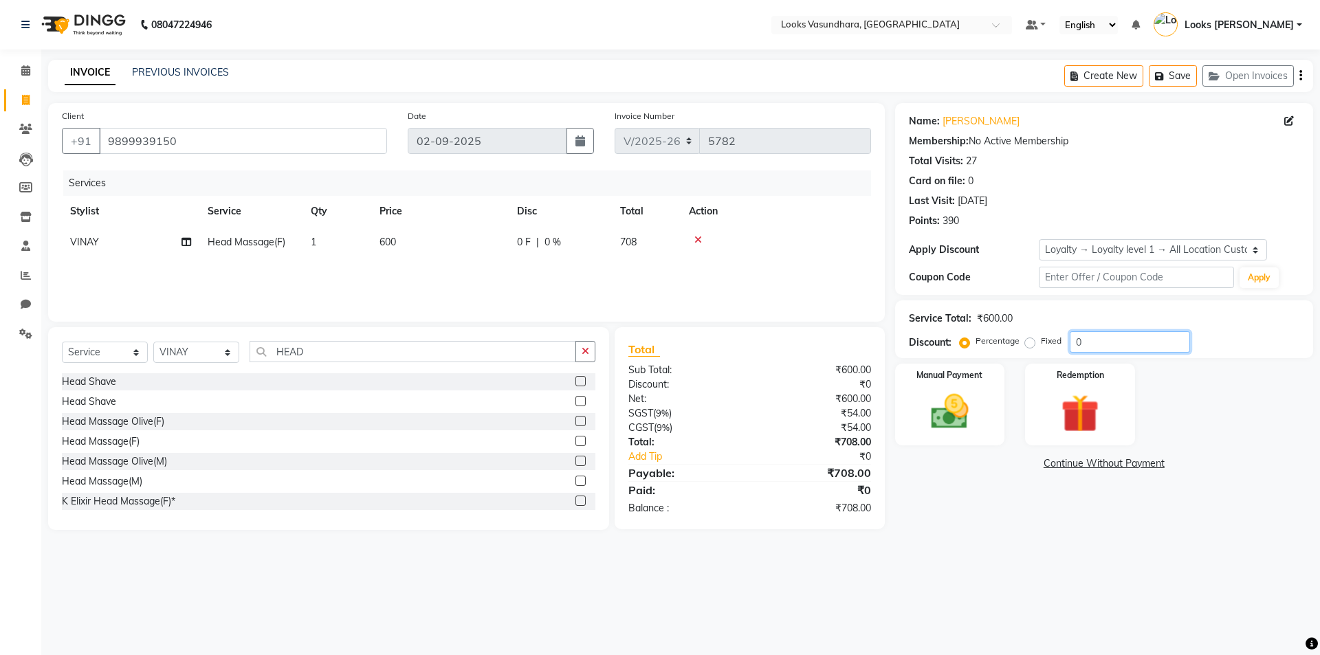
click at [1071, 344] on input "0" at bounding box center [1130, 341] width 120 height 21
type input "20"
click at [960, 403] on img at bounding box center [950, 411] width 64 height 45
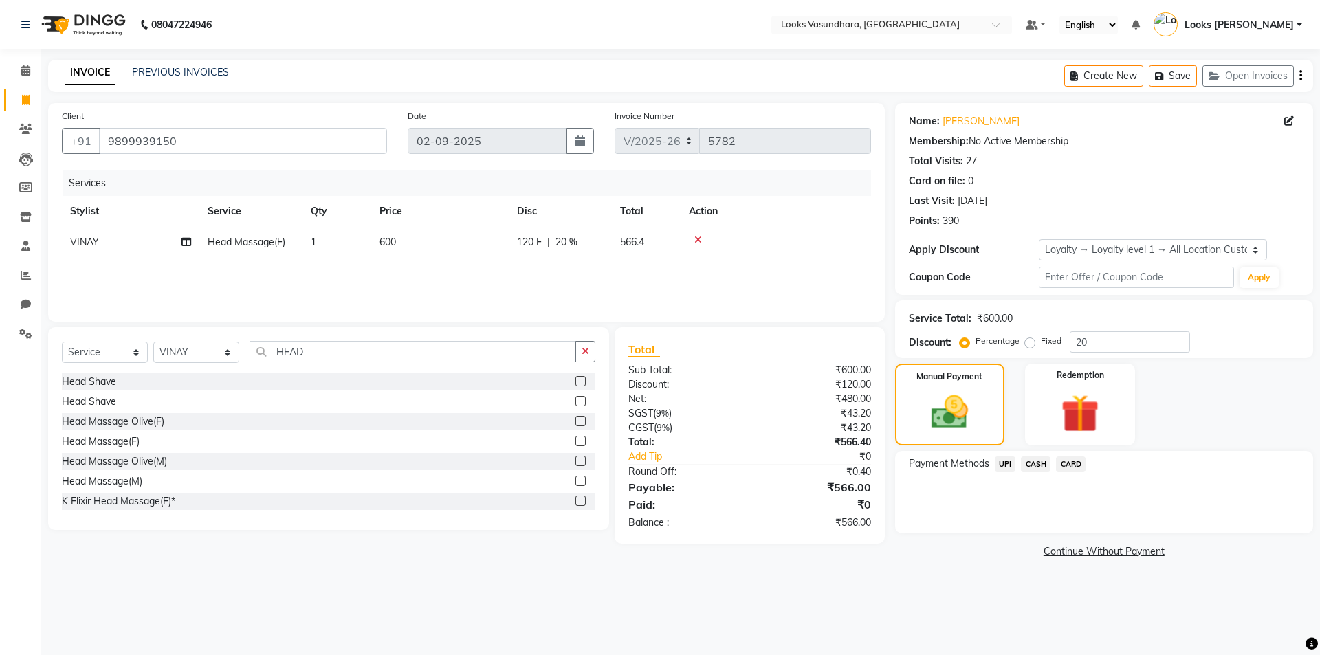
click at [1014, 462] on span "UPI" at bounding box center [1005, 465] width 21 height 16
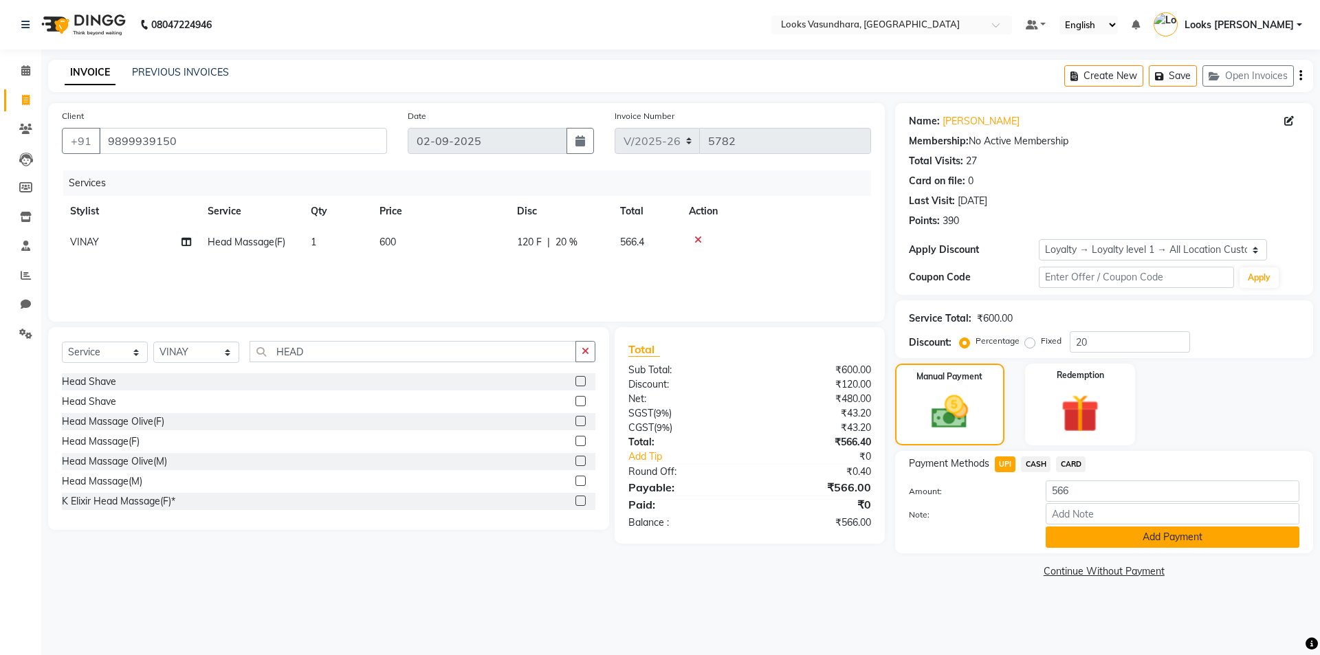
click at [1073, 530] on button "Add Payment" at bounding box center [1173, 537] width 254 height 21
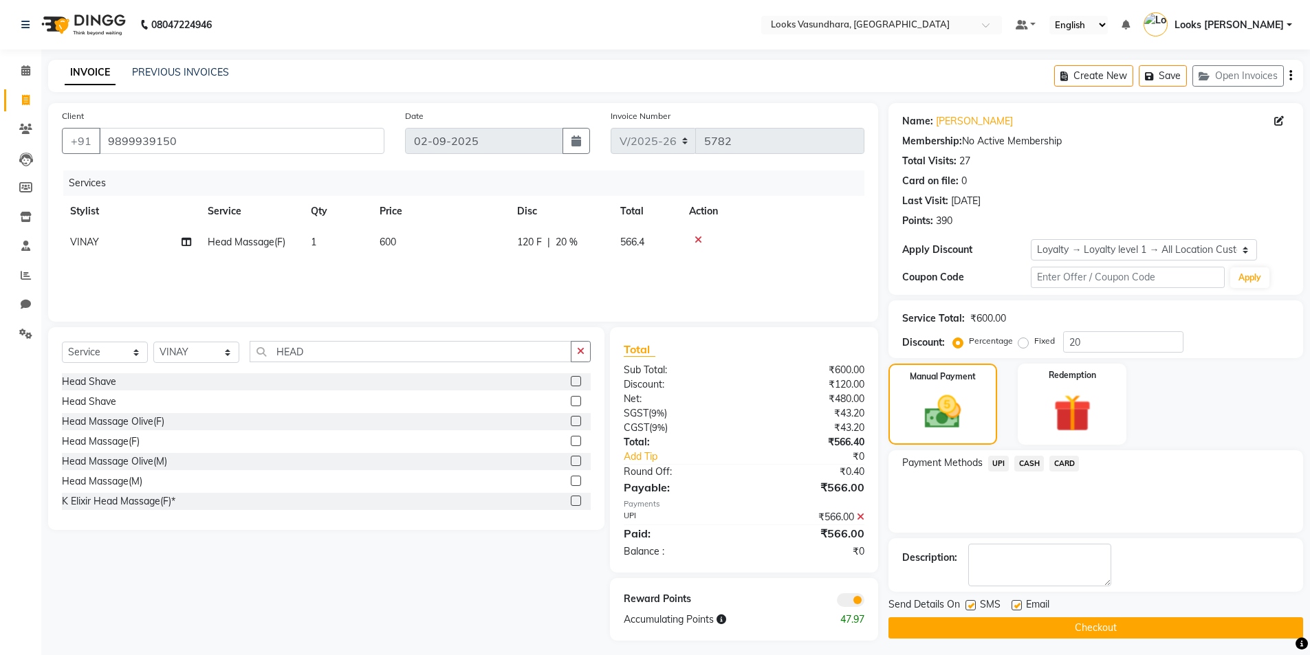
click at [1012, 604] on label at bounding box center [1017, 605] width 10 height 10
click at [1012, 604] on input "checkbox" at bounding box center [1016, 606] width 9 height 9
checkbox input "false"
click at [853, 598] on span at bounding box center [851, 600] width 28 height 14
click at [864, 602] on input "checkbox" at bounding box center [864, 602] width 0 height 0
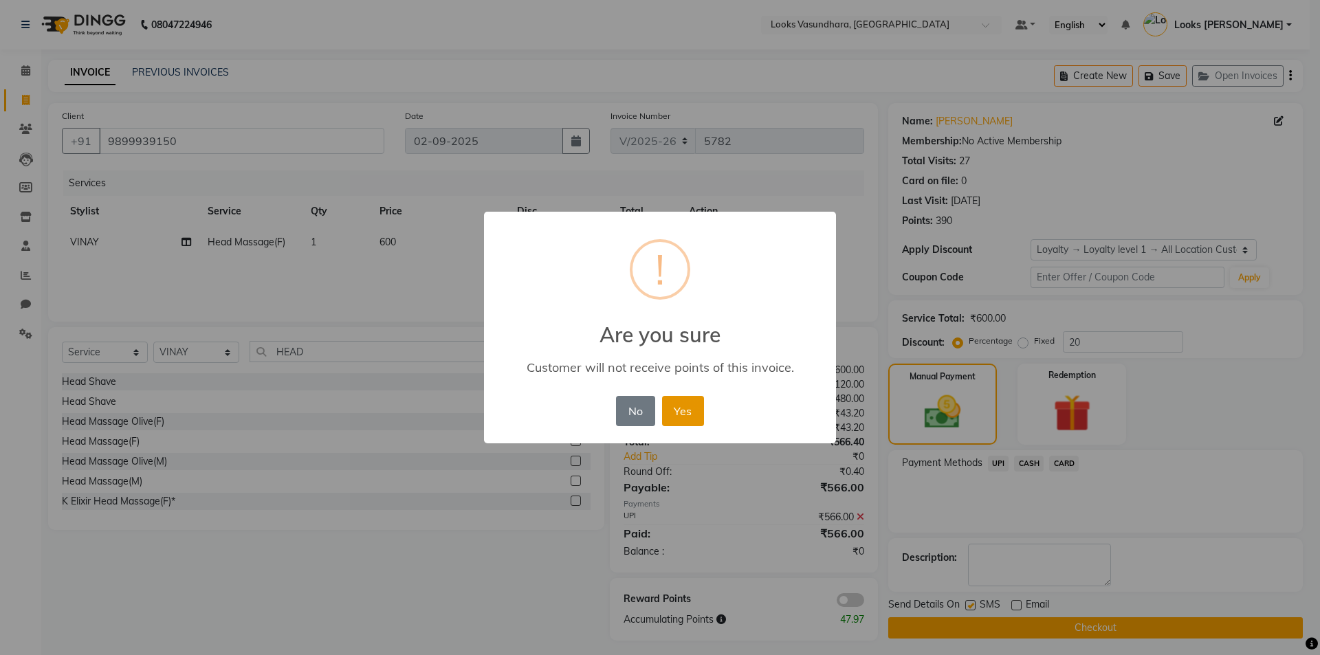
click at [673, 407] on button "Yes" at bounding box center [683, 411] width 42 height 30
click at [673, 407] on div "× ! Are you sure Customer will not receive points of this invoice. No No Yes" at bounding box center [660, 328] width 352 height 232
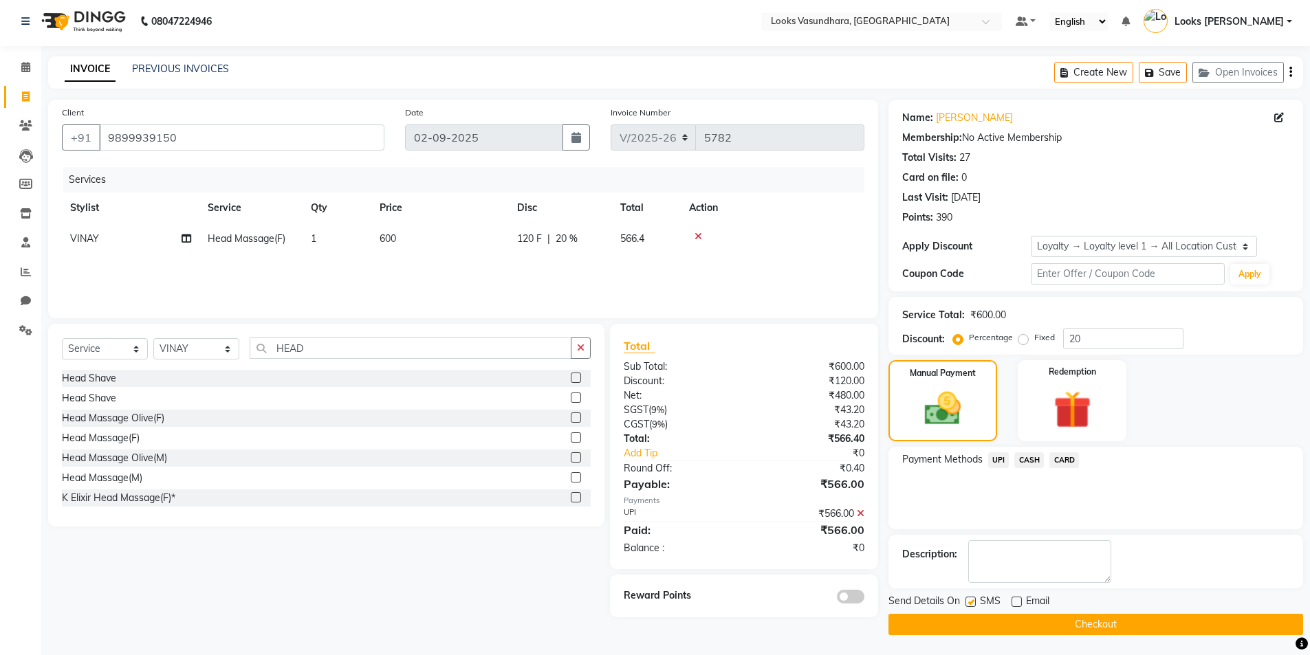
scroll to position [4, 0]
click at [1018, 621] on button "Checkout" at bounding box center [1095, 623] width 415 height 21
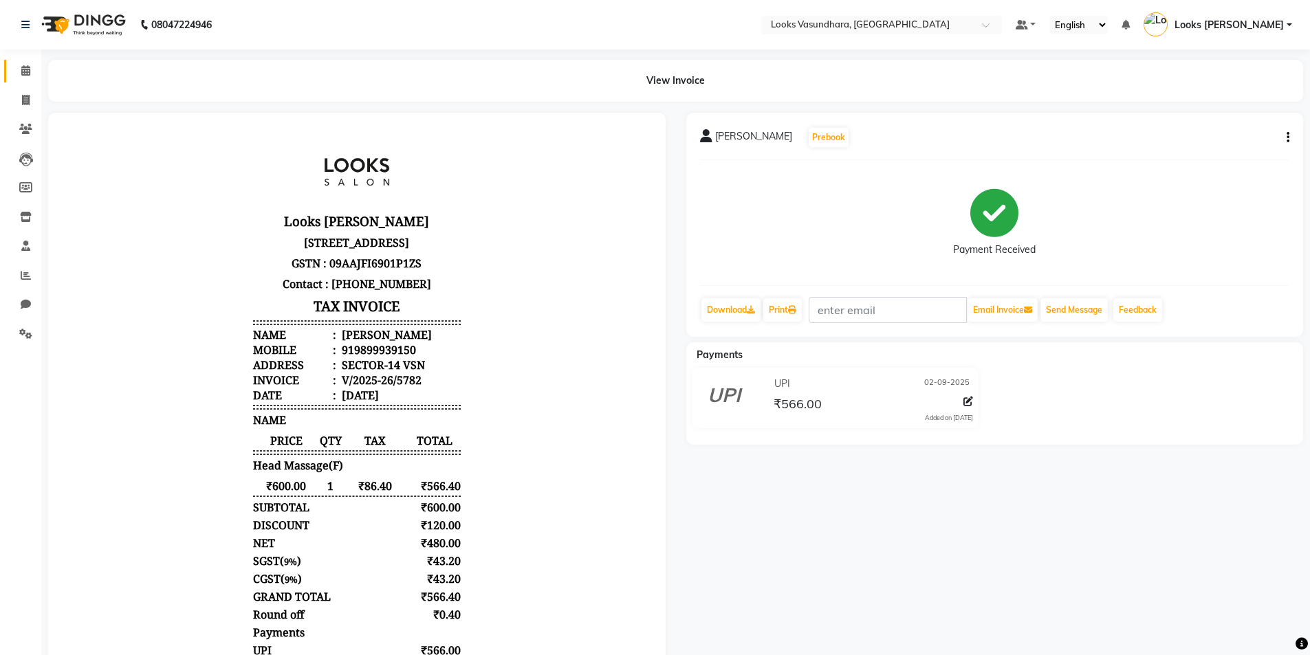
click at [32, 76] on span at bounding box center [26, 71] width 24 height 16
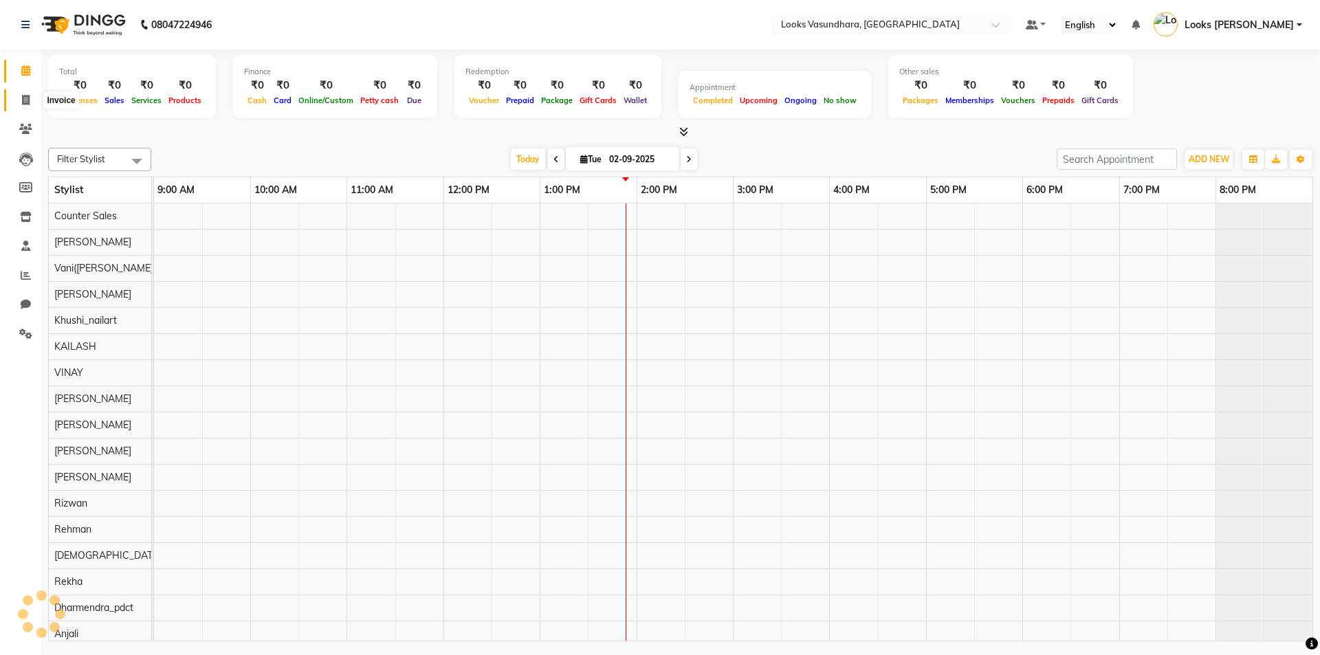
click at [25, 101] on icon at bounding box center [26, 100] width 8 height 10
select select "service"
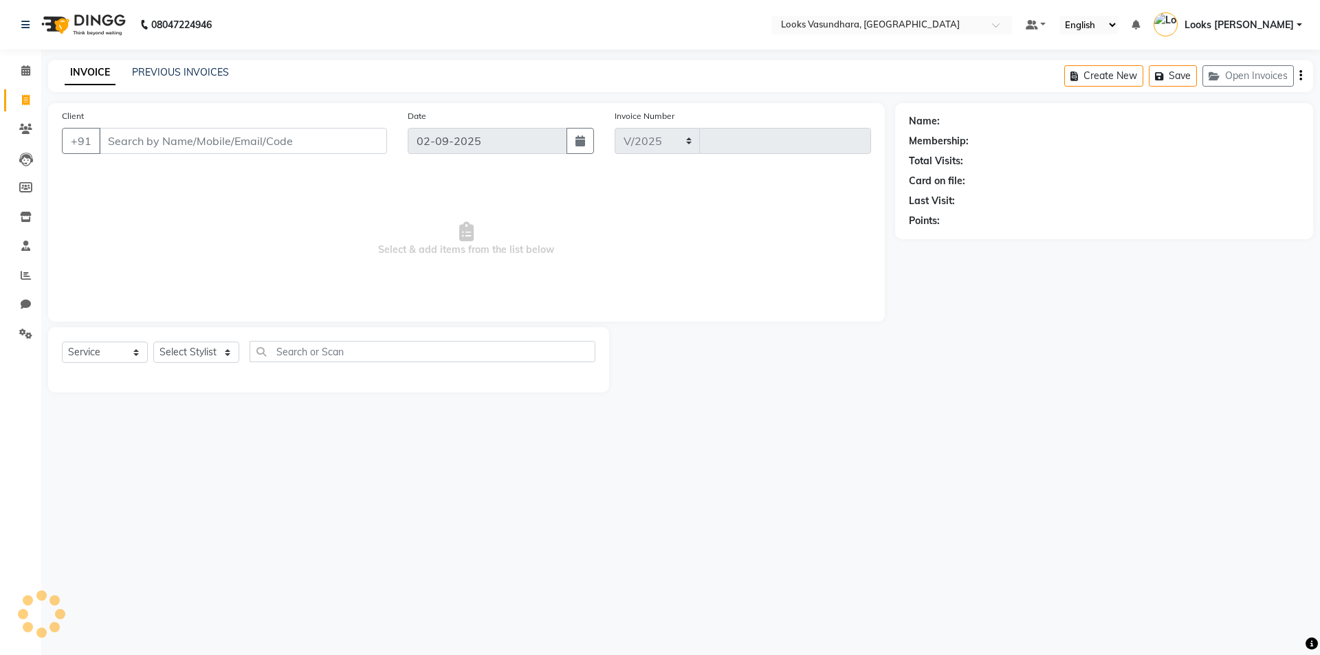
select select "4370"
type input "5783"
click at [177, 135] on input "Client" at bounding box center [243, 141] width 288 height 26
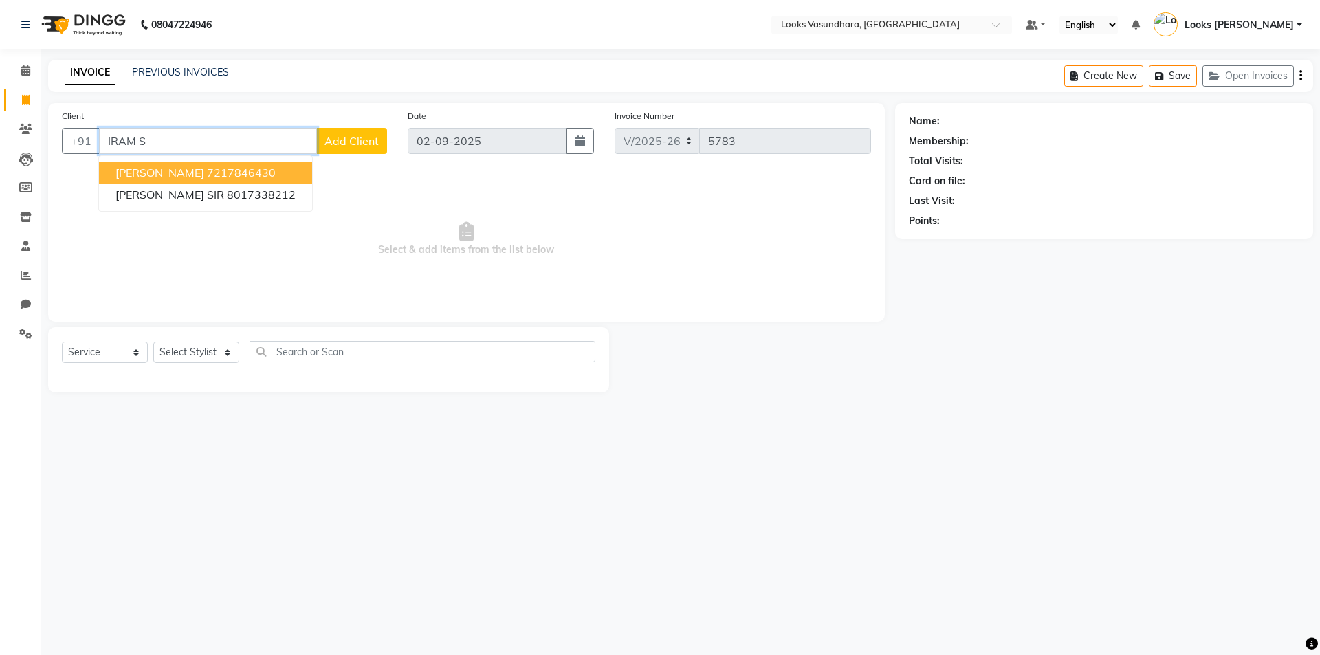
click at [207, 168] on ngb-highlight "7217846430" at bounding box center [241, 173] width 69 height 14
type input "7217846430"
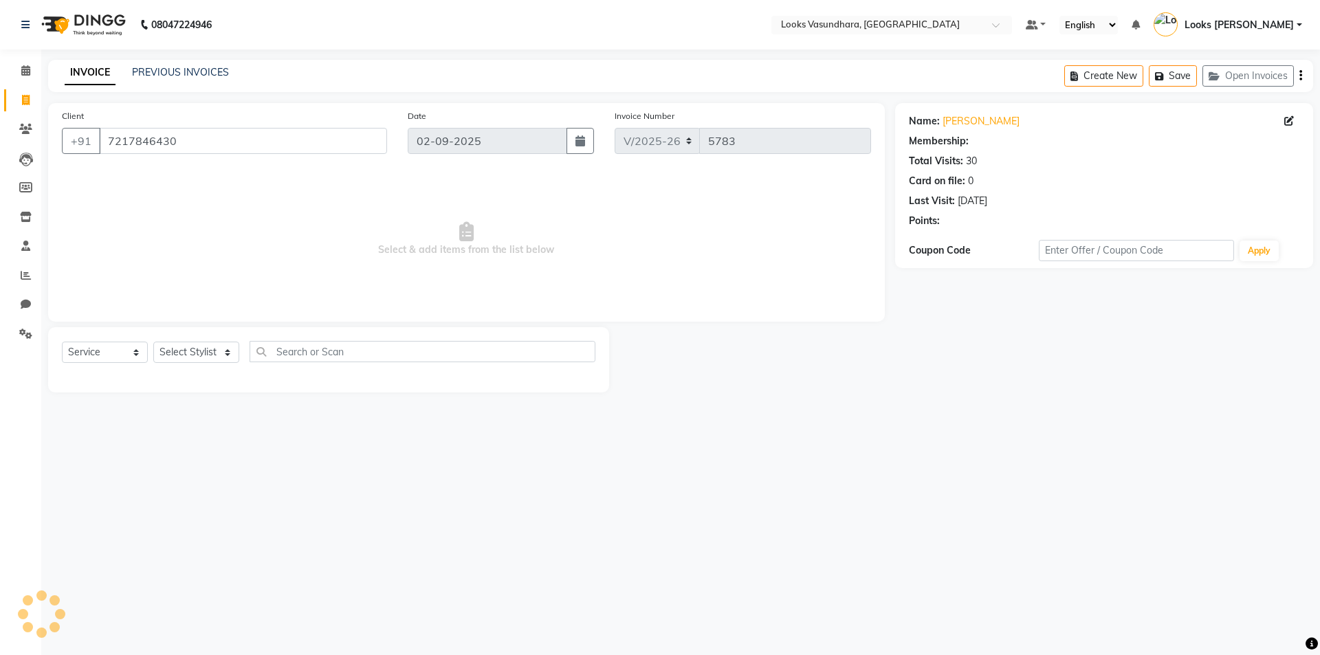
select select "1: Object"
click at [177, 352] on select "Select Stylist Aditya [PERSON_NAME] Anjali [PERSON_NAME] Kumar_MSTR Counter Sal…" at bounding box center [196, 352] width 86 height 21
select select "28623"
click at [153, 342] on select "Select Stylist Aditya [PERSON_NAME] Anjali [PERSON_NAME] Kumar_MSTR Counter Sal…" at bounding box center [196, 352] width 86 height 21
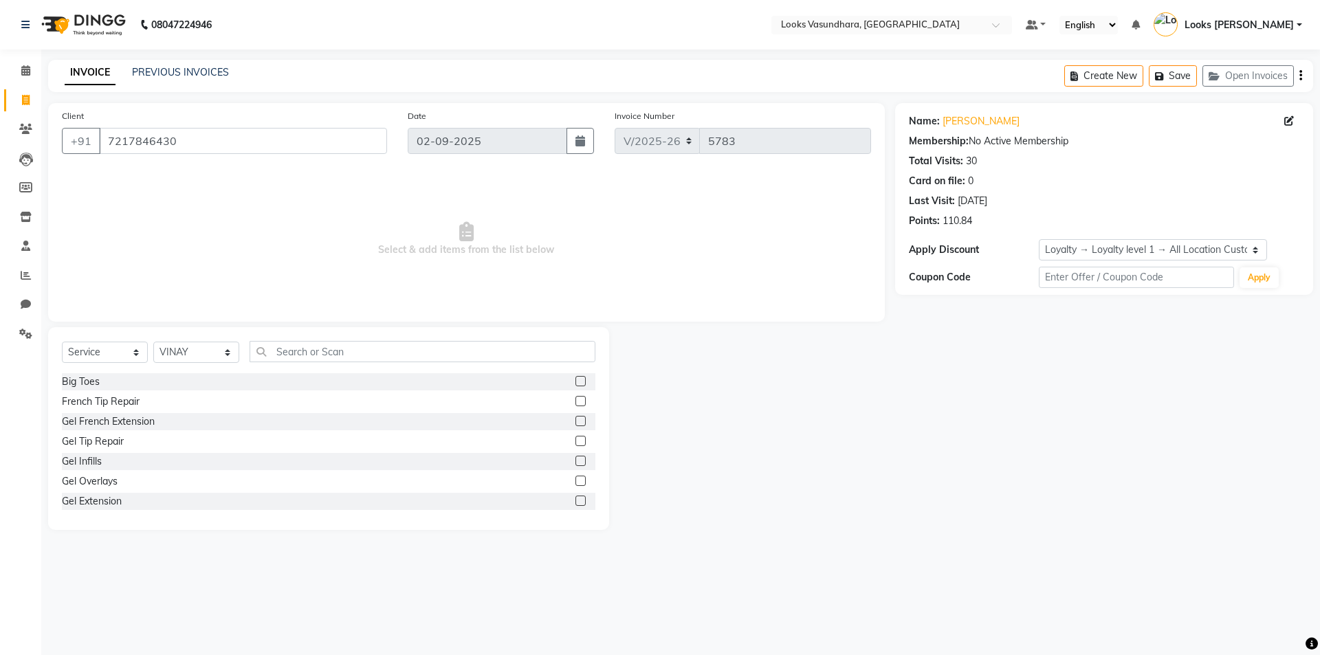
click at [261, 336] on div "Select Service Product Membership Package Voucher Prepaid Gift Card Select Styl…" at bounding box center [328, 428] width 561 height 203
click at [283, 341] on input "text" at bounding box center [423, 351] width 346 height 21
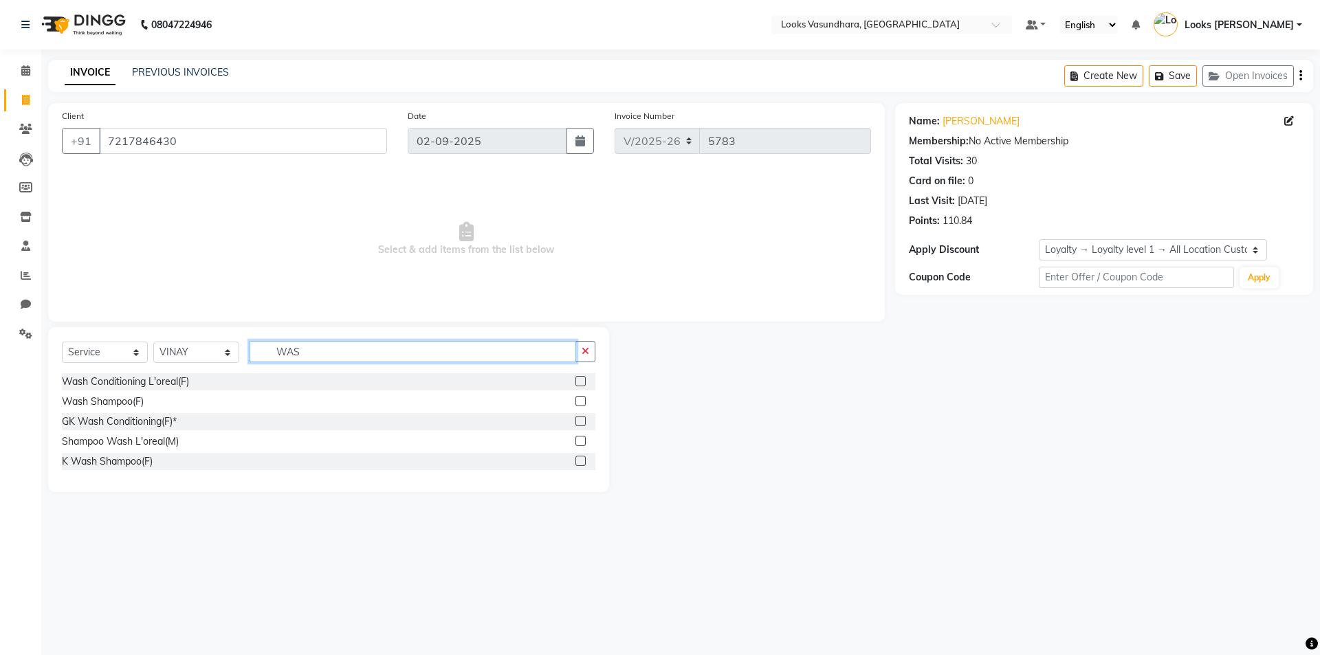
type input "WAS"
click at [582, 462] on label at bounding box center [581, 461] width 10 height 10
click at [582, 462] on input "checkbox" at bounding box center [580, 461] width 9 height 9
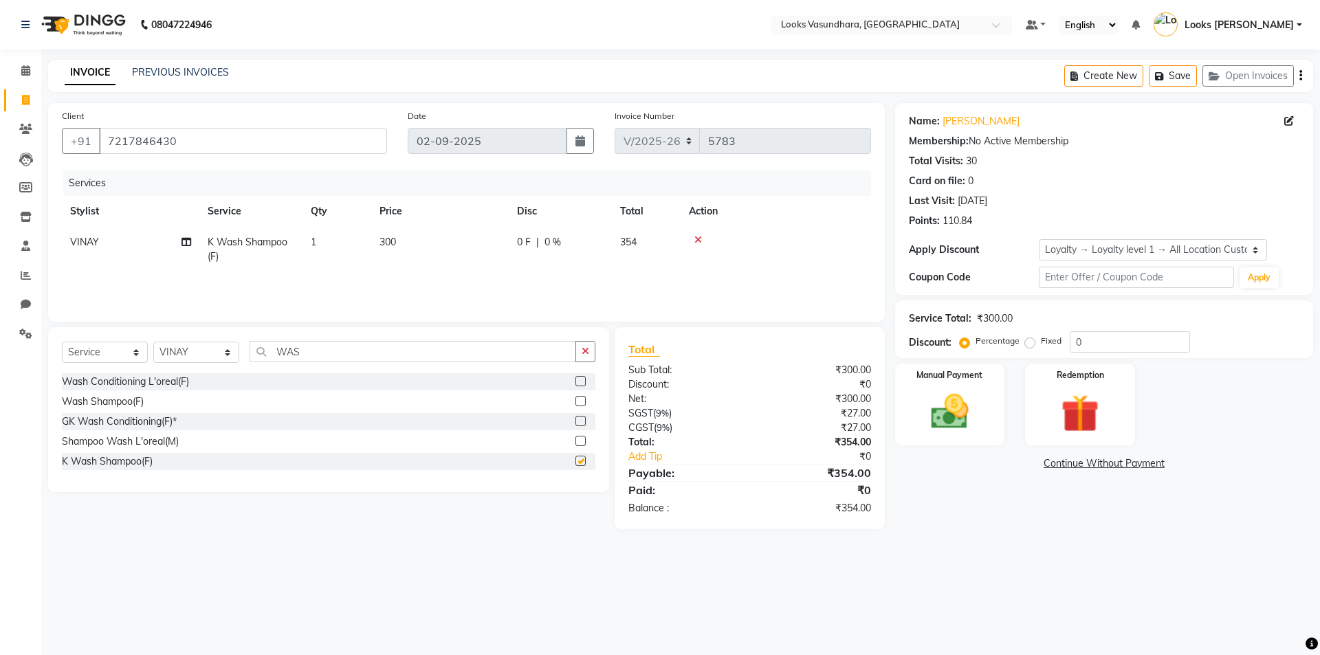
checkbox input "false"
click at [332, 340] on div "Select Service Product Membership Package Voucher Prepaid Gift Card Select Styl…" at bounding box center [328, 409] width 561 height 165
click at [329, 351] on input "WAS" at bounding box center [413, 351] width 327 height 21
type input "W"
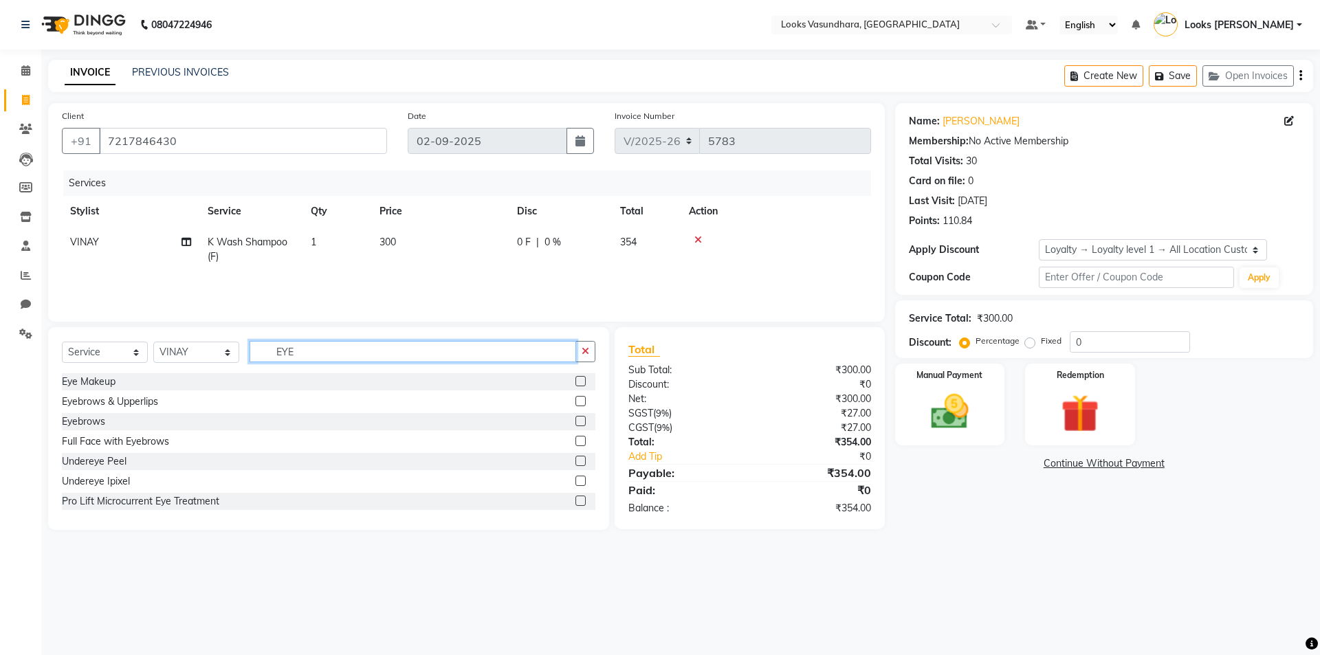
type input "EYE"
click at [576, 417] on label at bounding box center [581, 421] width 10 height 10
click at [576, 417] on input "checkbox" at bounding box center [580, 421] width 9 height 9
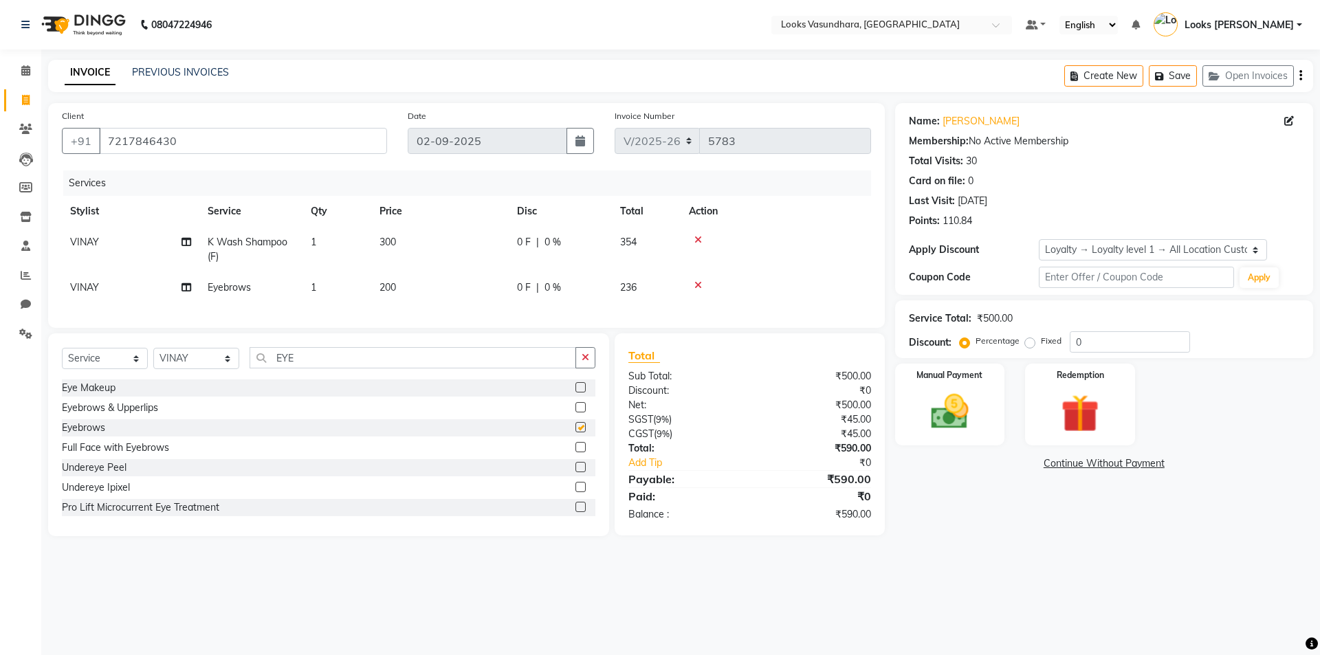
checkbox input "false"
click at [458, 277] on td "200" at bounding box center [440, 287] width 138 height 31
select select "28623"
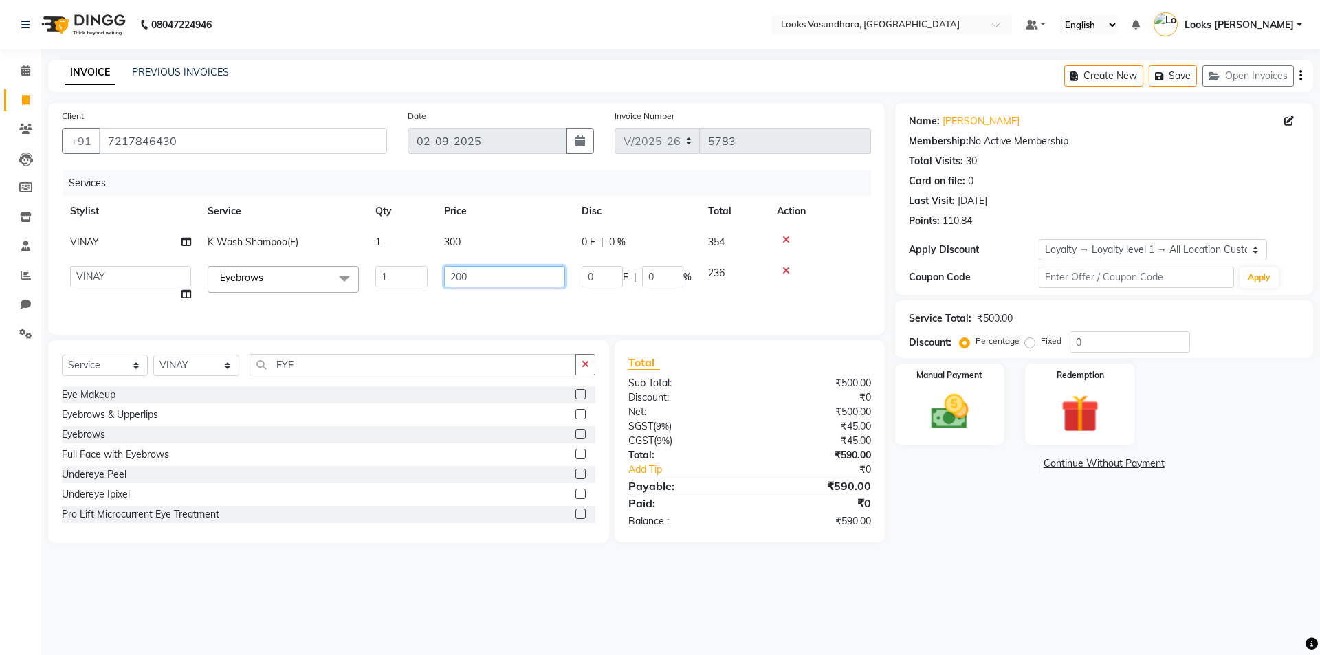
click at [458, 277] on input "200" at bounding box center [504, 276] width 121 height 21
type input "50"
click at [655, 302] on tr "Aditya Anchal Anjali Arnav Kumar_MSTR Counter Sales Dharmendra_pdct Furkan KAIL…" at bounding box center [466, 284] width 809 height 52
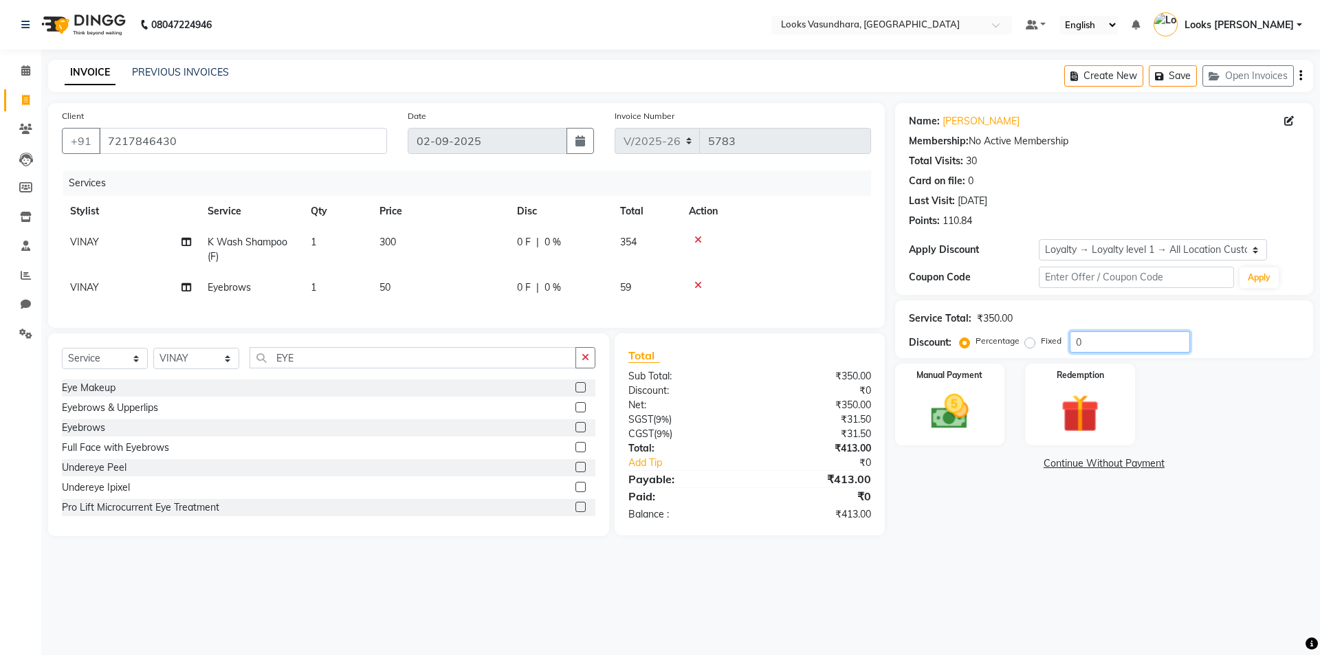
click at [1108, 342] on input "0" at bounding box center [1130, 341] width 120 height 21
type input "15.25"
click at [921, 409] on img at bounding box center [950, 411] width 64 height 45
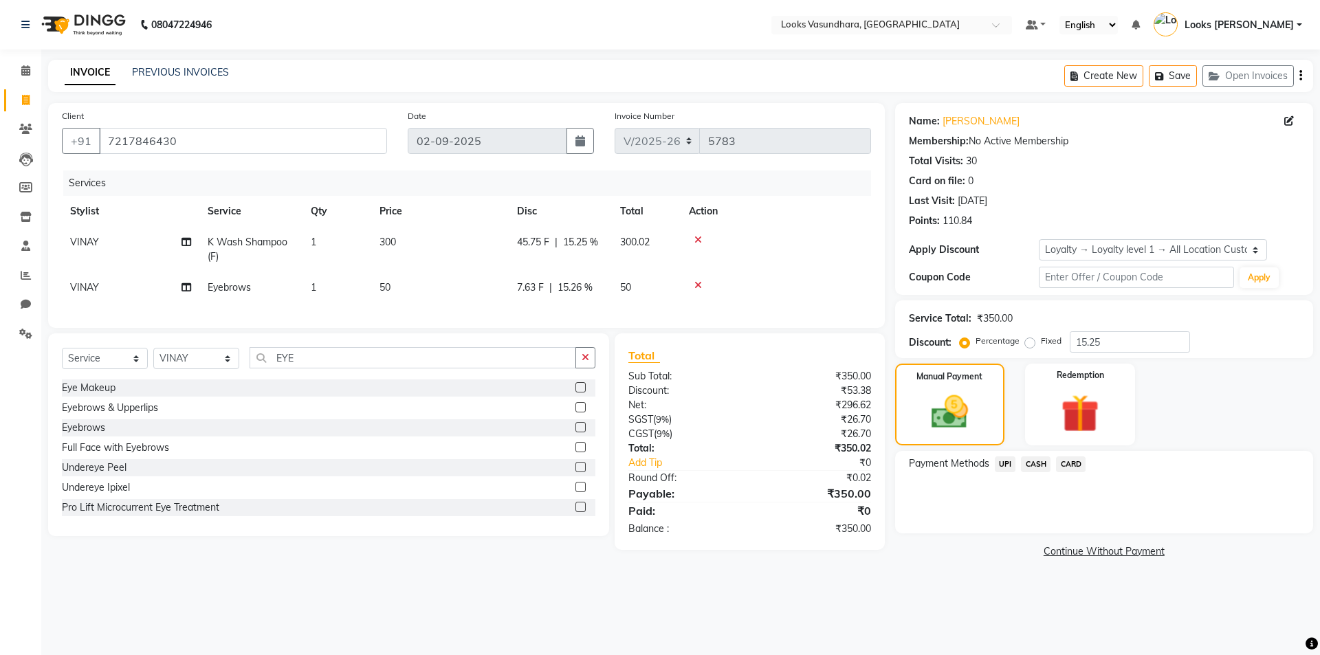
click at [1001, 466] on span "UPI" at bounding box center [1005, 465] width 21 height 16
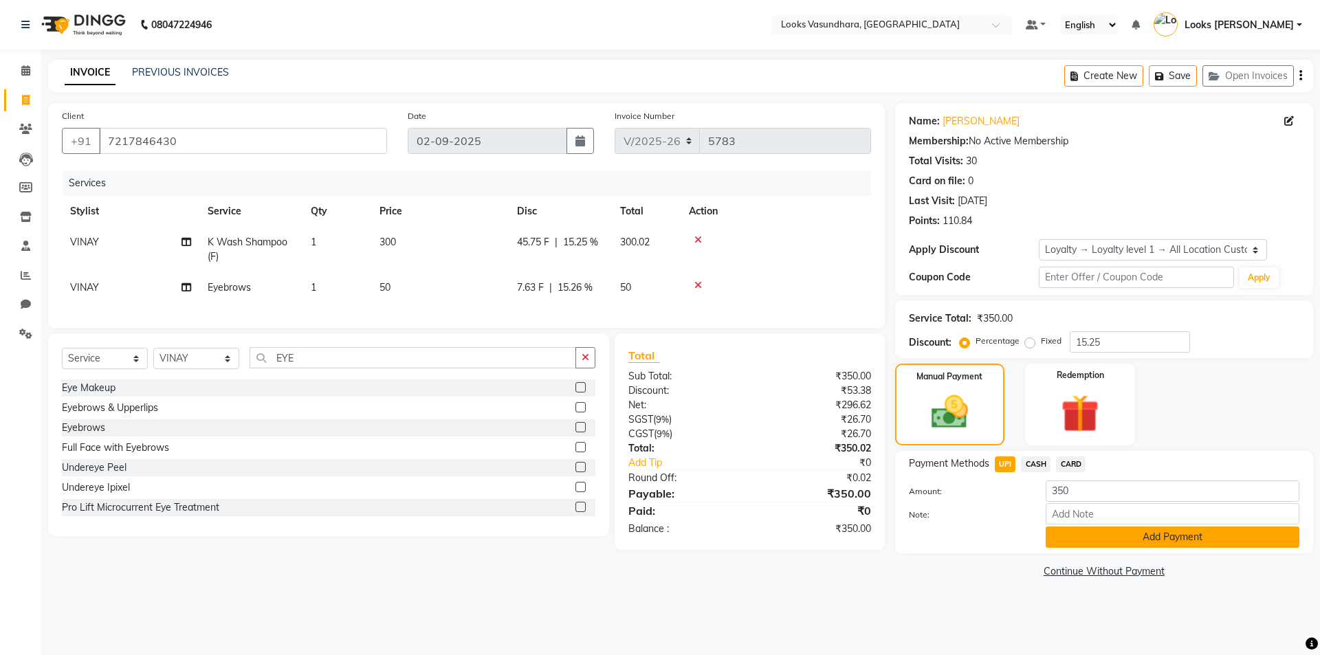
click at [1130, 540] on button "Add Payment" at bounding box center [1173, 537] width 254 height 21
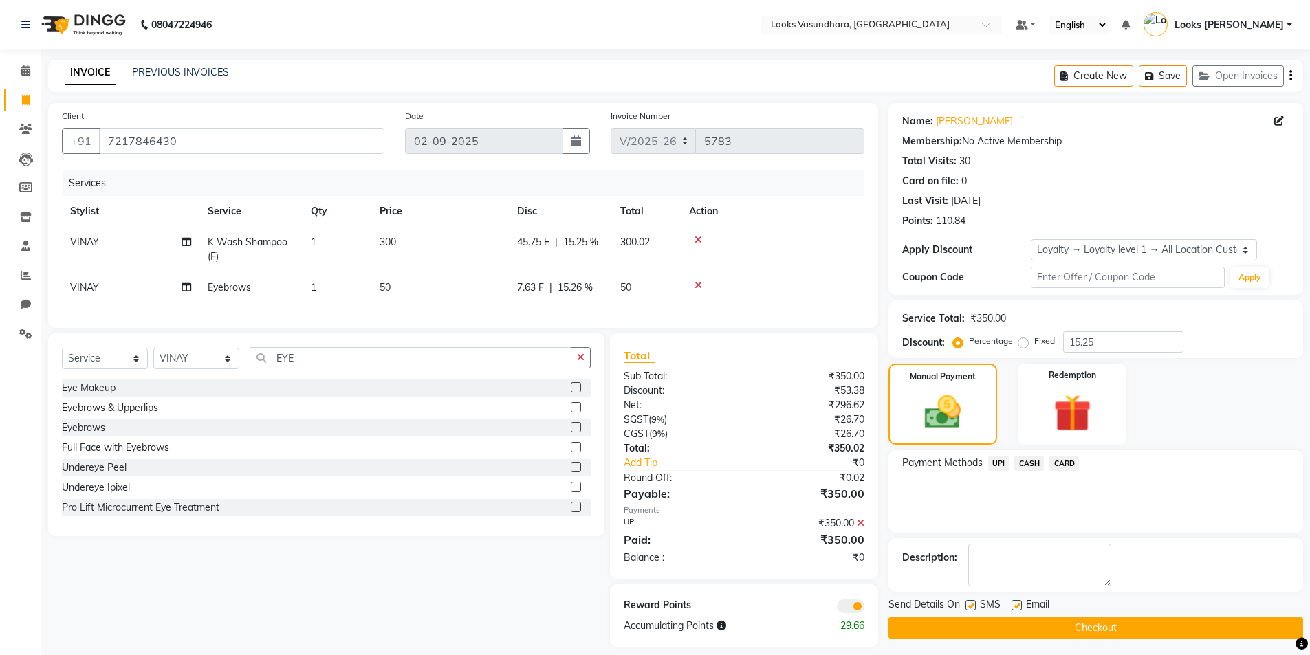
click at [1018, 601] on label at bounding box center [1017, 605] width 10 height 10
click at [1018, 602] on input "checkbox" at bounding box center [1016, 606] width 9 height 9
checkbox input "false"
click at [853, 612] on span at bounding box center [851, 607] width 28 height 14
click at [864, 609] on input "checkbox" at bounding box center [864, 609] width 0 height 0
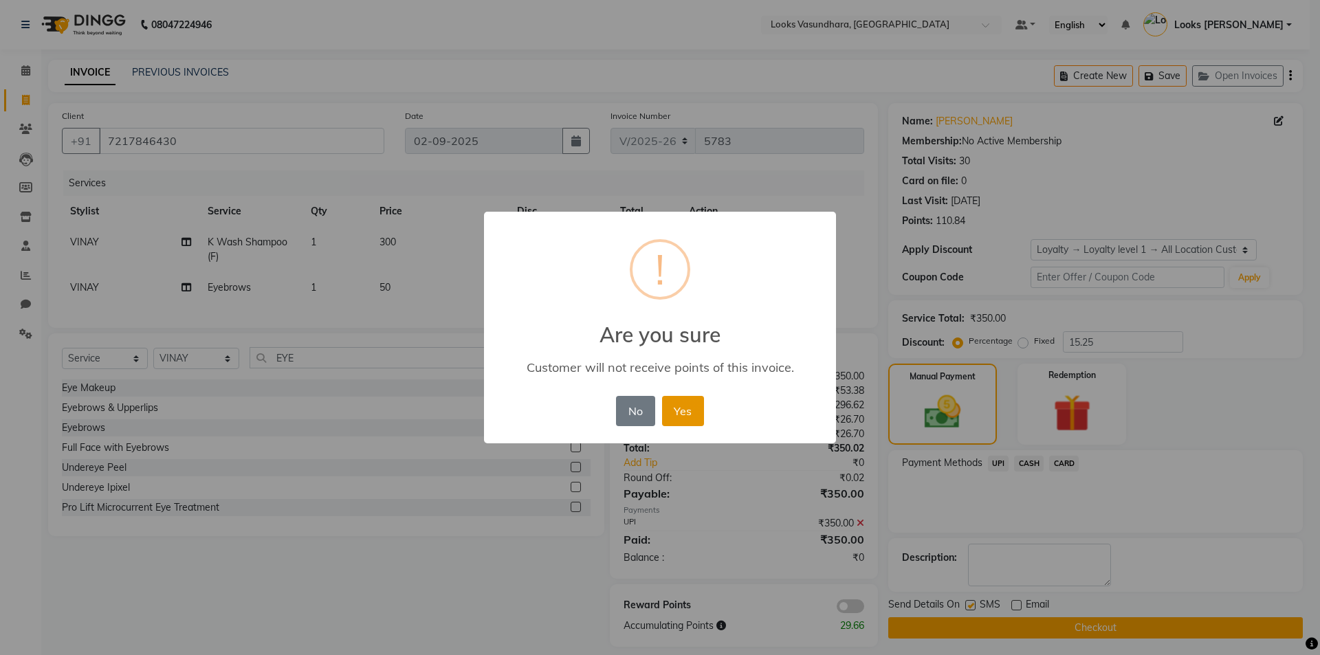
click at [688, 409] on button "Yes" at bounding box center [683, 411] width 42 height 30
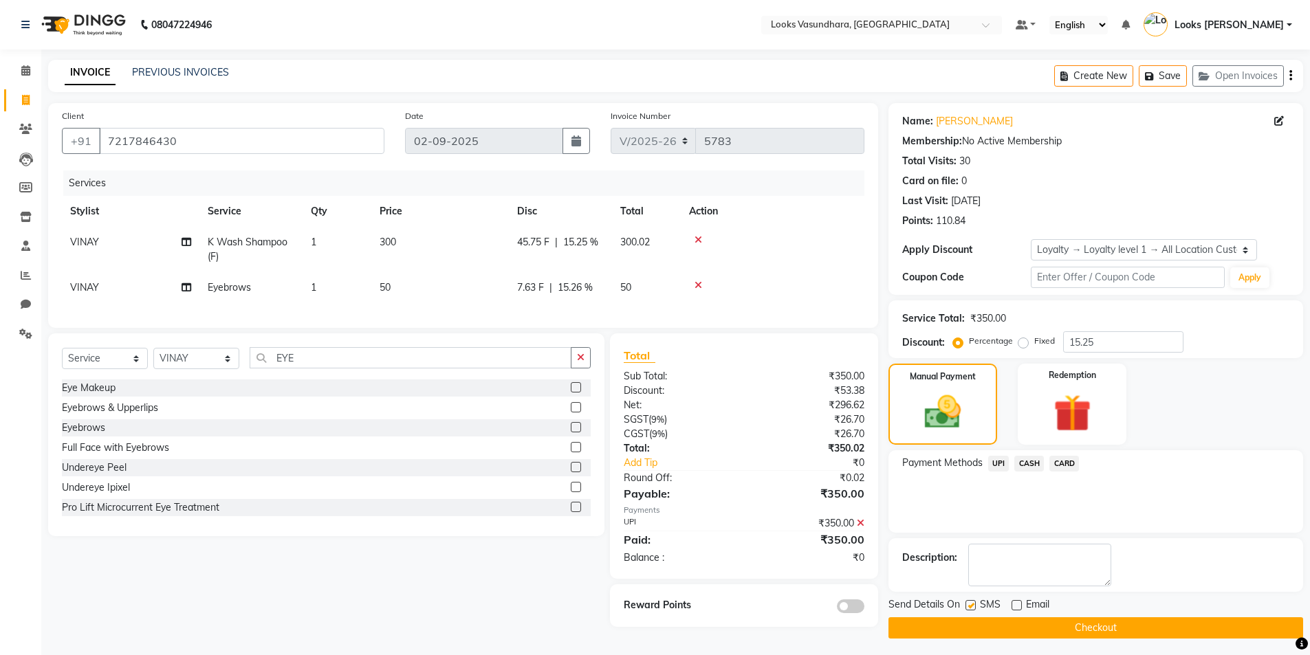
click at [999, 623] on button "Checkout" at bounding box center [1095, 628] width 415 height 21
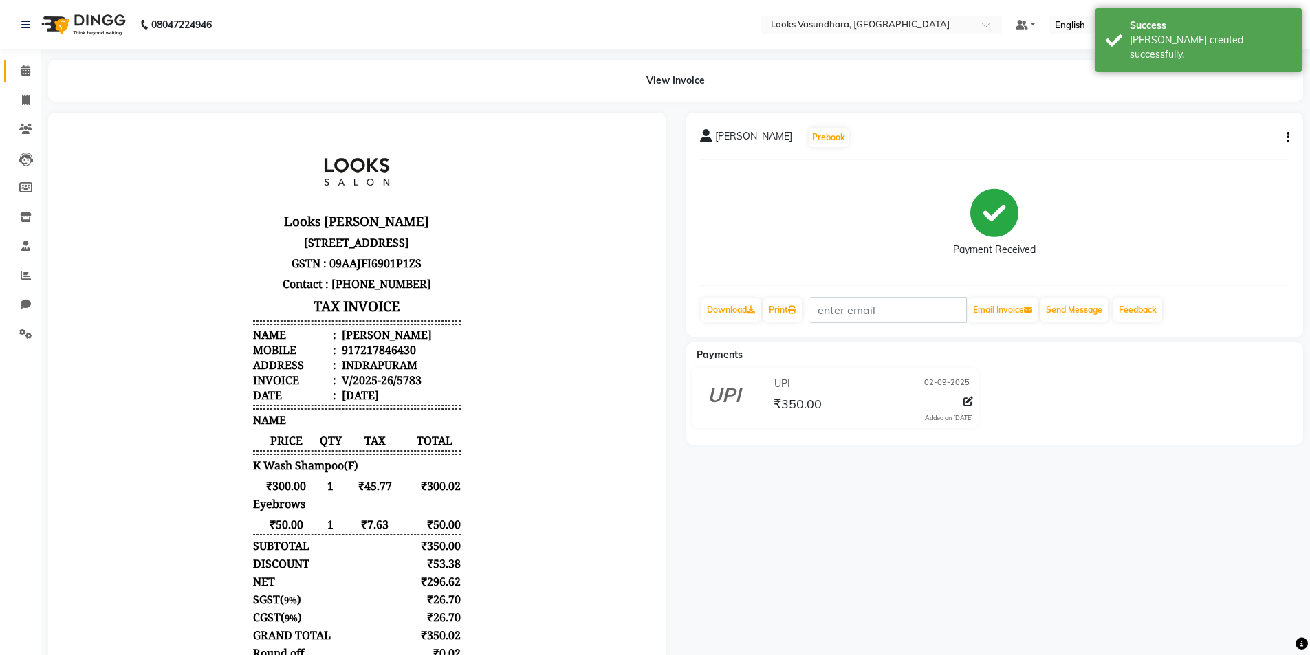
click at [26, 80] on link "Calendar" at bounding box center [20, 71] width 33 height 23
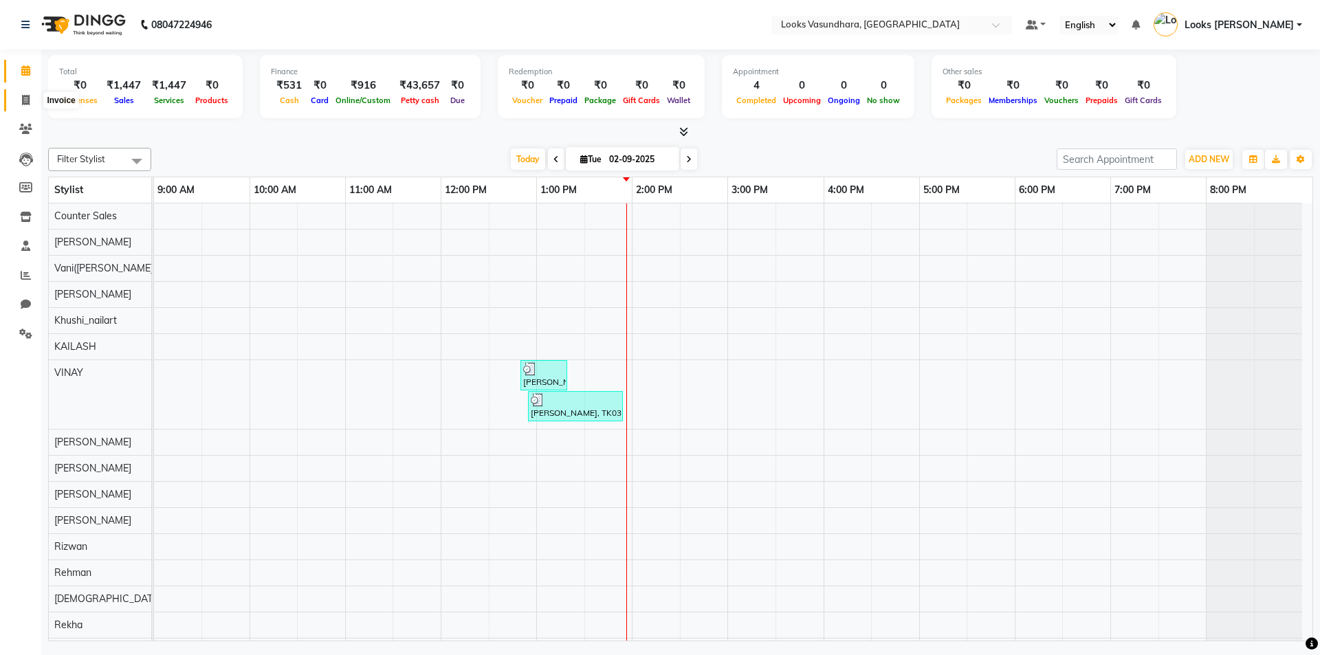
click at [27, 105] on icon at bounding box center [26, 100] width 8 height 10
select select "4370"
select select "service"
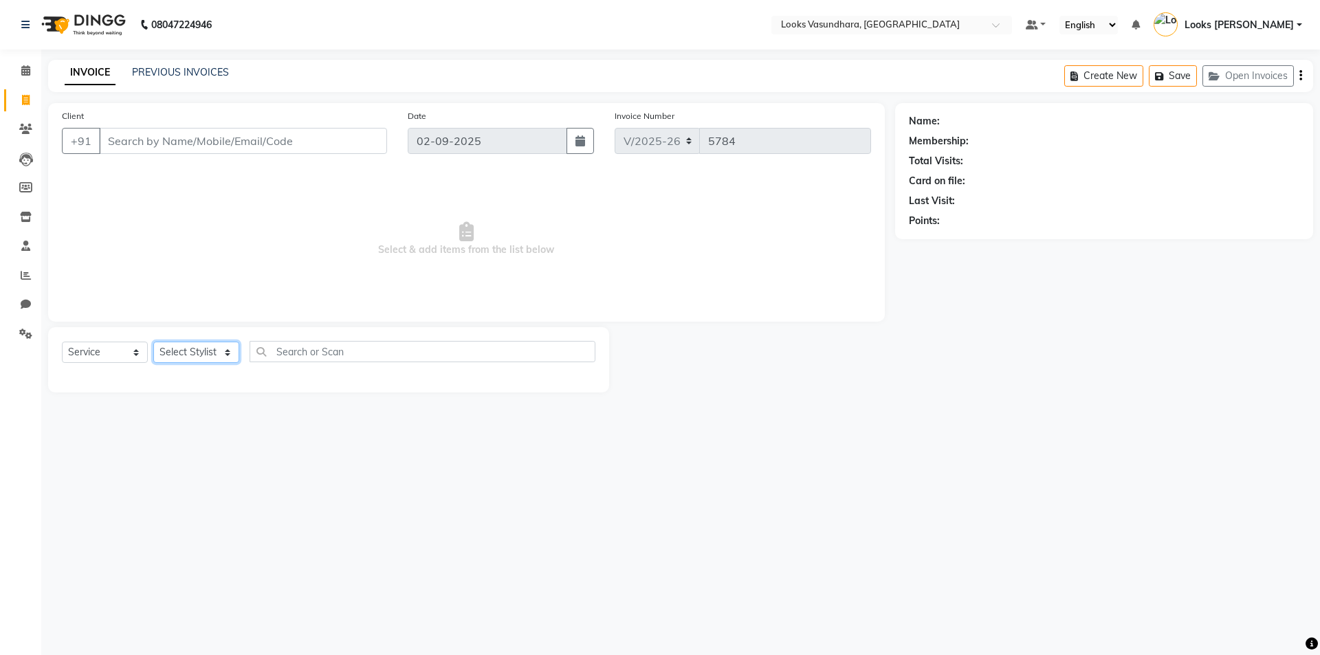
click at [188, 351] on select "Select Stylist" at bounding box center [196, 352] width 86 height 21
select select "28622"
click at [153, 342] on select "Select Stylist Aditya [PERSON_NAME] Anjali [PERSON_NAME] Kumar_MSTR Counter Sal…" at bounding box center [196, 352] width 86 height 21
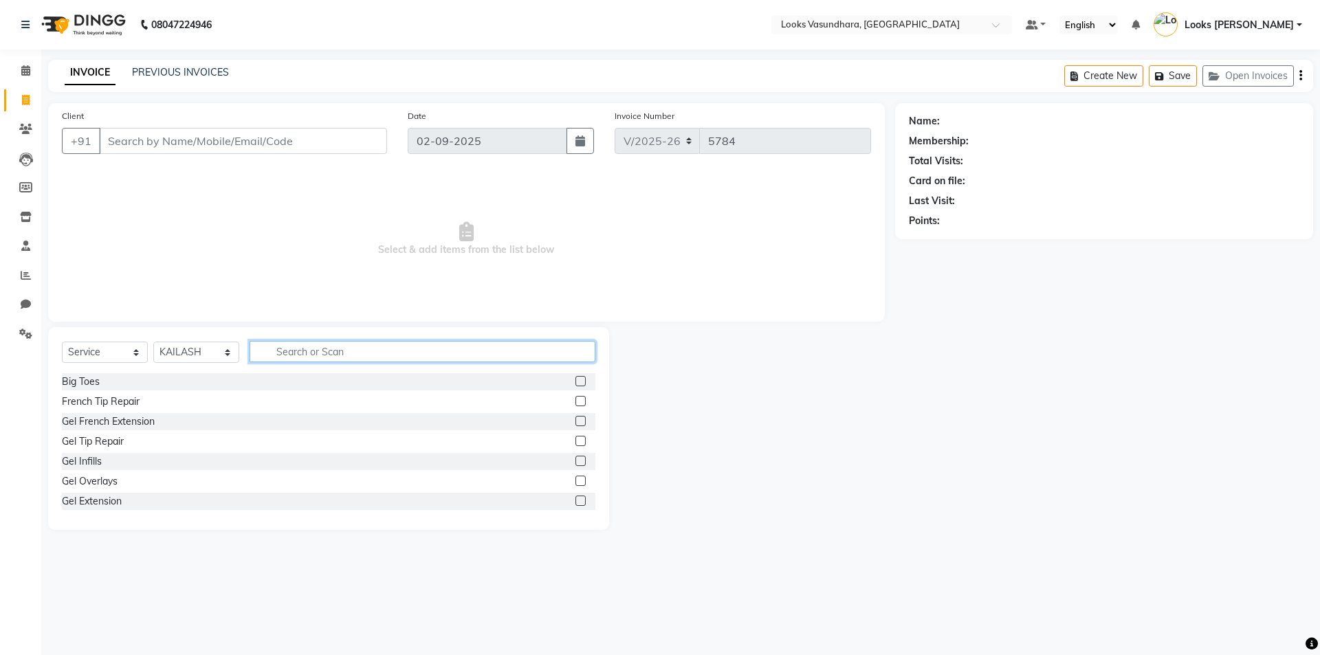
click at [292, 351] on input "text" at bounding box center [423, 351] width 346 height 21
type input "FOOT"
click at [576, 380] on label at bounding box center [581, 381] width 10 height 10
click at [576, 380] on input "checkbox" at bounding box center [580, 382] width 9 height 9
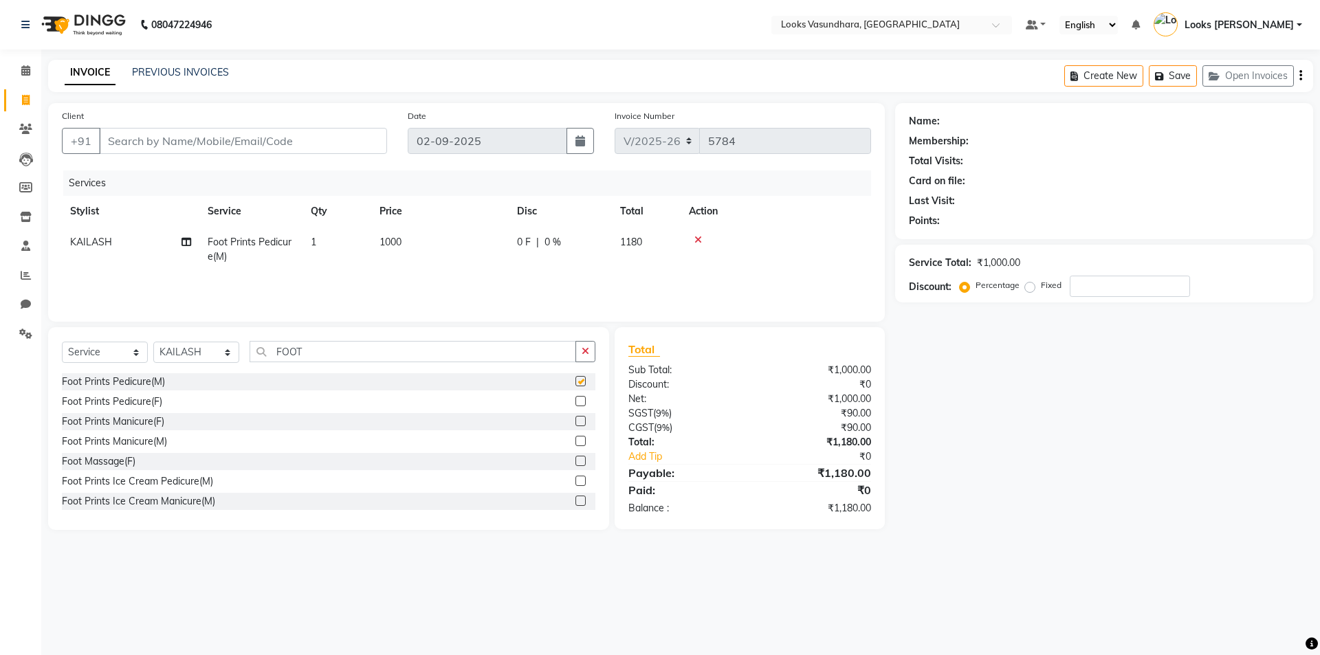
checkbox input "false"
click at [197, 351] on select "Select Stylist Aditya [PERSON_NAME] Anjali [PERSON_NAME] Kumar_MSTR Counter Sal…" at bounding box center [196, 352] width 86 height 21
click at [153, 342] on select "Select Stylist Aditya [PERSON_NAME] Anjali [PERSON_NAME] Kumar_MSTR Counter Sal…" at bounding box center [196, 352] width 86 height 21
click at [197, 353] on select "Select Stylist Aditya [PERSON_NAME] Anjali [PERSON_NAME] Kumar_MSTR Counter Sal…" at bounding box center [196, 352] width 86 height 21
click at [314, 349] on input "FOOT" at bounding box center [413, 351] width 327 height 21
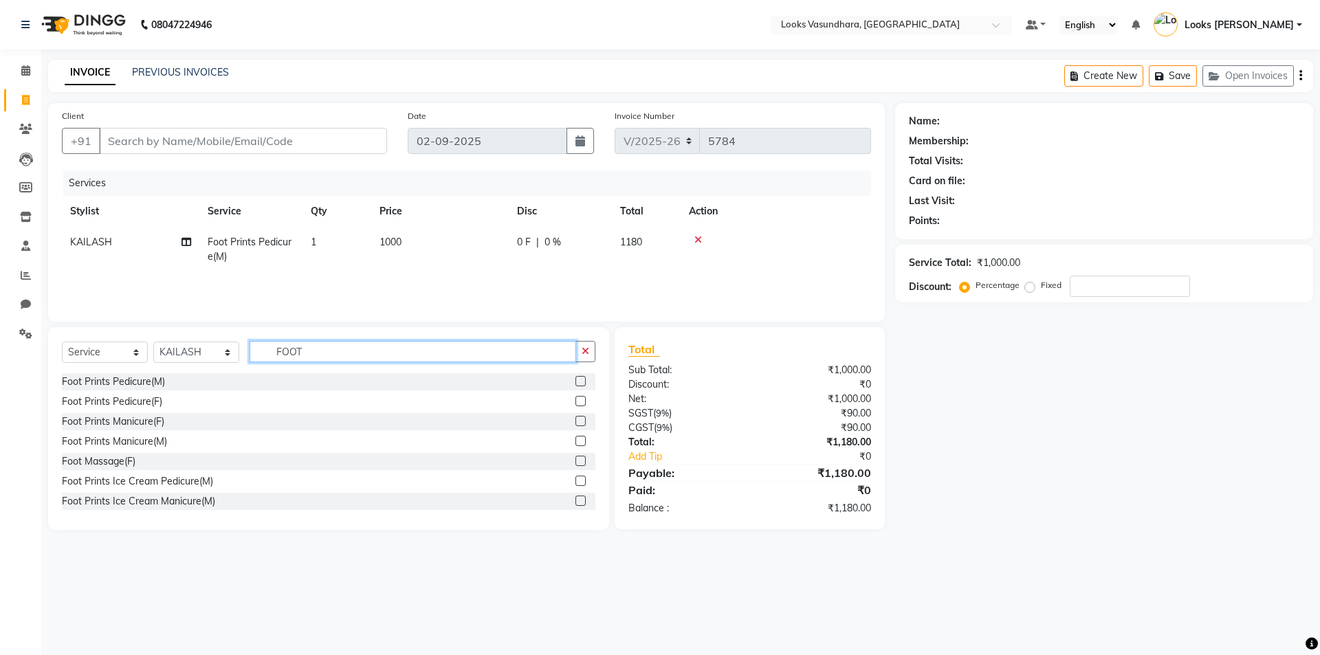
click at [314, 349] on input "FOOT" at bounding box center [413, 351] width 327 height 21
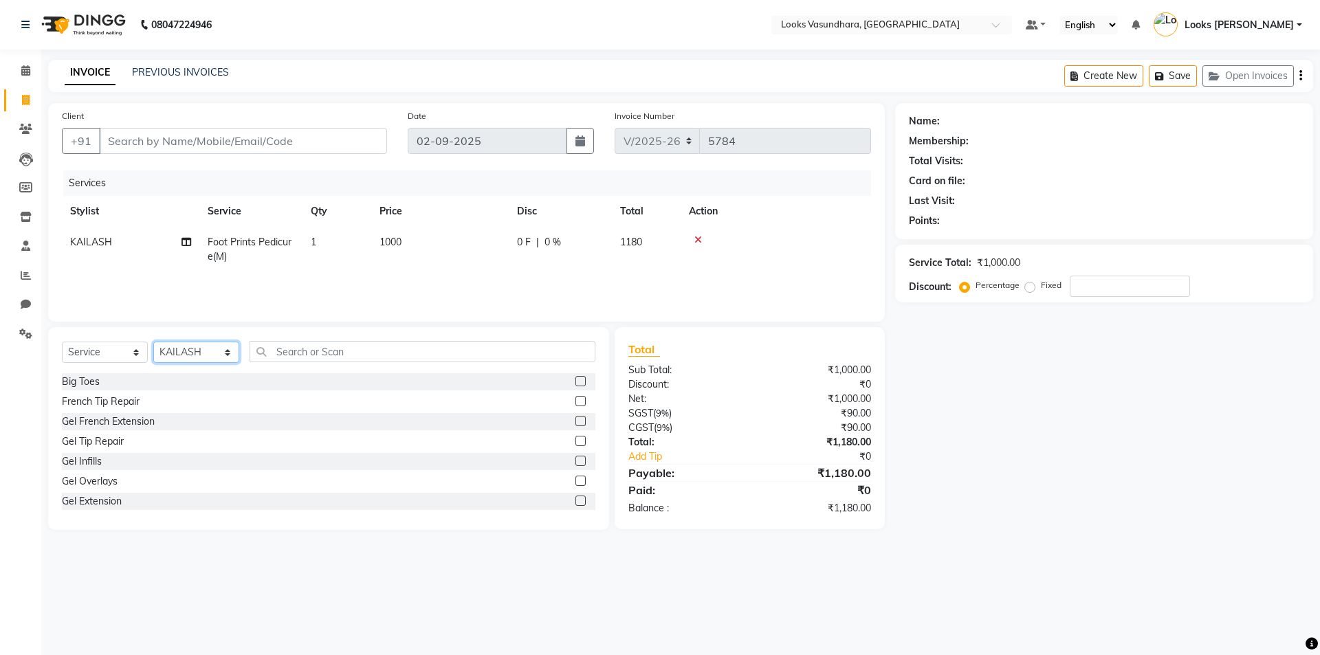
click at [192, 351] on select "Select Stylist Aditya [PERSON_NAME] Anjali [PERSON_NAME] Kumar_MSTR Counter Sal…" at bounding box center [196, 352] width 86 height 21
select select "85722"
click at [153, 342] on select "Select Stylist Aditya [PERSON_NAME] Anjali [PERSON_NAME] Kumar_MSTR Counter Sal…" at bounding box center [196, 352] width 86 height 21
click at [303, 353] on input "text" at bounding box center [423, 351] width 346 height 21
type input "EYE"
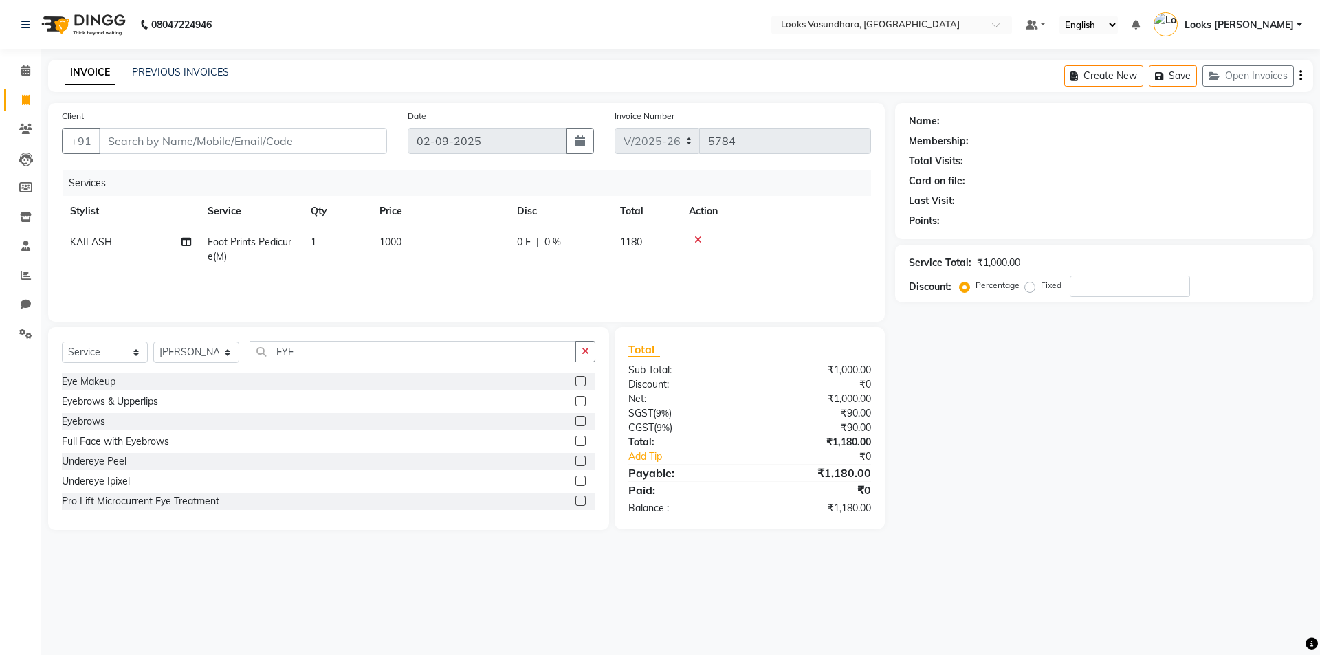
drag, startPoint x: 572, startPoint y: 421, endPoint x: 483, endPoint y: 357, distance: 109.9
click at [576, 421] on label at bounding box center [581, 421] width 10 height 10
click at [576, 421] on input "checkbox" at bounding box center [580, 421] width 9 height 9
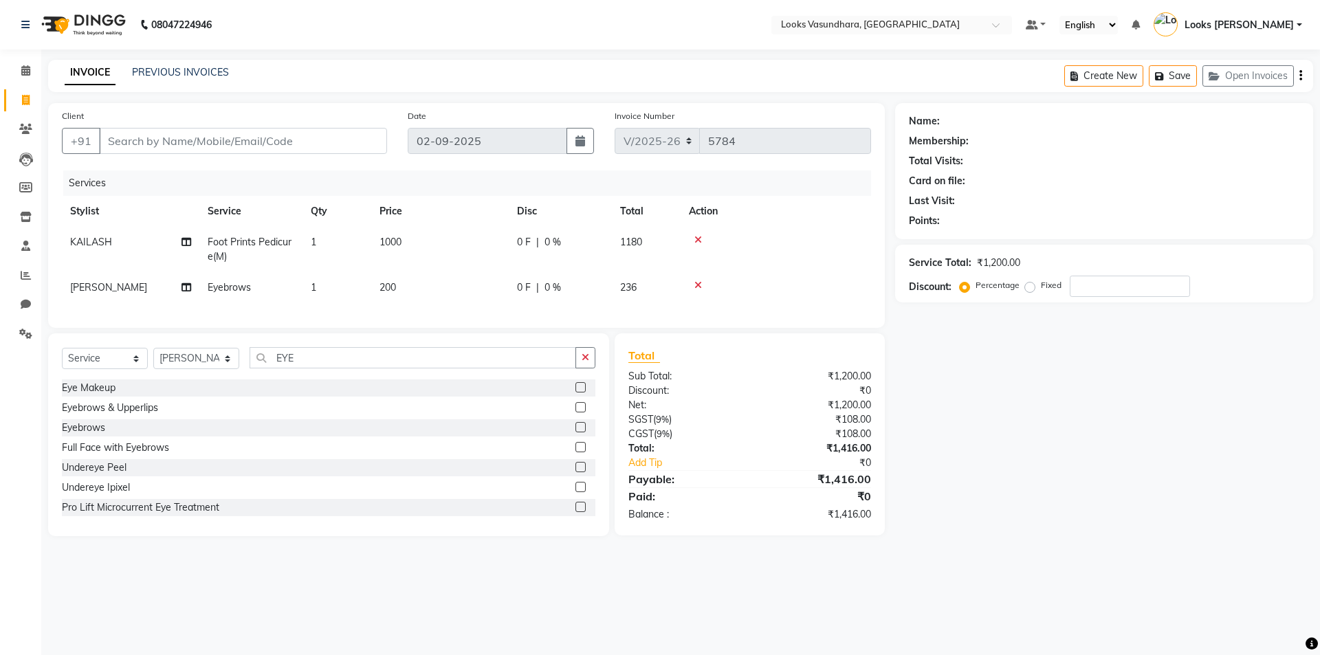
checkbox input "false"
click at [465, 289] on td "200" at bounding box center [440, 287] width 138 height 31
select select "85722"
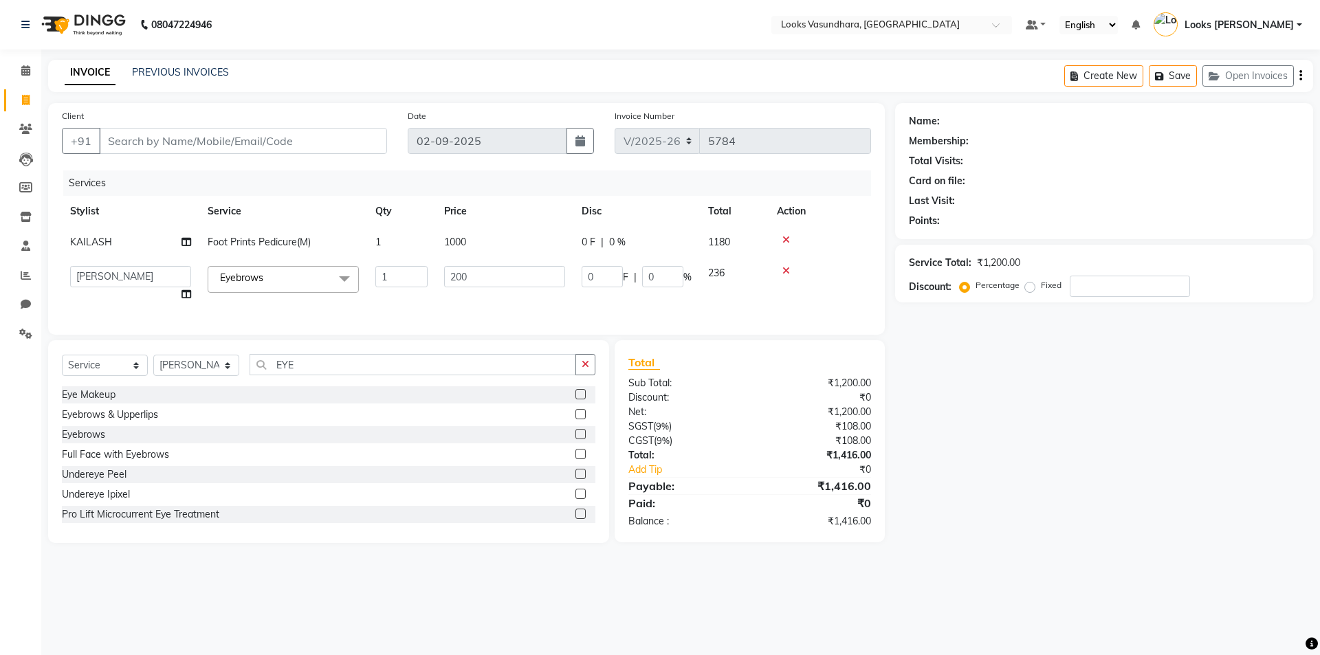
click at [465, 289] on td "200" at bounding box center [505, 284] width 138 height 52
click at [469, 276] on input "200" at bounding box center [504, 276] width 121 height 21
type input "50"
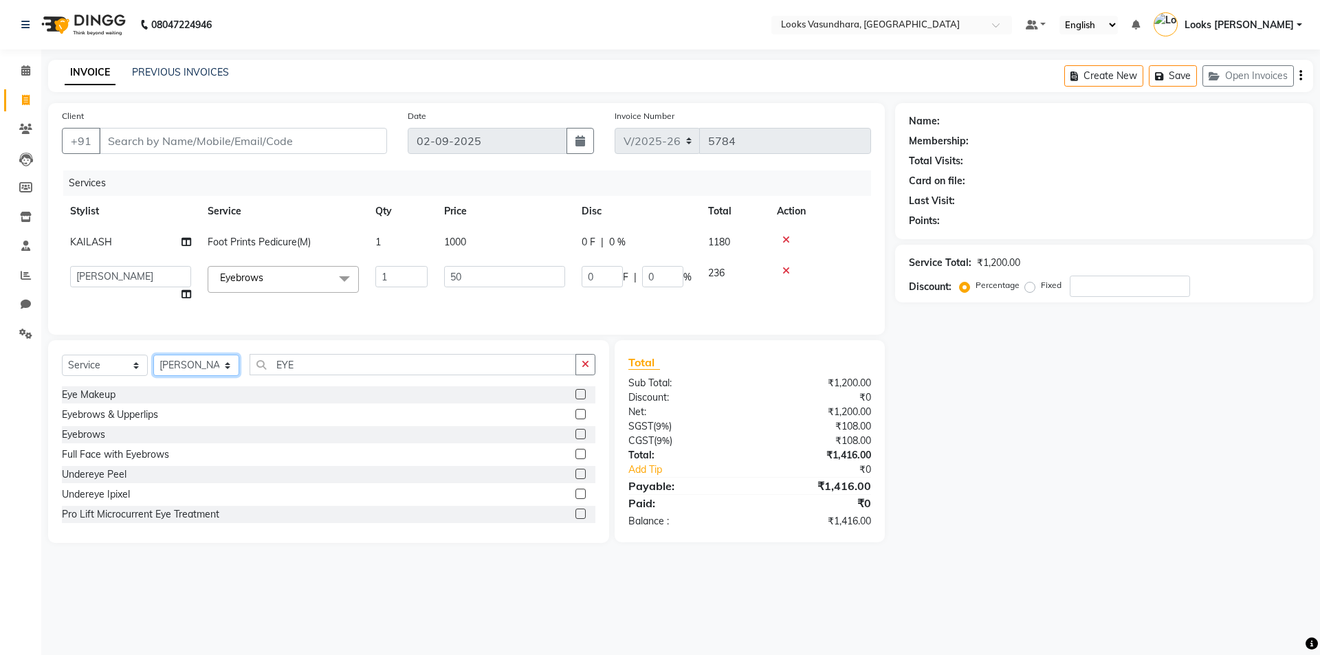
click at [193, 371] on select "Select Stylist Aditya [PERSON_NAME] Anjali [PERSON_NAME] Kumar_MSTR Counter Sal…" at bounding box center [196, 365] width 86 height 21
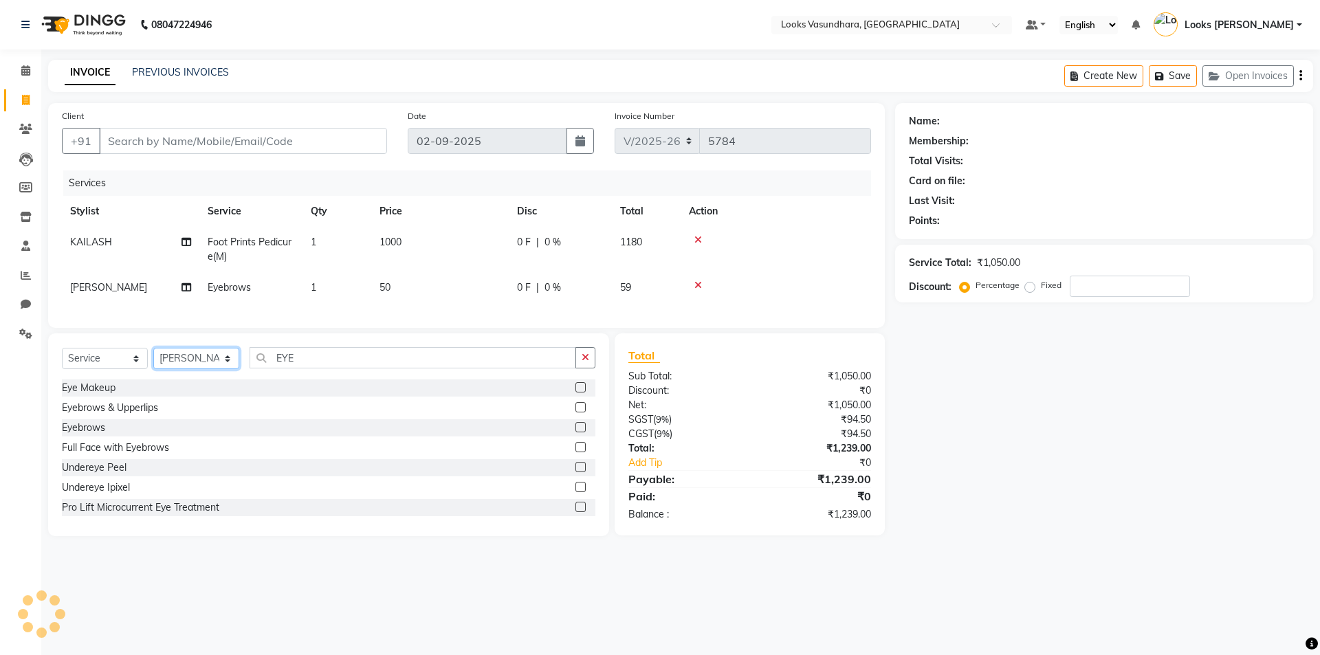
select select "28622"
click at [153, 358] on select "Select Stylist Aditya [PERSON_NAME] Anjali [PERSON_NAME] Kumar_MSTR Counter Sal…" at bounding box center [196, 358] width 86 height 21
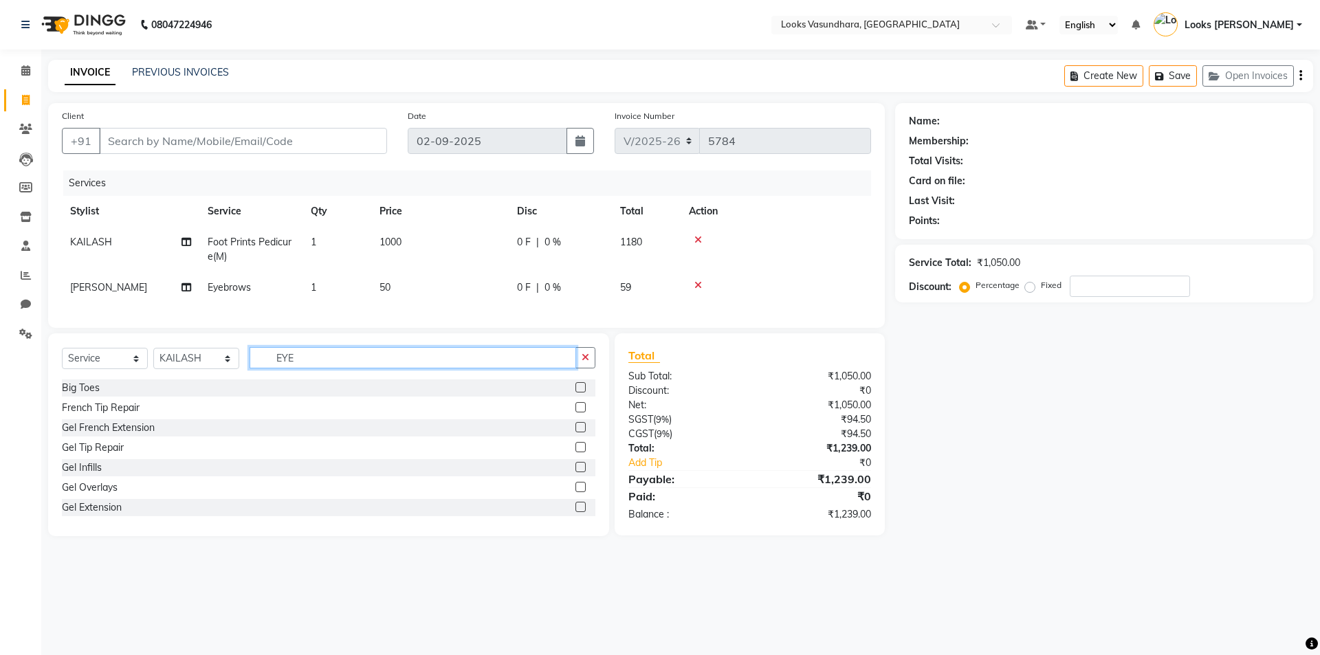
click at [324, 361] on input "EYE" at bounding box center [413, 357] width 327 height 21
type input "BIO"
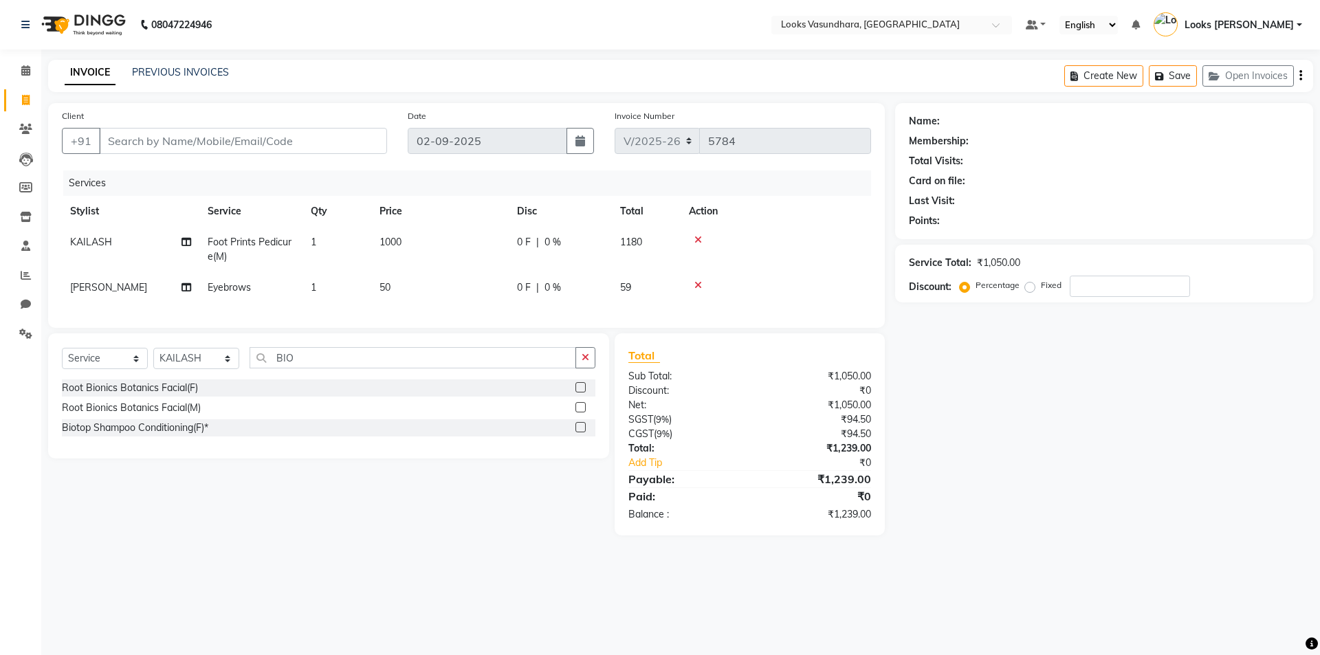
click at [575, 435] on div "Biotop Shampoo Conditioning(F)*" at bounding box center [329, 427] width 534 height 17
click at [582, 433] on label at bounding box center [581, 427] width 10 height 10
click at [582, 433] on input "checkbox" at bounding box center [580, 428] width 9 height 9
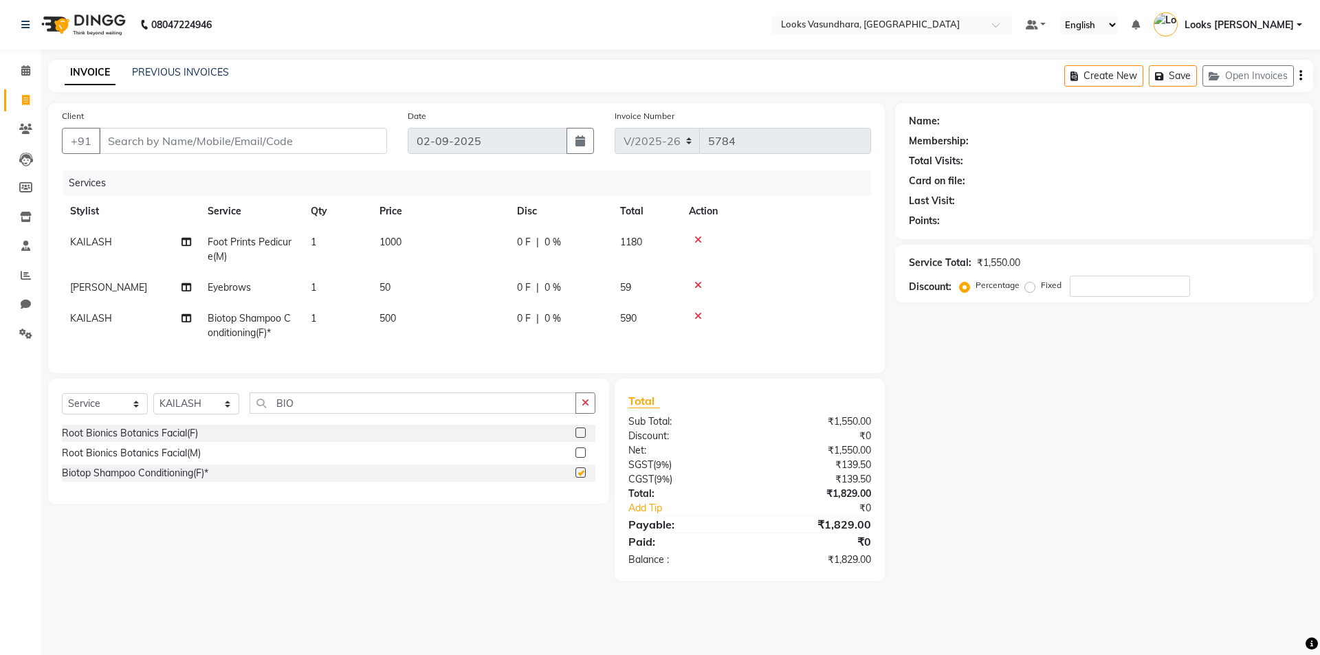
checkbox input "false"
click at [270, 157] on div "Client +91" at bounding box center [225, 137] width 346 height 56
click at [274, 146] on input "Client" at bounding box center [243, 141] width 288 height 26
click at [274, 145] on input "Client" at bounding box center [243, 141] width 288 height 26
type input "9"
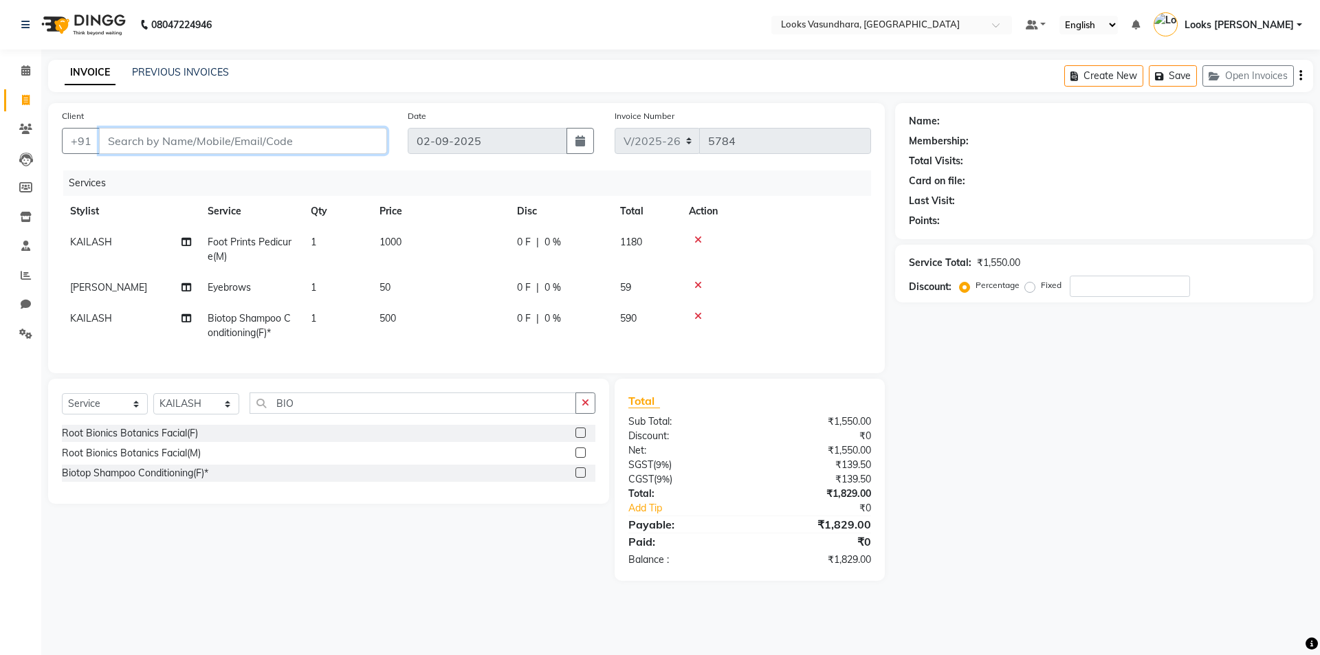
type input "0"
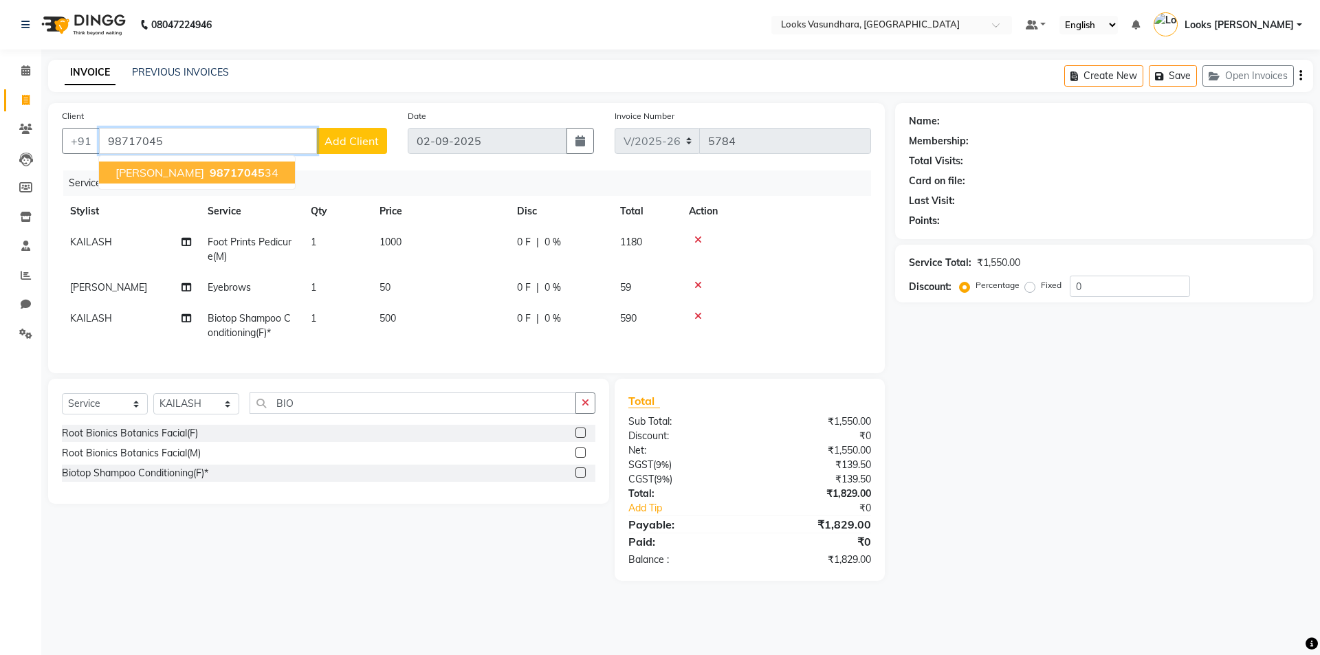
click at [216, 175] on span "98717045" at bounding box center [237, 173] width 55 height 14
type input "9871704534"
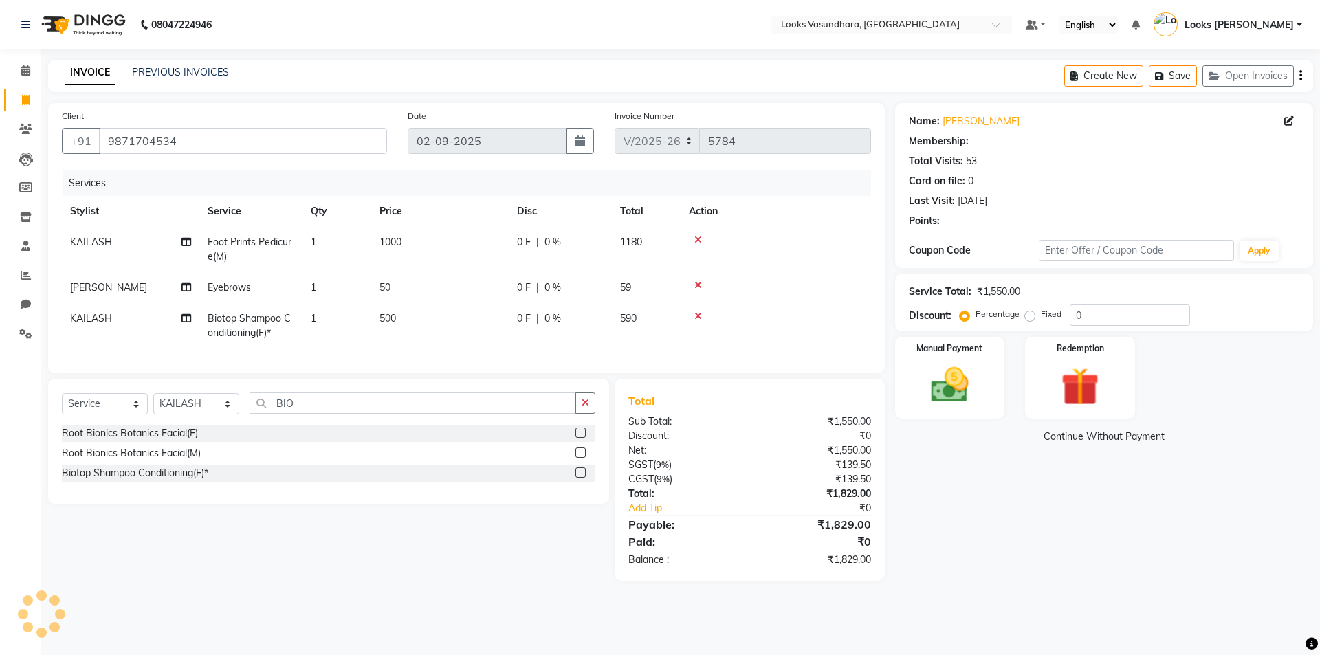
select select "1: Object"
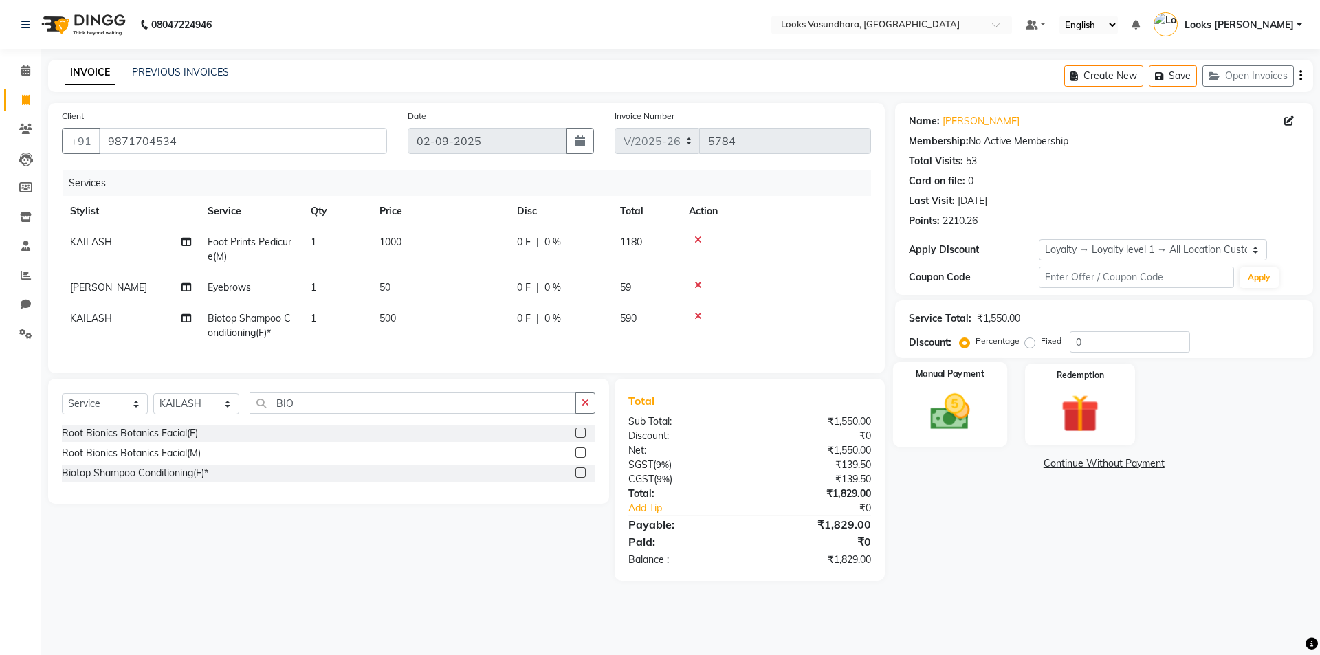
click at [941, 413] on img at bounding box center [950, 411] width 64 height 45
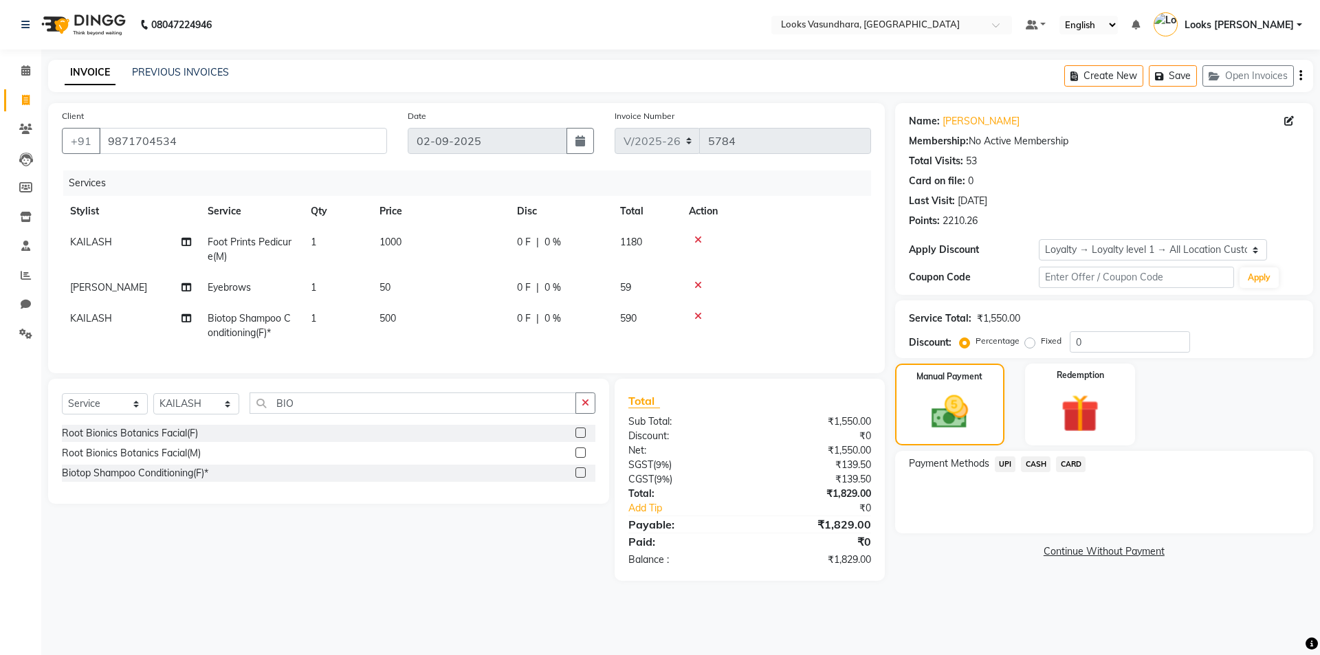
click at [1058, 461] on span "CARD" at bounding box center [1071, 465] width 30 height 16
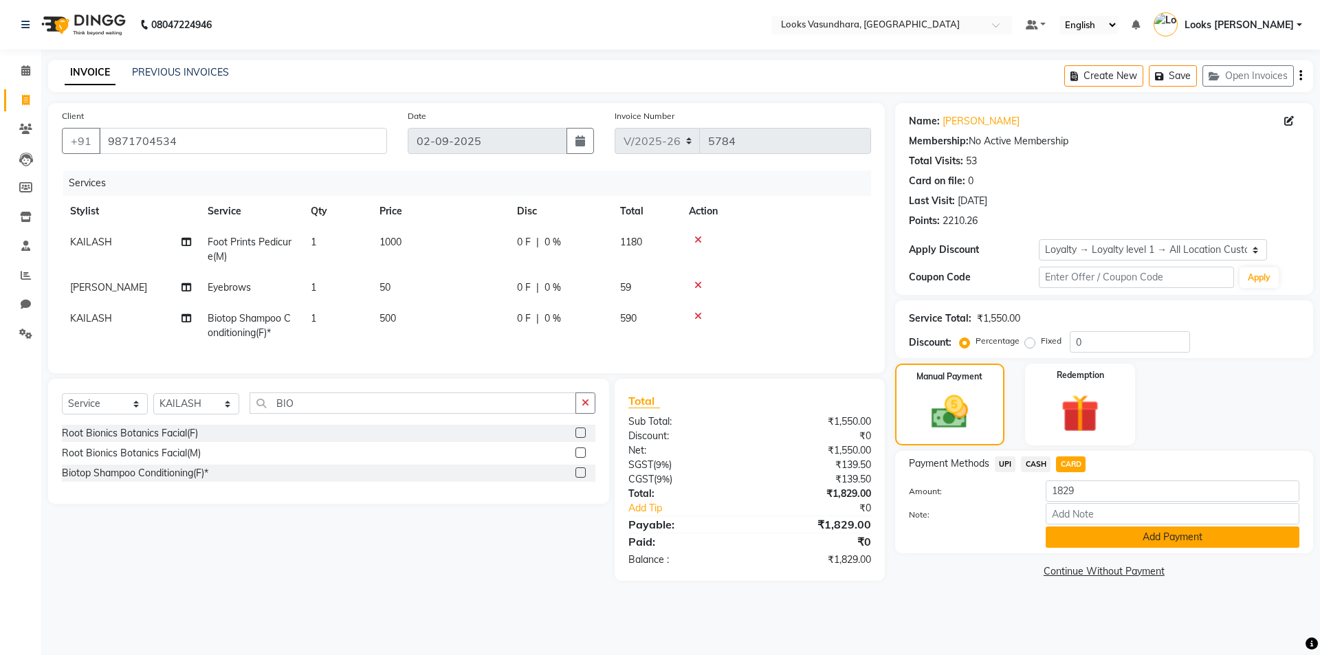
click at [1070, 536] on button "Add Payment" at bounding box center [1173, 537] width 254 height 21
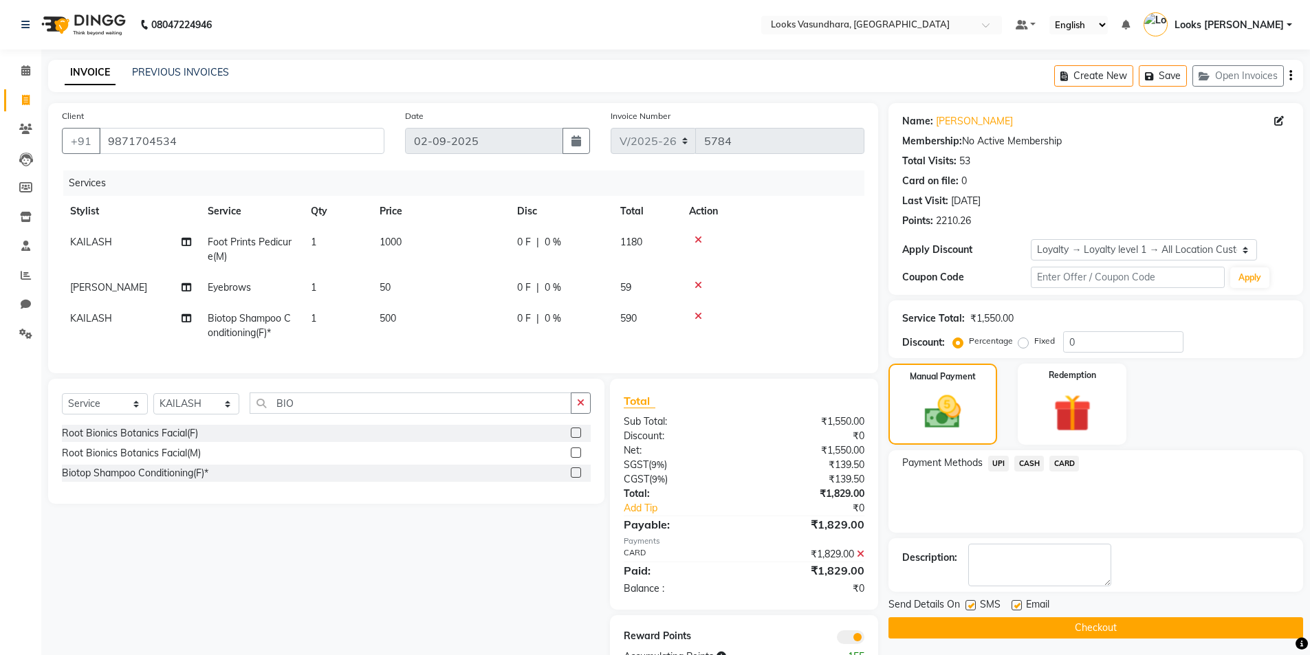
click at [1013, 602] on label at bounding box center [1017, 605] width 10 height 10
click at [1013, 602] on input "checkbox" at bounding box center [1016, 606] width 9 height 9
checkbox input "false"
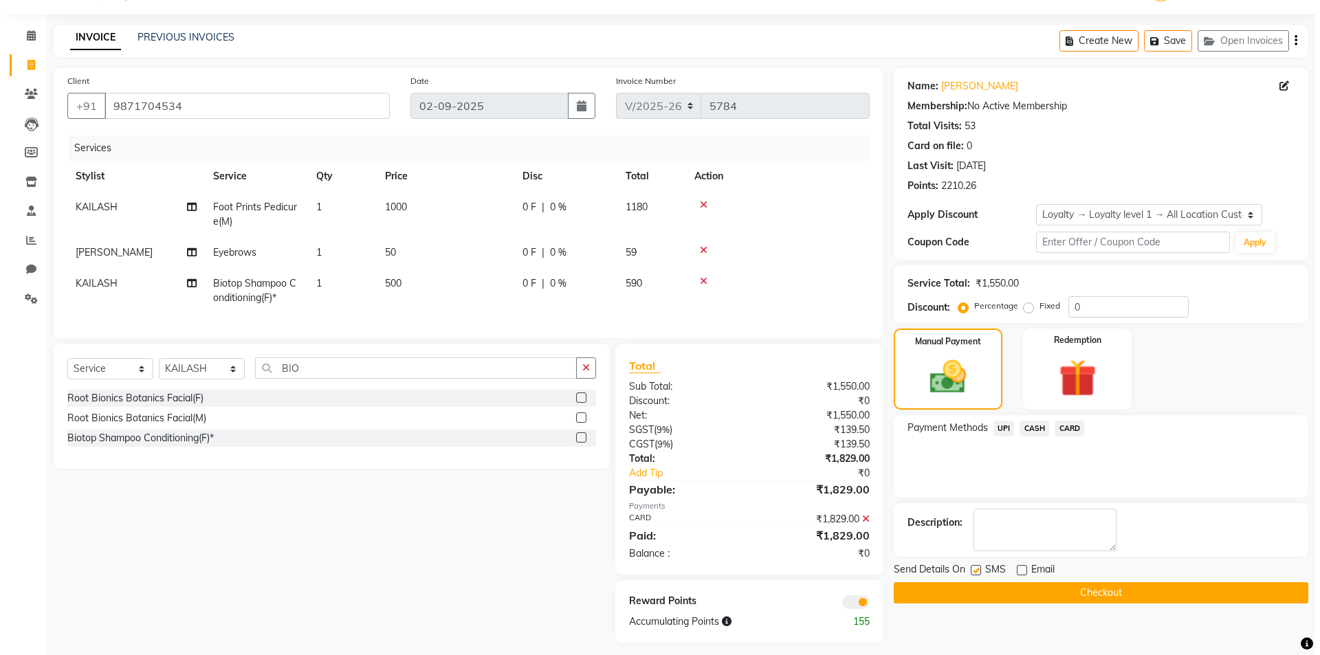
scroll to position [54, 0]
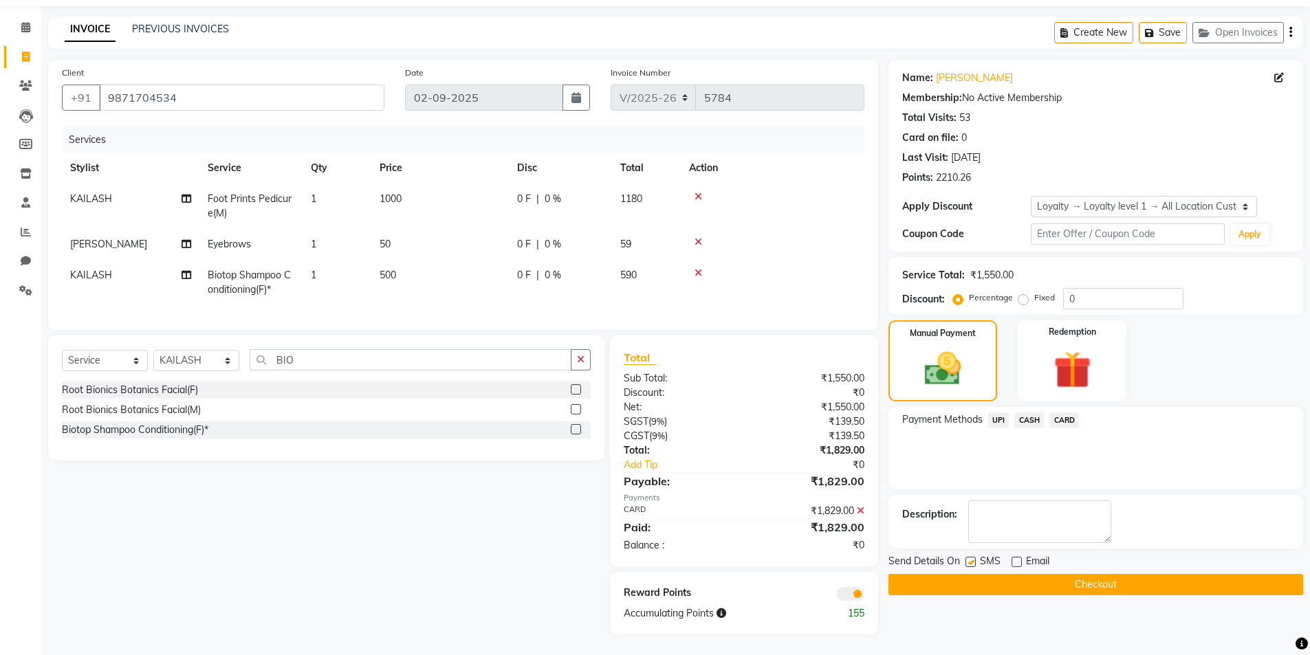
click at [857, 587] on span at bounding box center [851, 594] width 28 height 14
click at [864, 596] on input "checkbox" at bounding box center [864, 596] width 0 height 0
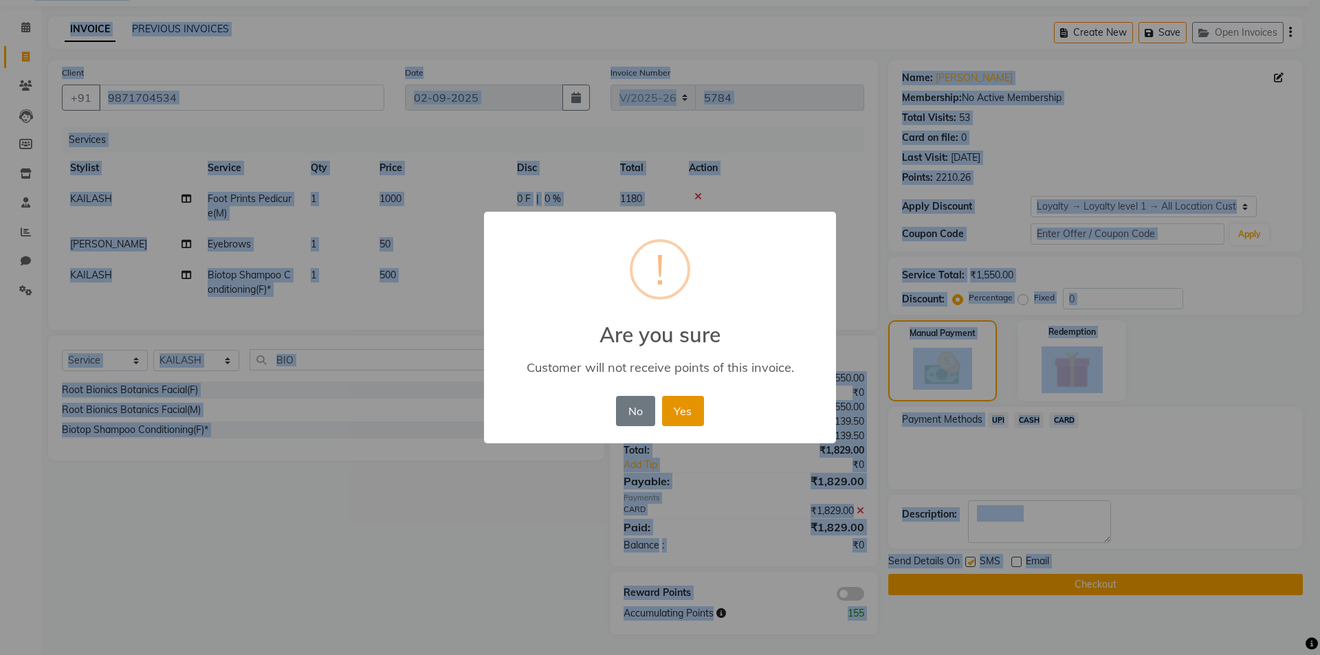
click at [689, 407] on button "Yes" at bounding box center [683, 411] width 42 height 30
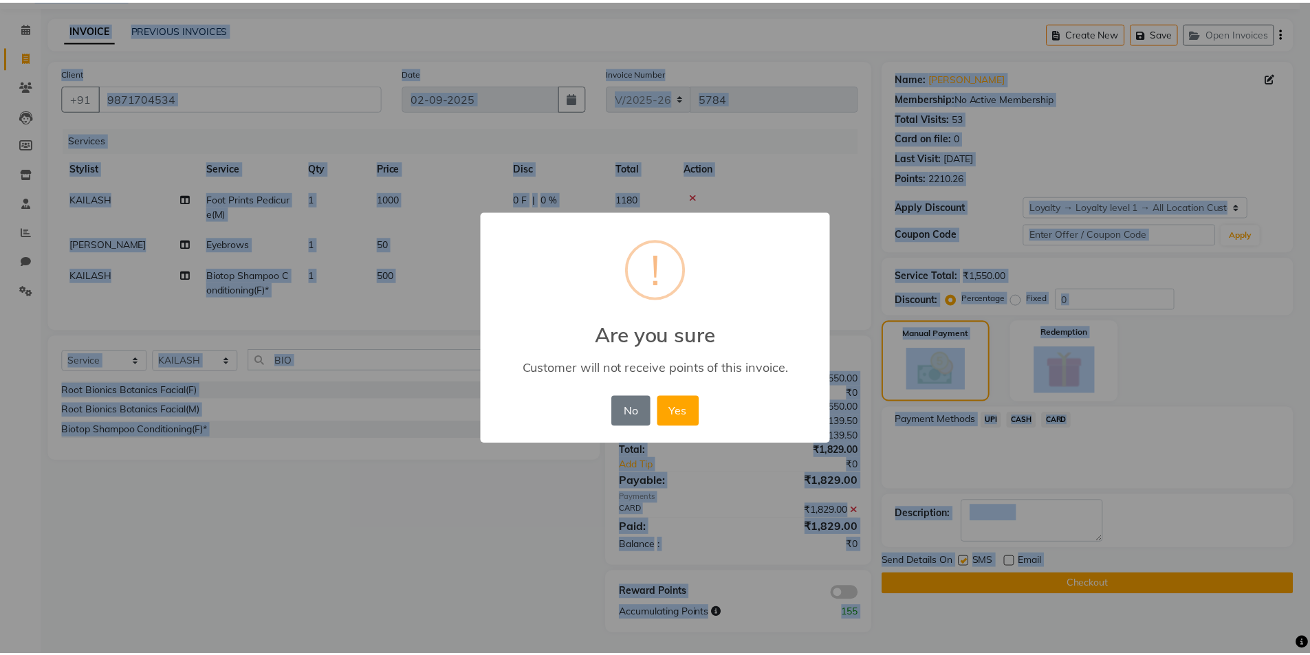
scroll to position [34, 0]
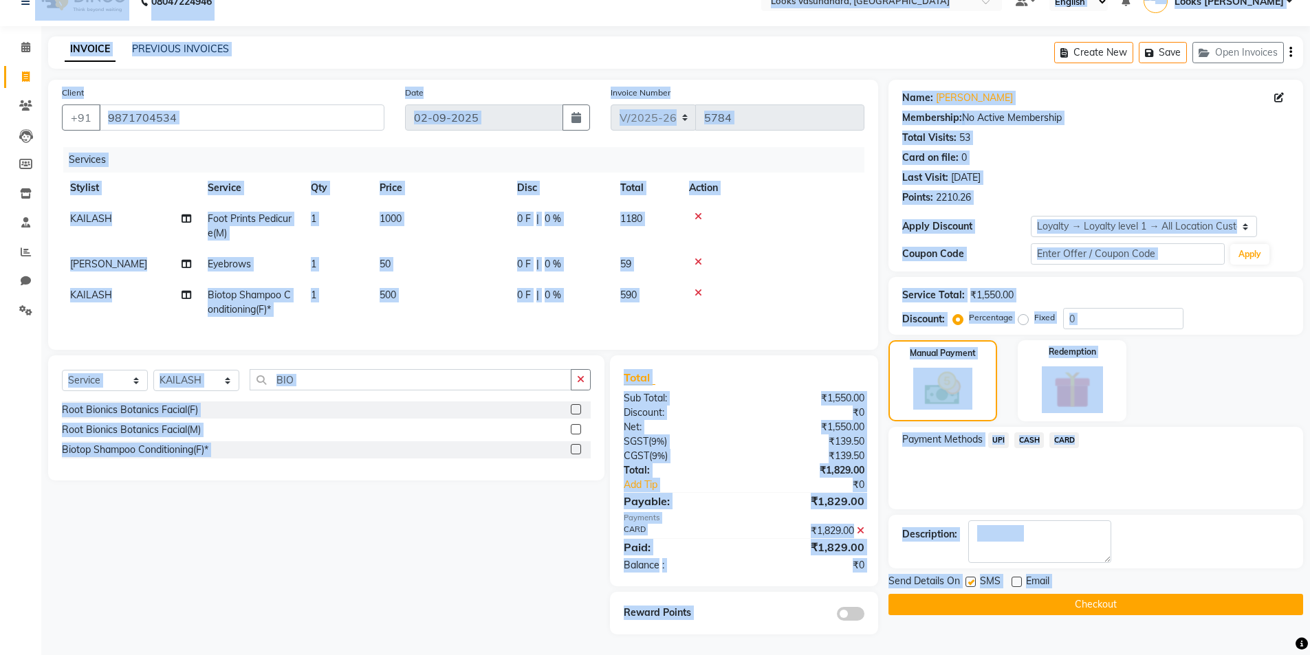
click at [1023, 594] on button "Checkout" at bounding box center [1095, 604] width 415 height 21
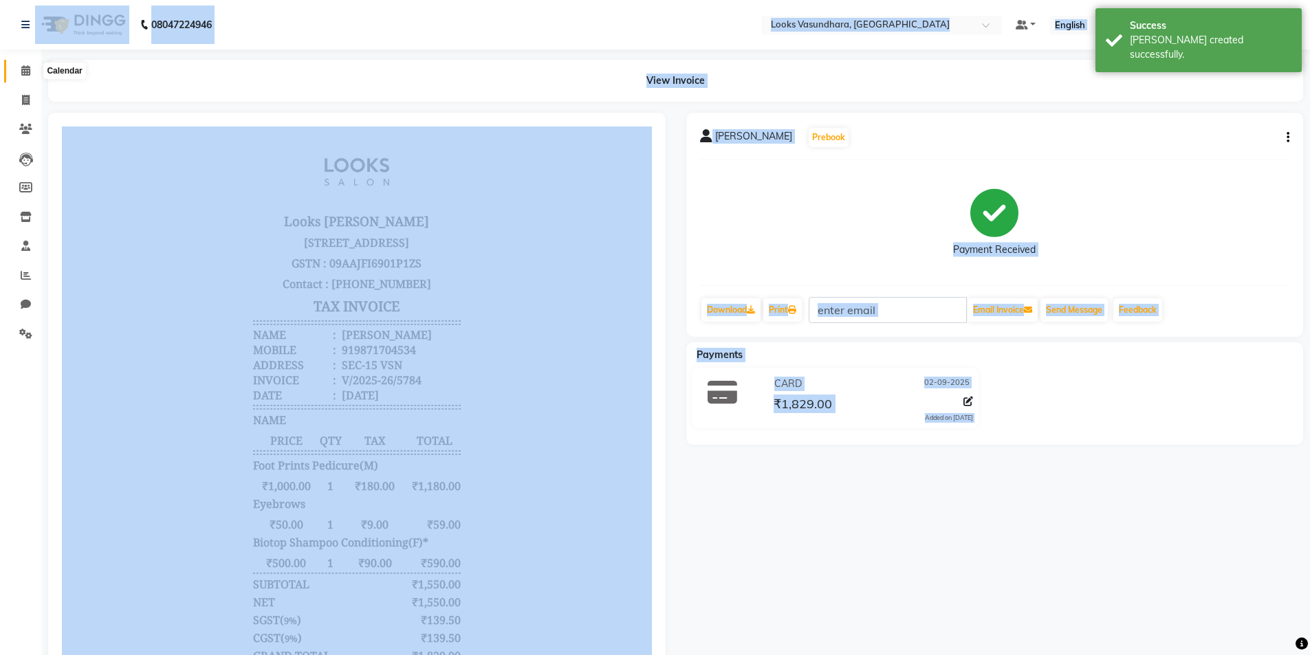
click at [31, 65] on span at bounding box center [26, 71] width 24 height 16
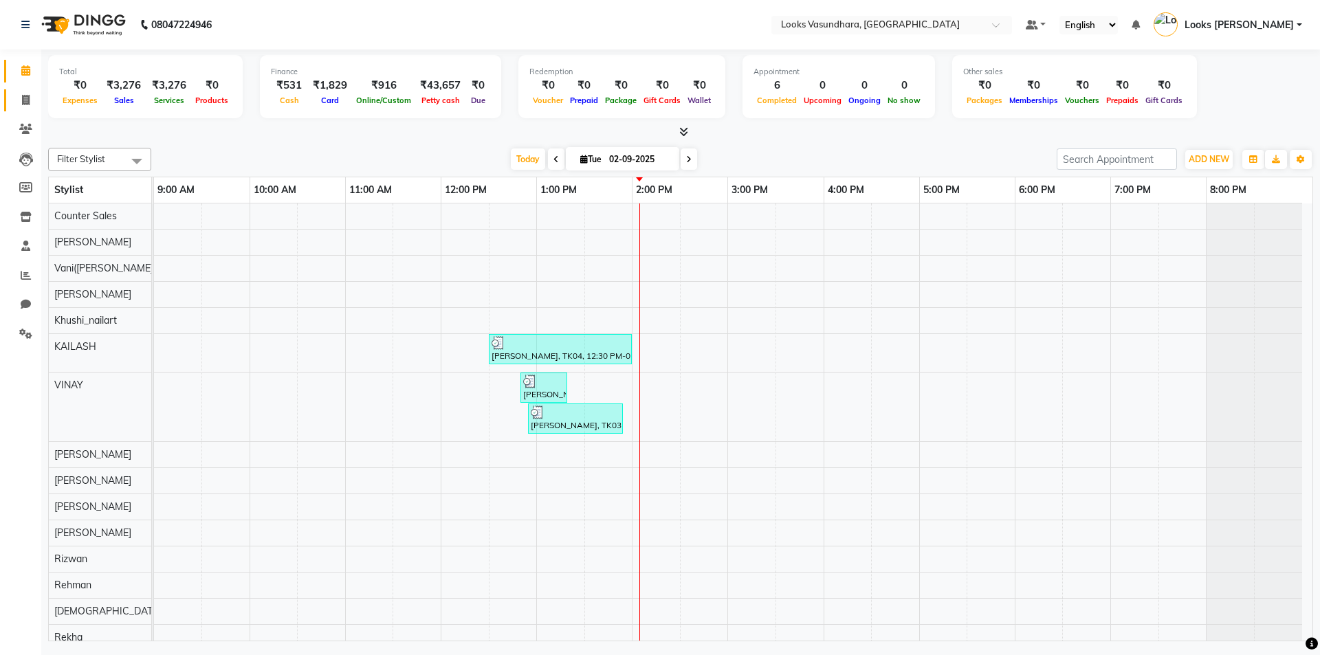
click at [22, 91] on link "Invoice" at bounding box center [20, 100] width 33 height 23
select select "4370"
select select "service"
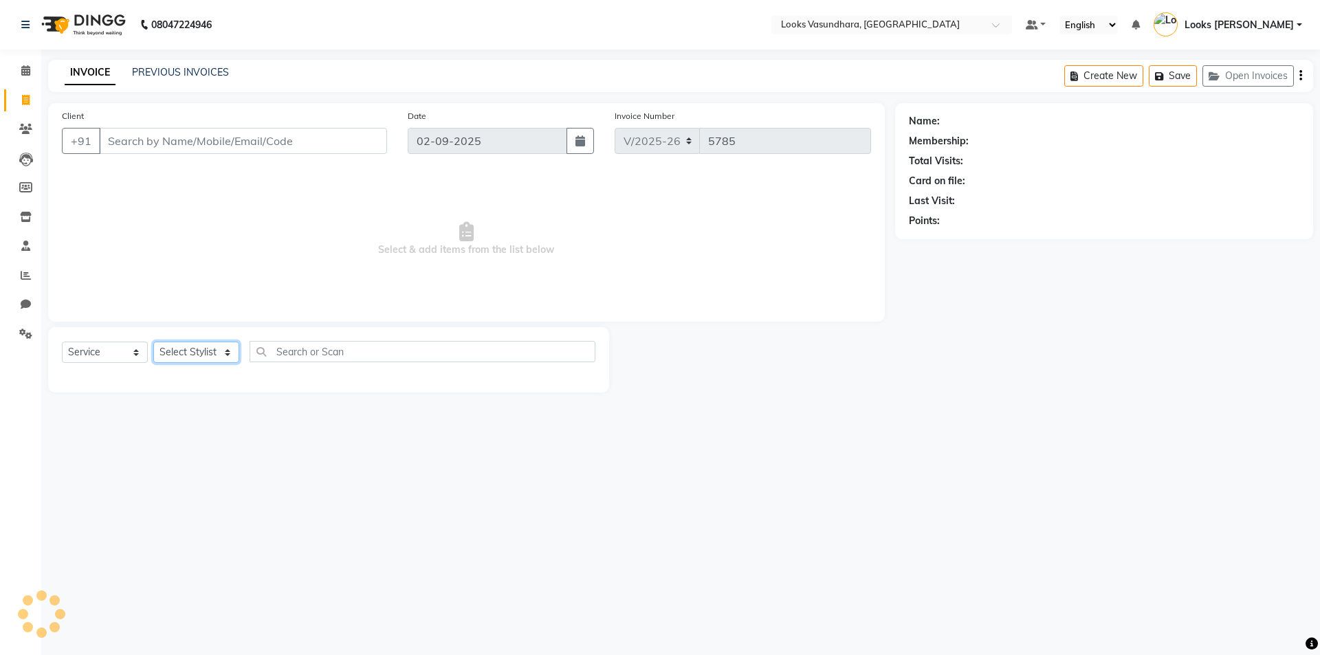
click at [184, 354] on select "Select Stylist Aditya [PERSON_NAME] Anjali [PERSON_NAME] Kumar_MSTR Counter Sal…" at bounding box center [196, 352] width 86 height 21
select select "70566"
click at [153, 342] on select "Select Stylist Aditya [PERSON_NAME] Anjali [PERSON_NAME] Kumar_MSTR Counter Sal…" at bounding box center [196, 352] width 86 height 21
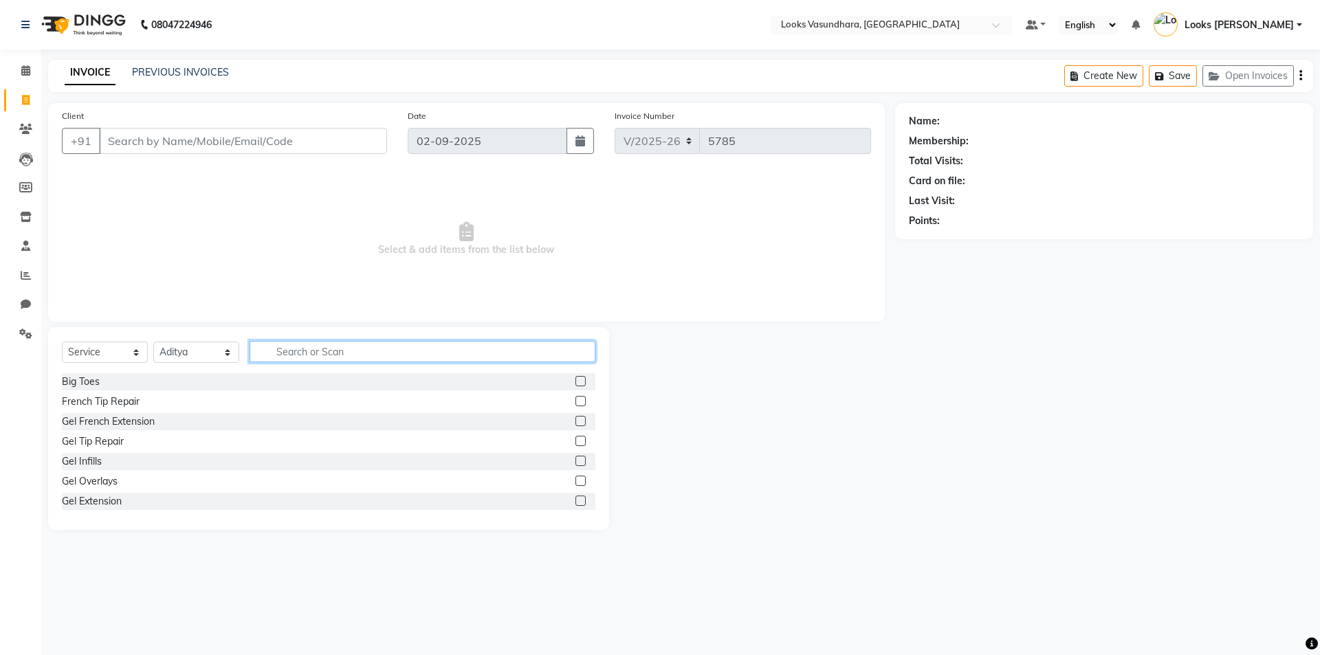
click at [305, 350] on input "text" at bounding box center [423, 351] width 346 height 21
type input "MORO"
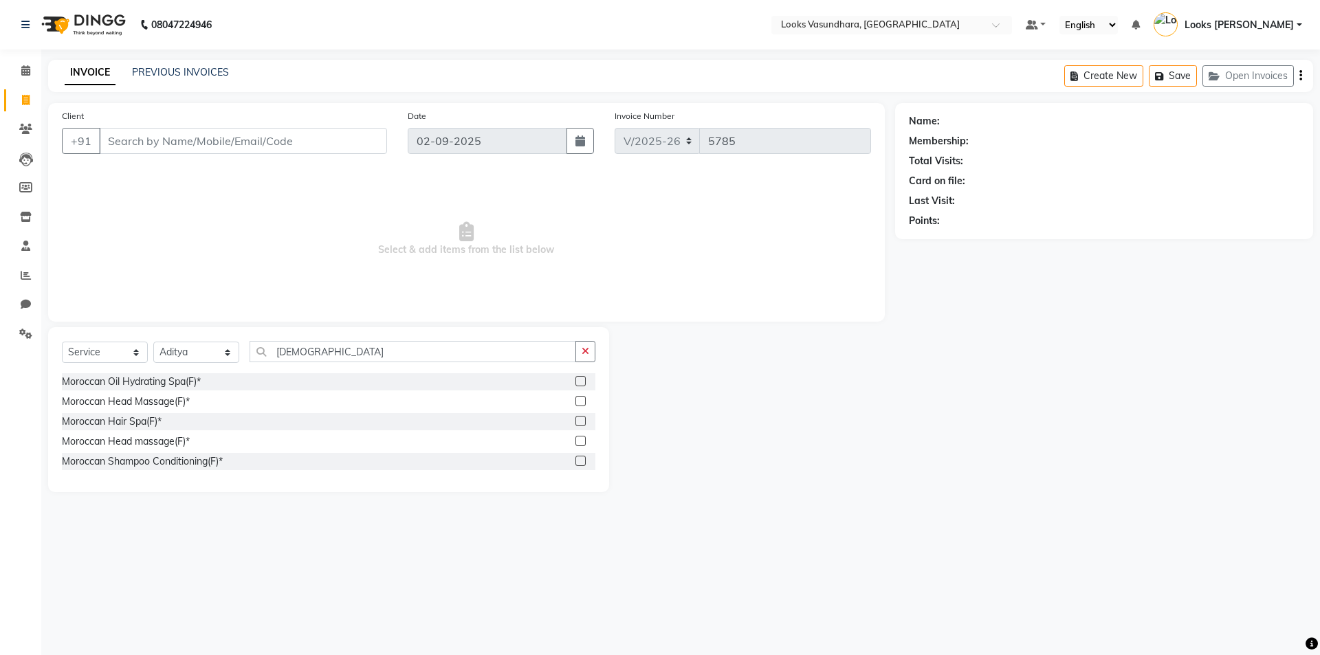
click at [578, 383] on label at bounding box center [581, 381] width 10 height 10
click at [578, 383] on input "checkbox" at bounding box center [580, 382] width 9 height 9
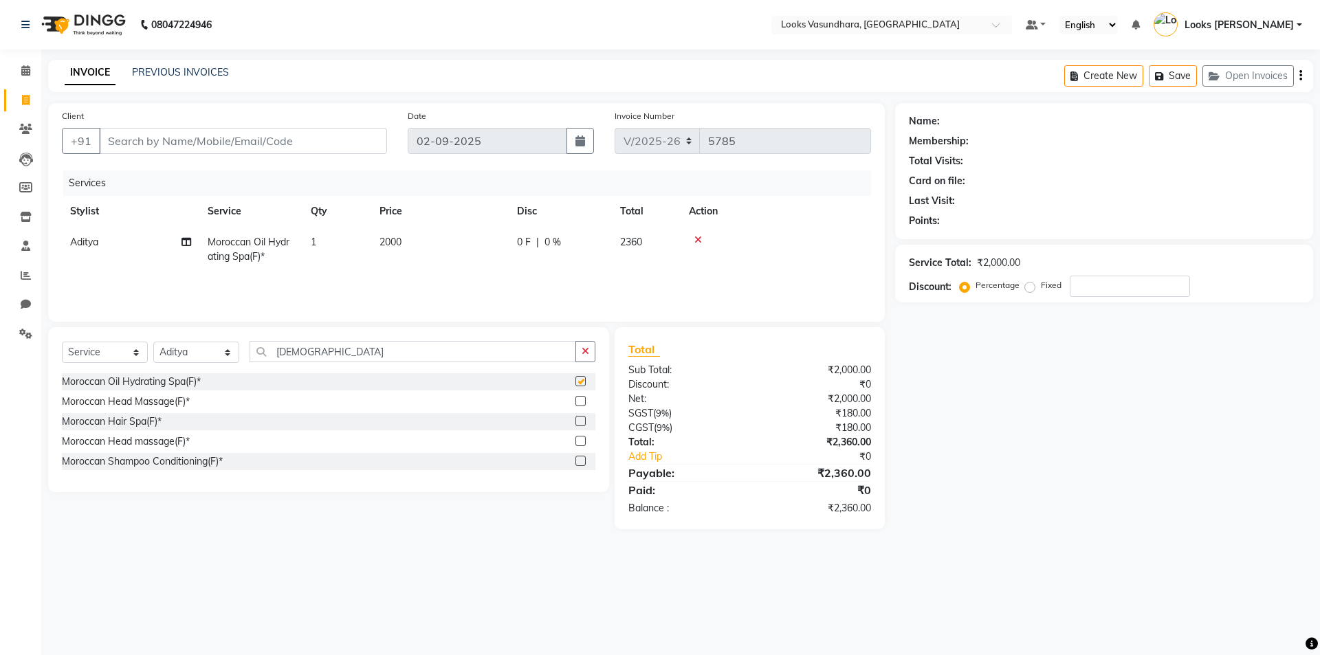
click at [453, 244] on td "2000" at bounding box center [440, 249] width 138 height 45
checkbox input "false"
click at [453, 244] on input "2000" at bounding box center [504, 245] width 121 height 21
type input "3500"
click at [364, 352] on input "MORO" at bounding box center [413, 351] width 327 height 21
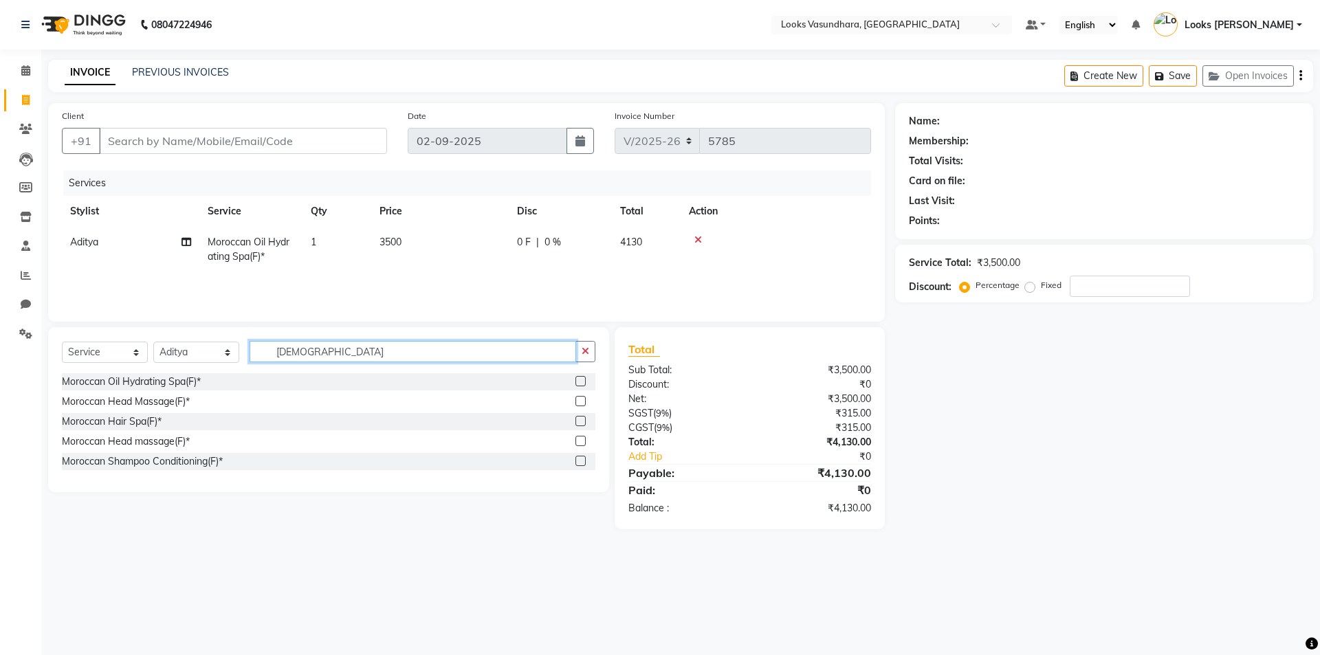
click at [363, 351] on input "MORO" at bounding box center [413, 351] width 327 height 21
type input "CUT"
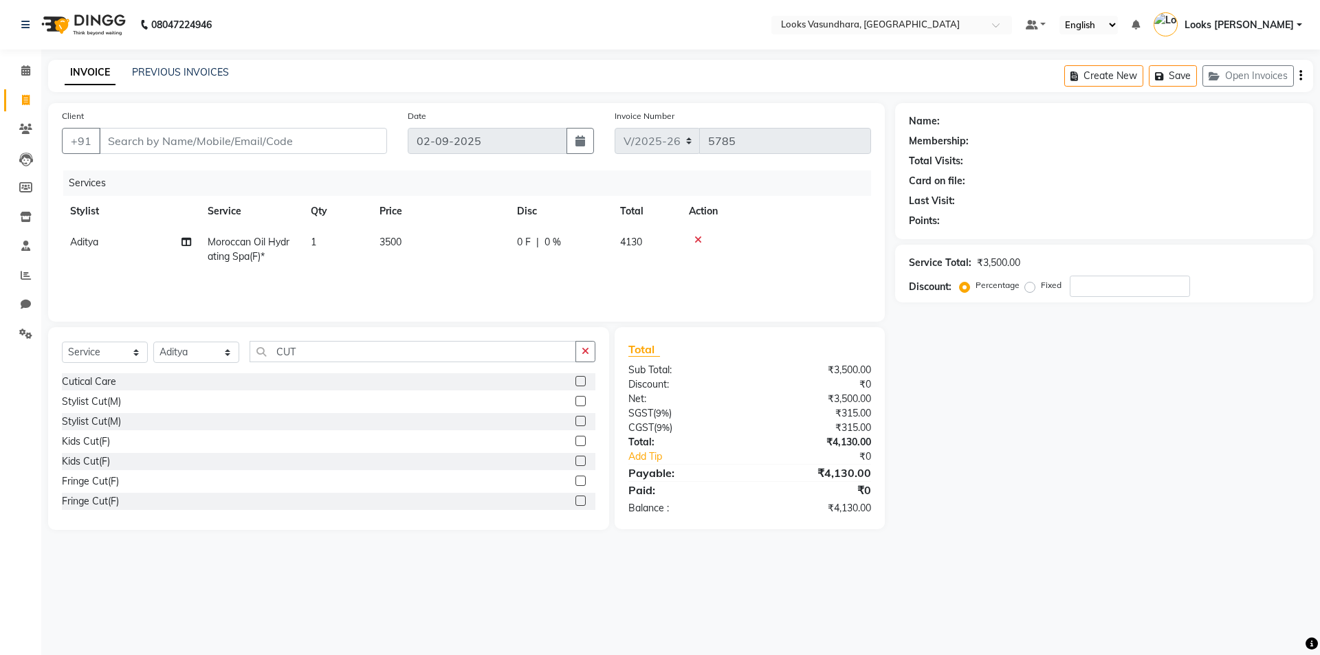
click at [561, 397] on div "Stylist Cut(M)" at bounding box center [329, 401] width 534 height 17
click at [576, 402] on label at bounding box center [581, 401] width 10 height 10
click at [576, 402] on input "checkbox" at bounding box center [580, 401] width 9 height 9
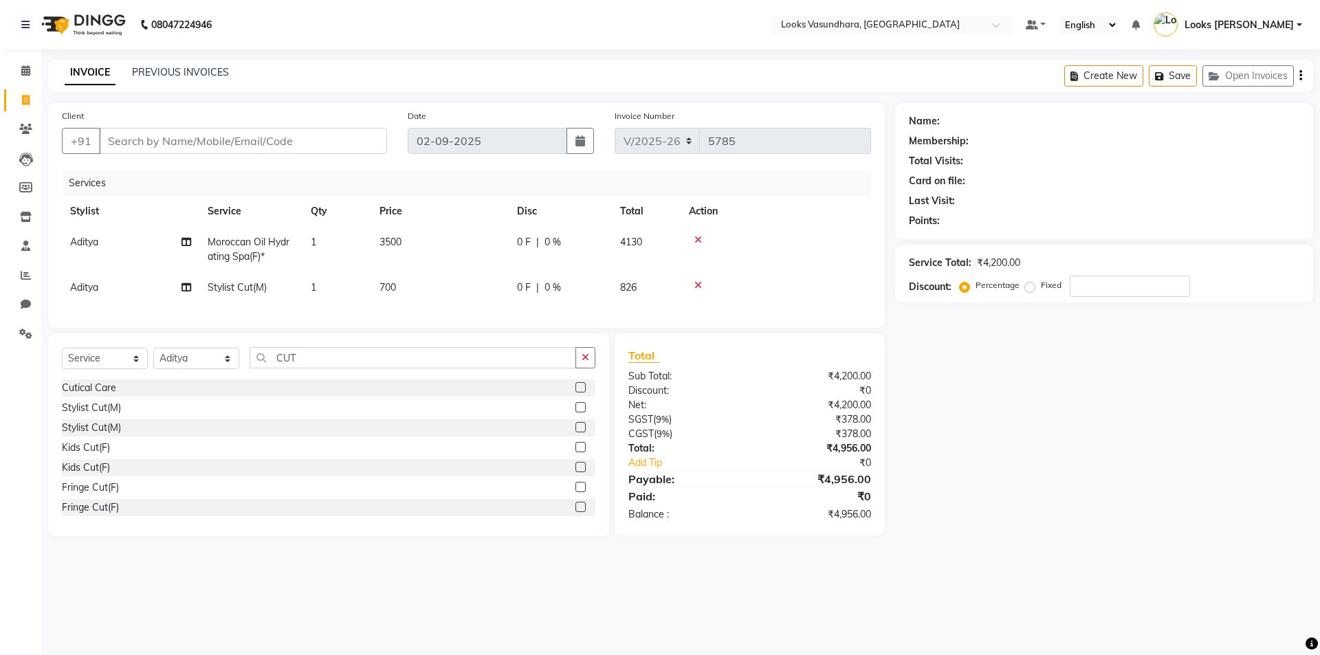
checkbox input "false"
click at [466, 278] on td "700" at bounding box center [440, 287] width 138 height 31
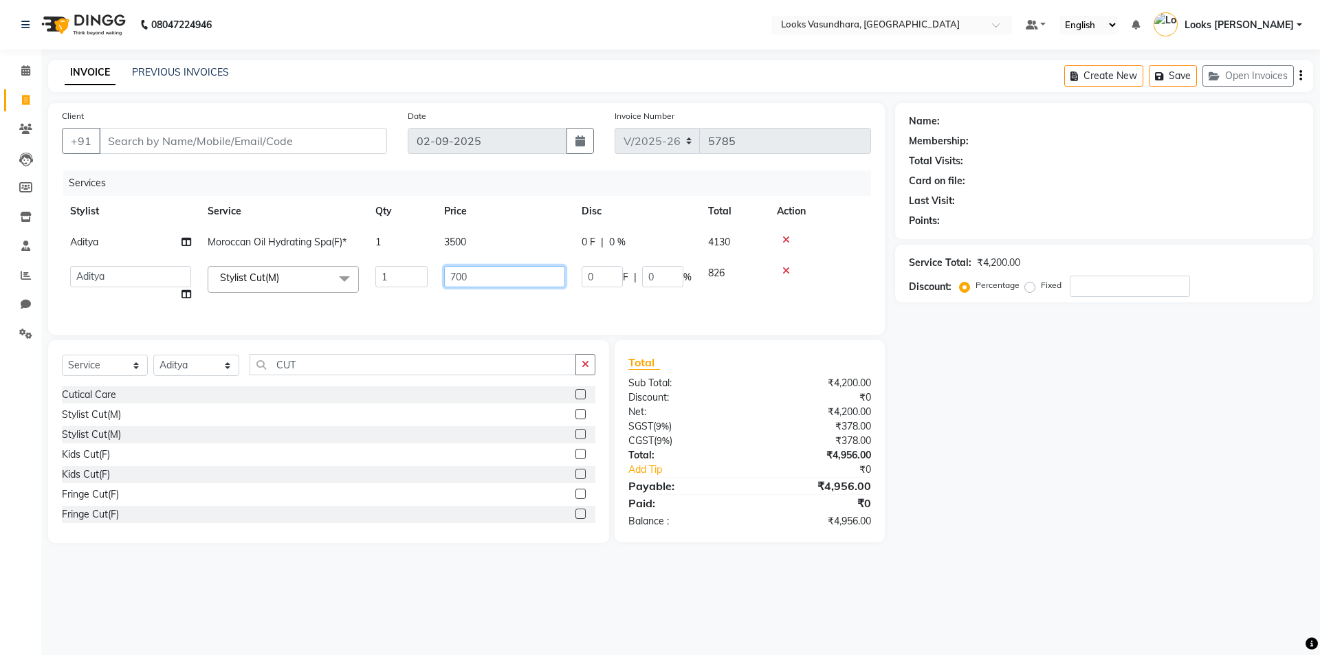
click at [466, 278] on input "700" at bounding box center [504, 276] width 121 height 21
type input "600"
click at [224, 137] on input "Client" at bounding box center [243, 141] width 288 height 26
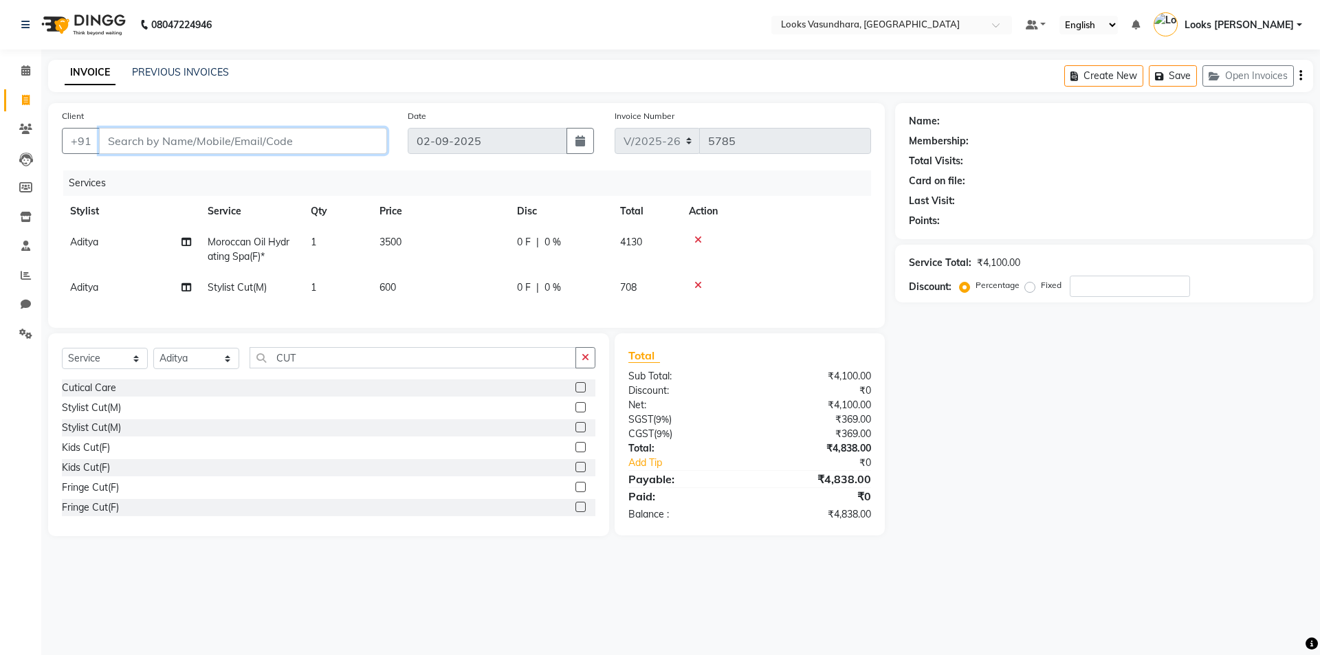
click at [224, 137] on input "Client" at bounding box center [243, 141] width 288 height 26
type input "7"
type input "0"
type input "7042153054"
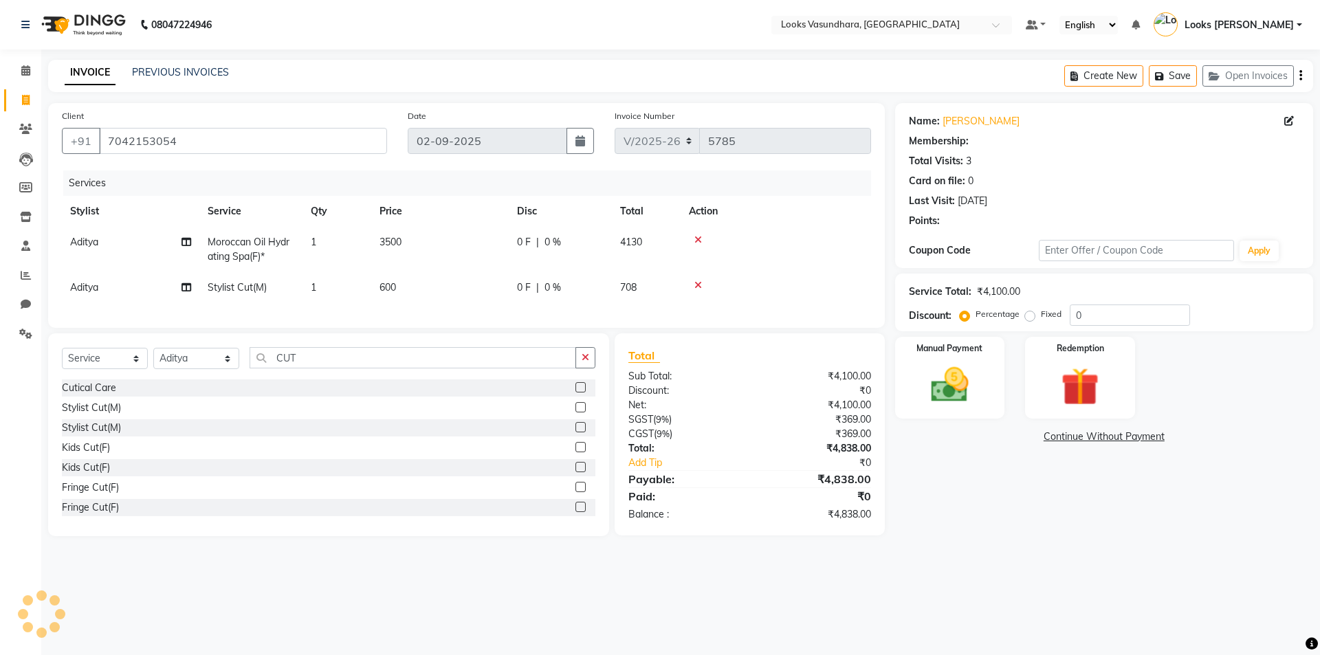
select select "1: Object"
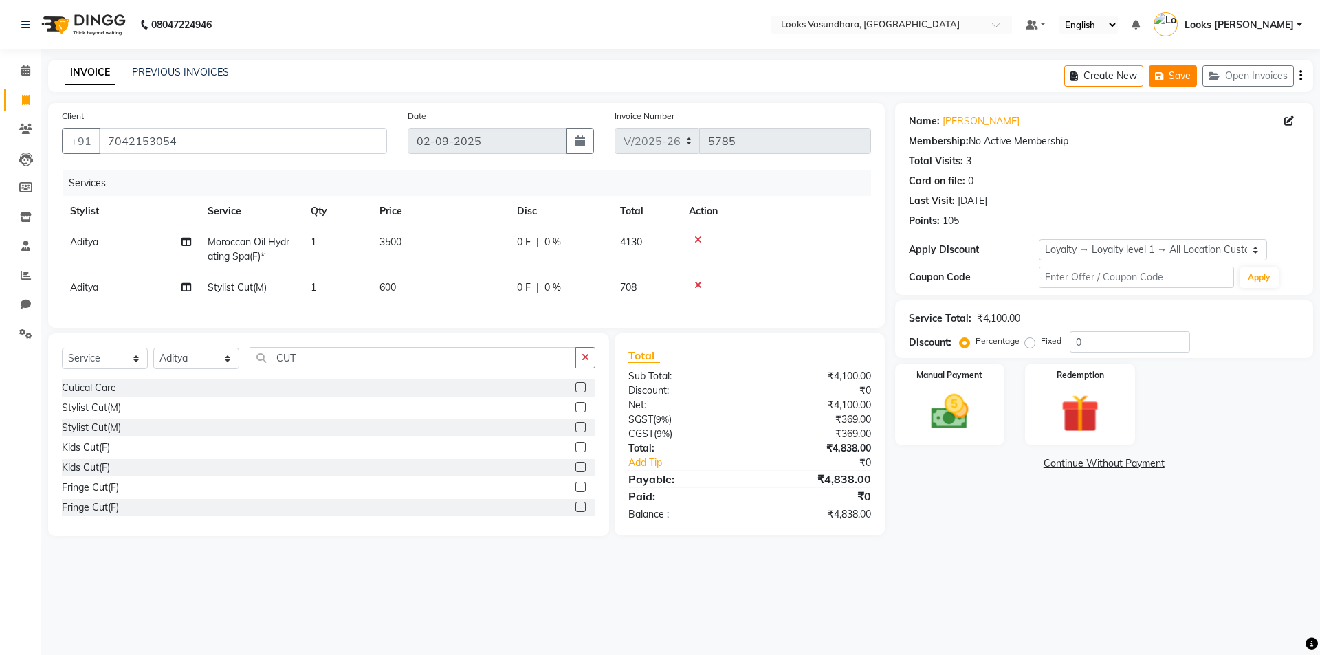
click at [1181, 77] on button "Save" at bounding box center [1173, 75] width 48 height 21
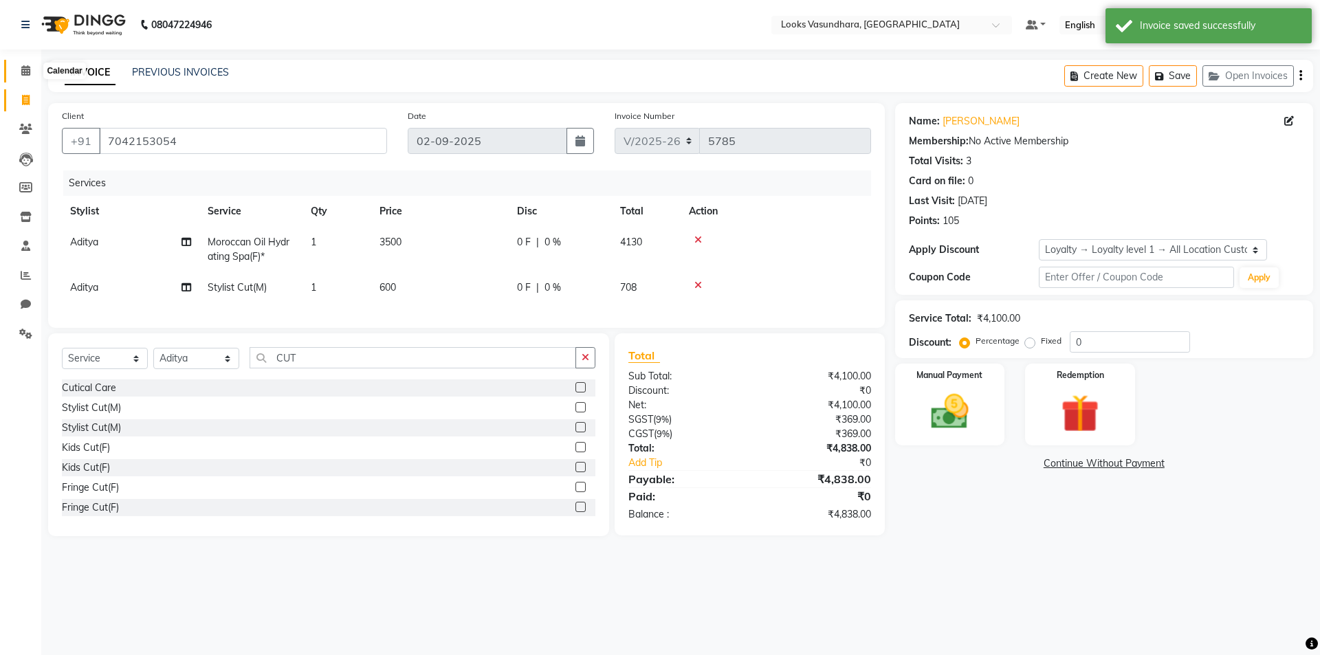
click at [31, 68] on span at bounding box center [26, 71] width 24 height 16
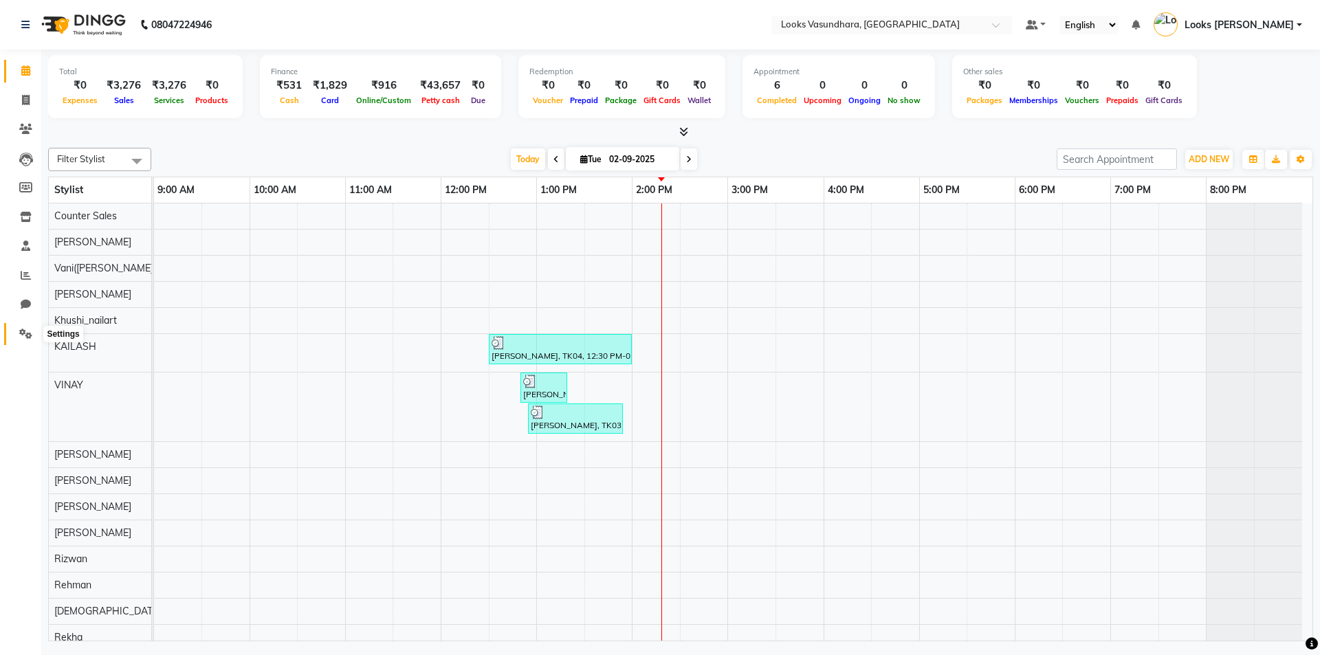
click at [23, 336] on icon at bounding box center [25, 334] width 13 height 10
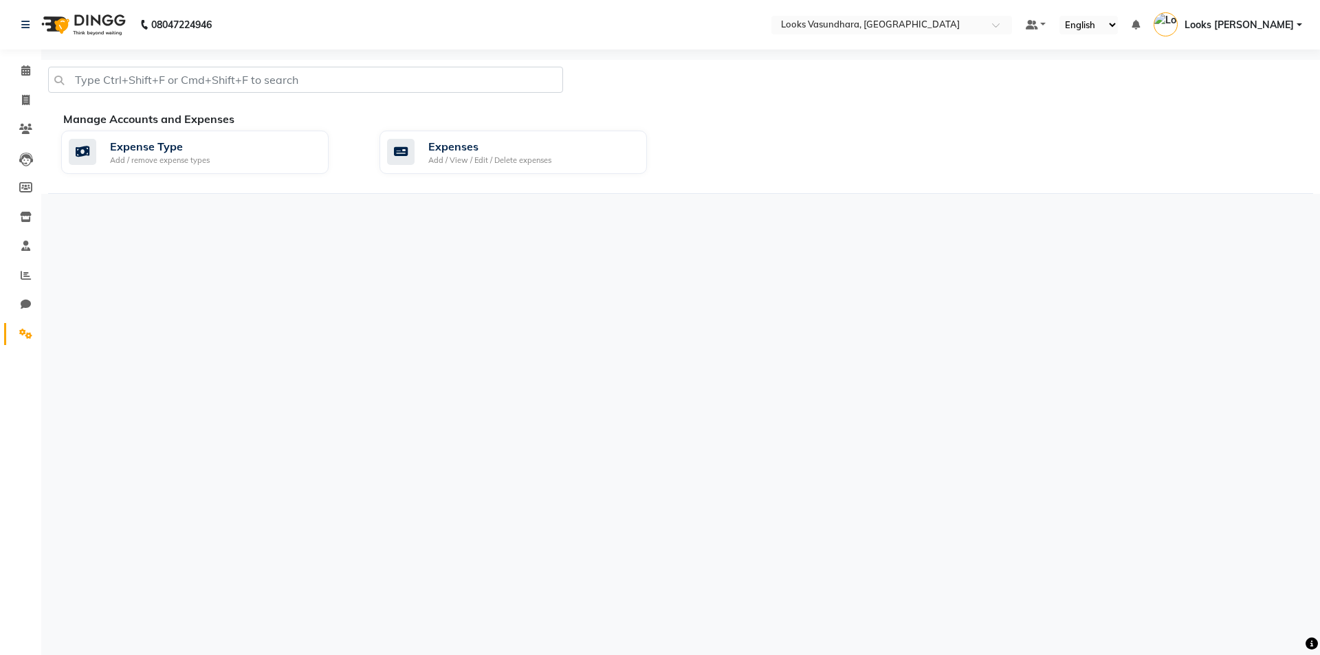
click at [523, 184] on div "Manage Accounts and Expenses Expense Type Add / remove expense types Expenses A…" at bounding box center [680, 152] width 1265 height 83
click at [539, 160] on div "Add / View / Edit / Delete expenses" at bounding box center [489, 161] width 123 height 12
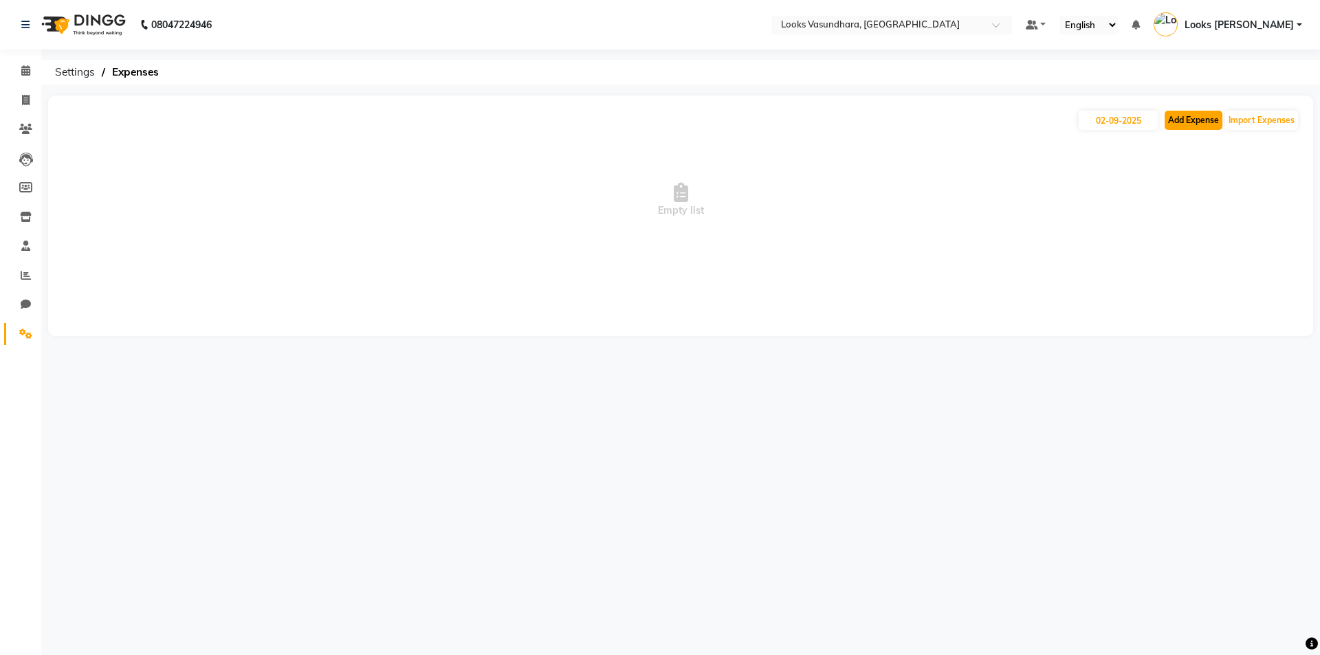
click at [1192, 119] on button "Add Expense" at bounding box center [1194, 120] width 58 height 19
select select "1"
select select "3176"
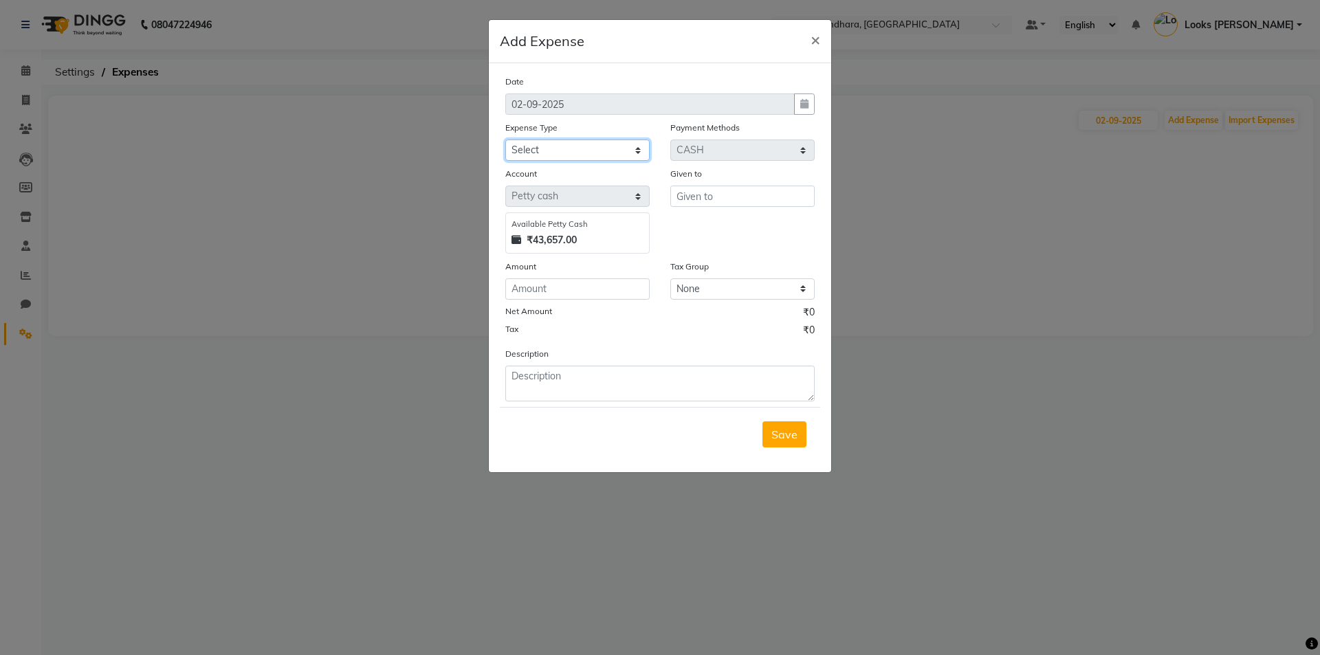
click at [602, 153] on select "Select Bank Deposit Blinkit Cash Handover CLIENT Client ordered food Client Ref…" at bounding box center [577, 150] width 144 height 21
select select "19910"
click at [505, 140] on select "Select Bank Deposit Blinkit Cash Handover CLIENT Client ordered food Client Ref…" at bounding box center [577, 150] width 144 height 21
click at [723, 193] on input "text" at bounding box center [742, 196] width 144 height 21
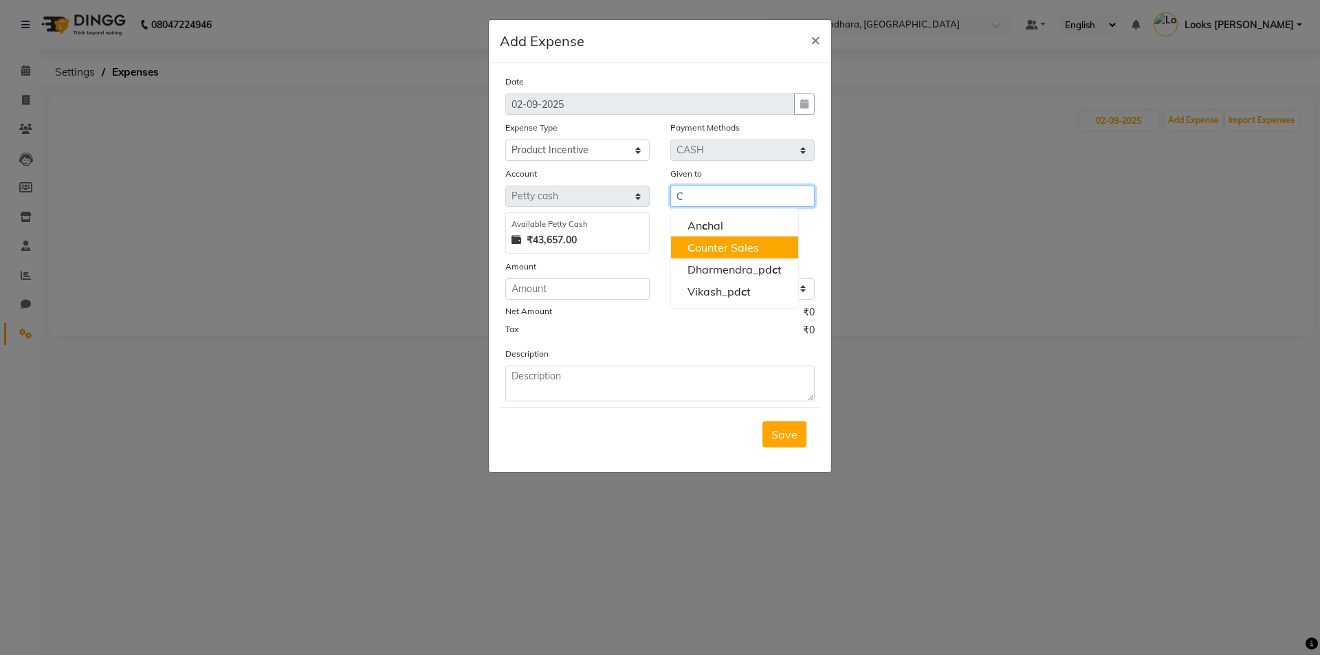
click at [719, 243] on ngb-highlight "C ounter Sales" at bounding box center [724, 248] width 72 height 14
type input "Counter Sales"
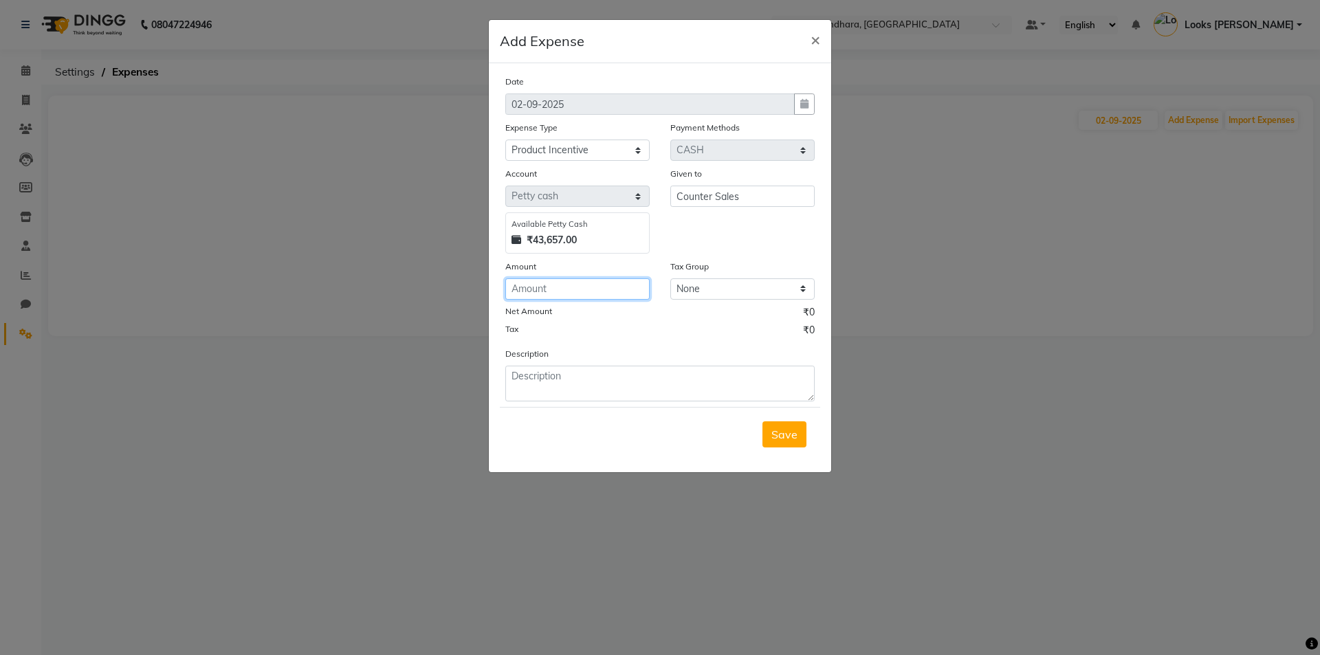
click at [589, 290] on input "number" at bounding box center [577, 288] width 144 height 21
type input "272"
click at [540, 380] on textarea at bounding box center [659, 384] width 309 height 36
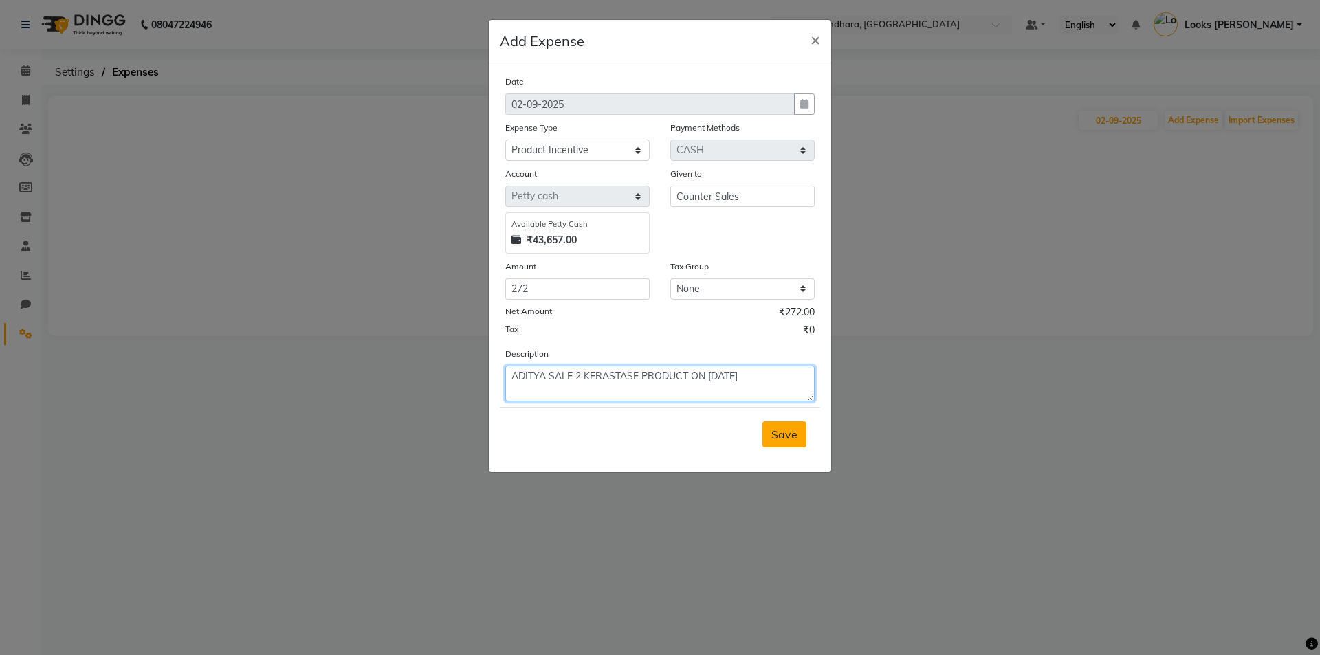
type textarea "ADITYA SALE 2 KERASTASE PRODUCT ON [DATE]"
click at [781, 432] on span "Save" at bounding box center [785, 435] width 26 height 14
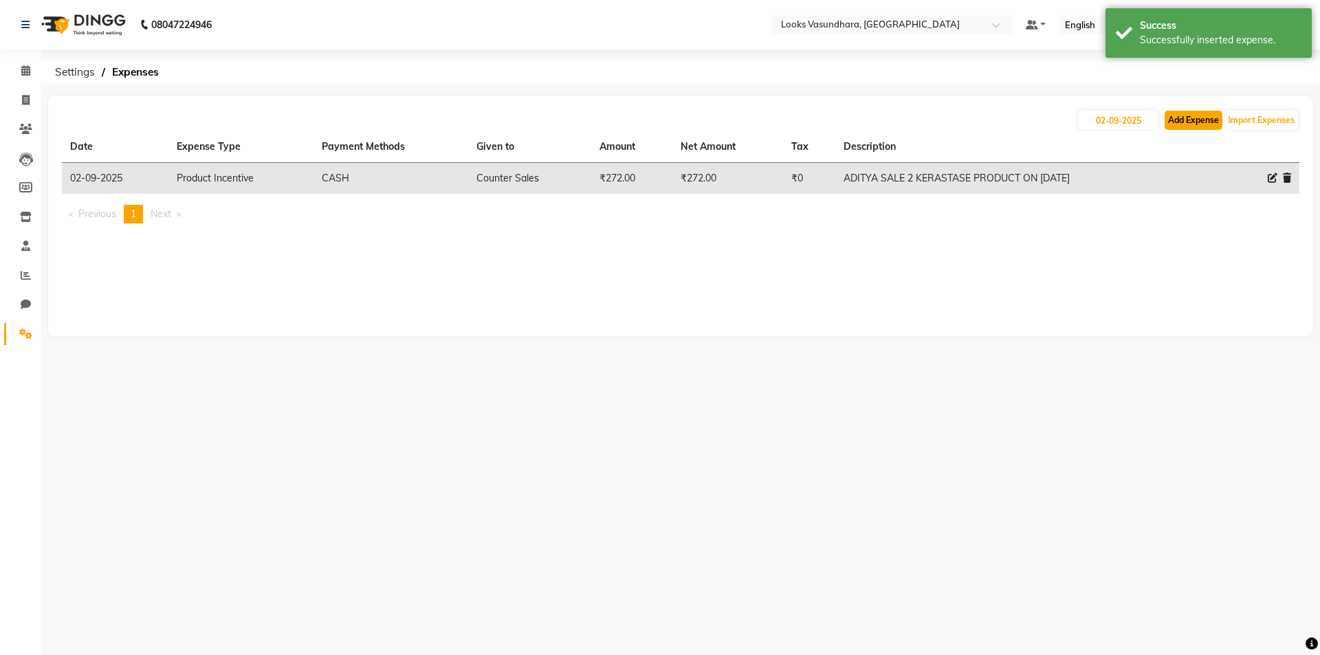
click at [1185, 116] on button "Add Expense" at bounding box center [1194, 120] width 58 height 19
select select "1"
select select "3176"
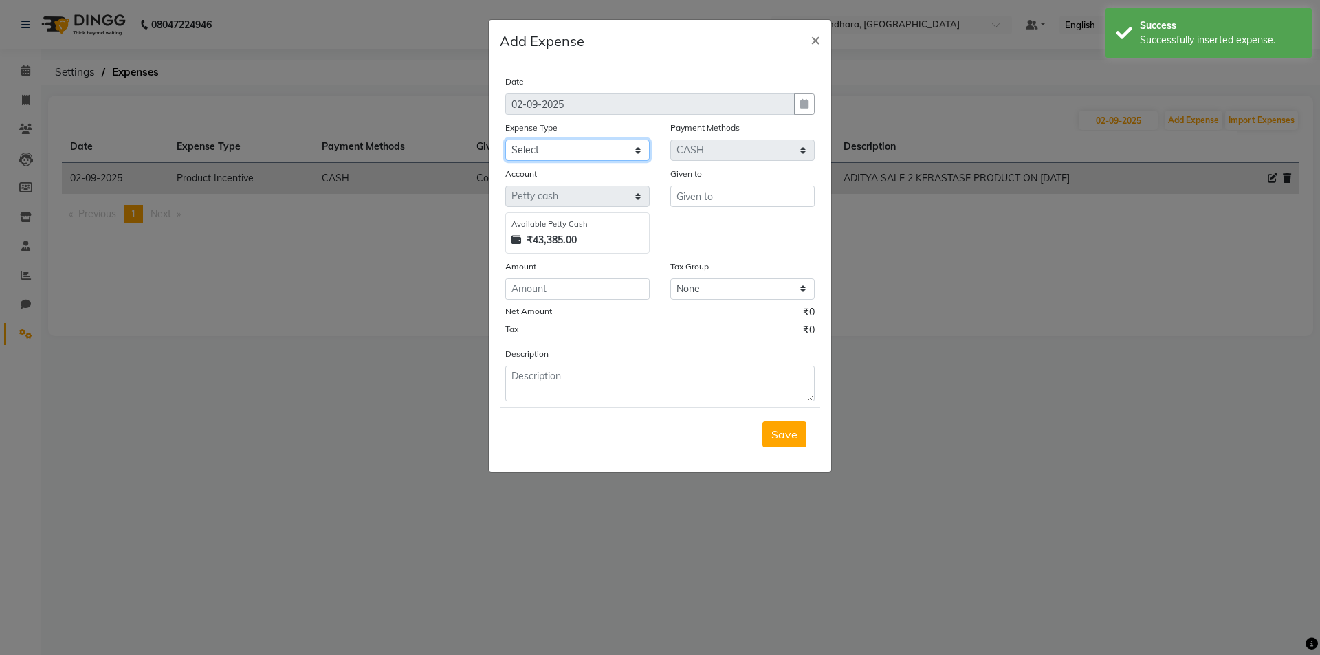
click at [602, 146] on select "Select Bank Deposit Blinkit Cash Handover CLIENT Client ordered food Client Ref…" at bounding box center [577, 150] width 144 height 21
select select "19910"
click at [505, 140] on select "Select Bank Deposit Blinkit Cash Handover CLIENT Client ordered food Client Ref…" at bounding box center [577, 150] width 144 height 21
click at [720, 208] on div "Given to" at bounding box center [742, 209] width 165 height 87
click at [723, 201] on input "text" at bounding box center [742, 196] width 144 height 21
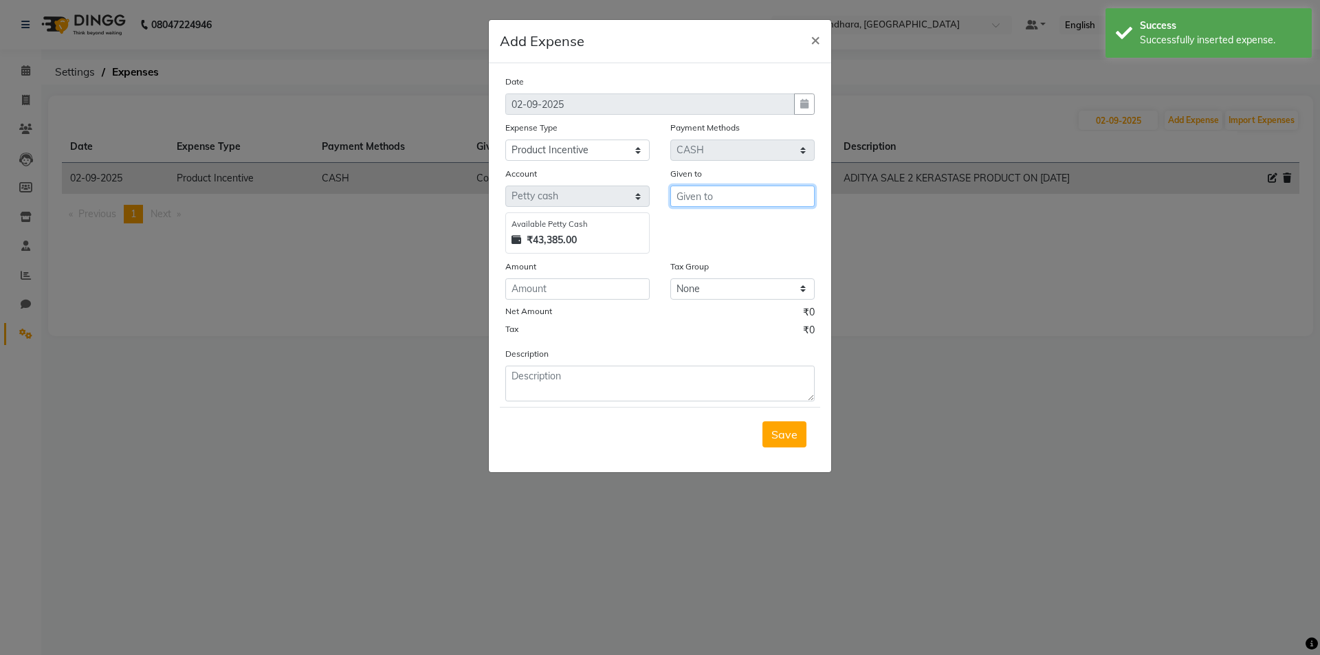
click at [723, 201] on input "text" at bounding box center [742, 196] width 144 height 21
click at [706, 253] on ngb-highlight "C ounter Sales" at bounding box center [724, 248] width 72 height 14
type input "Counter Sales"
click at [577, 284] on input "number" at bounding box center [577, 288] width 144 height 21
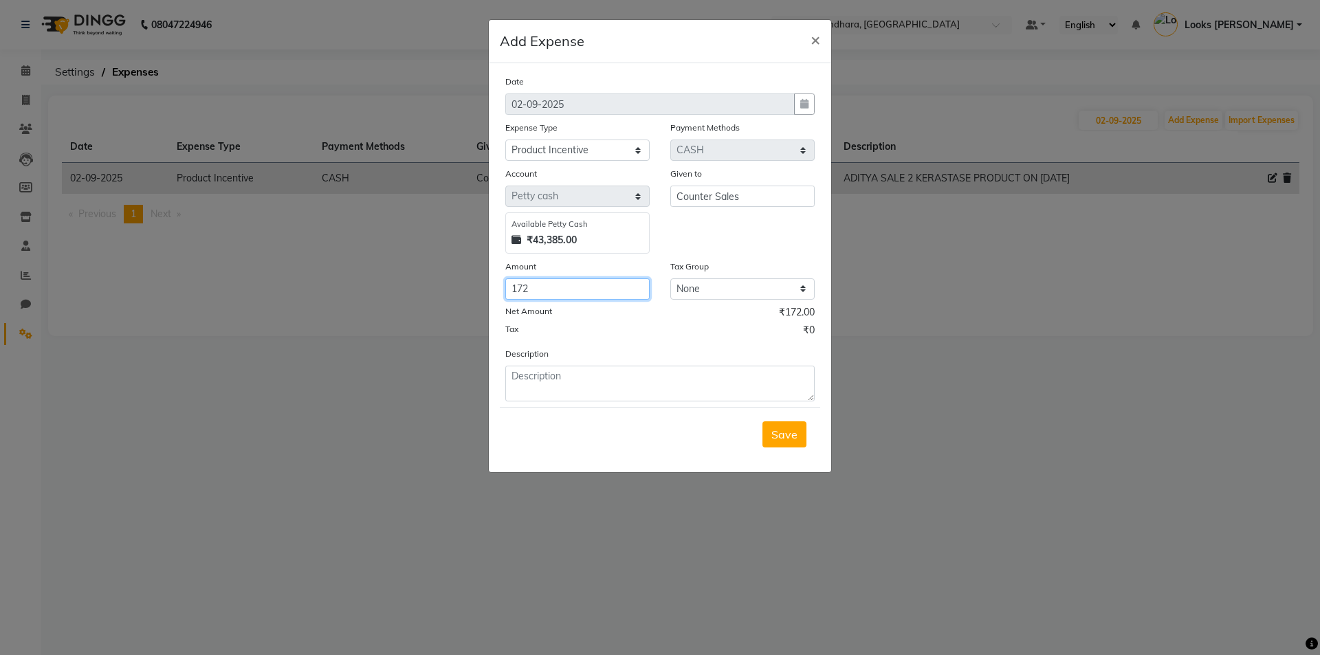
type input "172"
click at [571, 382] on textarea at bounding box center [659, 384] width 309 height 36
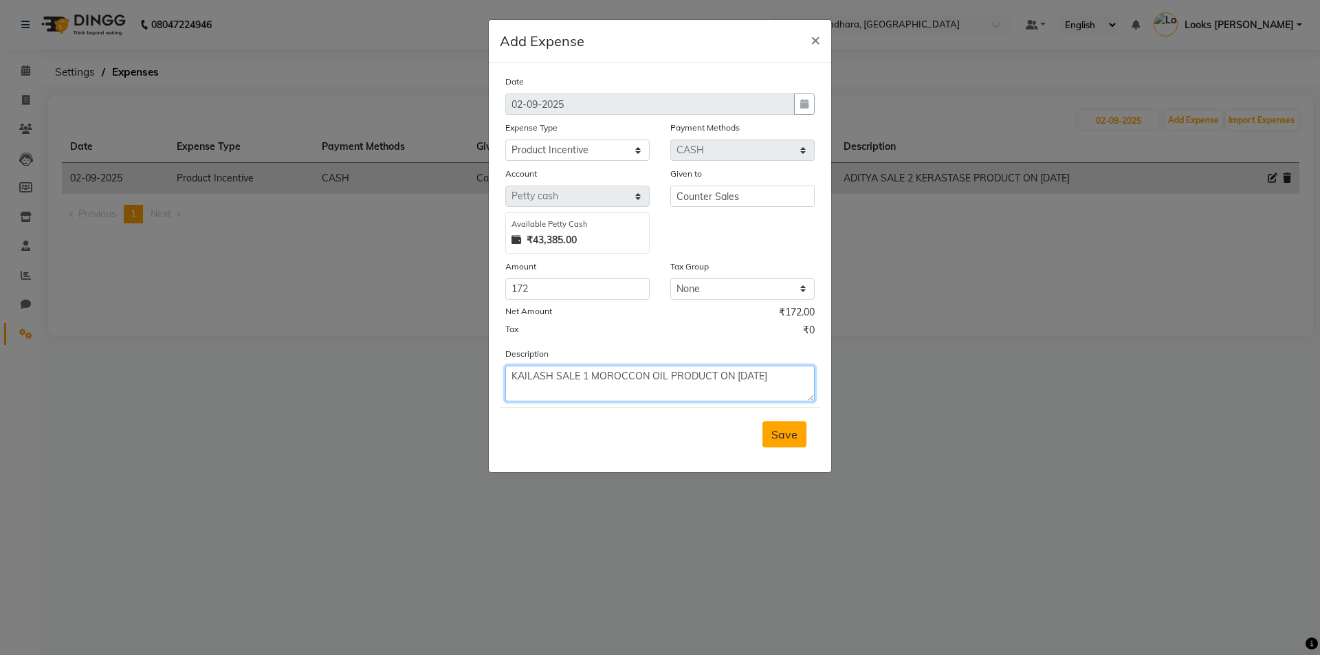
type textarea "KAILASH SALE 1 MOROCCON OIL PRODUCT ON [DATE]"
click at [792, 438] on span "Save" at bounding box center [785, 435] width 26 height 14
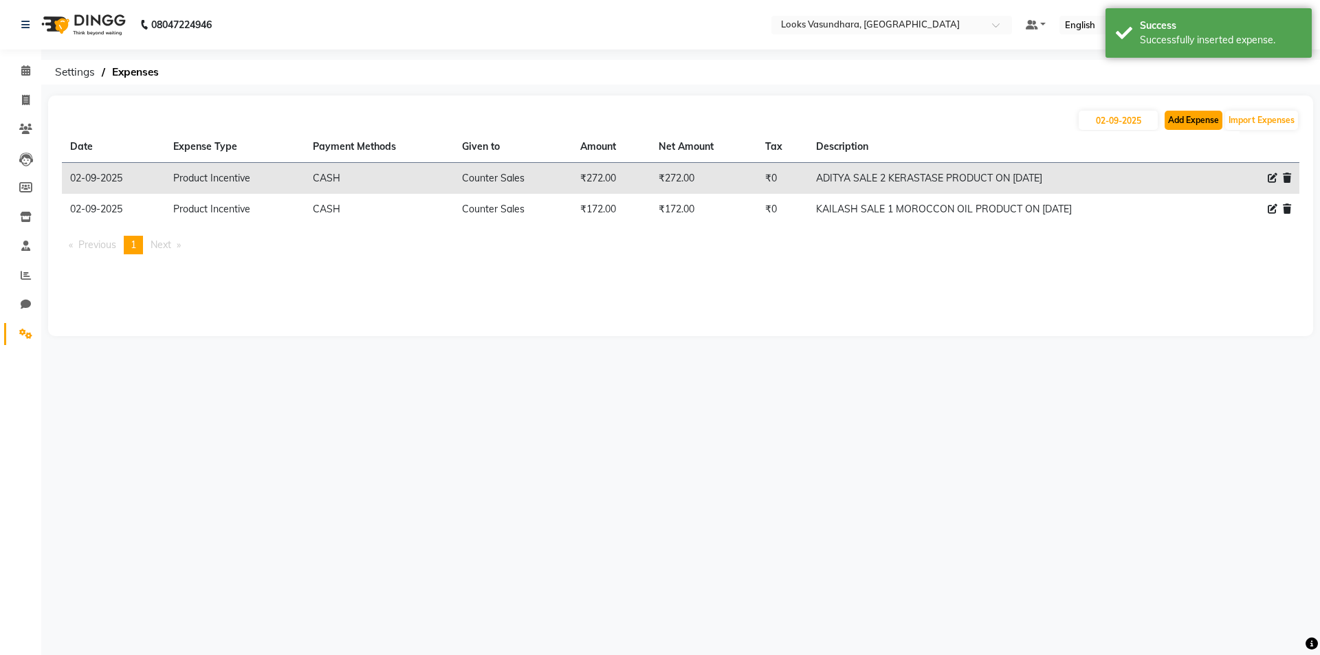
click at [1176, 122] on button "Add Expense" at bounding box center [1194, 120] width 58 height 19
select select "1"
select select "3176"
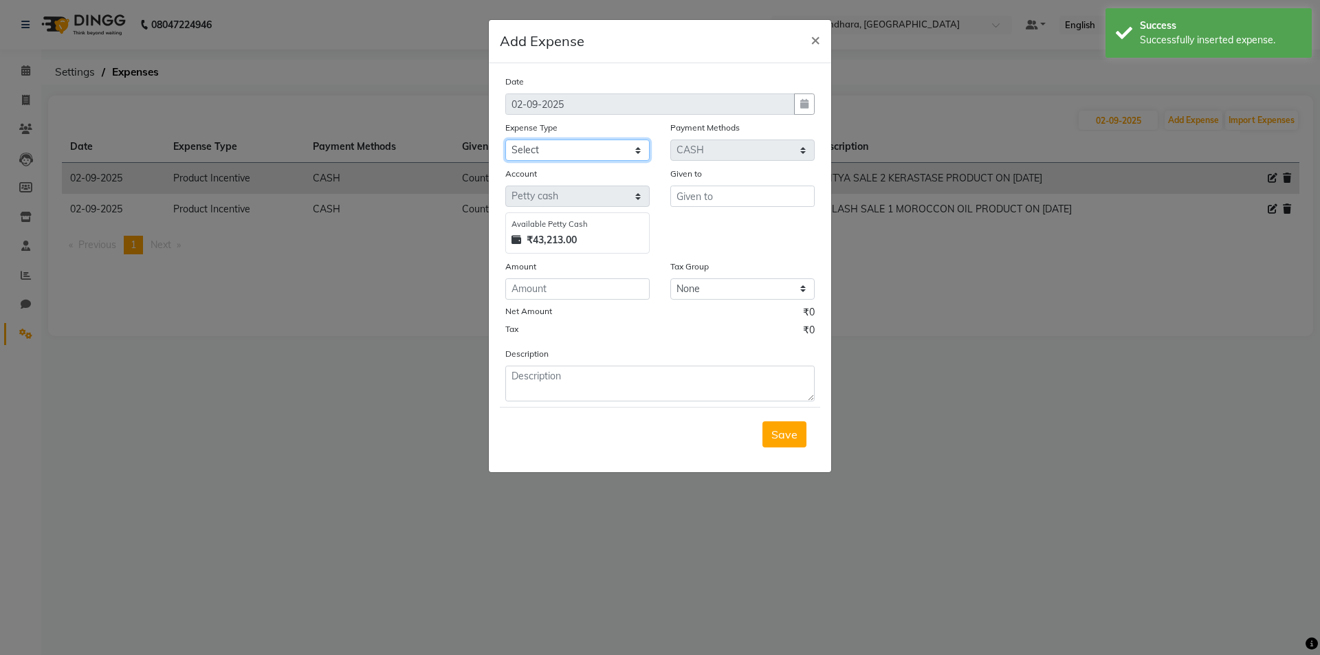
click at [544, 144] on select "Select Bank Deposit Blinkit Cash Handover CLIENT Client ordered food Client Ref…" at bounding box center [577, 150] width 144 height 21
select select "23704"
click at [505, 140] on select "Select Bank Deposit Blinkit Cash Handover CLIENT Client ordered food Client Ref…" at bounding box center [577, 150] width 144 height 21
click at [694, 199] on input "C" at bounding box center [742, 196] width 144 height 21
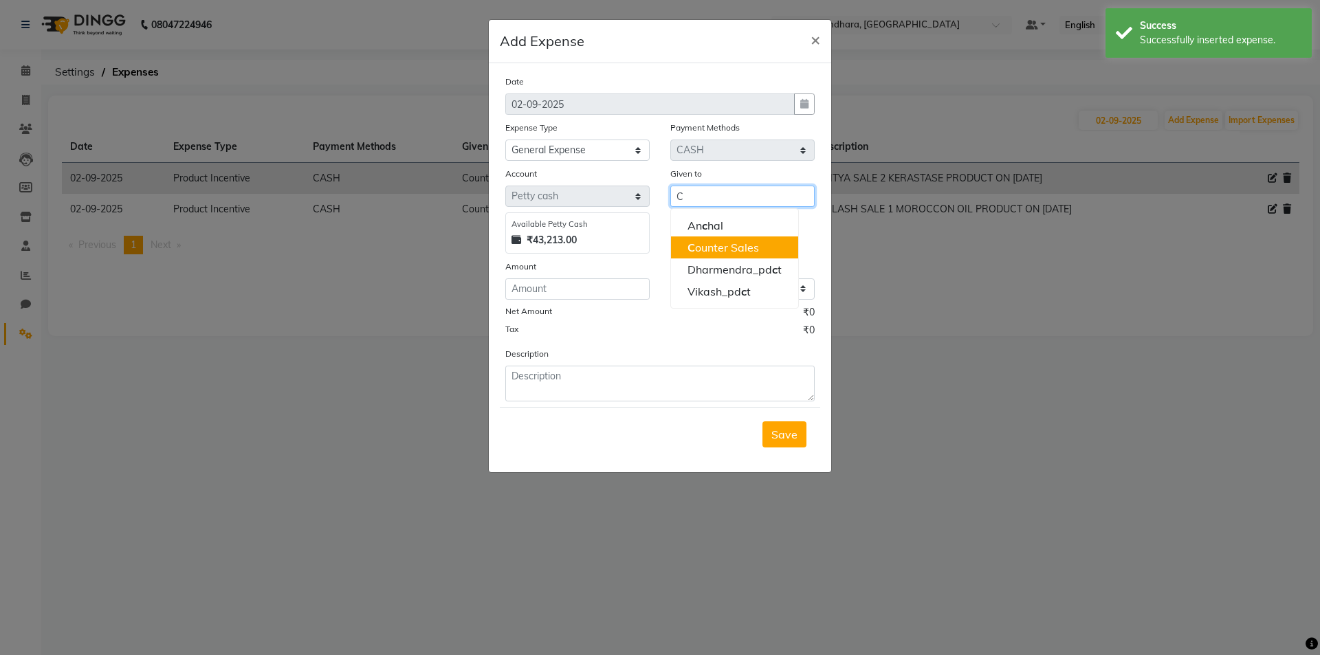
type input "C"
click at [560, 292] on input "number" at bounding box center [577, 288] width 144 height 21
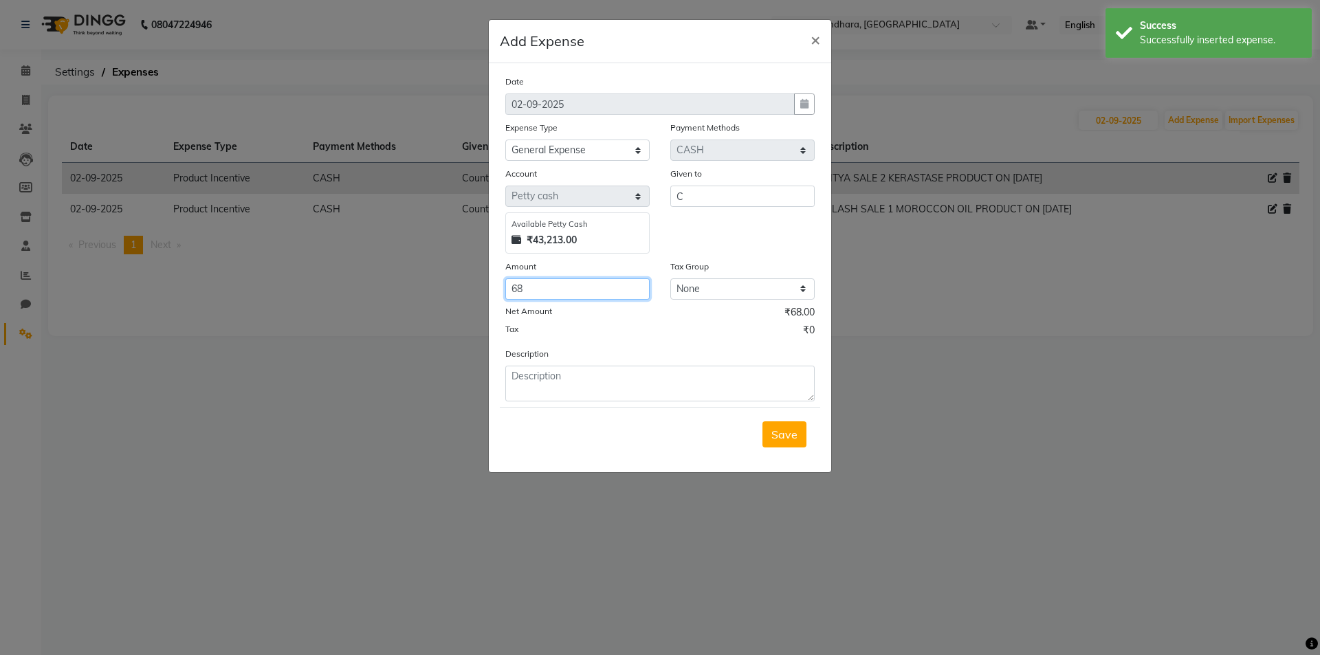
type input "68"
click at [602, 393] on textarea at bounding box center [659, 384] width 309 height 36
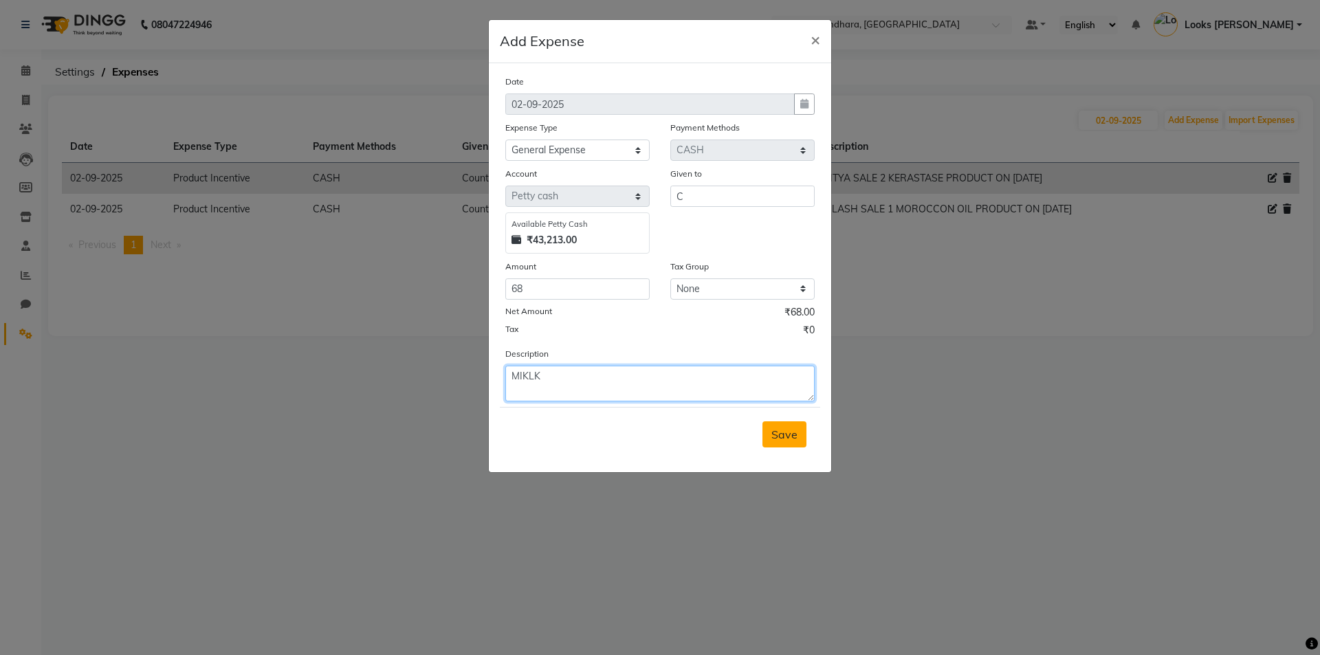
type textarea "MIKLK"
click at [777, 425] on button "Save" at bounding box center [785, 435] width 44 height 26
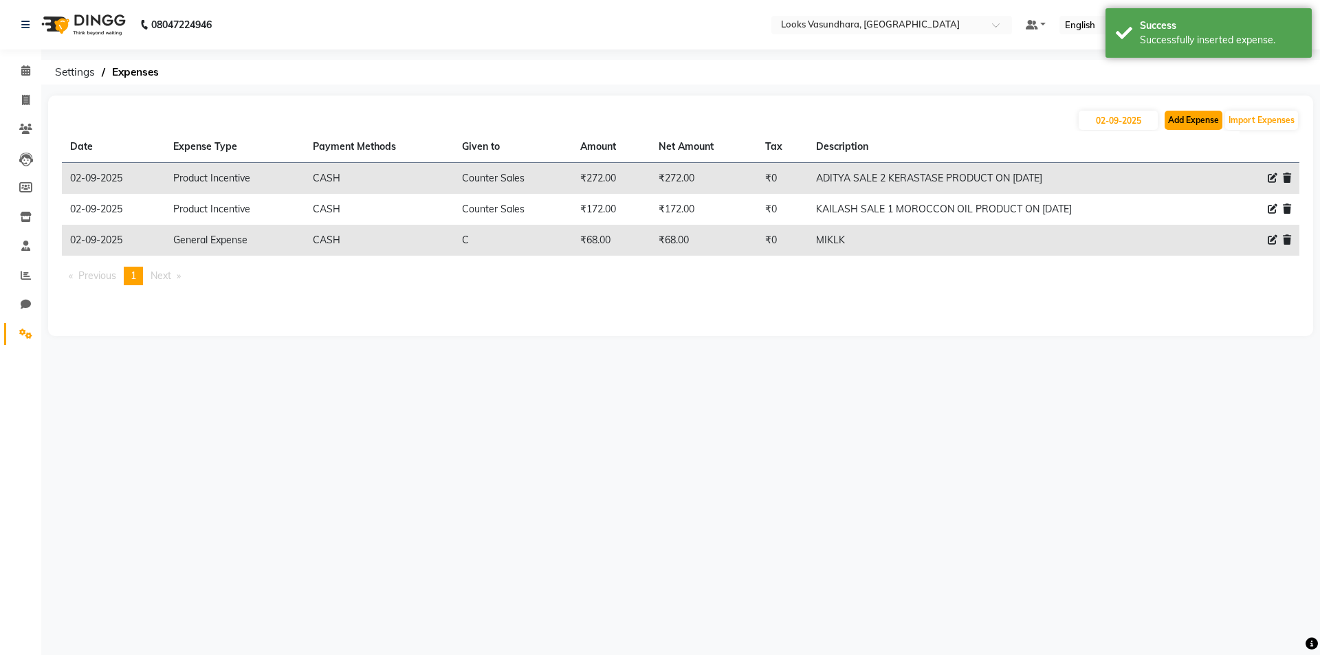
click at [1186, 126] on button "Add Expense" at bounding box center [1194, 120] width 58 height 19
select select "1"
select select "3176"
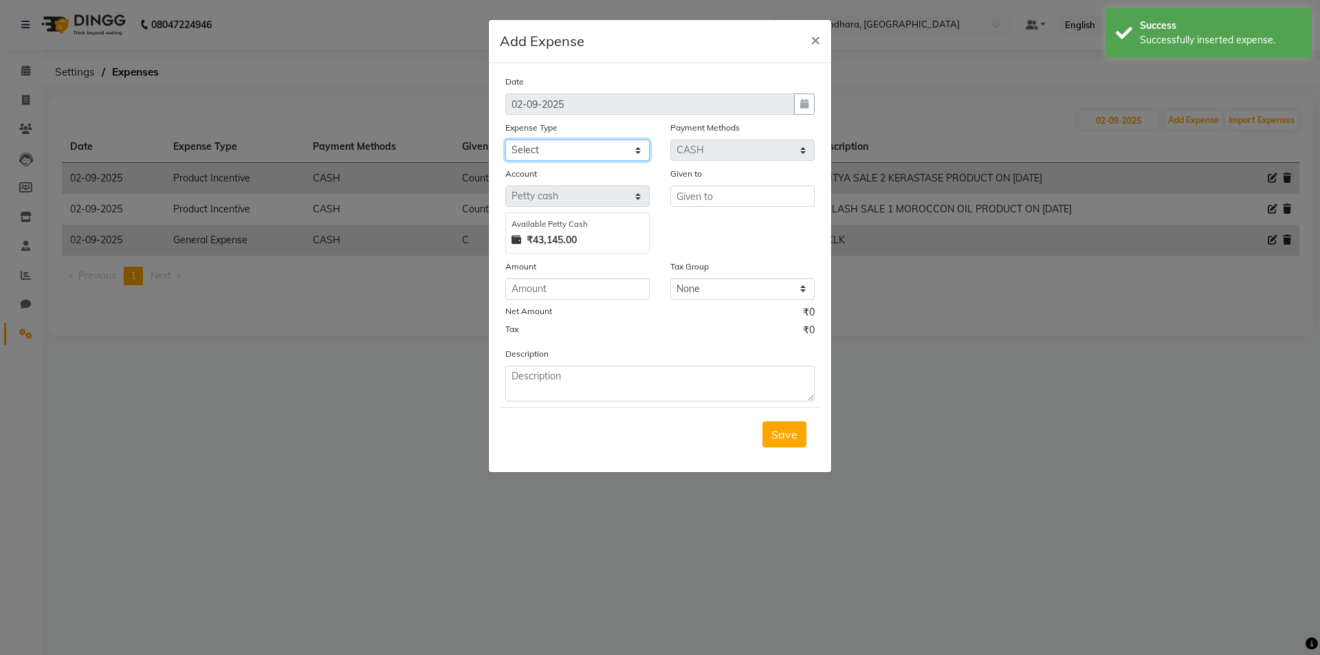
click at [546, 145] on select "Select Bank Deposit Blinkit Cash Handover CLIENT Client ordered food Client Ref…" at bounding box center [577, 150] width 144 height 21
select select "23704"
click at [505, 140] on select "Select Bank Deposit Blinkit Cash Handover CLIENT Client ordered food Client Ref…" at bounding box center [577, 150] width 144 height 21
click at [733, 188] on input "text" at bounding box center [742, 196] width 144 height 21
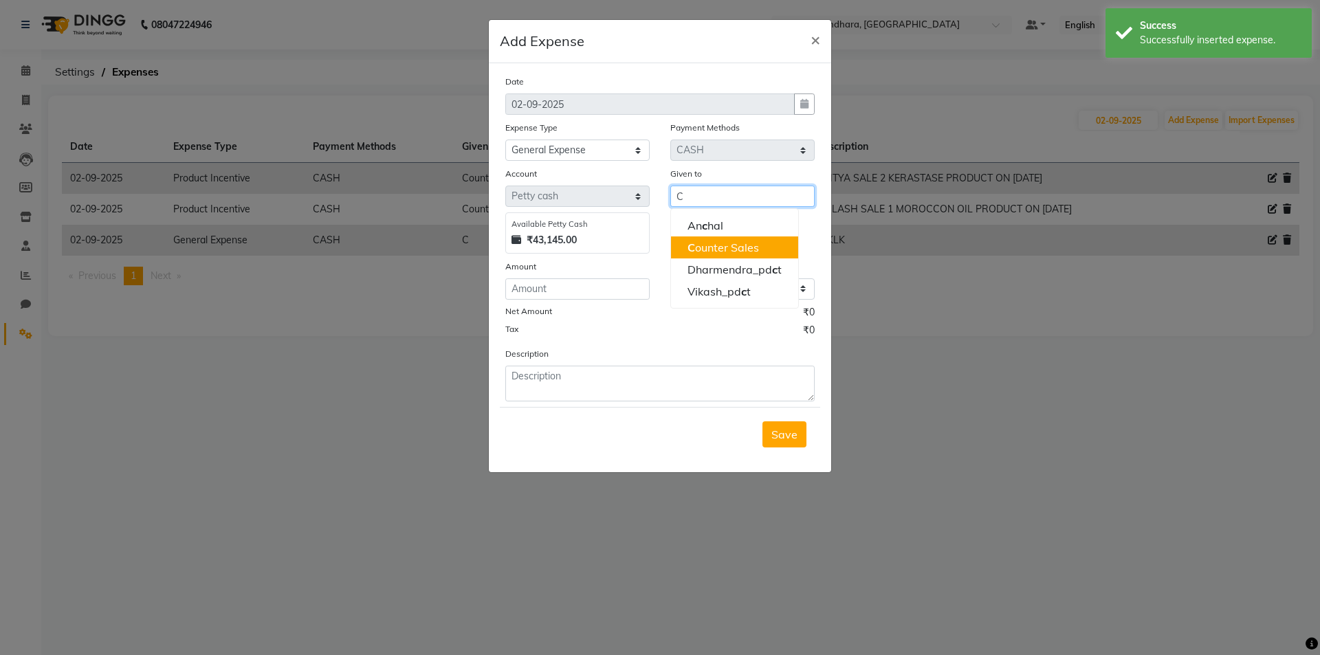
click at [735, 249] on ngb-highlight "C ounter Sales" at bounding box center [724, 248] width 72 height 14
type input "Counter Sales"
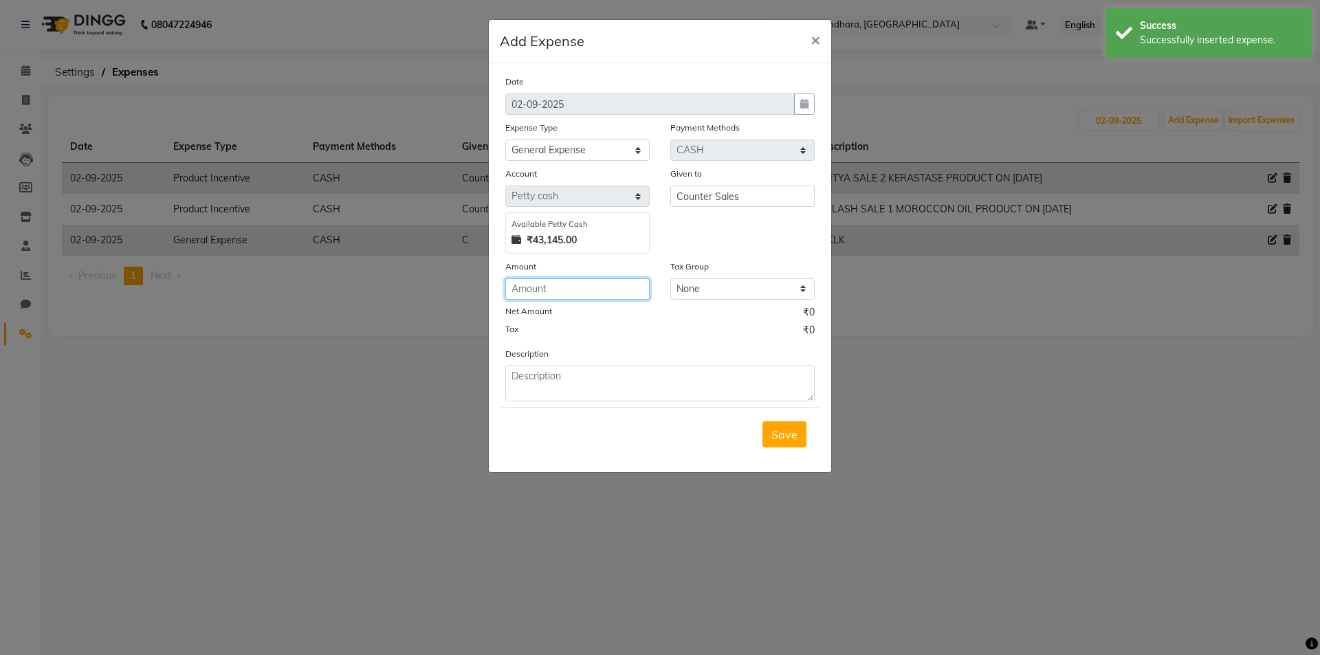
click at [587, 300] on div "Date 02-09-2025 Expense Type Select Bank Deposit Blinkit Cash Handover CLIENT C…" at bounding box center [659, 237] width 309 height 327
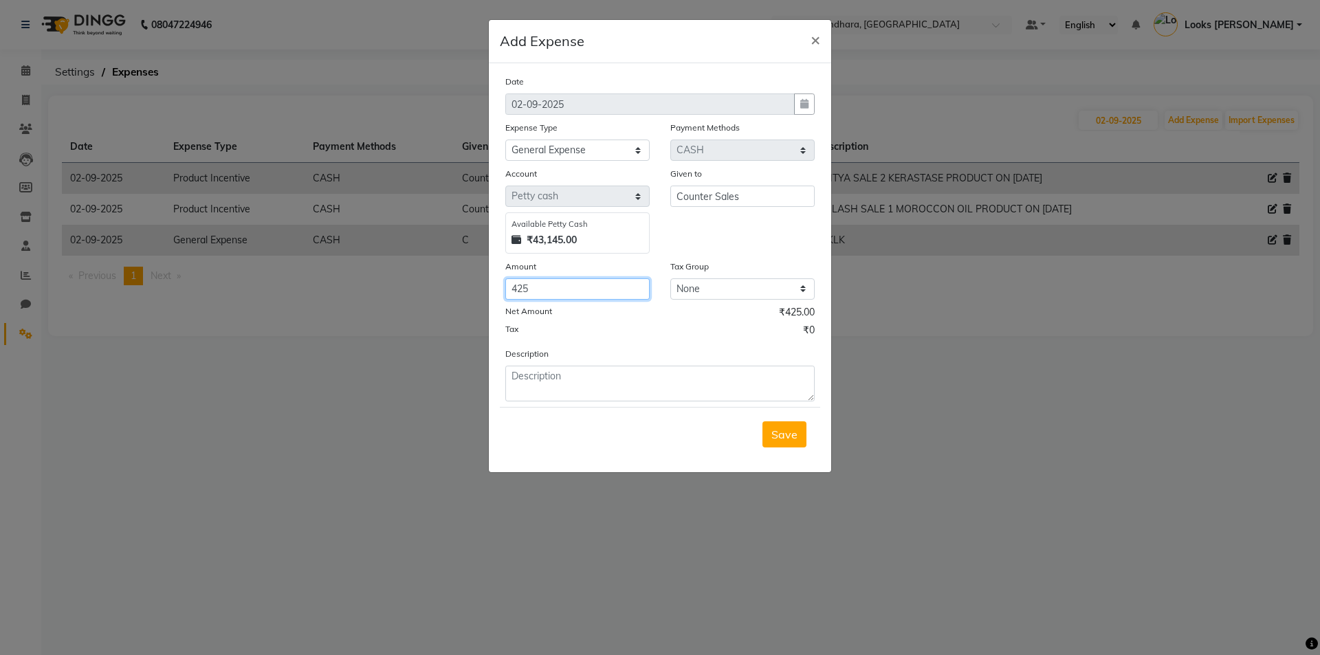
type input "425"
click at [594, 364] on div "Description" at bounding box center [660, 374] width 330 height 55
click at [577, 363] on div "Description" at bounding box center [660, 374] width 330 height 55
click at [556, 378] on textarea at bounding box center [659, 384] width 309 height 36
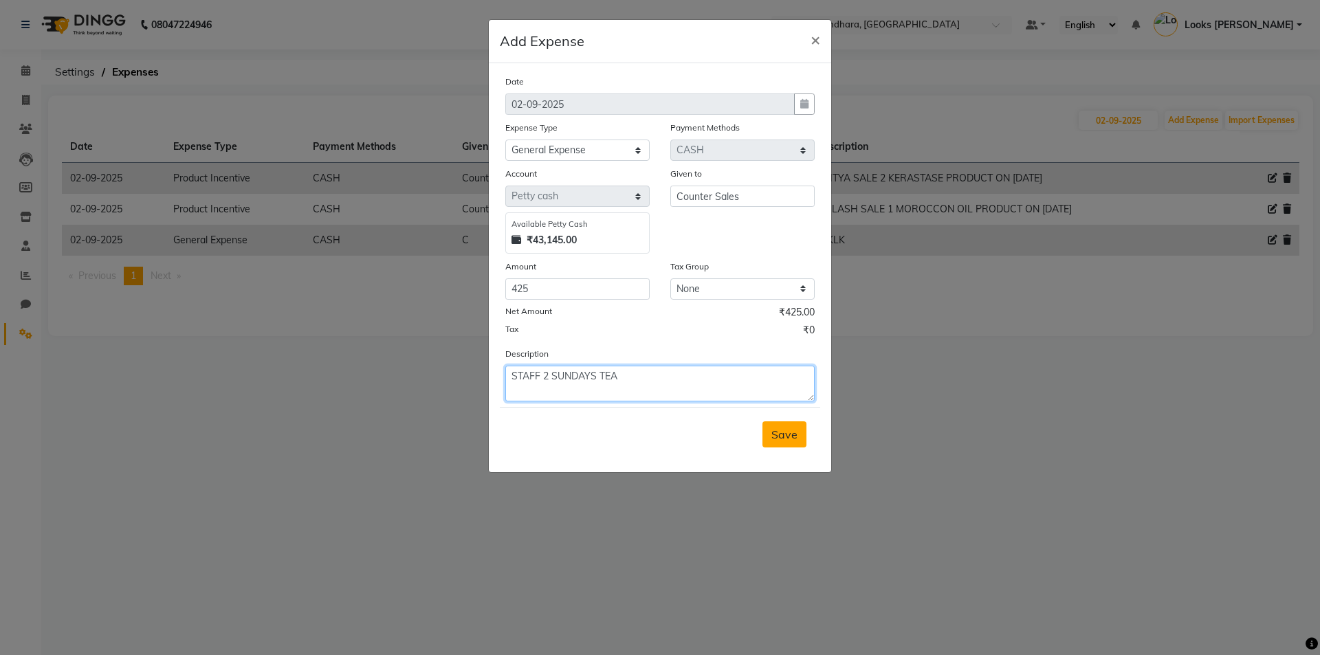
type textarea "STAFF 2 SUNDAYS TEA"
click at [786, 435] on span "Save" at bounding box center [785, 435] width 26 height 14
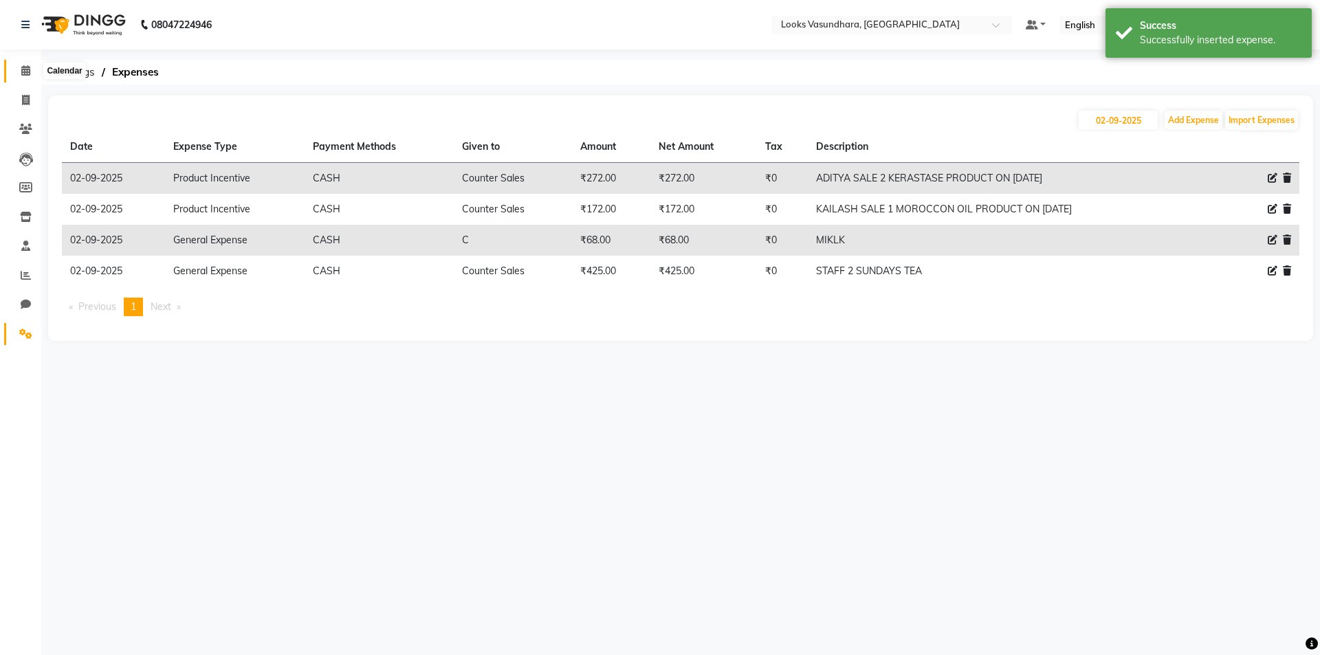
click at [21, 74] on icon at bounding box center [25, 70] width 9 height 10
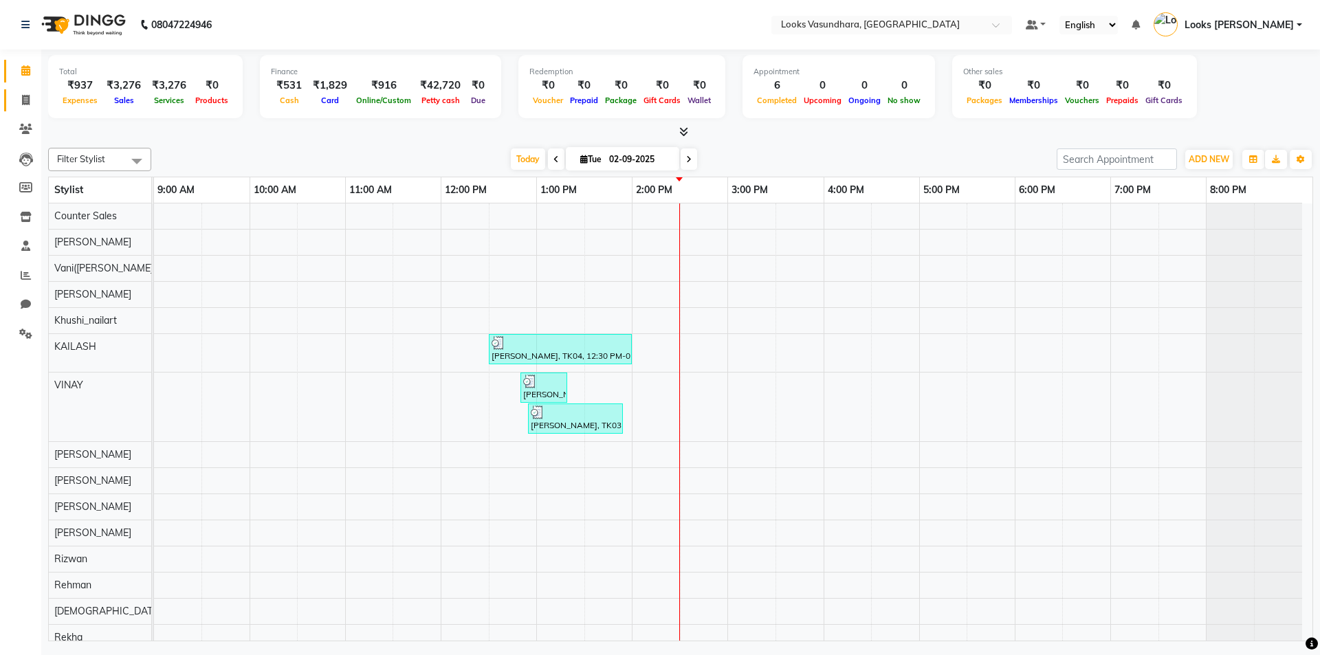
click at [19, 91] on link "Invoice" at bounding box center [20, 100] width 33 height 23
select select "service"
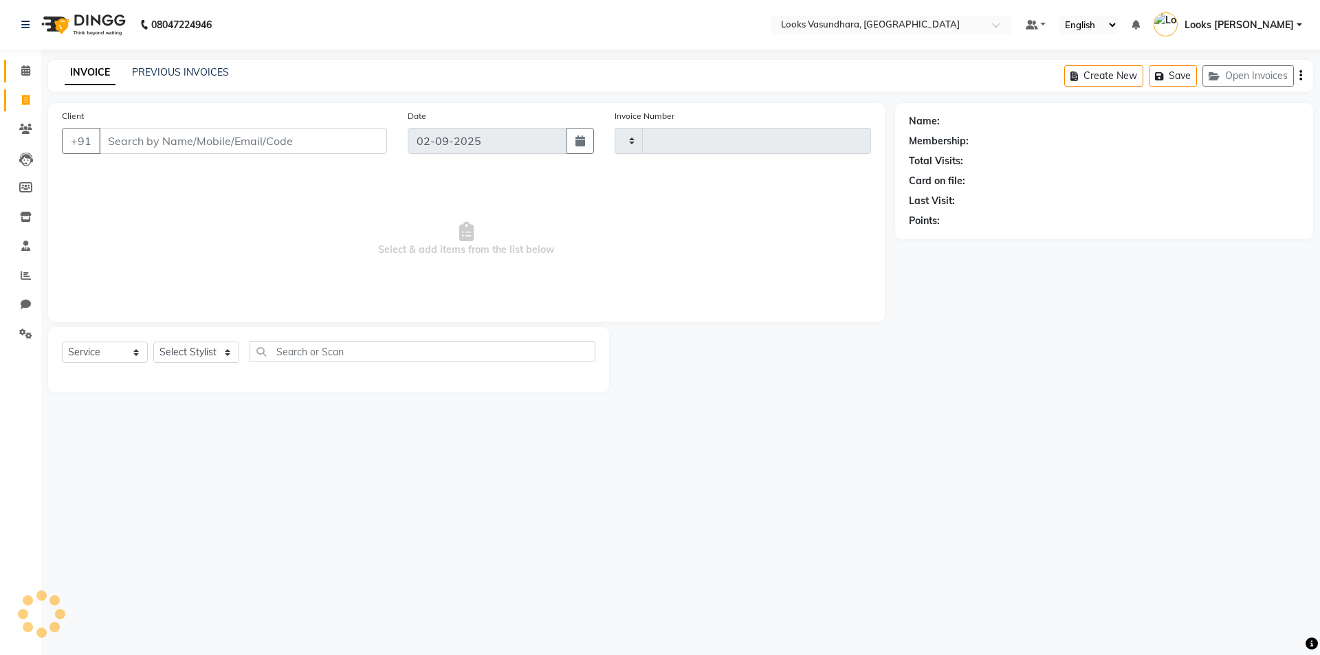
type input "5785"
select select "4370"
click at [1228, 72] on button "Open Invoices" at bounding box center [1248, 75] width 91 height 21
click at [1219, 76] on icon "button" at bounding box center [1217, 77] width 17 height 10
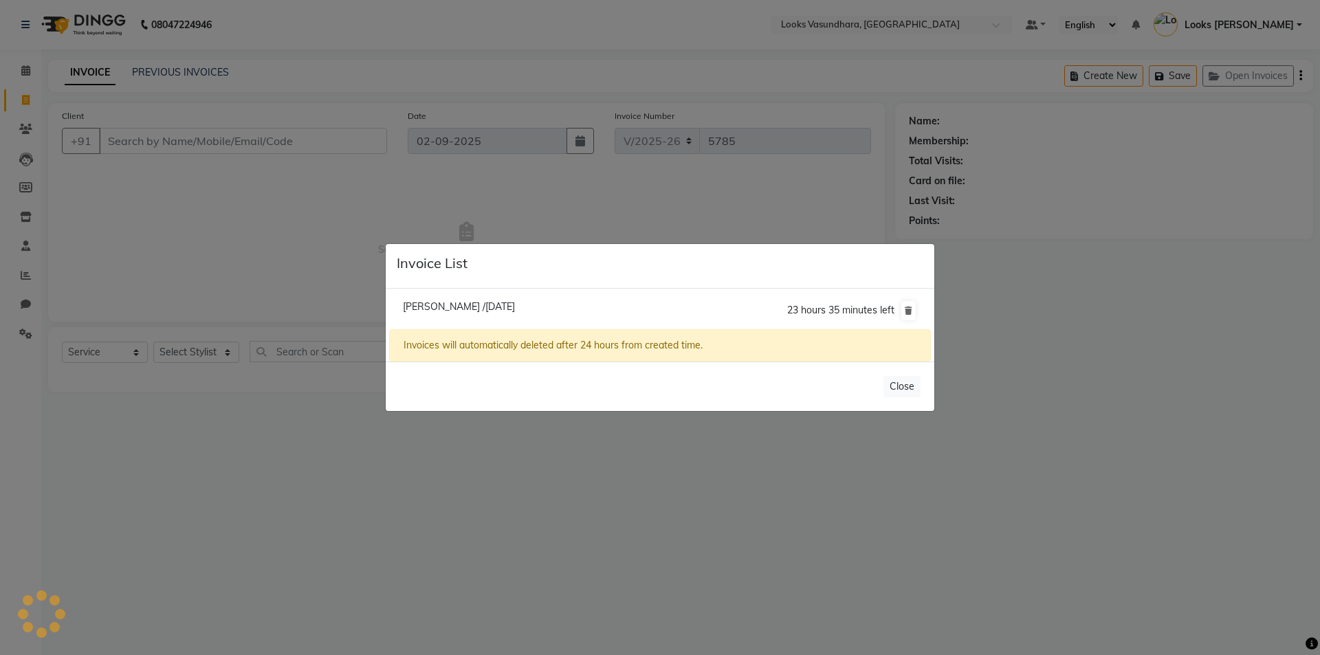
click at [463, 303] on span "Tanushree /02 September 2025" at bounding box center [459, 306] width 112 height 12
type input "7042153054"
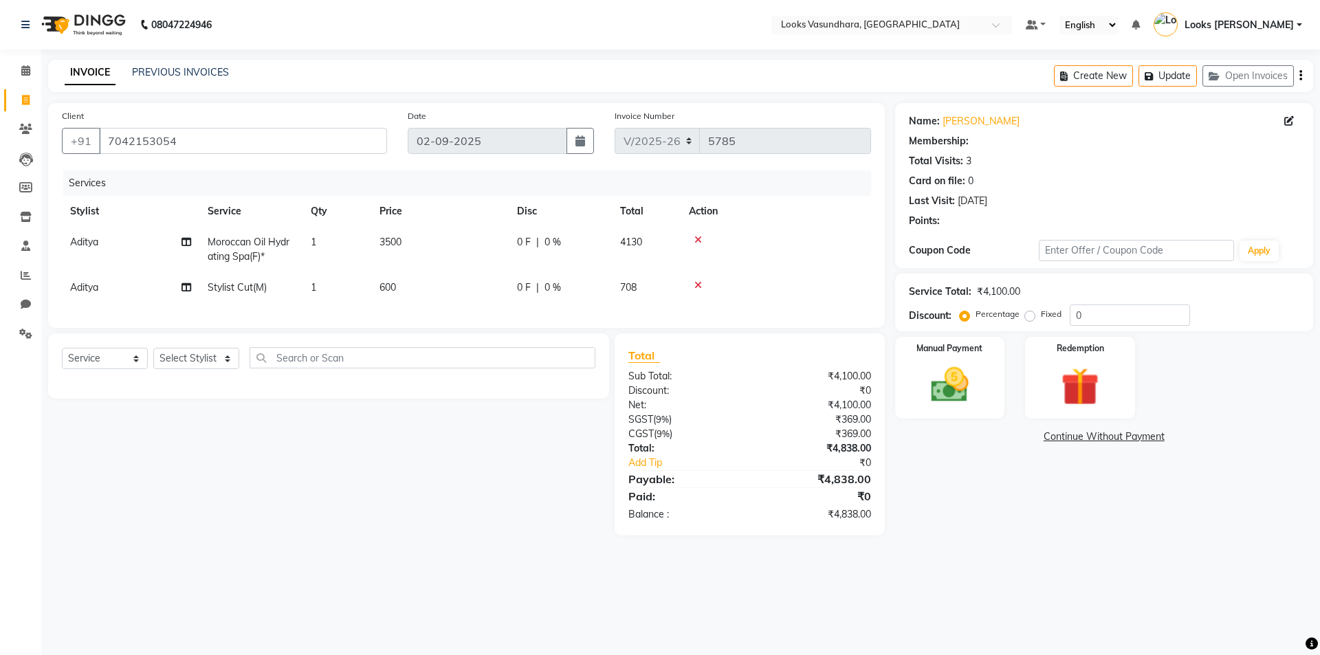
select select "1: Object"
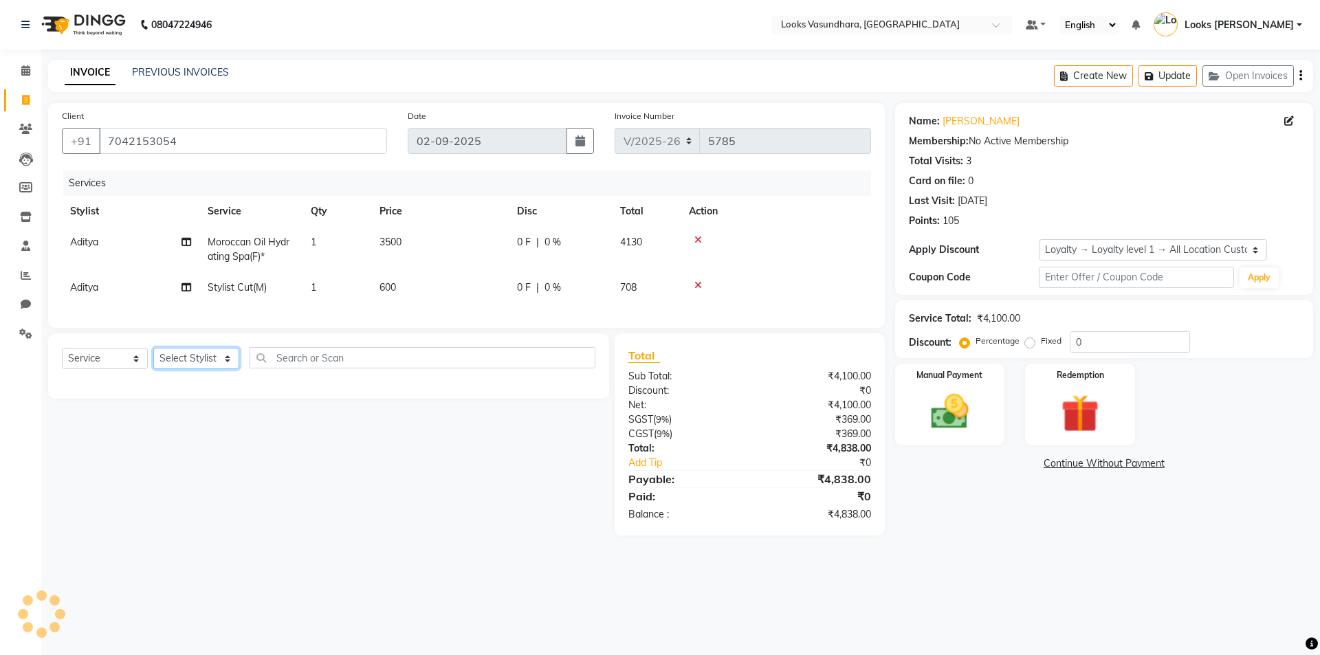
click at [185, 367] on select "Select Stylist" at bounding box center [196, 358] width 86 height 21
click at [197, 364] on select "Select Stylist" at bounding box center [196, 358] width 86 height 21
click at [195, 364] on select "Select Stylist" at bounding box center [196, 358] width 86 height 21
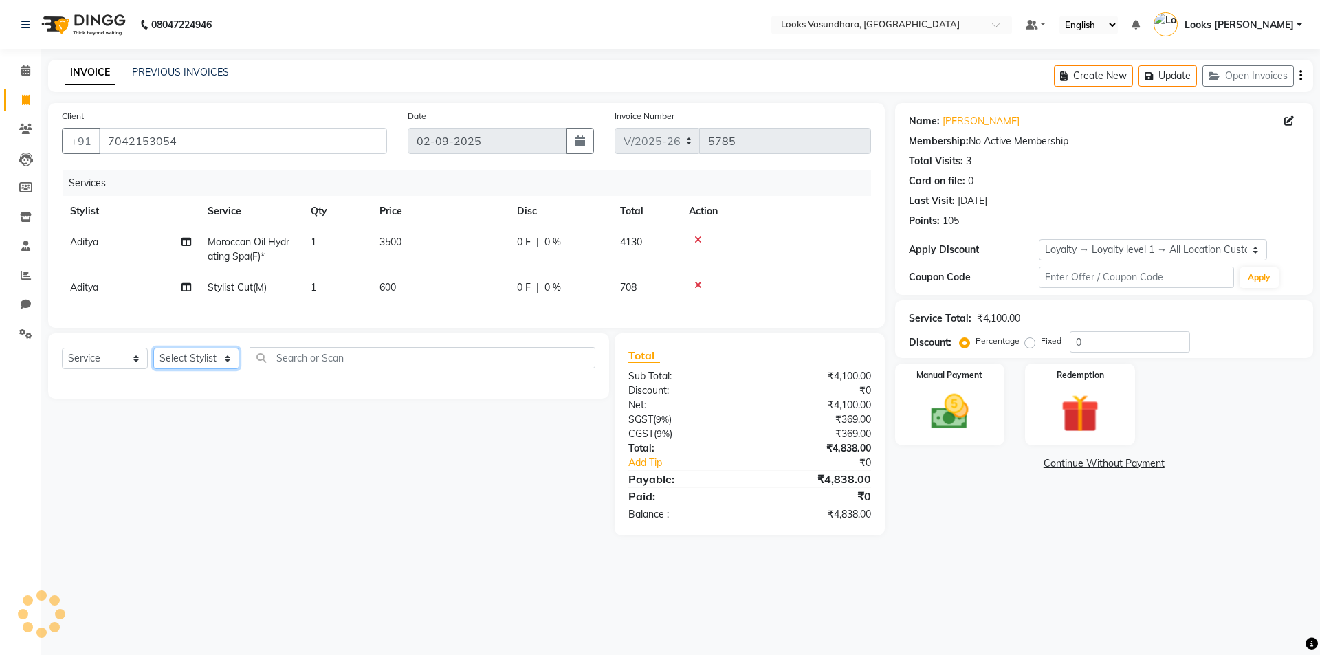
click at [195, 364] on select "Select Stylist" at bounding box center [196, 358] width 86 height 21
click at [195, 362] on select "Select Stylist" at bounding box center [196, 358] width 86 height 21
click at [195, 364] on select "Select Stylist" at bounding box center [196, 358] width 86 height 21
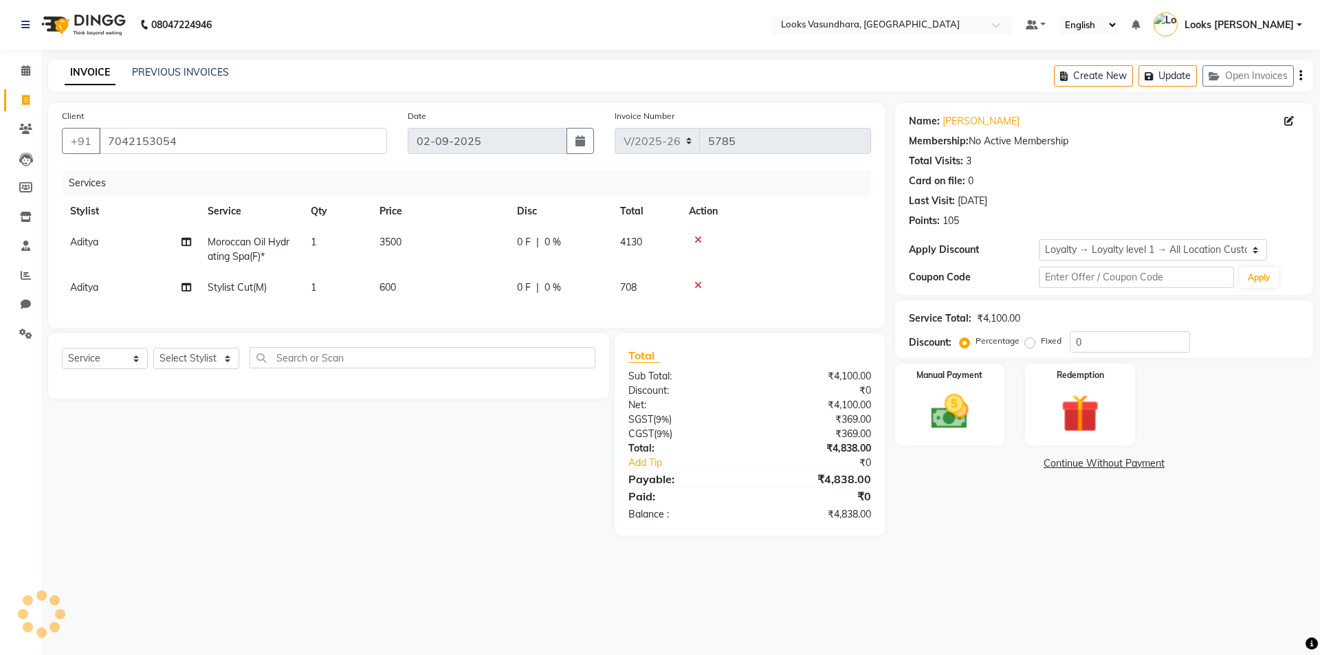
click at [273, 454] on div "Select Service Product Membership Package Voucher Prepaid Gift Card Select Styl…" at bounding box center [323, 435] width 571 height 202
click at [208, 369] on select "Select Stylist Aditya [PERSON_NAME] Anjali [PERSON_NAME] Kumar_MSTR Counter Sal…" at bounding box center [196, 358] width 86 height 21
select select "85722"
click at [153, 358] on select "Select Stylist Aditya [PERSON_NAME] Anjali [PERSON_NAME] Kumar_MSTR Counter Sal…" at bounding box center [196, 358] width 86 height 21
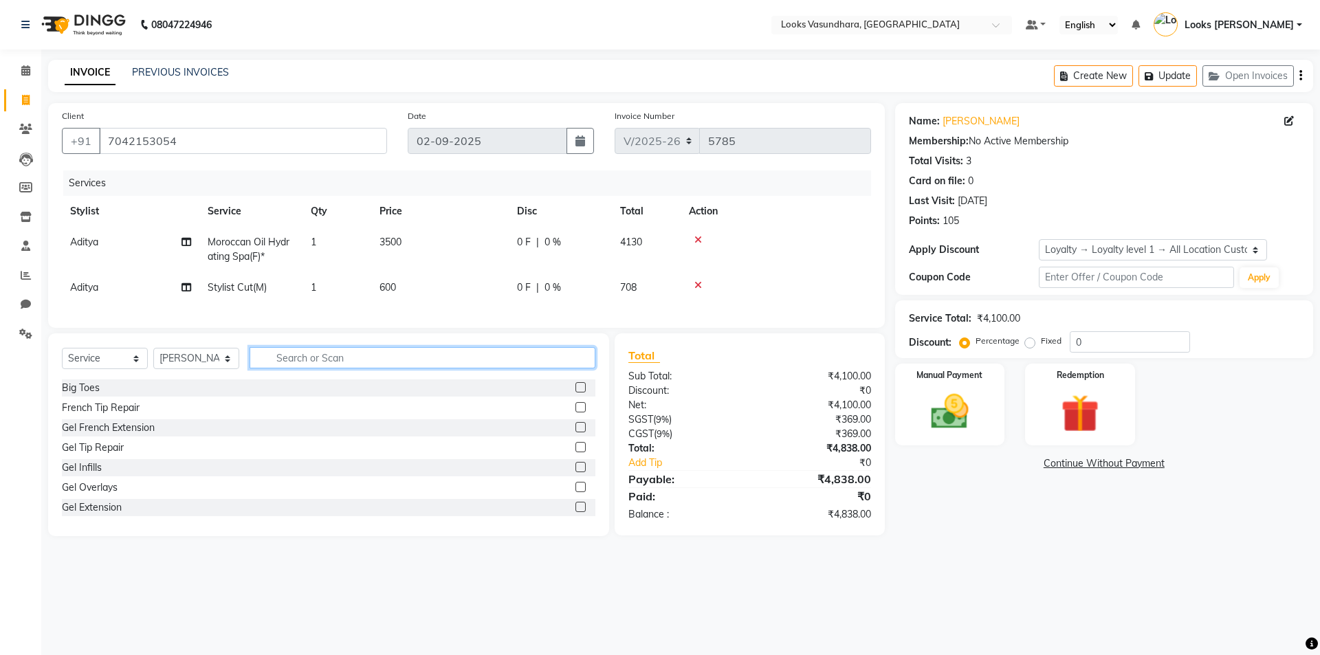
click at [347, 369] on input "text" at bounding box center [423, 357] width 346 height 21
type input "ARMS"
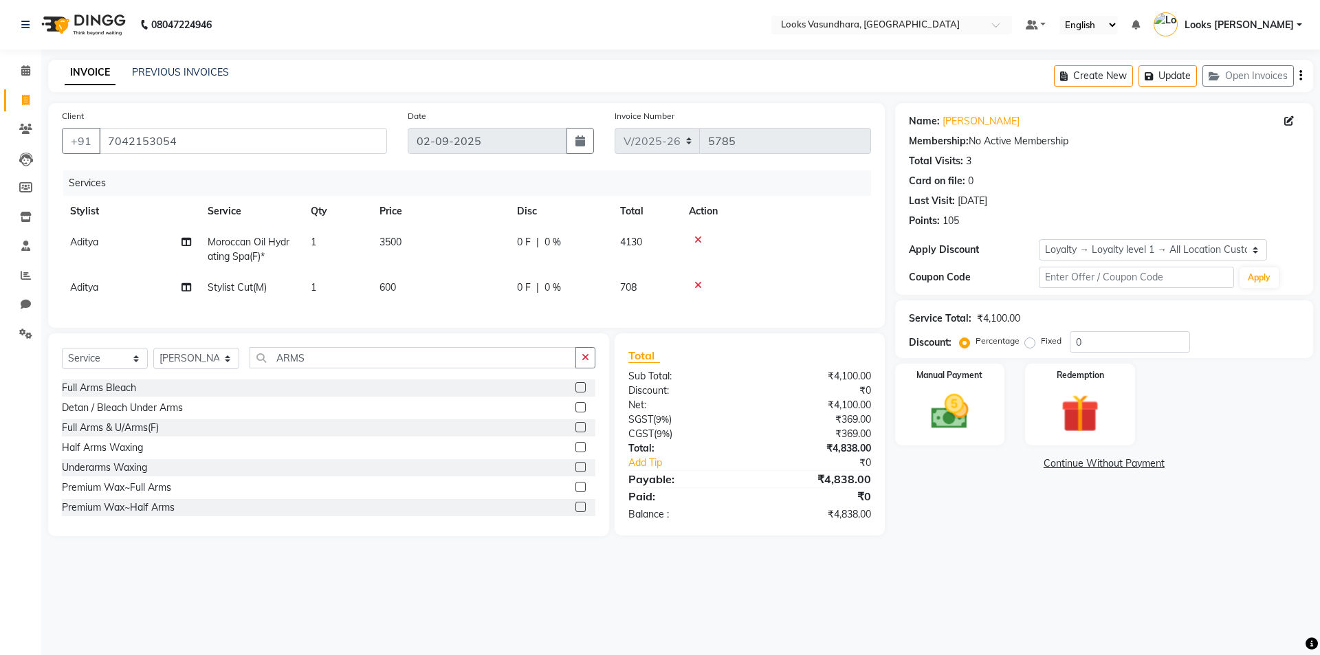
click at [576, 492] on label at bounding box center [581, 487] width 10 height 10
click at [576, 492] on input "checkbox" at bounding box center [580, 487] width 9 height 9
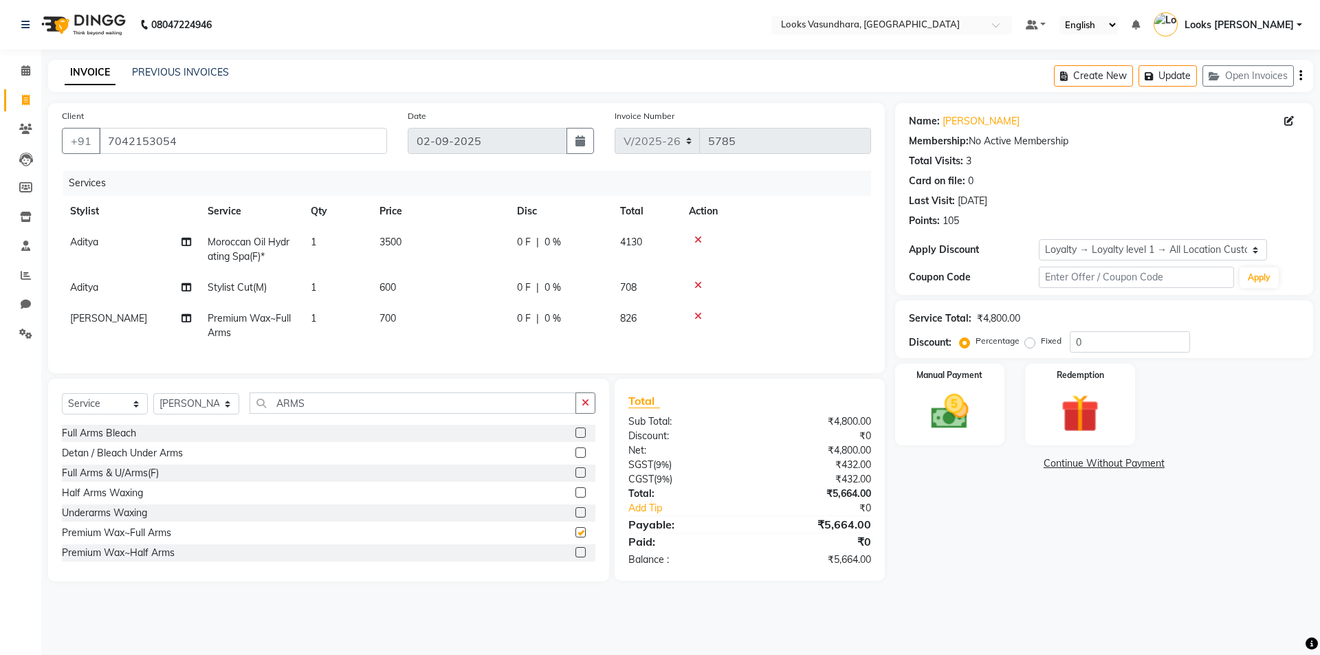
checkbox input "false"
click at [462, 300] on td "600" at bounding box center [440, 287] width 138 height 31
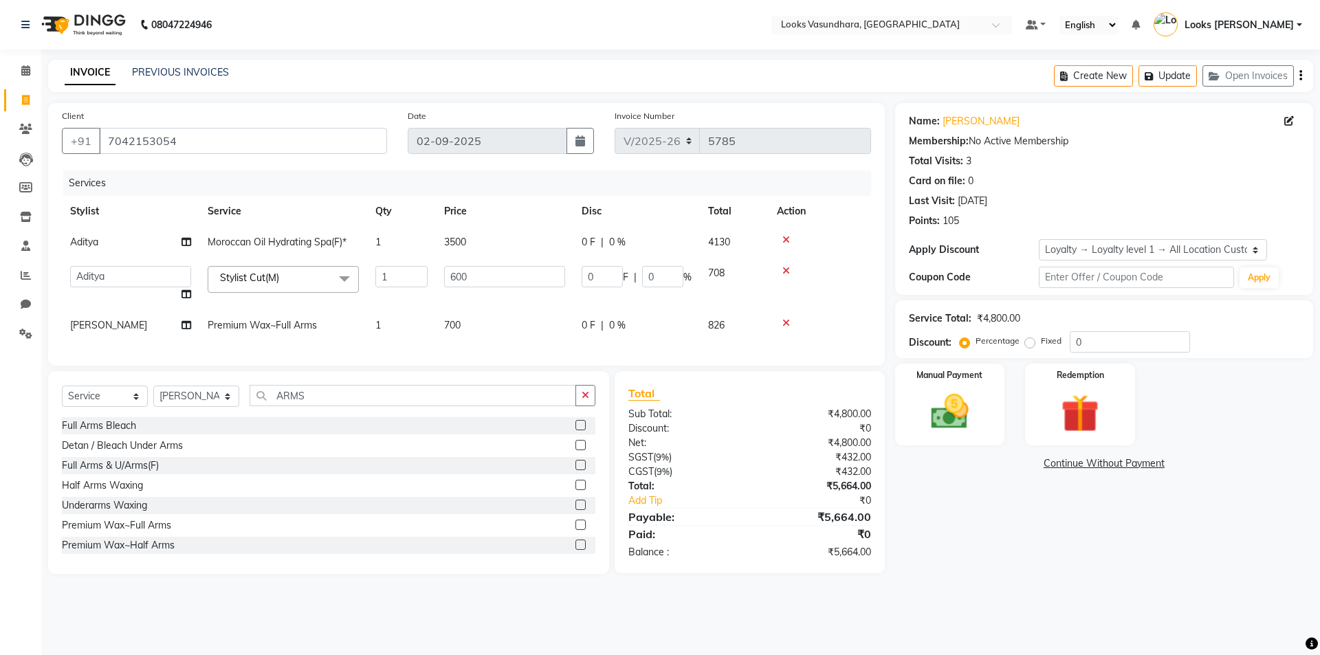
click at [462, 300] on td "600" at bounding box center [505, 284] width 138 height 52
click at [460, 325] on span "700" at bounding box center [452, 325] width 17 height 12
select select "85722"
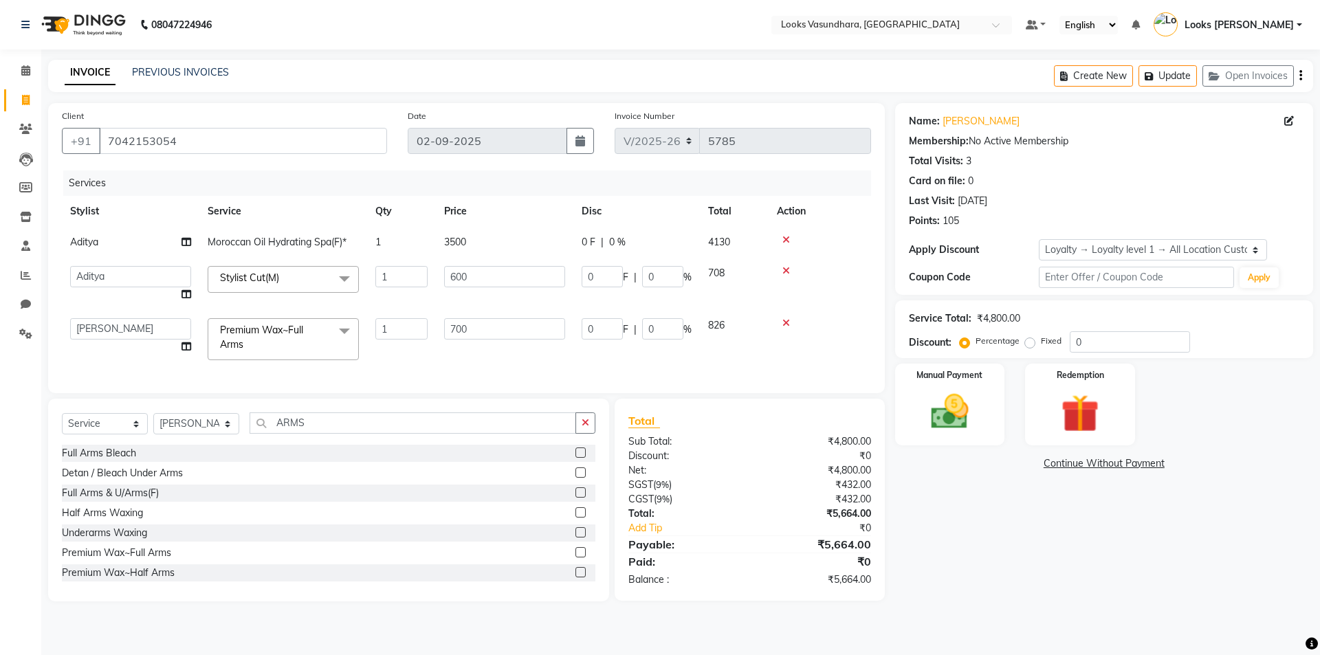
click at [460, 325] on input "700" at bounding box center [504, 328] width 121 height 21
type input "800"
click at [91, 434] on div "Select Service Product Membership Package Voucher Prepaid Gift Card Select Styl…" at bounding box center [328, 500] width 561 height 203
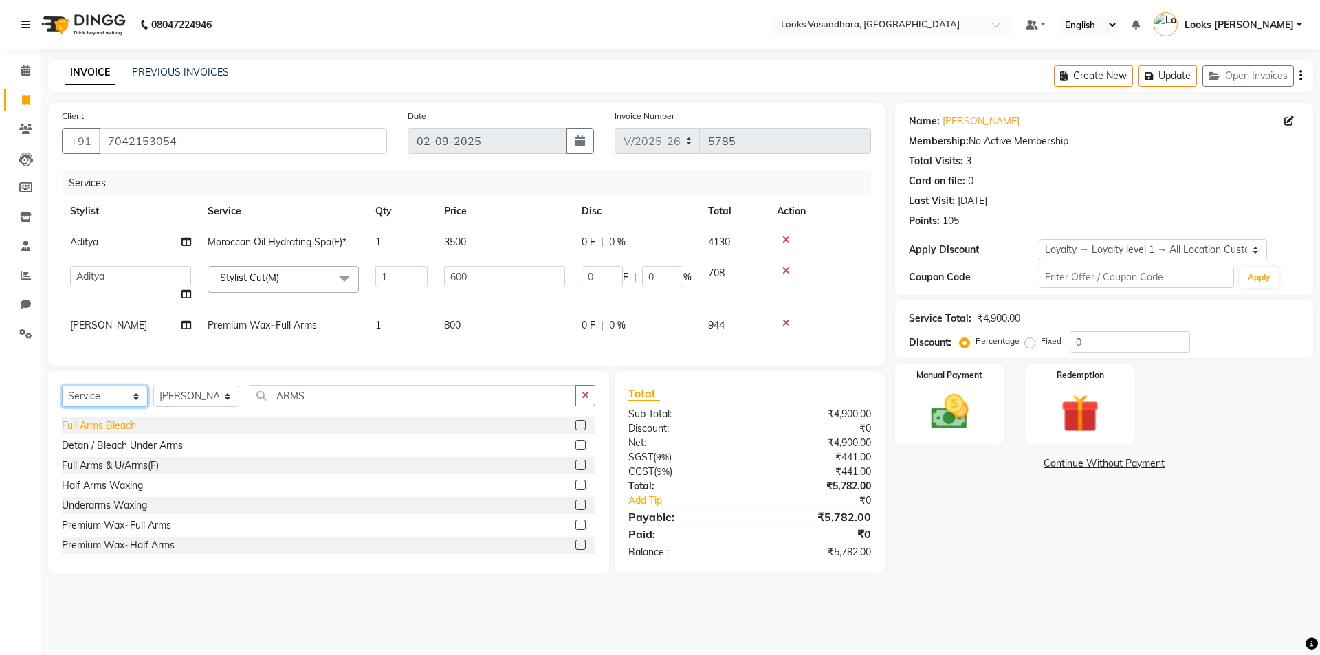
select select "product"
click at [62, 396] on select "Select Service Product Membership Package Voucher Prepaid Gift Card" at bounding box center [105, 396] width 86 height 21
click at [353, 391] on div "Select Service Product Membership Package Voucher Prepaid Gift Card Select Styl…" at bounding box center [328, 472] width 561 height 203
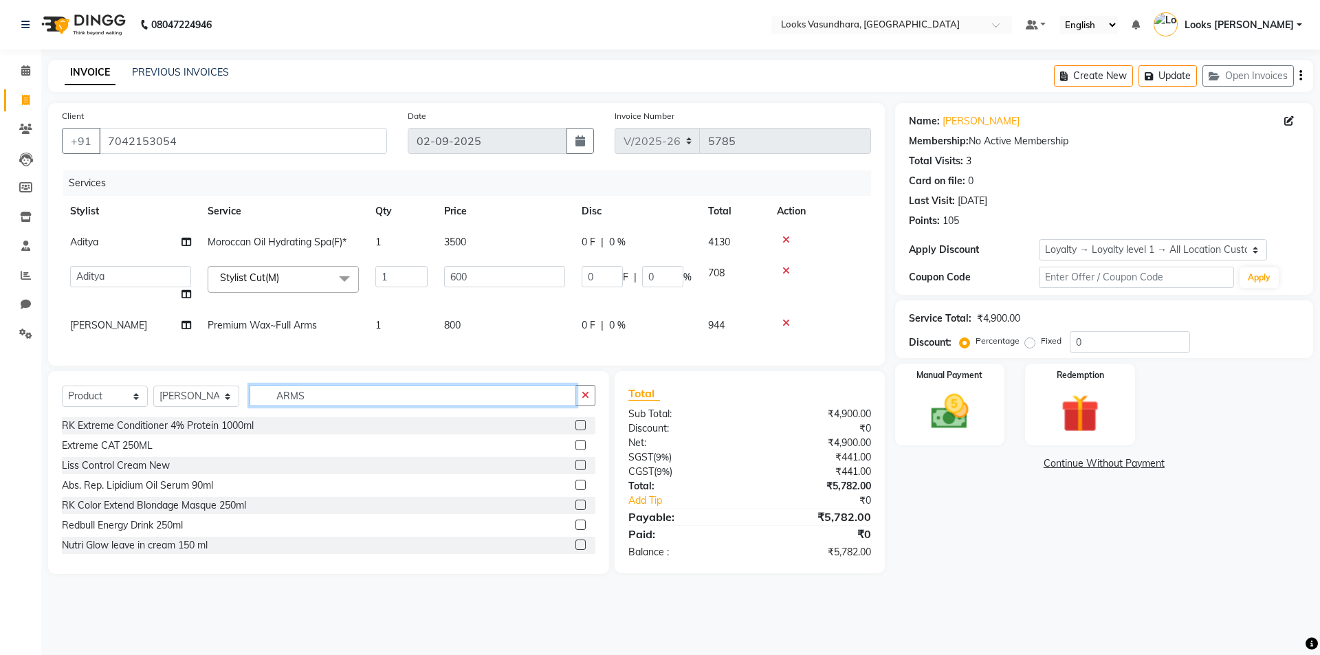
click at [345, 404] on input "ARMS" at bounding box center [413, 395] width 327 height 21
type input "A"
type input "8904378101692"
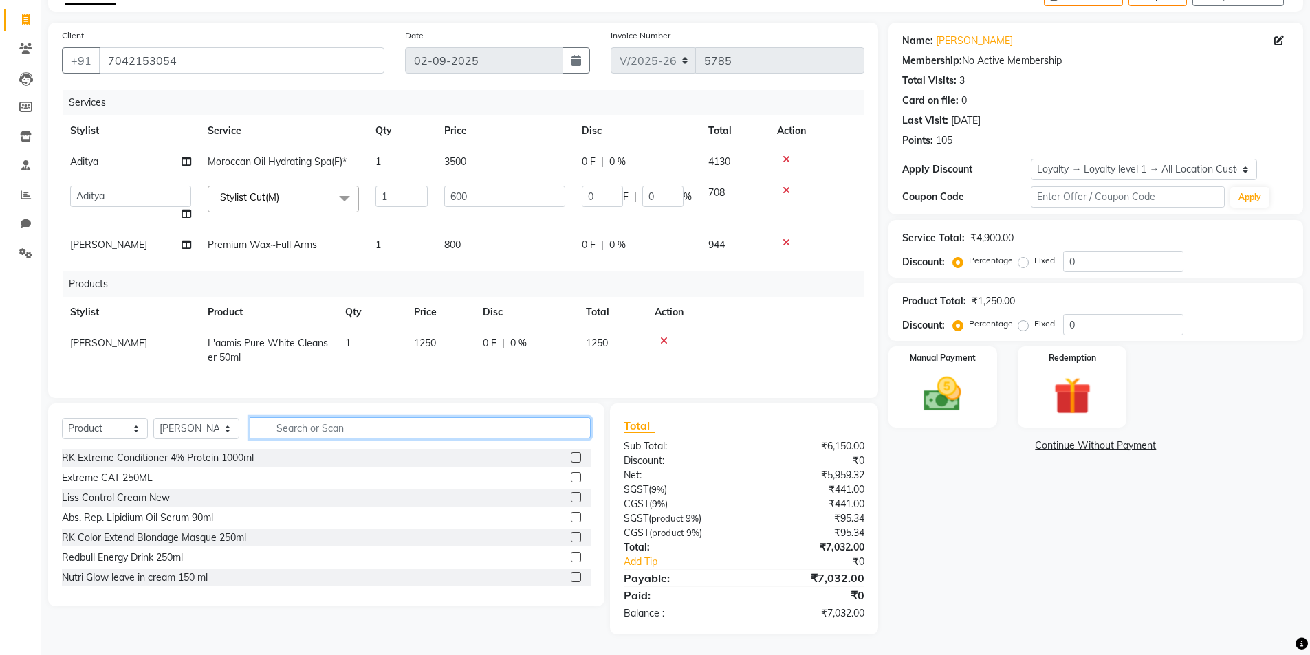
scroll to position [91, 0]
click at [1034, 254] on label "Fixed" at bounding box center [1044, 260] width 21 height 12
click at [1021, 256] on input "Fixed" at bounding box center [1026, 261] width 10 height 10
radio input "true"
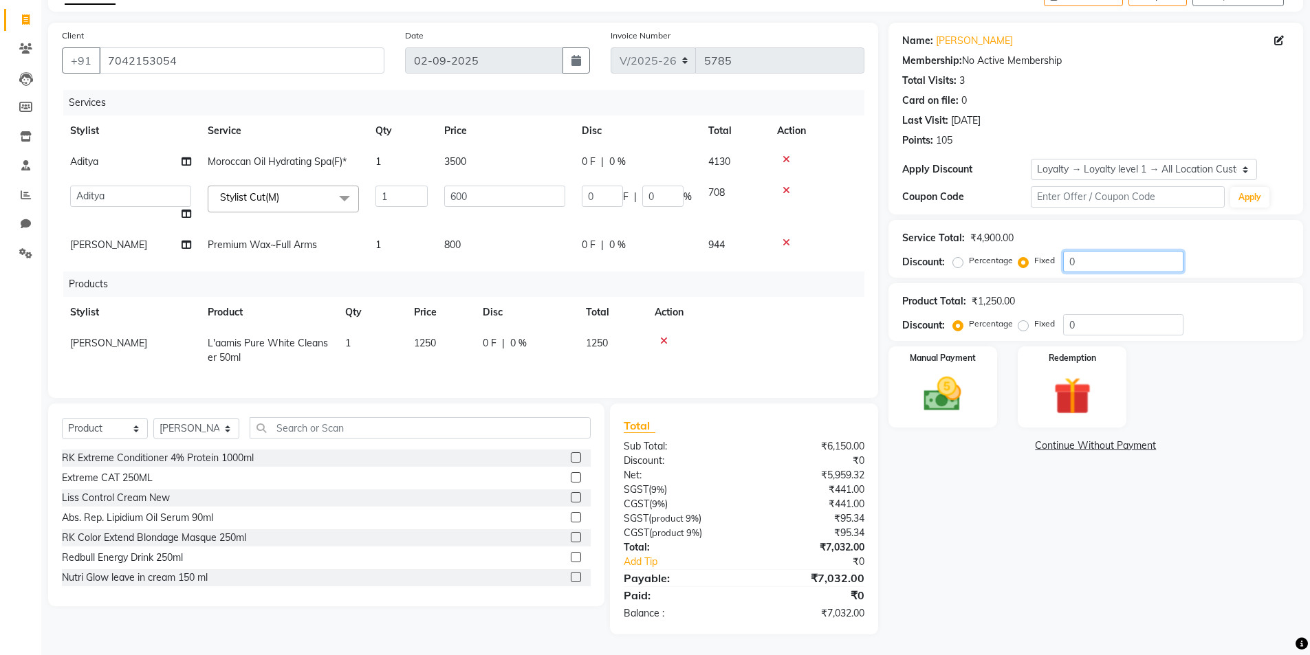
click at [1084, 252] on input "0" at bounding box center [1123, 261] width 120 height 21
type input "6"
type input "0.73"
type input "0.12"
type input "0"
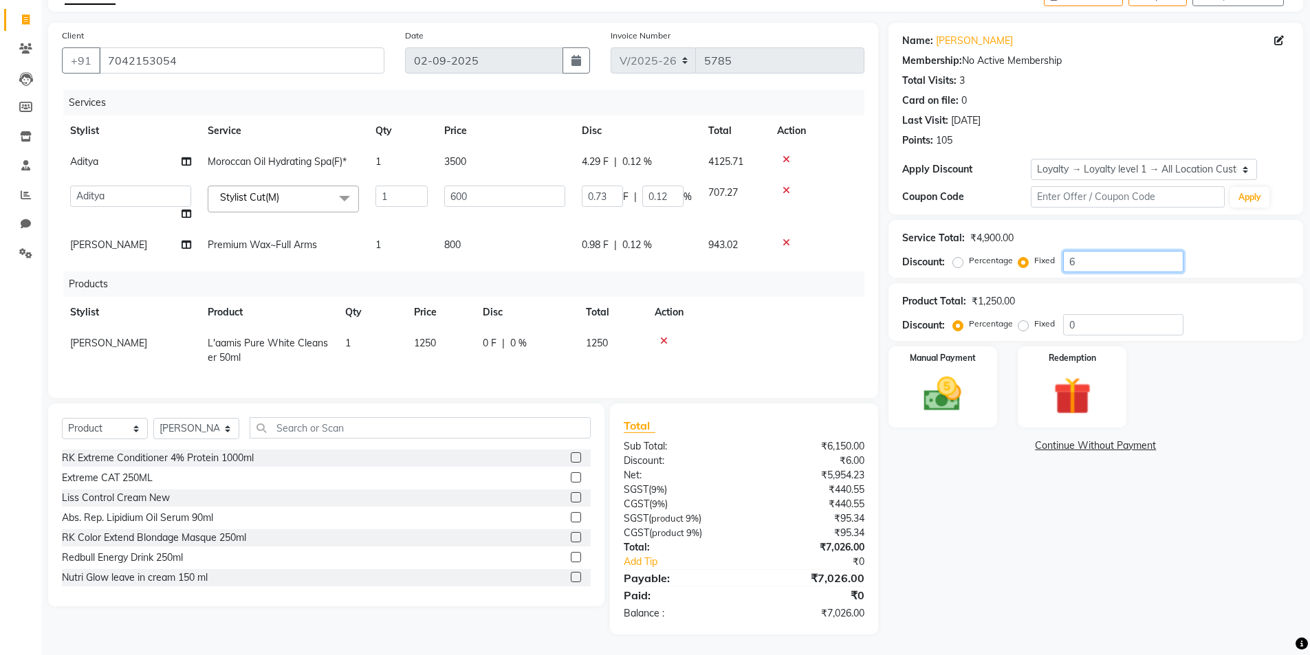
type input "0"
type input "1"
type input "0.12"
type input "0.02"
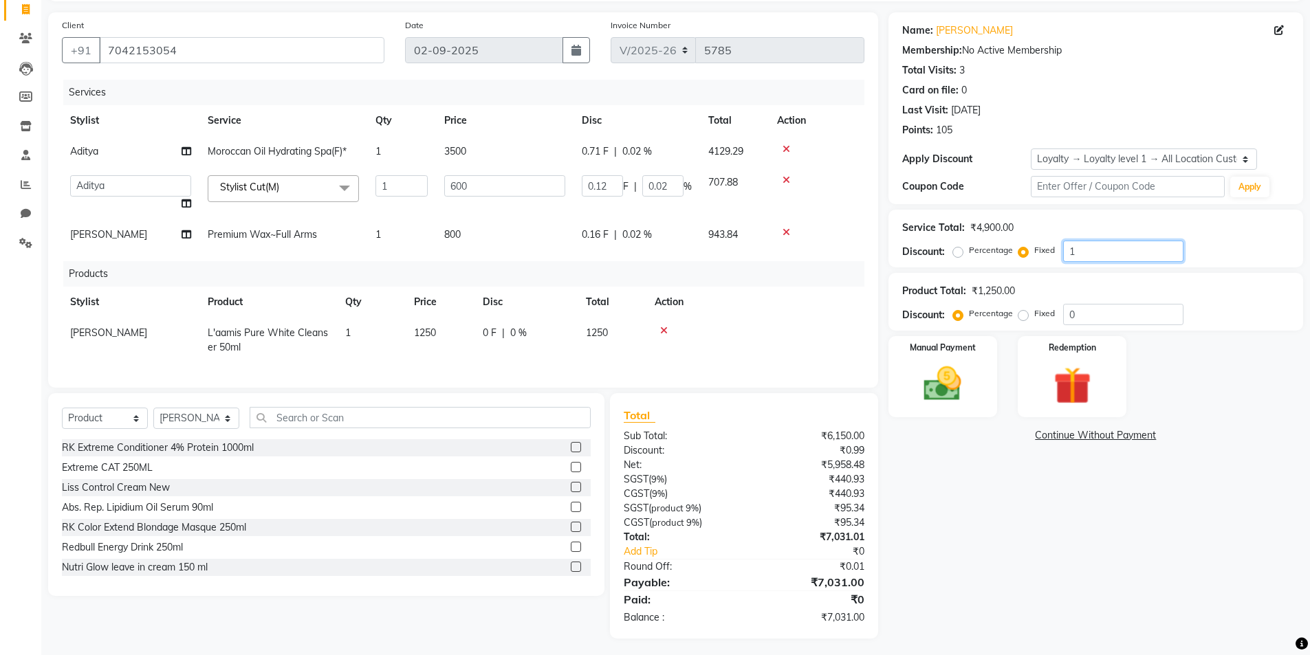
type input "16"
type input "1.96"
type input "0.33"
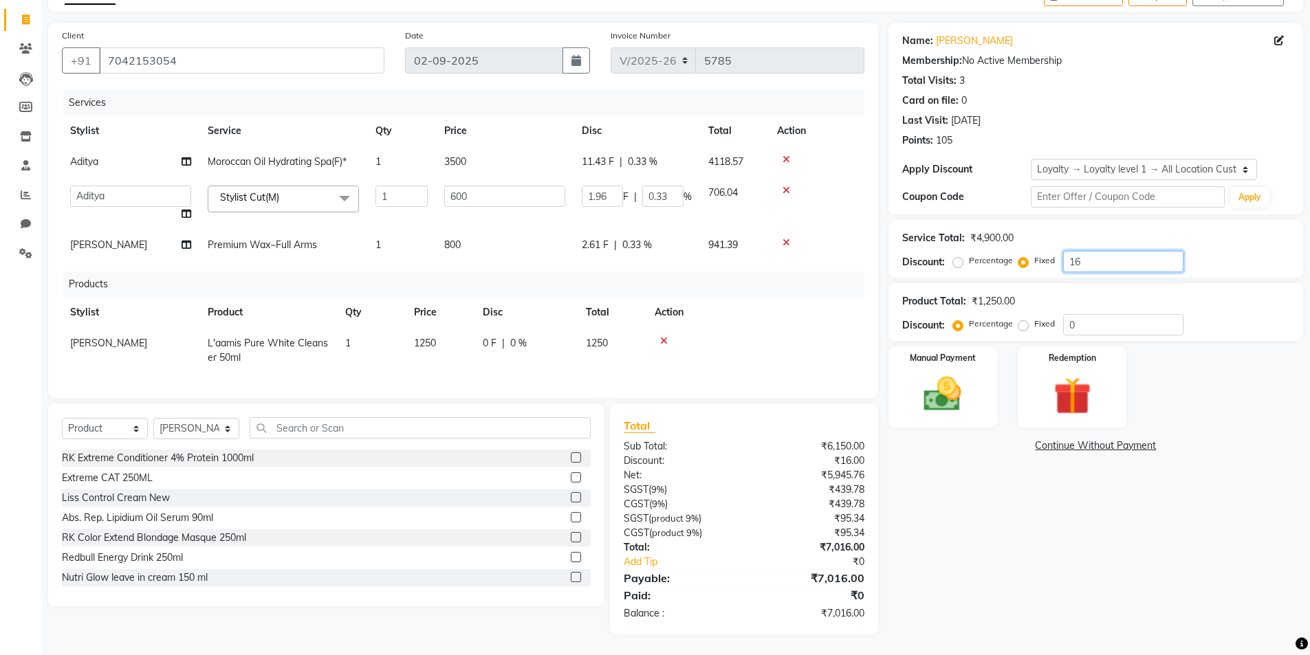
type input "160"
type input "19.59"
type input "3.27"
type input "1600"
type input "195.92"
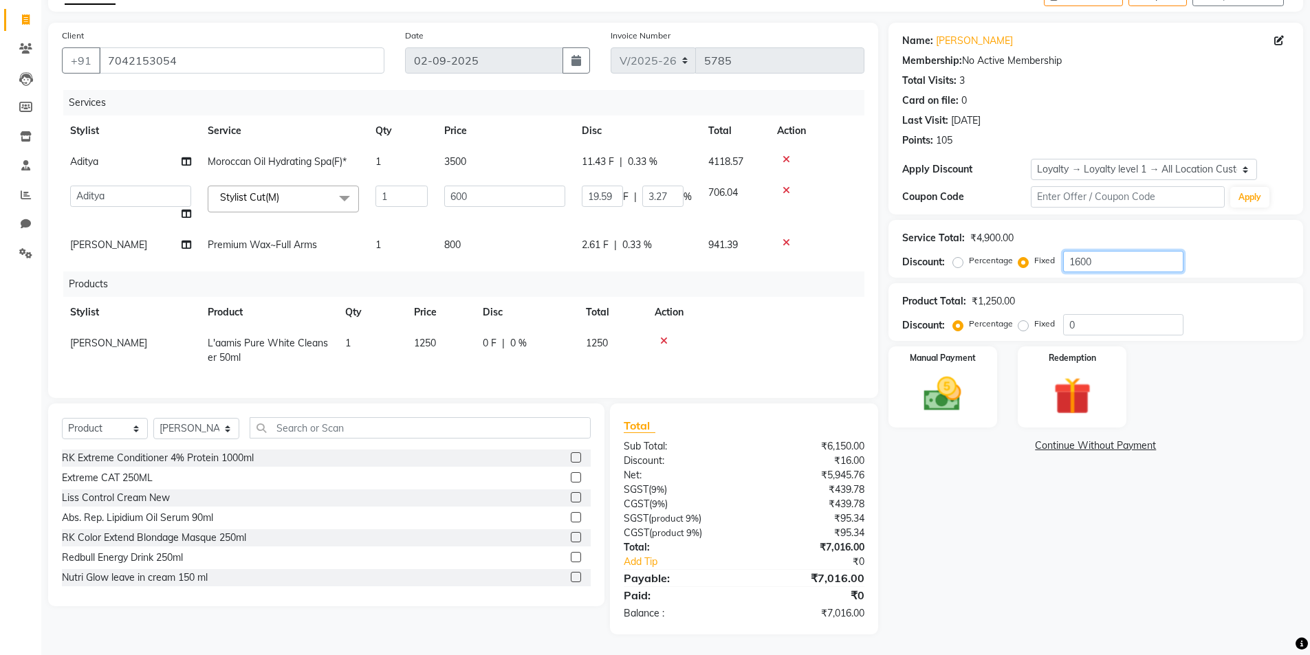
type input "32.65"
type input "1600"
click at [951, 382] on img at bounding box center [942, 394] width 63 height 45
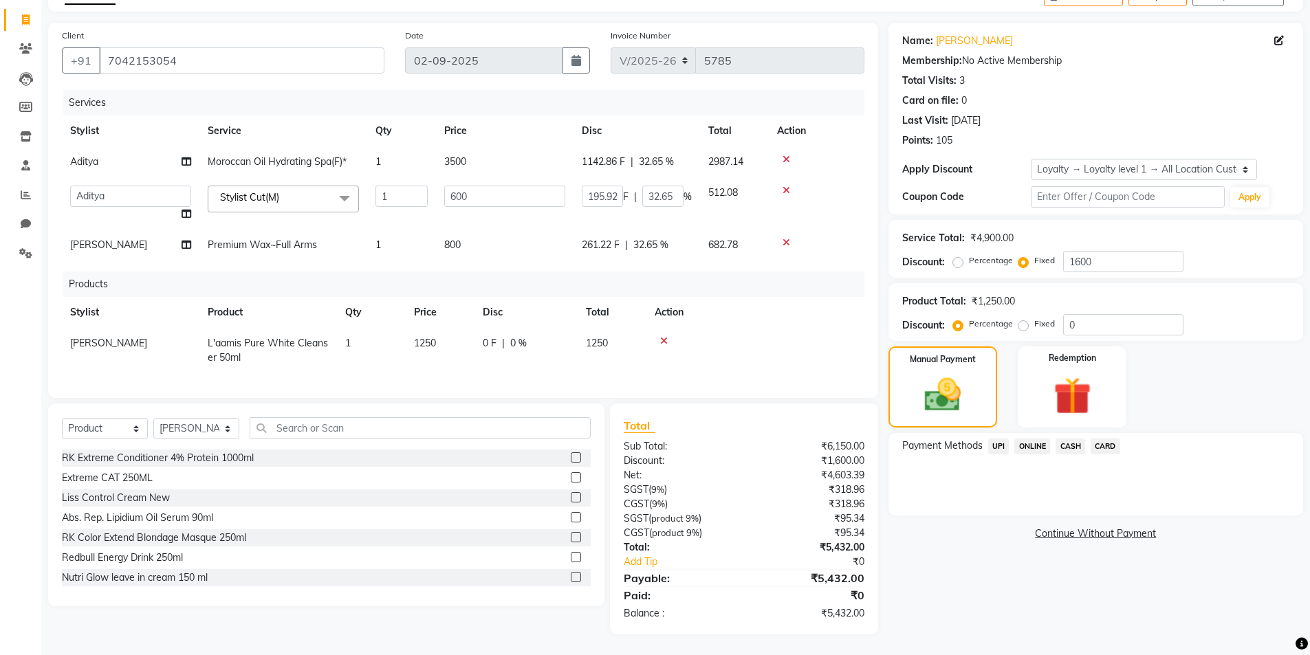
click at [995, 439] on span "UPI" at bounding box center [998, 447] width 21 height 16
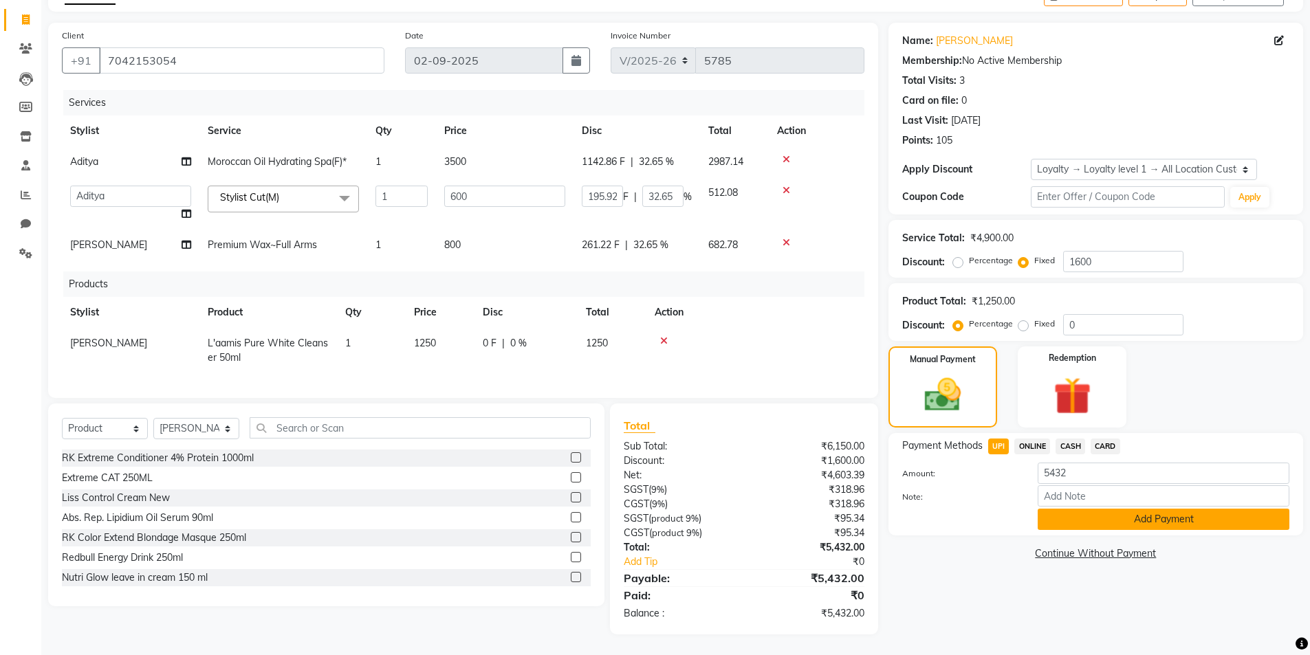
click at [1080, 514] on button "Add Payment" at bounding box center [1164, 519] width 252 height 21
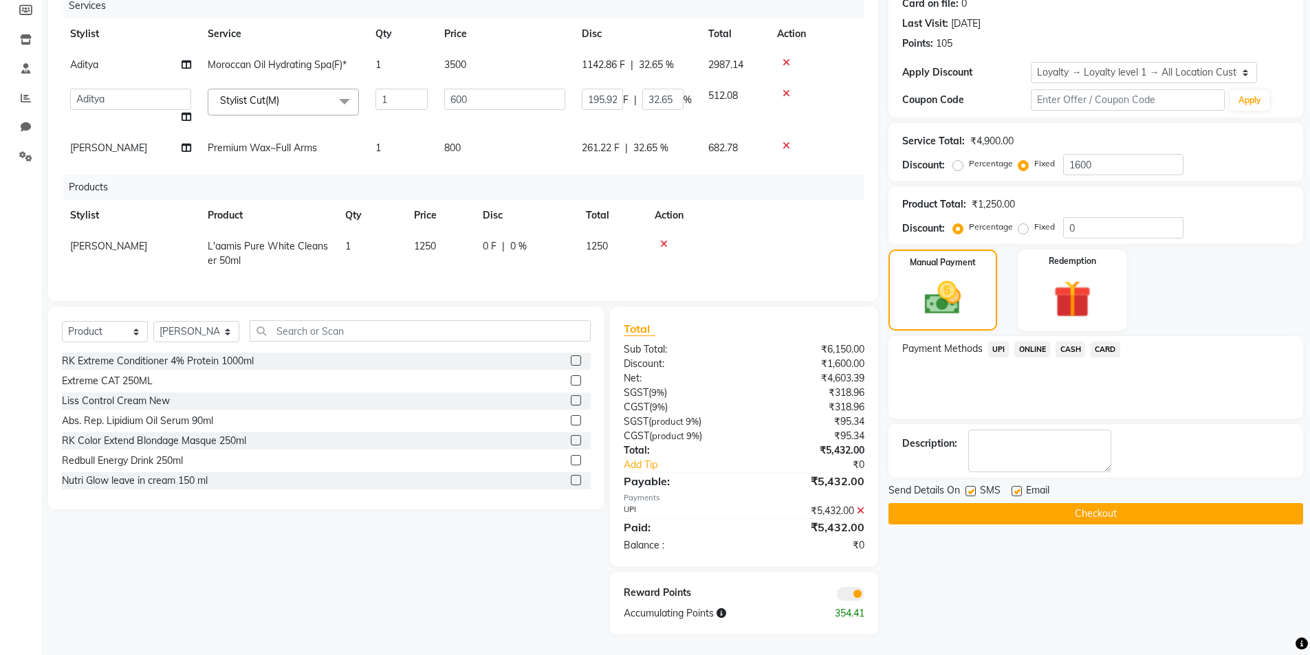
scroll to position [188, 0]
click at [1007, 503] on button "Checkout" at bounding box center [1095, 513] width 415 height 21
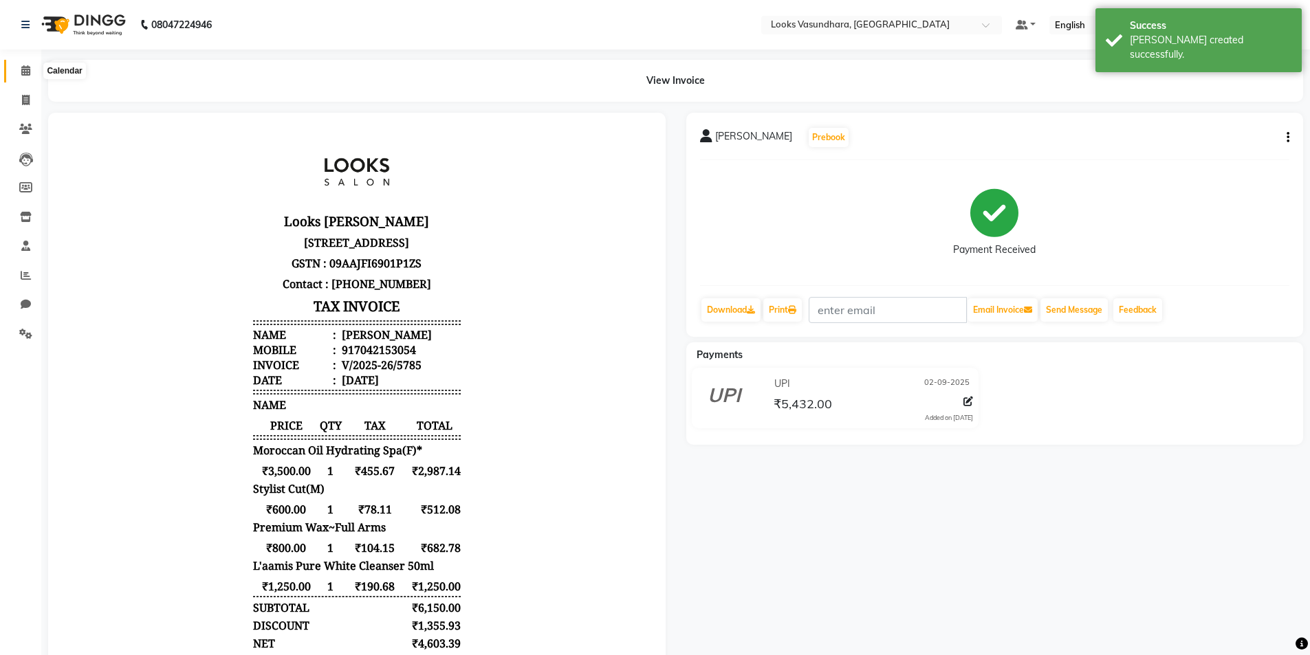
click at [22, 74] on icon at bounding box center [25, 70] width 9 height 10
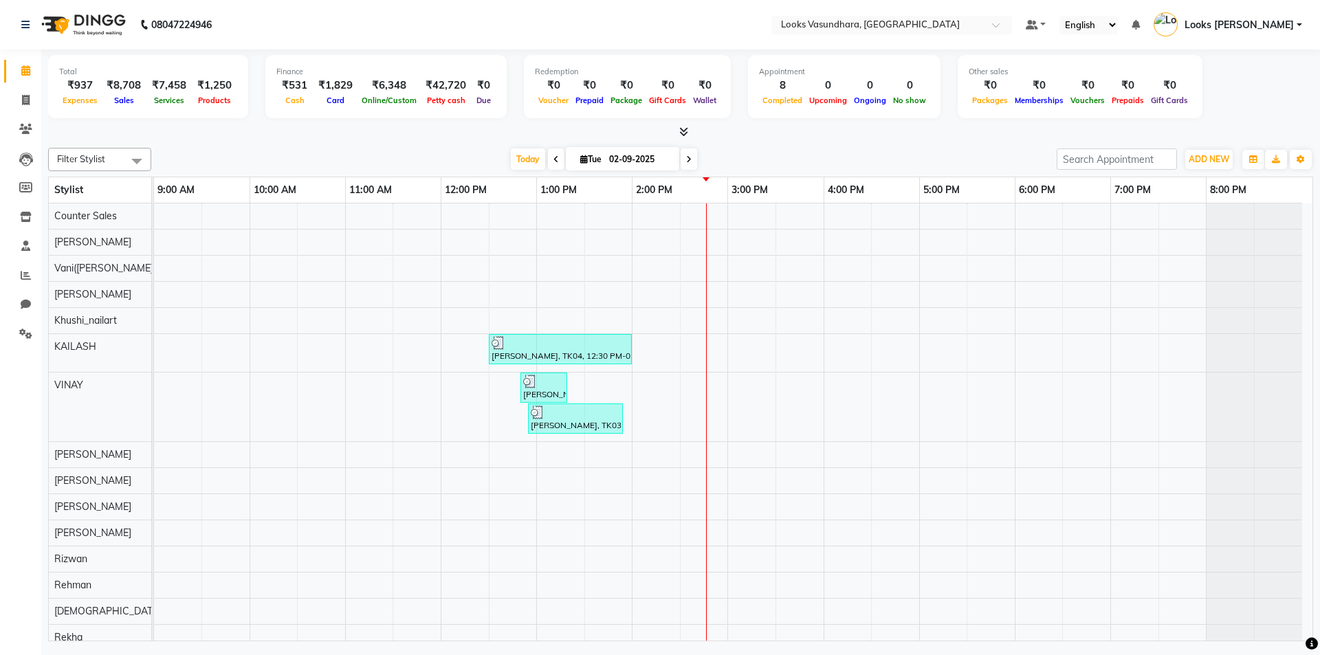
click at [3, 104] on li "Invoice" at bounding box center [20, 101] width 41 height 30
click at [12, 105] on link "Invoice" at bounding box center [20, 100] width 33 height 23
select select "service"
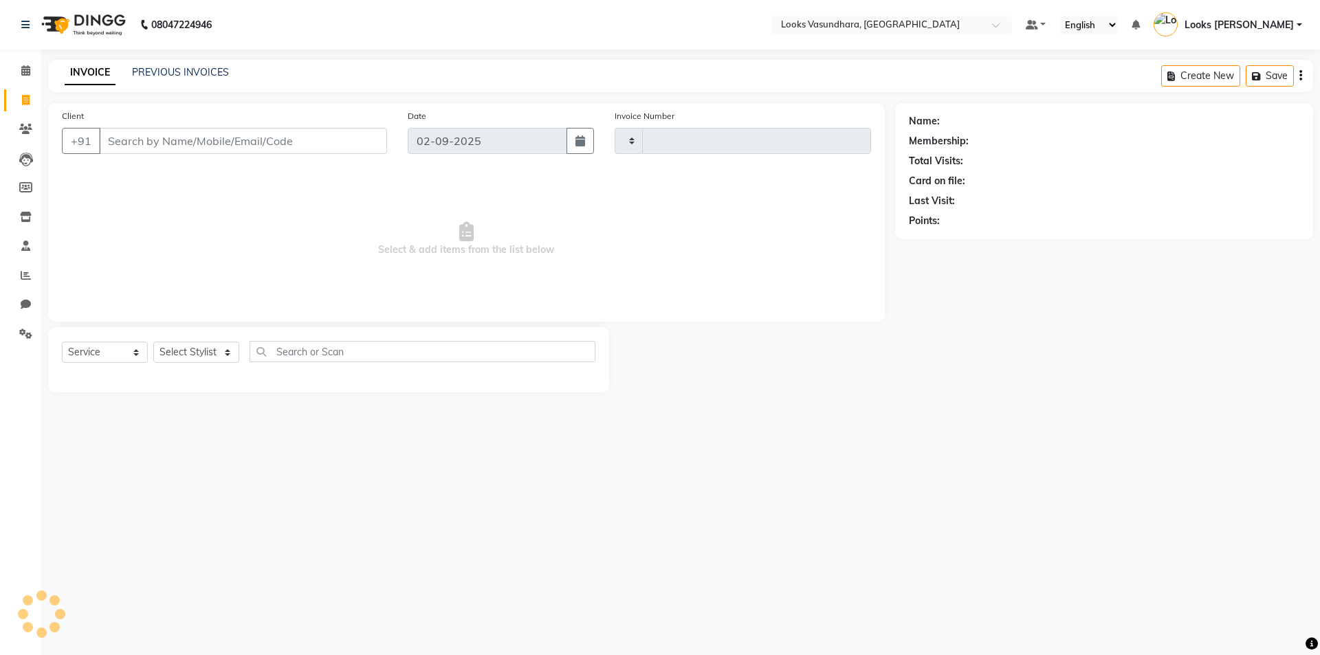
type input "5786"
select select "4370"
click at [170, 134] on input "Client" at bounding box center [243, 141] width 288 height 26
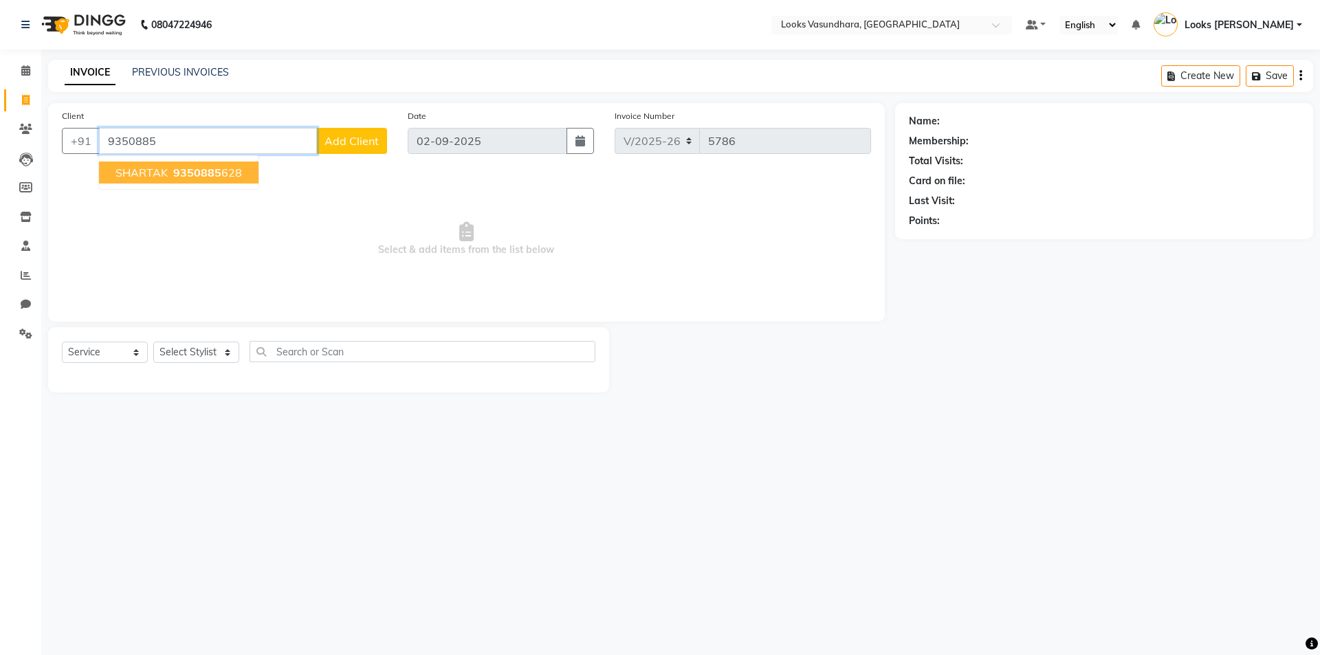
click at [174, 166] on span "9350885" at bounding box center [197, 173] width 48 height 14
type input "9350885628"
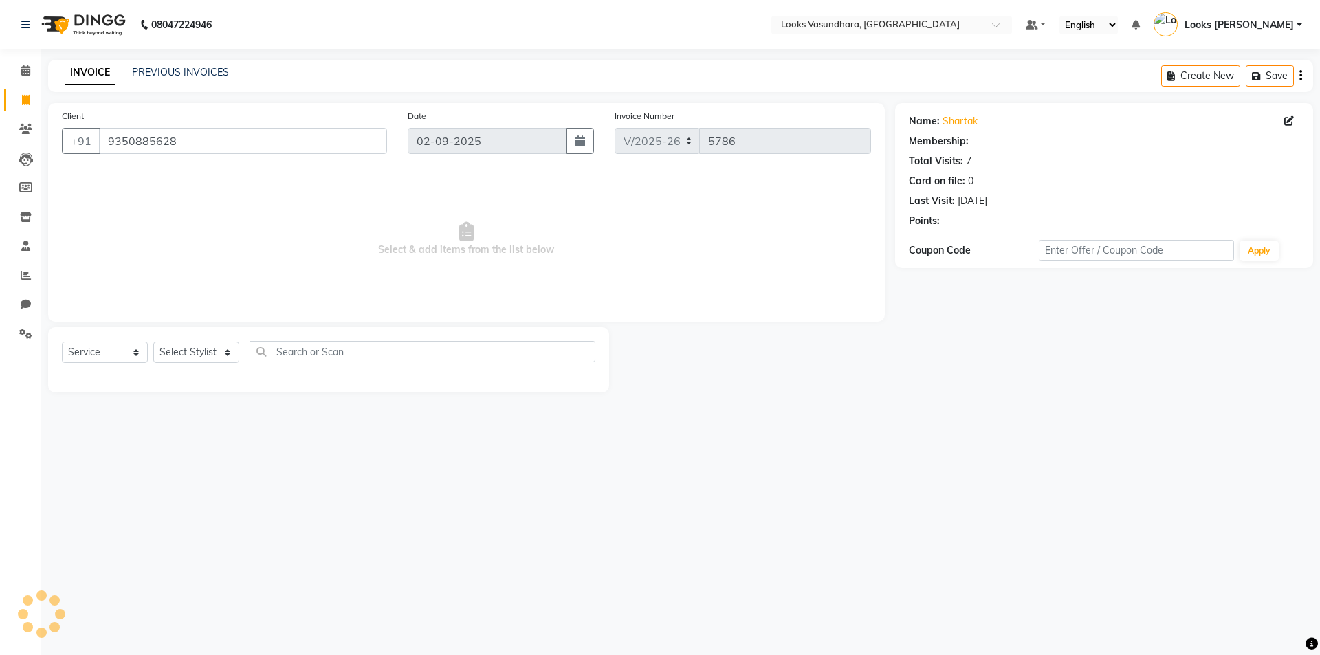
select select "1: Object"
click at [192, 351] on select "Select Stylist Aditya [PERSON_NAME] Anjali [PERSON_NAME] Kumar_MSTR Counter Sal…" at bounding box center [196, 352] width 86 height 21
select select "70565"
click at [153, 342] on select "Select Stylist Aditya [PERSON_NAME] Anjali [PERSON_NAME] Kumar_MSTR Counter Sal…" at bounding box center [196, 352] width 86 height 21
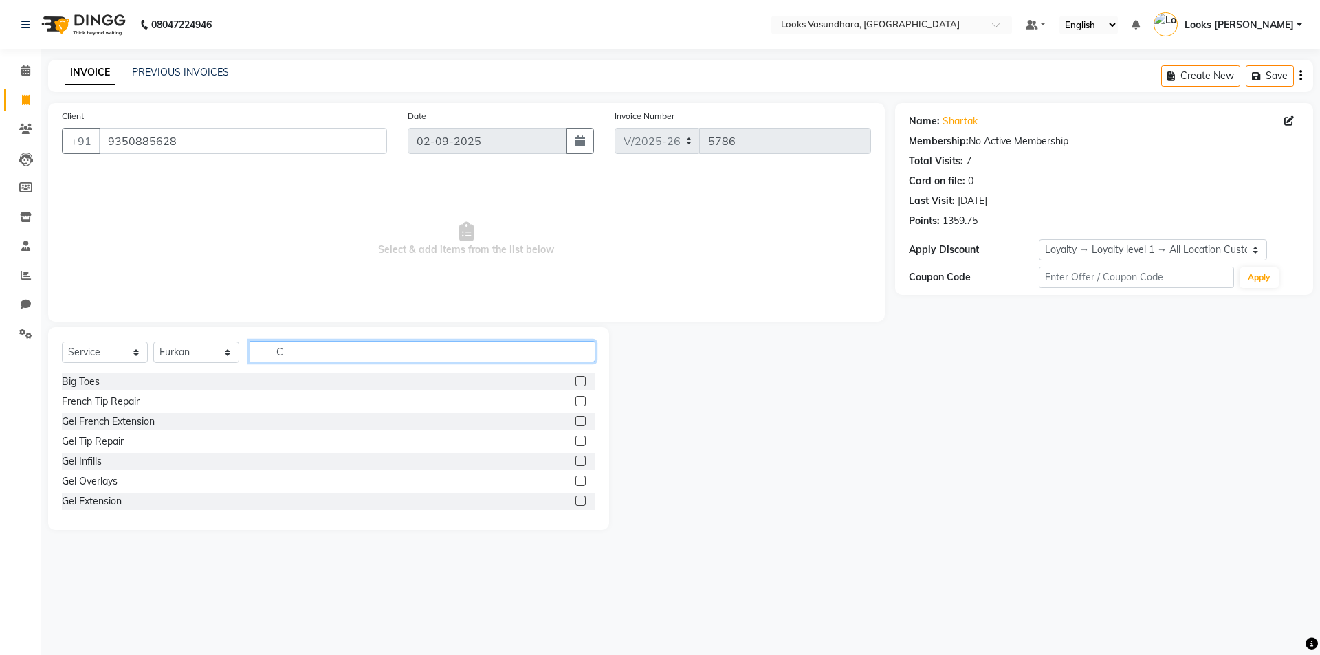
click at [278, 342] on input "C" at bounding box center [423, 351] width 346 height 21
type input "CUT"
click at [576, 400] on label at bounding box center [581, 401] width 10 height 10
click at [576, 400] on input "checkbox" at bounding box center [580, 401] width 9 height 9
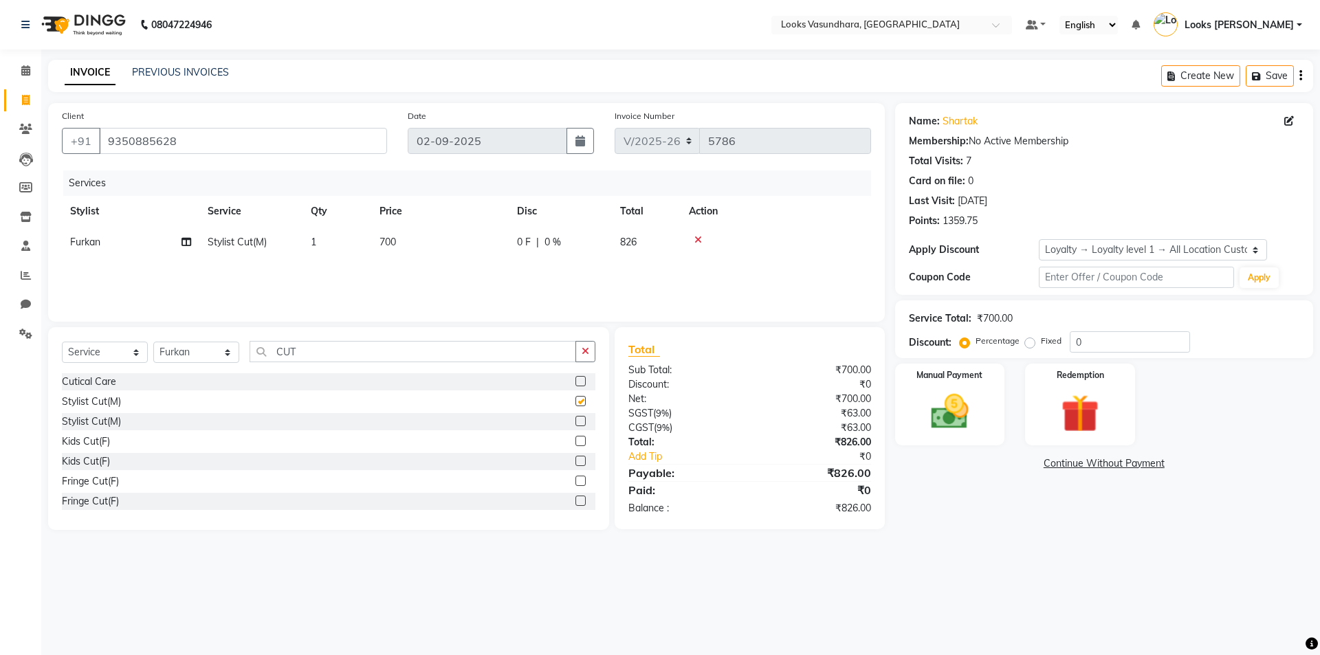
click at [462, 248] on td "700" at bounding box center [440, 242] width 138 height 31
checkbox input "false"
select select "70565"
click at [462, 248] on input "700" at bounding box center [504, 245] width 121 height 21
type input "300"
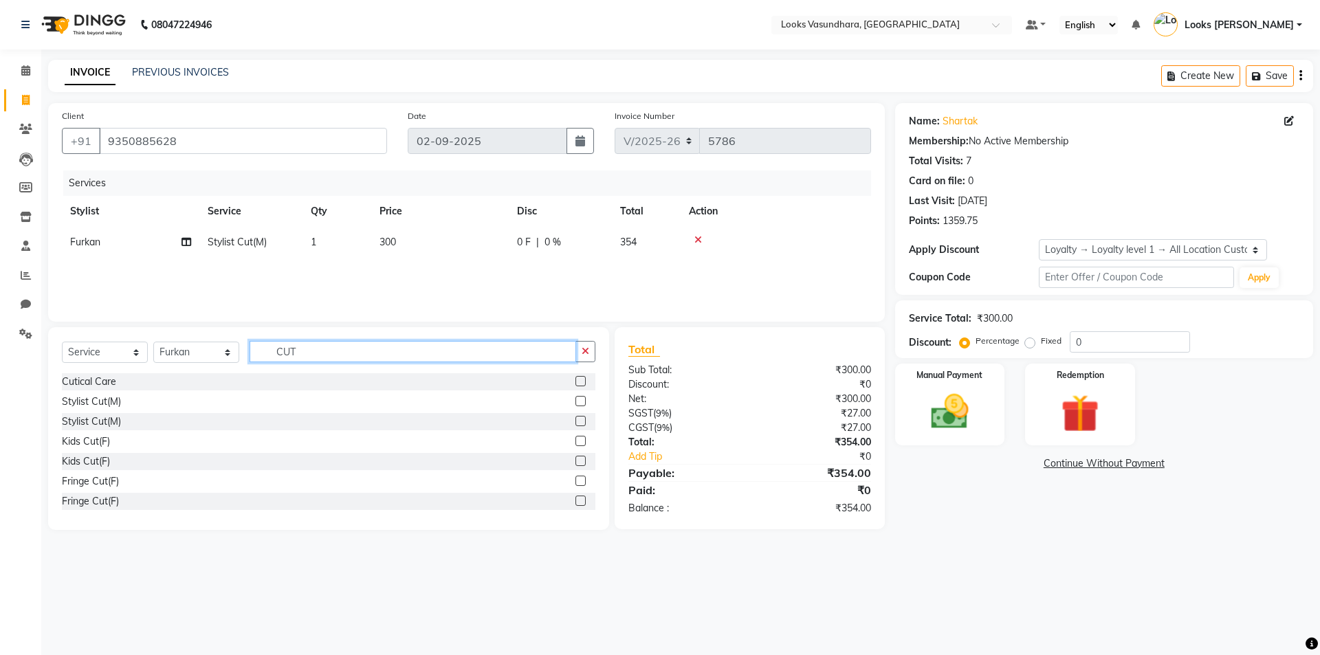
click at [366, 346] on input "CUT" at bounding box center [413, 351] width 327 height 21
click at [365, 346] on input "CUT" at bounding box center [413, 351] width 327 height 21
type input "BEARD"
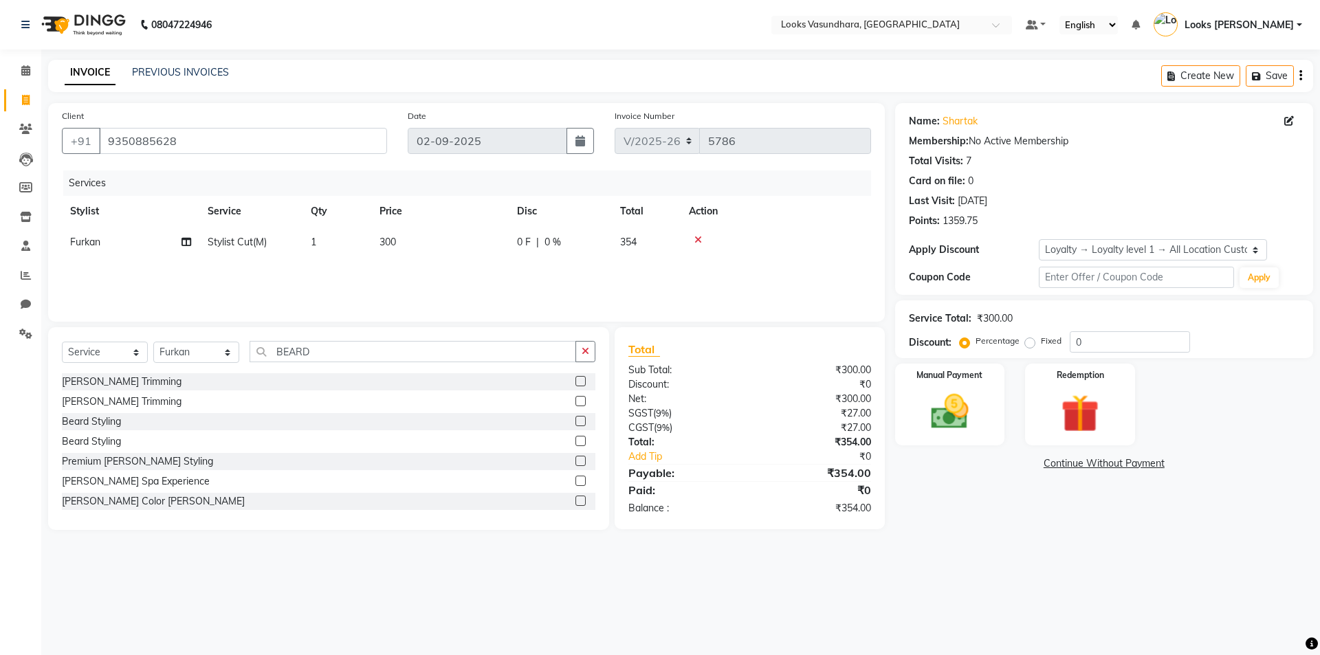
click at [564, 416] on div "Beard Styling" at bounding box center [329, 421] width 534 height 17
click at [576, 417] on label at bounding box center [581, 421] width 10 height 10
click at [576, 417] on input "checkbox" at bounding box center [580, 421] width 9 height 9
checkbox input "false"
click at [469, 283] on td "500" at bounding box center [440, 273] width 138 height 31
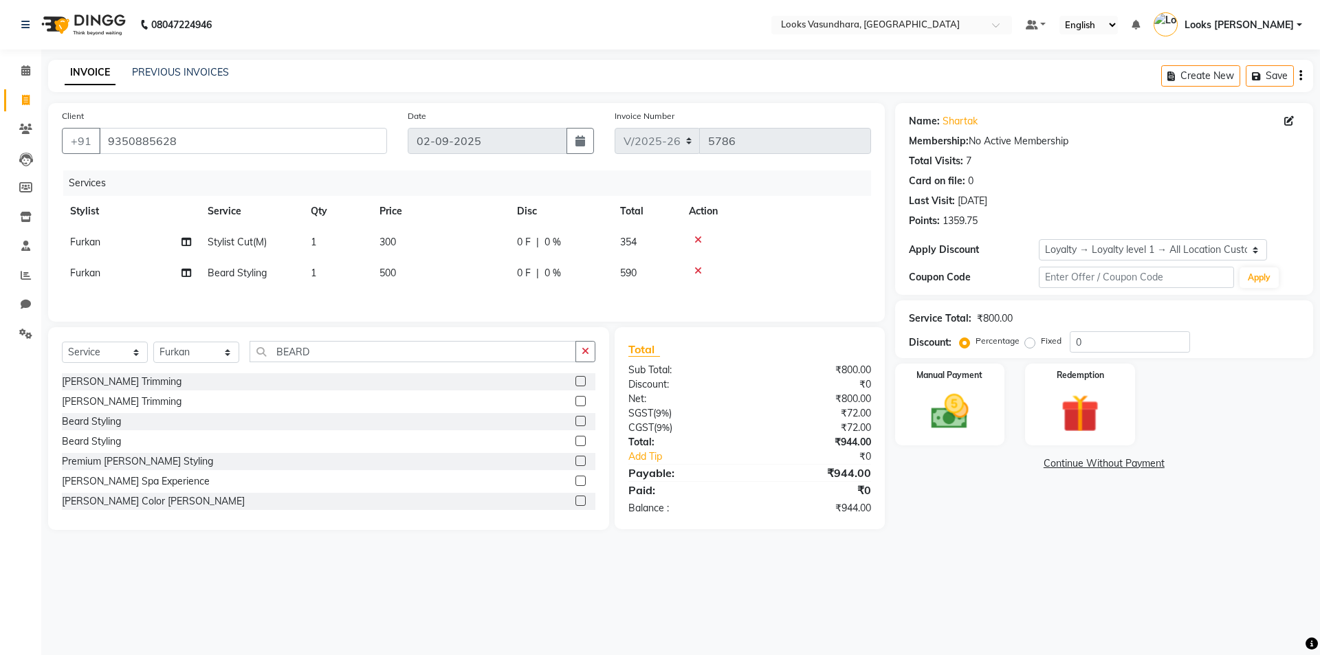
select select "70565"
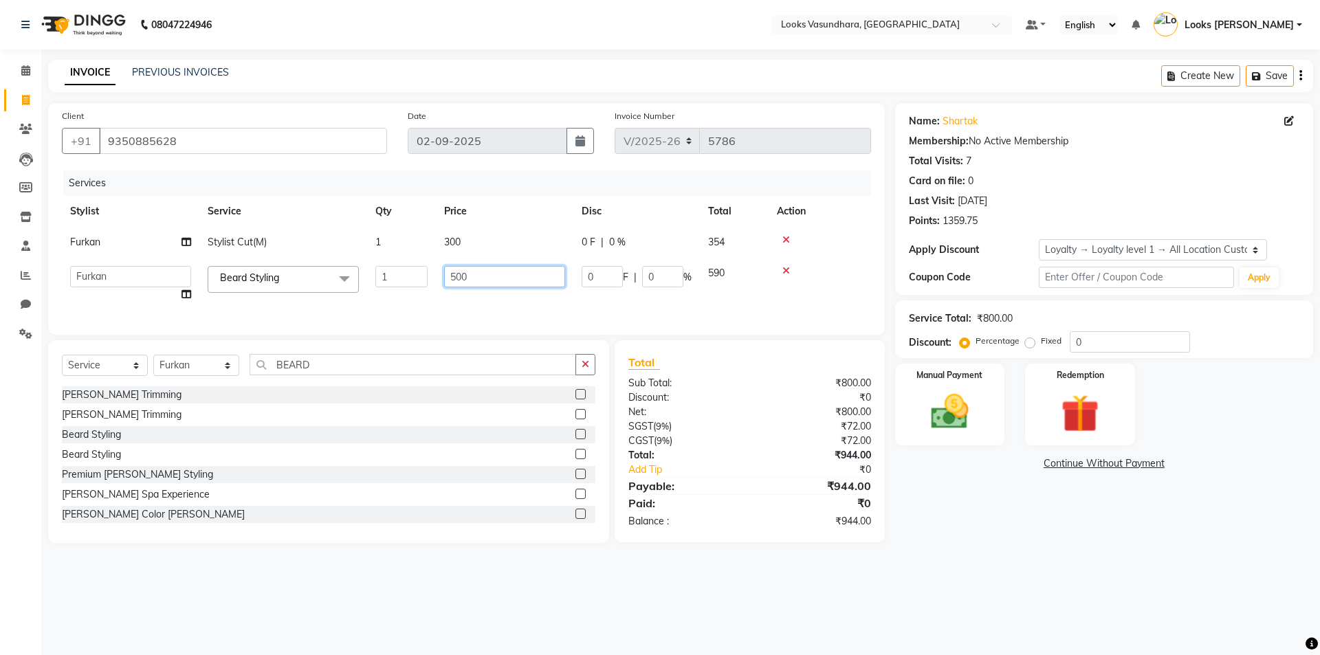
click at [469, 283] on input "500" at bounding box center [504, 276] width 121 height 21
type input "250"
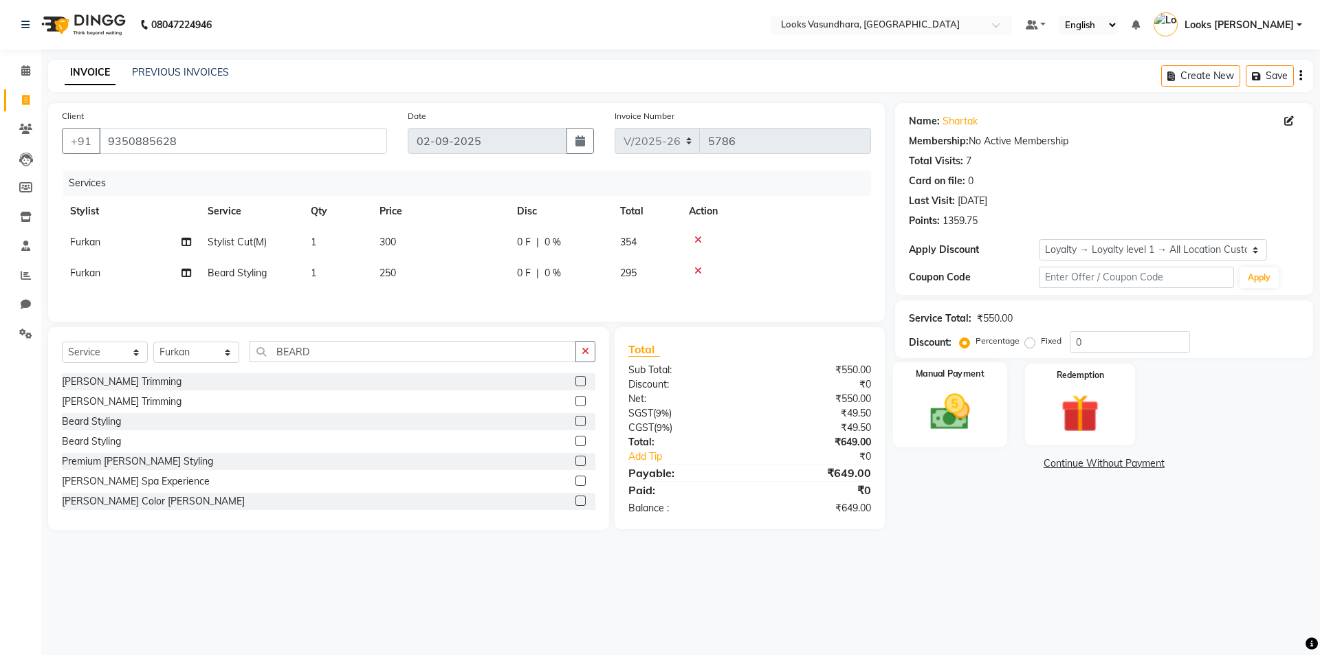
click at [908, 393] on div "Manual Payment" at bounding box center [950, 404] width 114 height 85
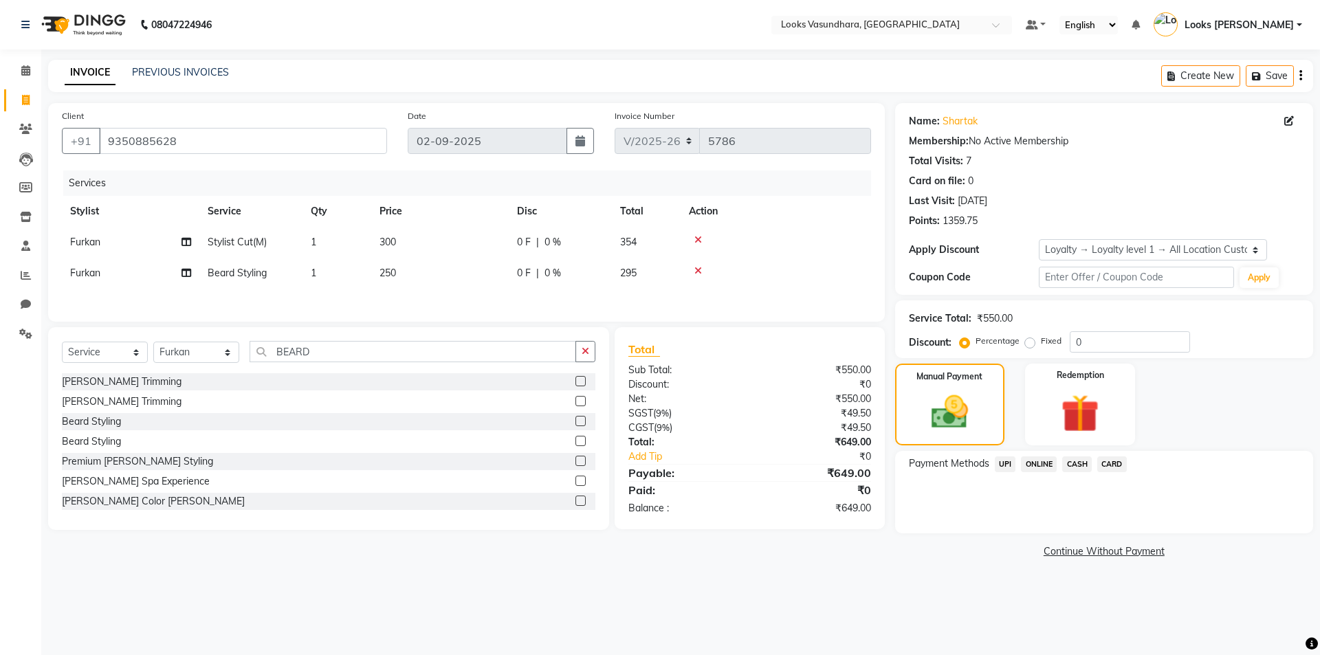
click at [1002, 462] on span "UPI" at bounding box center [1005, 465] width 21 height 16
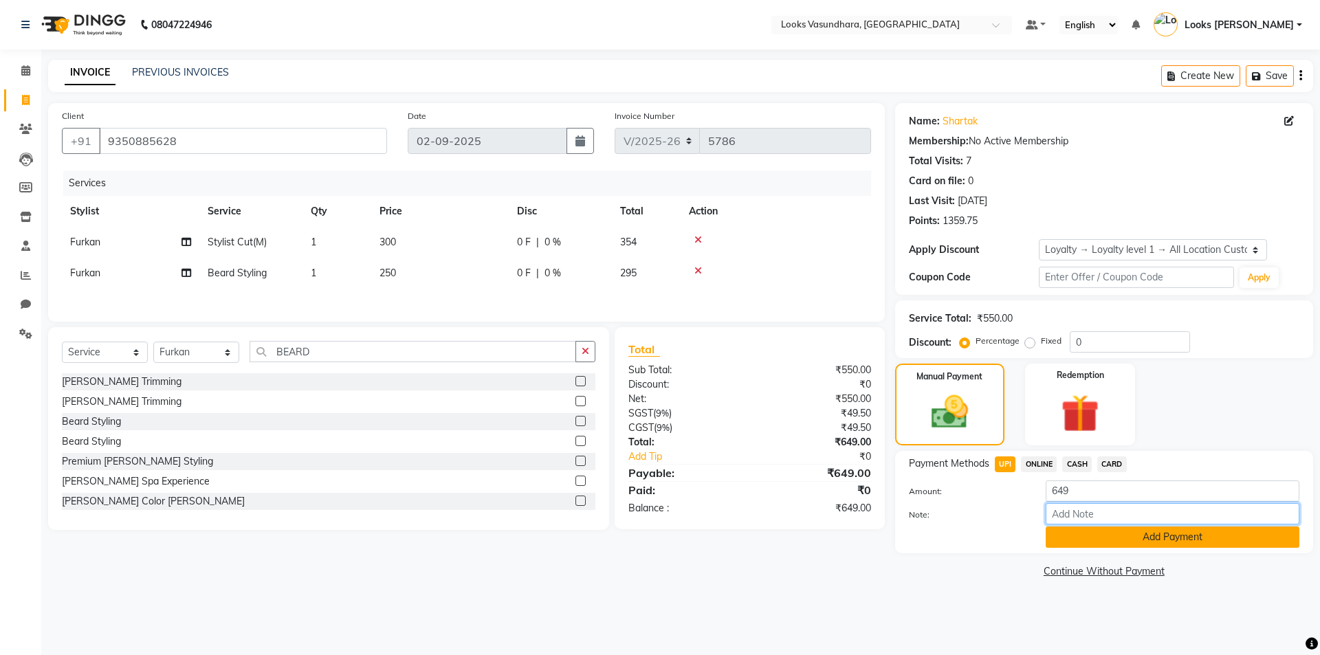
drag, startPoint x: 1069, startPoint y: 522, endPoint x: 1070, endPoint y: 529, distance: 6.9
click at [1070, 524] on input "Note:" at bounding box center [1173, 513] width 254 height 21
click at [1063, 539] on button "Add Payment" at bounding box center [1173, 537] width 254 height 21
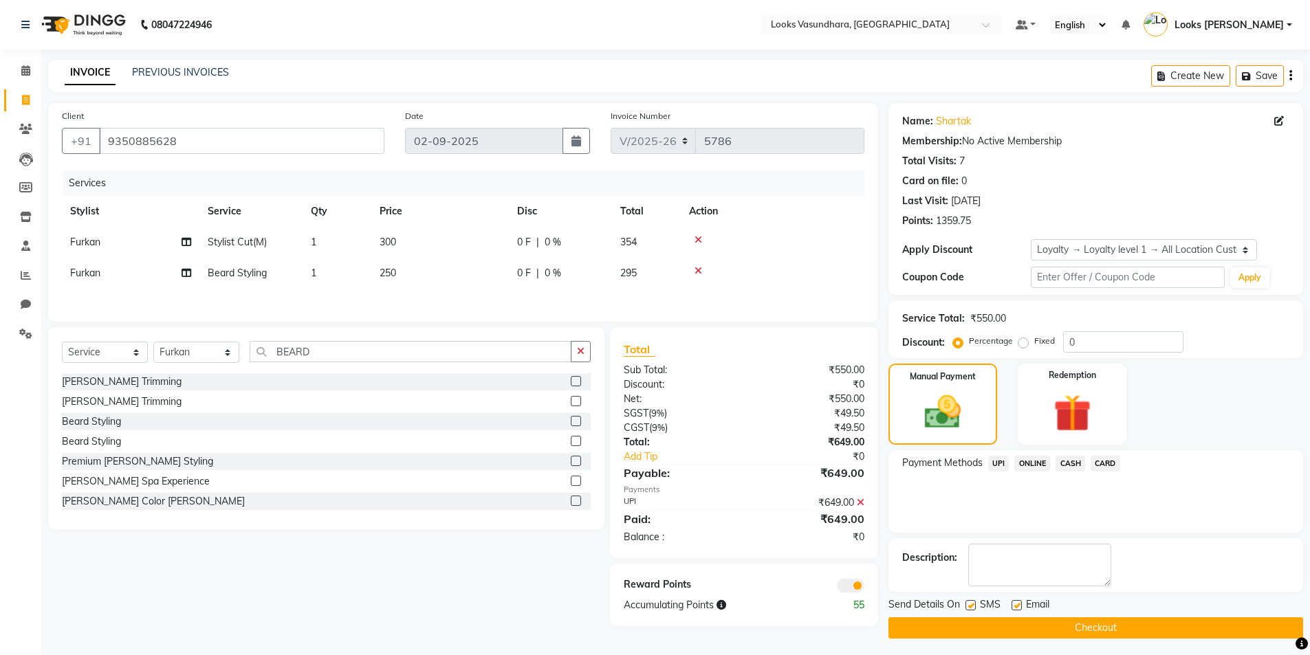
click at [1012, 602] on label at bounding box center [1017, 605] width 10 height 10
click at [1012, 602] on input "checkbox" at bounding box center [1016, 606] width 9 height 9
checkbox input "false"
click at [1011, 629] on button "Checkout" at bounding box center [1095, 628] width 415 height 21
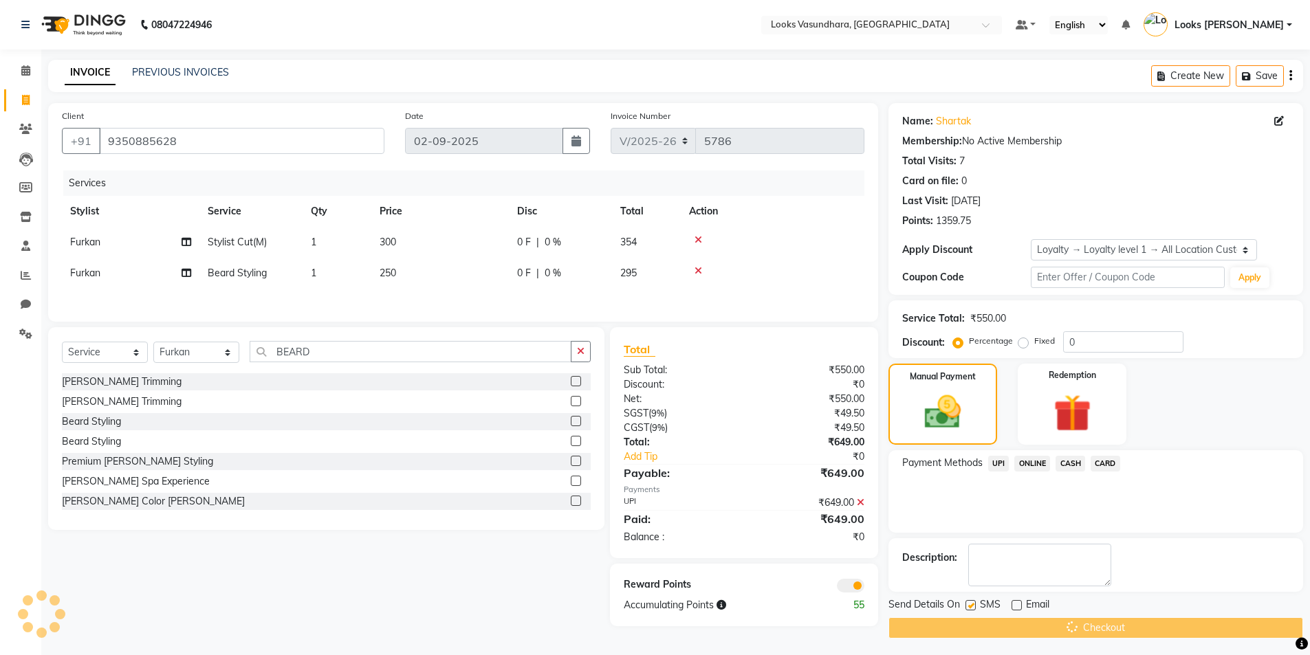
click at [1011, 629] on div "Checkout" at bounding box center [1095, 628] width 415 height 21
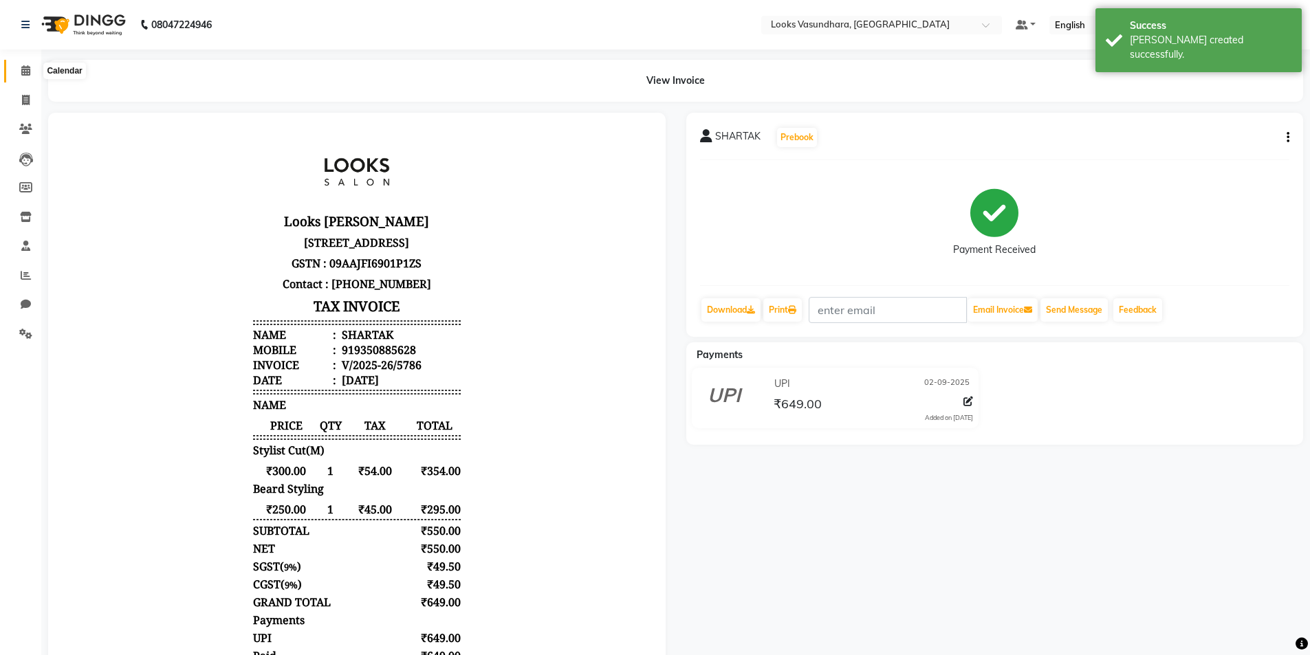
click at [25, 73] on icon at bounding box center [25, 70] width 9 height 10
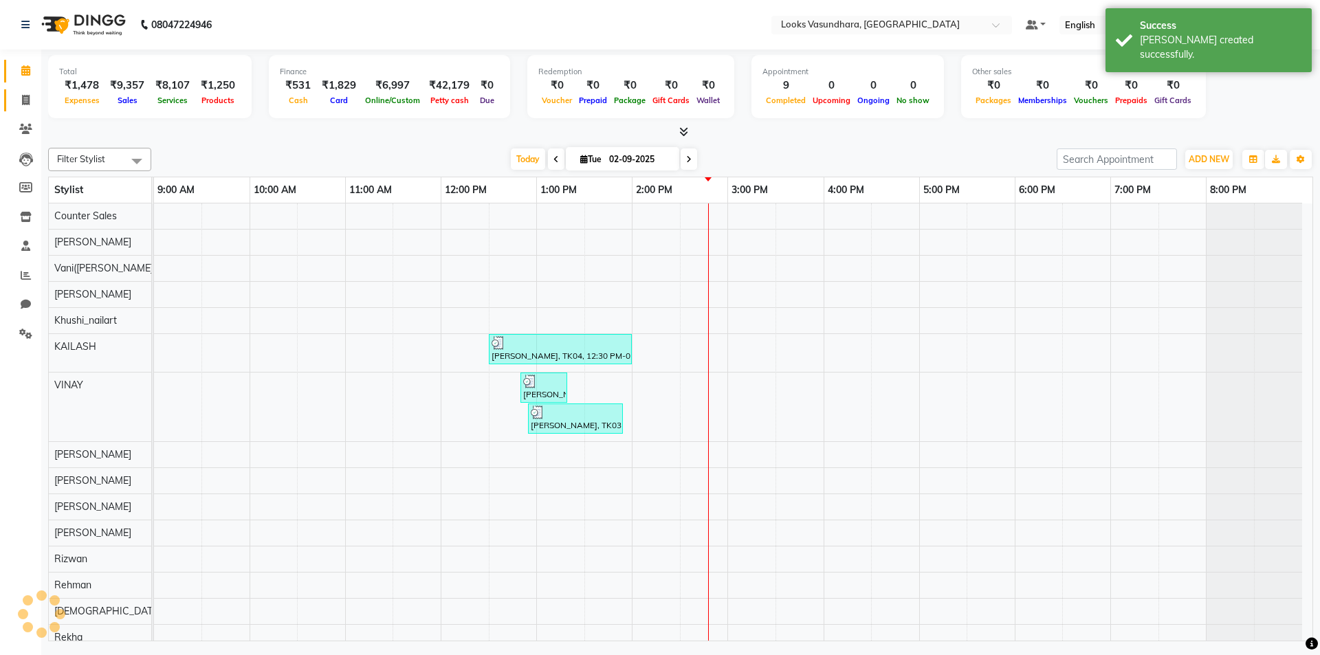
click at [25, 109] on link "Invoice" at bounding box center [20, 100] width 33 height 23
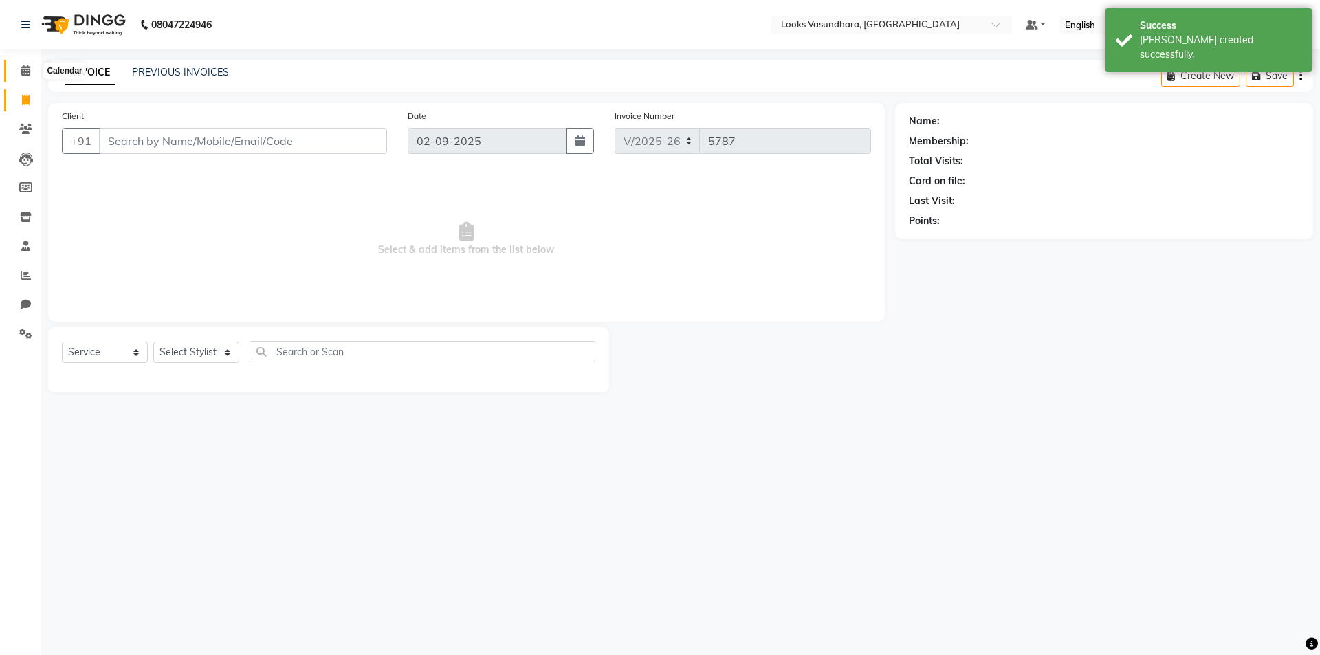
click at [19, 68] on span at bounding box center [26, 71] width 24 height 16
